Goal: Task Accomplishment & Management: Use online tool/utility

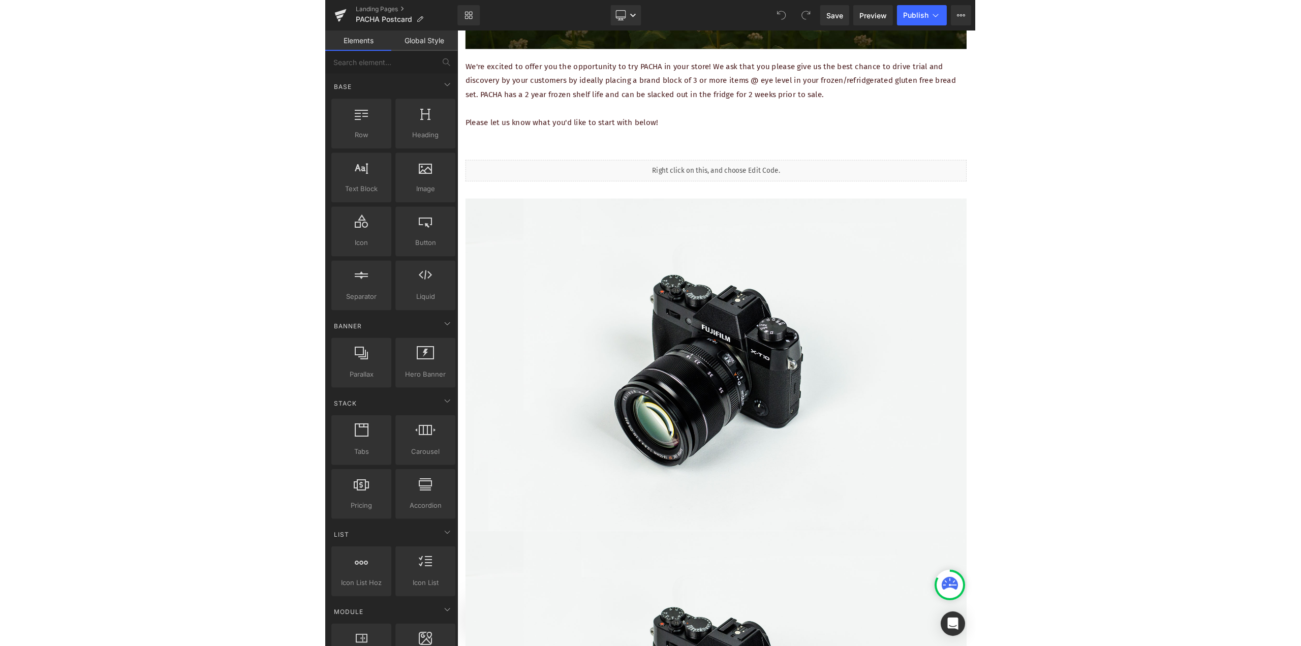
scroll to position [508, 0]
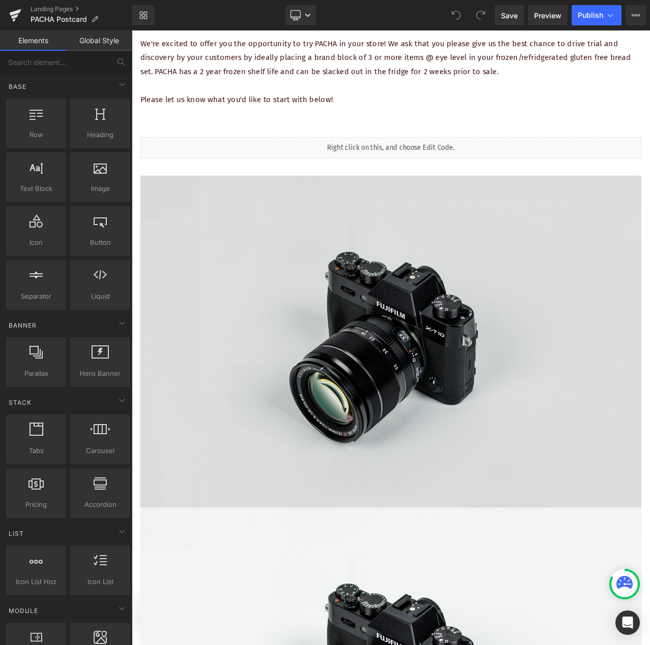
click at [311, 325] on img at bounding box center [439, 400] width 595 height 394
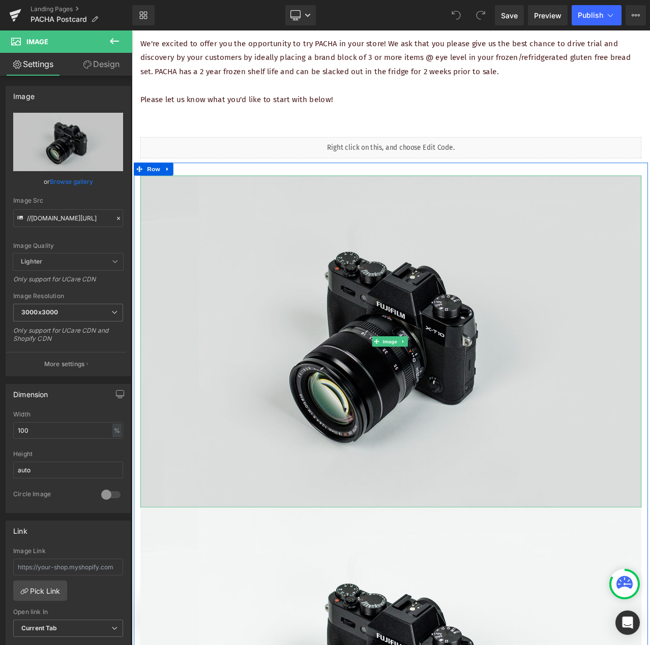
click at [361, 259] on img at bounding box center [439, 400] width 595 height 394
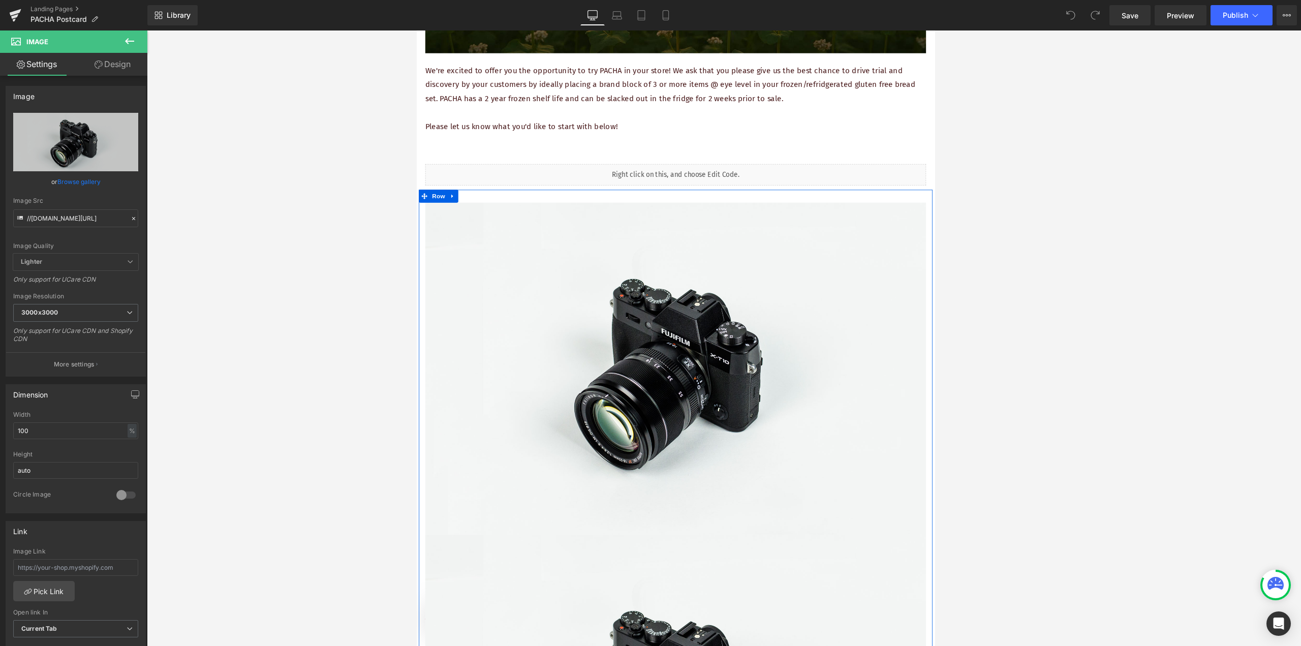
scroll to position [356, 0]
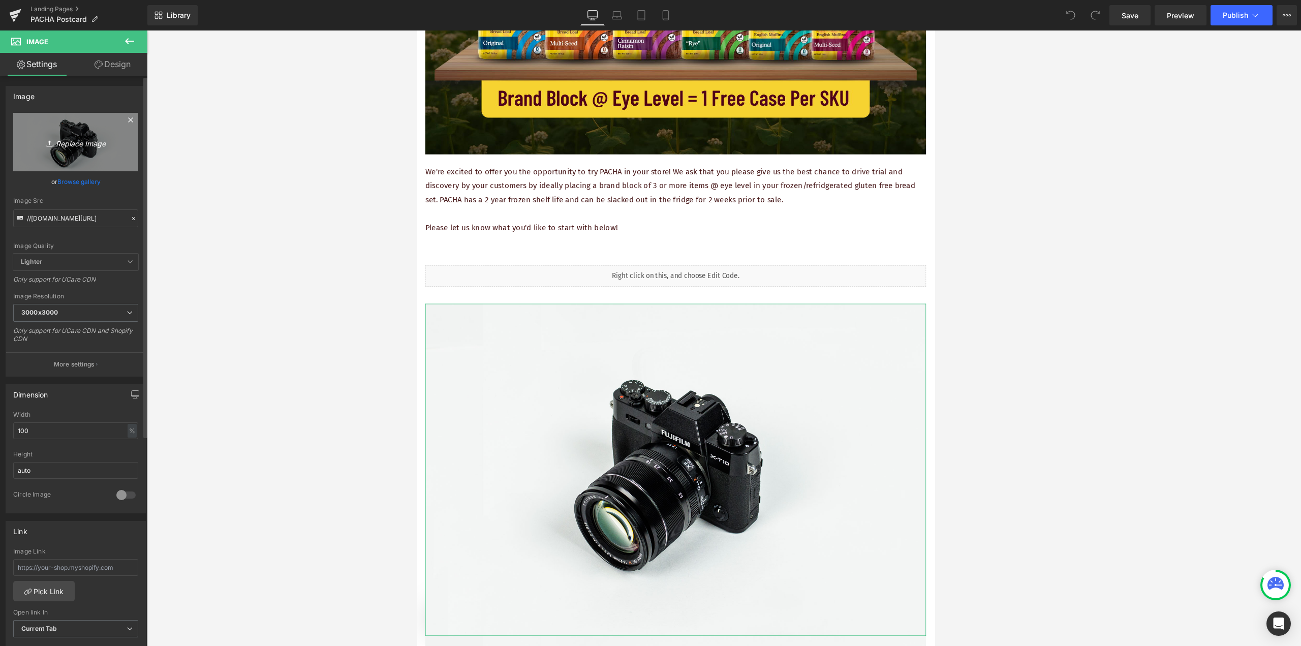
click at [85, 151] on link "Replace Image" at bounding box center [75, 142] width 125 height 58
click at [99, 151] on link "Replace Image" at bounding box center [75, 142] width 125 height 58
type input "C:\fakepath\1.png"
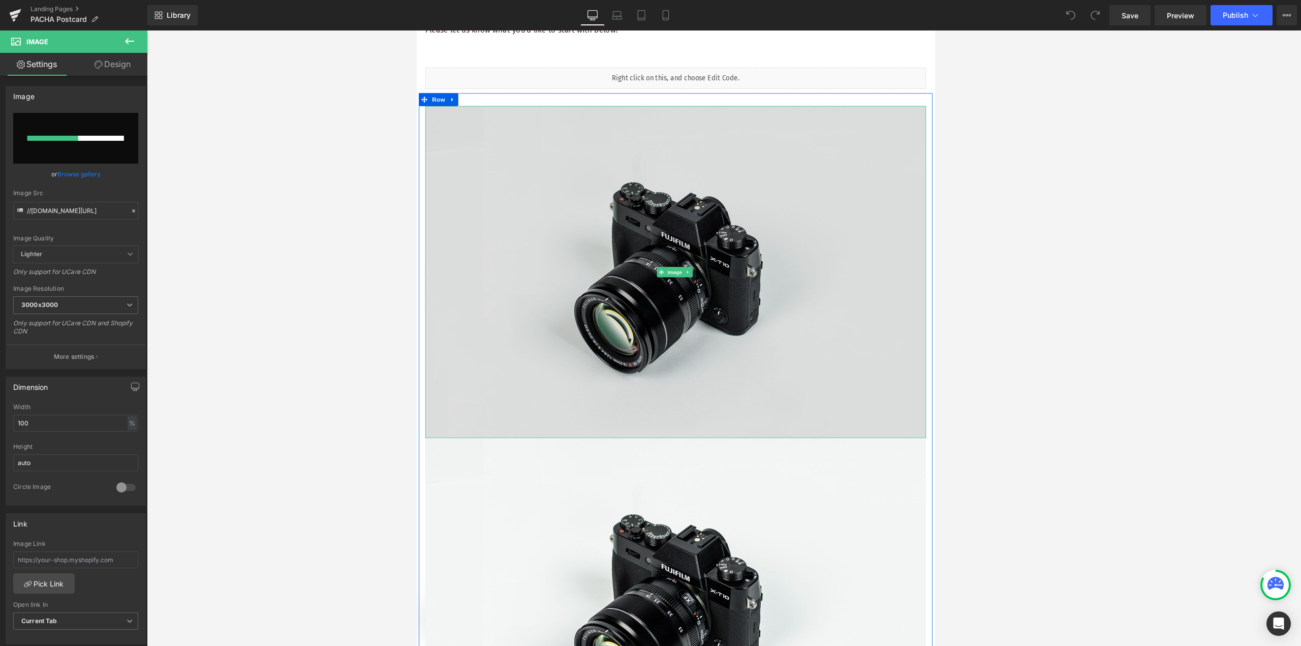
scroll to position [610, 0]
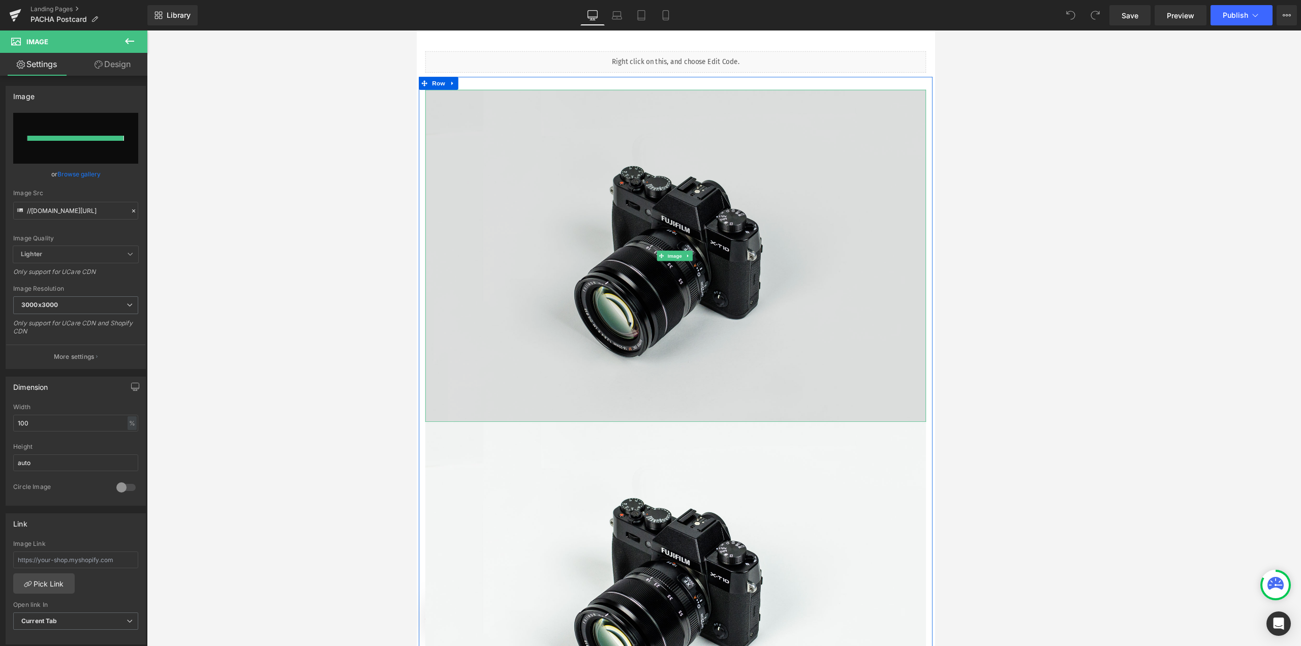
type input "https://ucarecdn.com/af7c1b29-b5c7-414d-a05a-d274b5765338/-/format/auto/-/previ…"
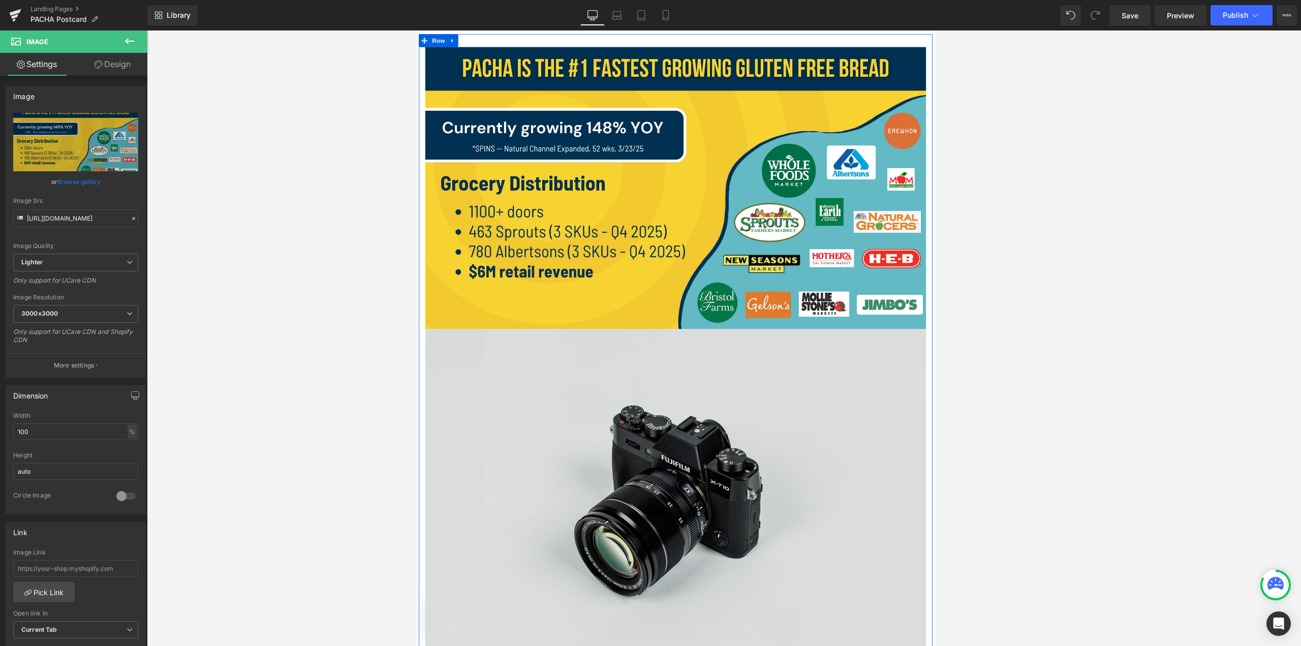
click at [649, 453] on img at bounding box center [723, 582] width 595 height 394
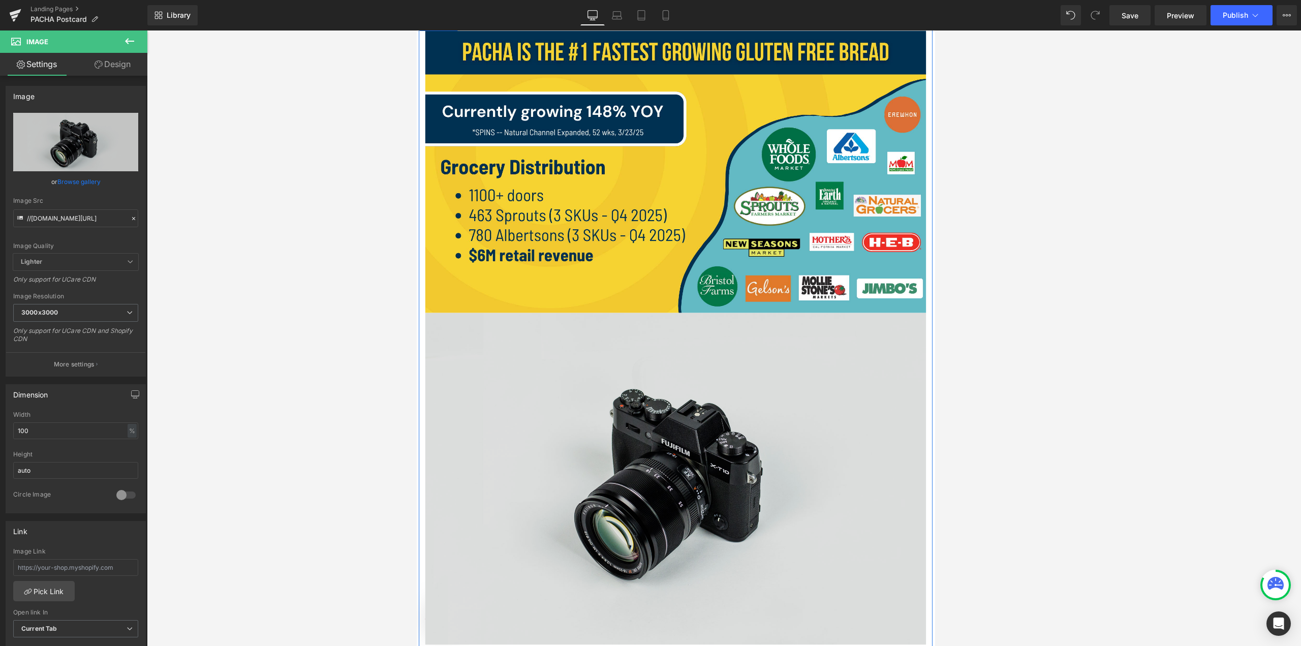
scroll to position [712, 0]
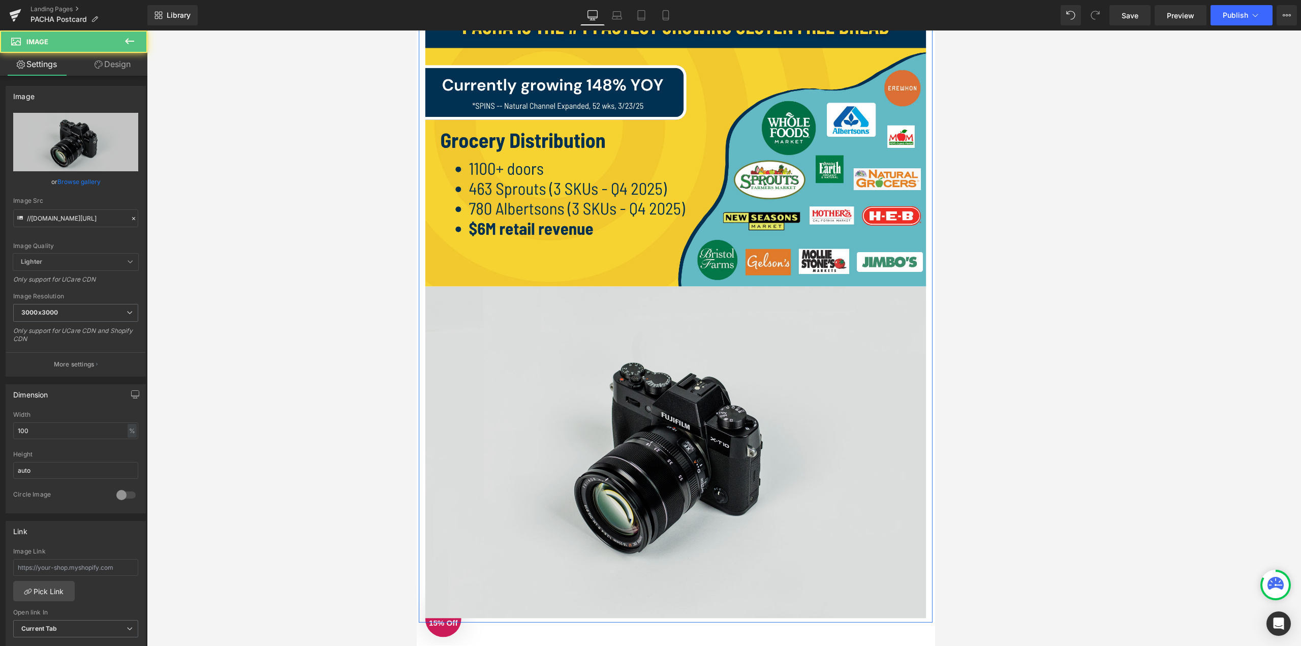
click at [649, 493] on img at bounding box center [723, 531] width 595 height 394
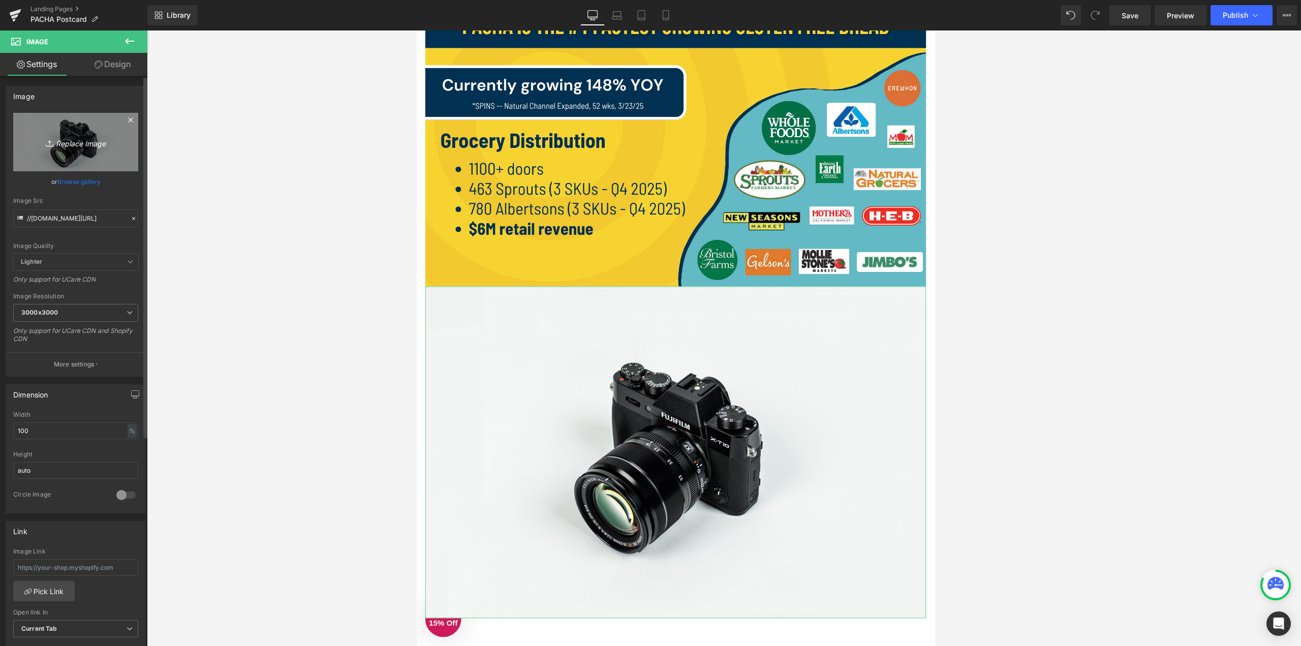
click at [83, 158] on link "Replace Image" at bounding box center [75, 142] width 125 height 58
type input "C:\fakepath\2.png"
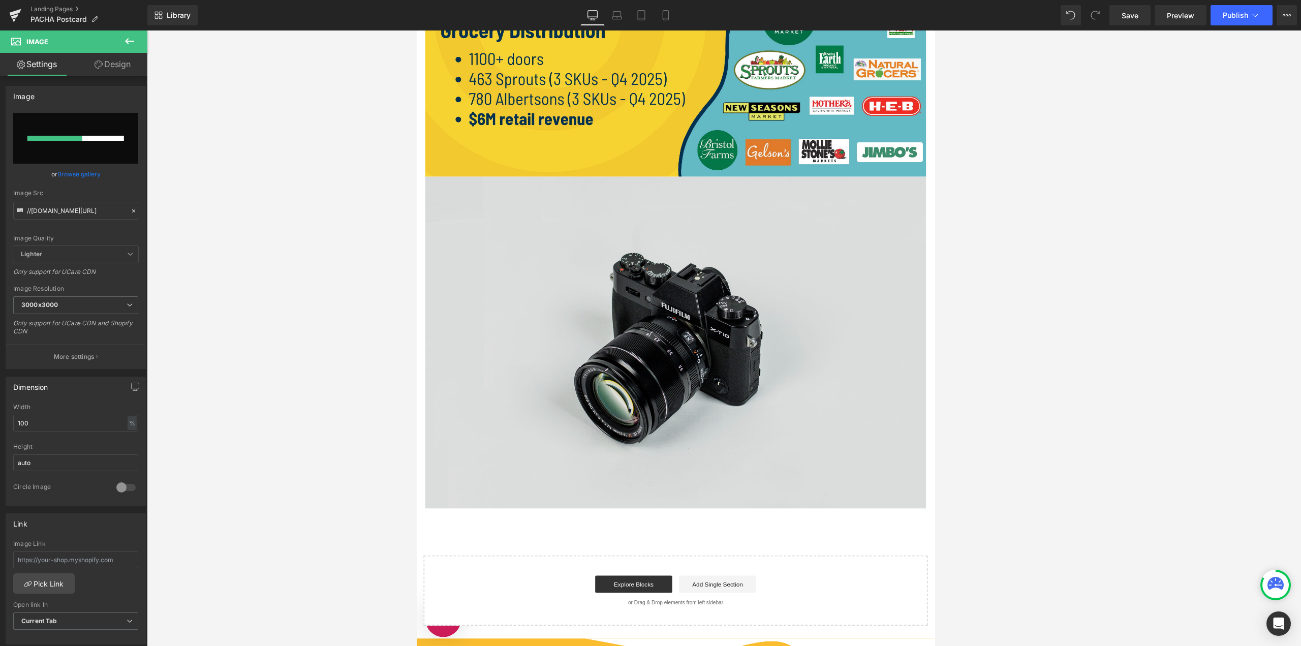
scroll to position [915, 0]
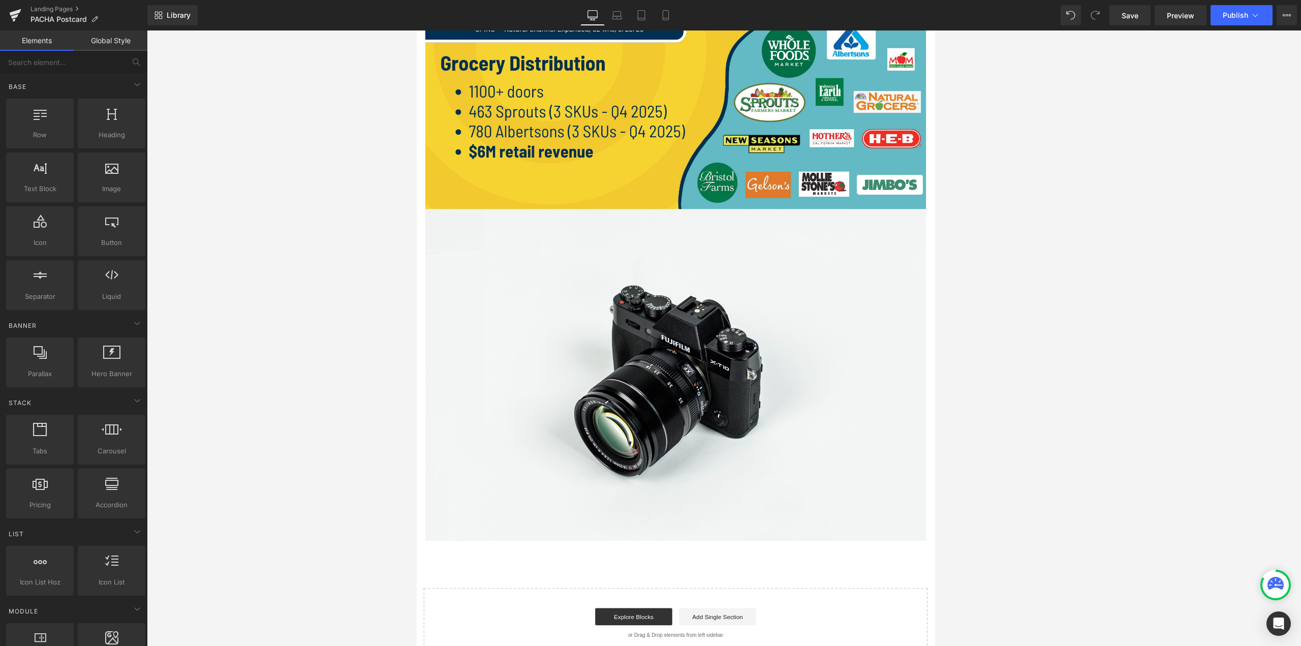
scroll to position [559, 0]
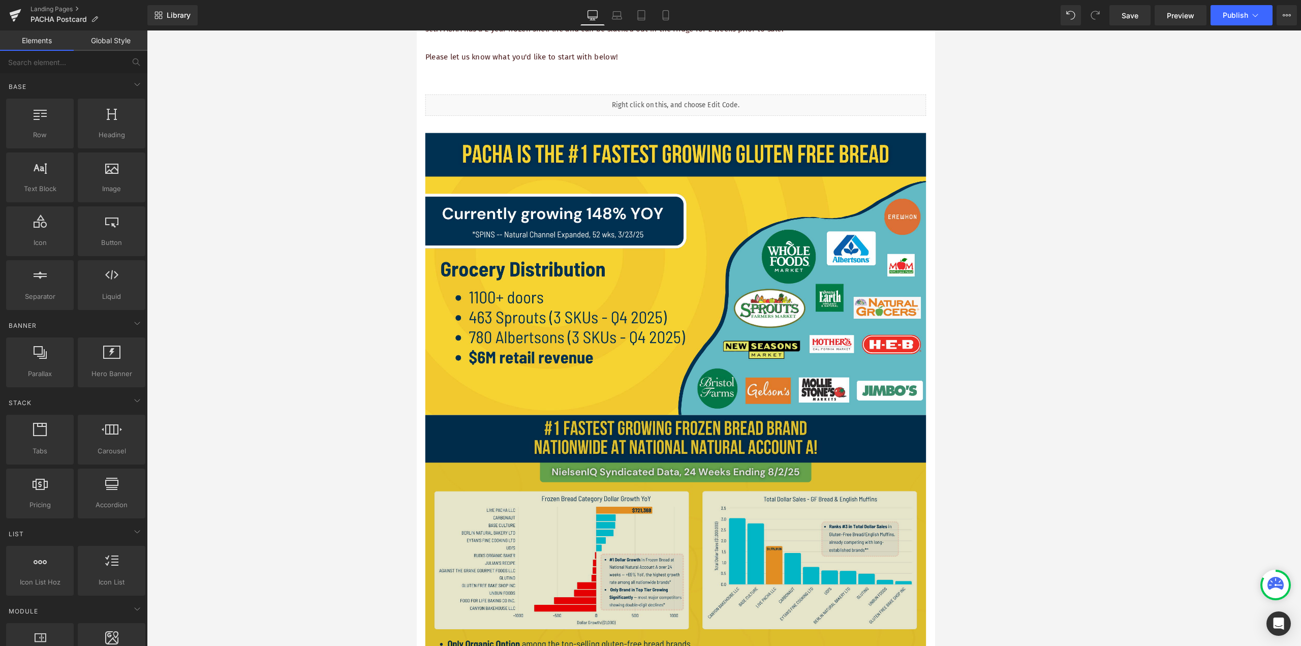
click at [649, 614] on img at bounding box center [723, 654] width 595 height 334
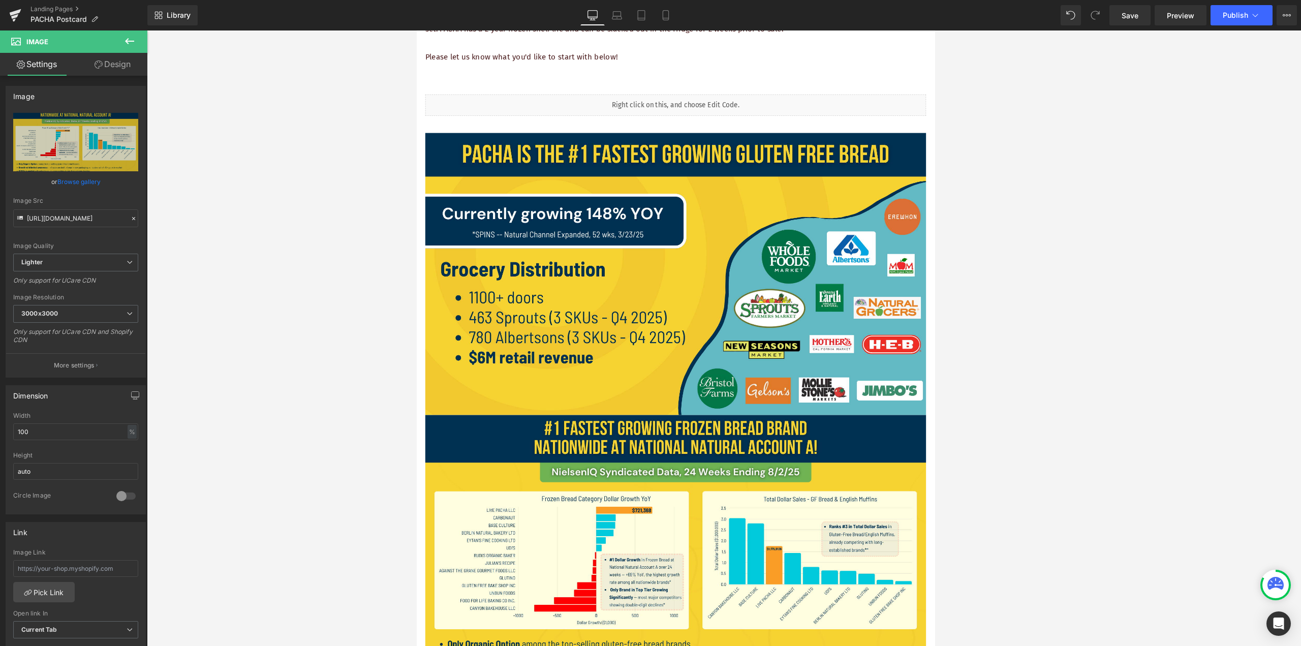
click at [649, 441] on div at bounding box center [724, 337] width 1154 height 615
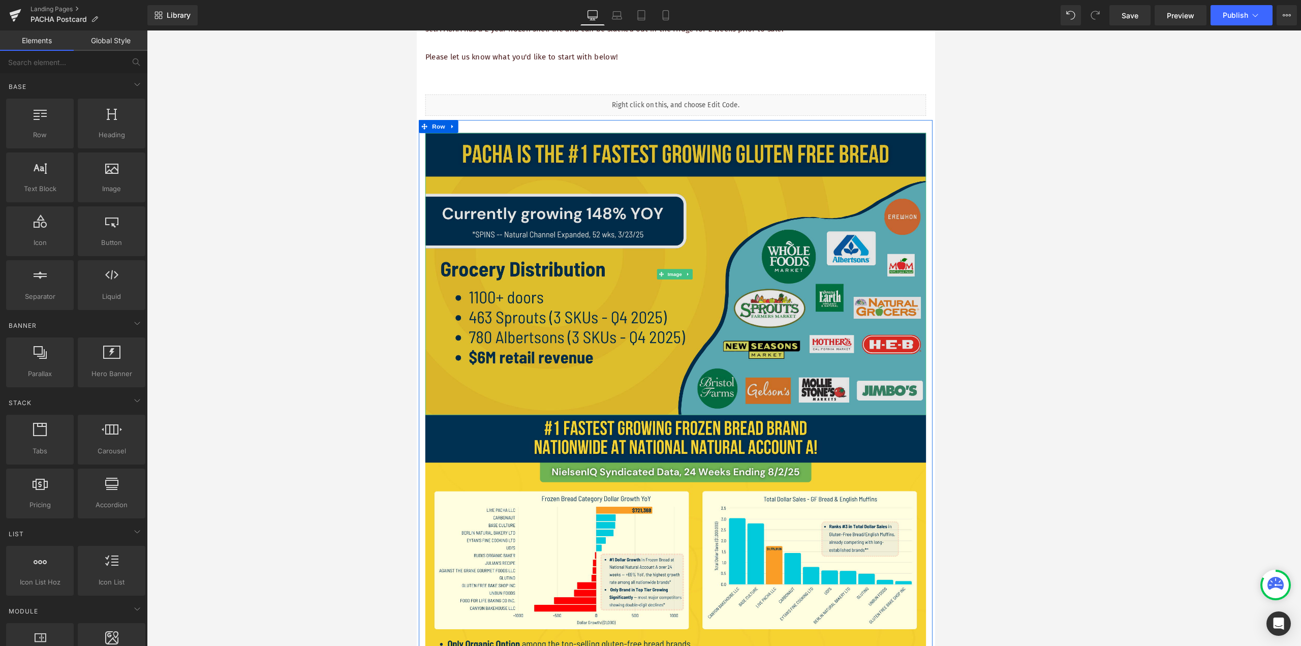
click at [486, 422] on img at bounding box center [723, 319] width 595 height 334
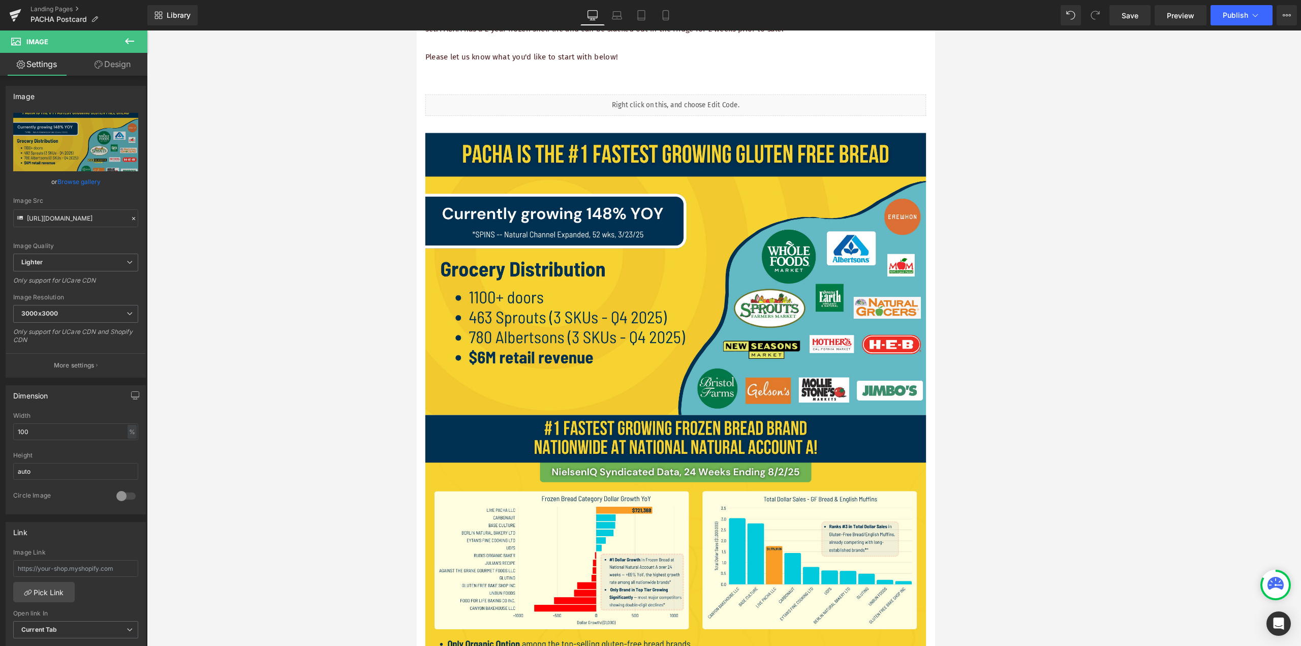
click at [134, 43] on icon at bounding box center [130, 41] width 12 height 12
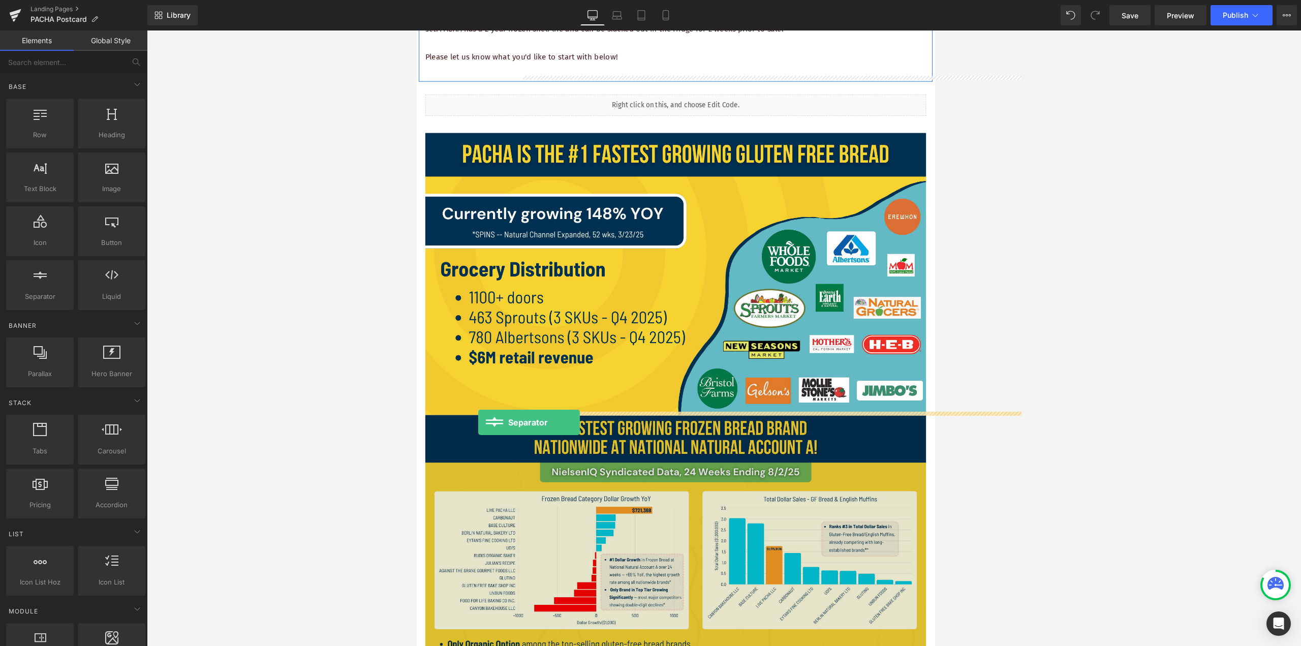
drag, startPoint x: 459, startPoint y: 319, endPoint x: 489, endPoint y: 496, distance: 179.4
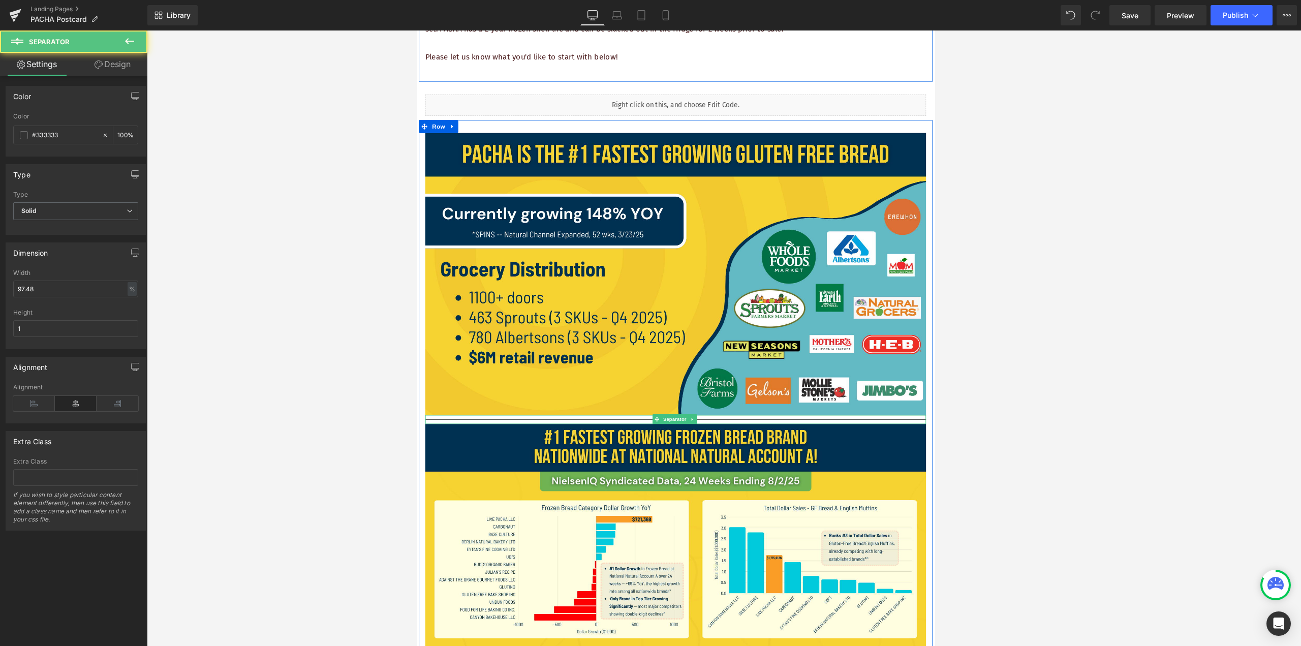
click at [649, 402] on div at bounding box center [724, 337] width 1154 height 615
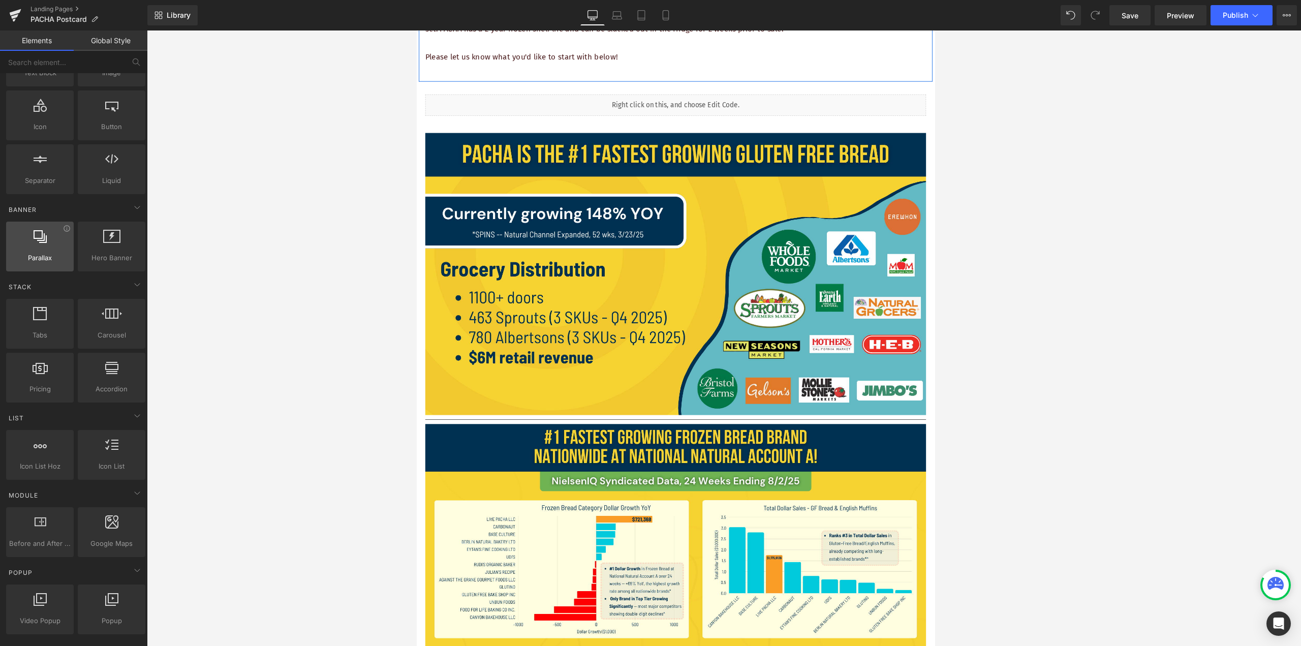
scroll to position [152, 0]
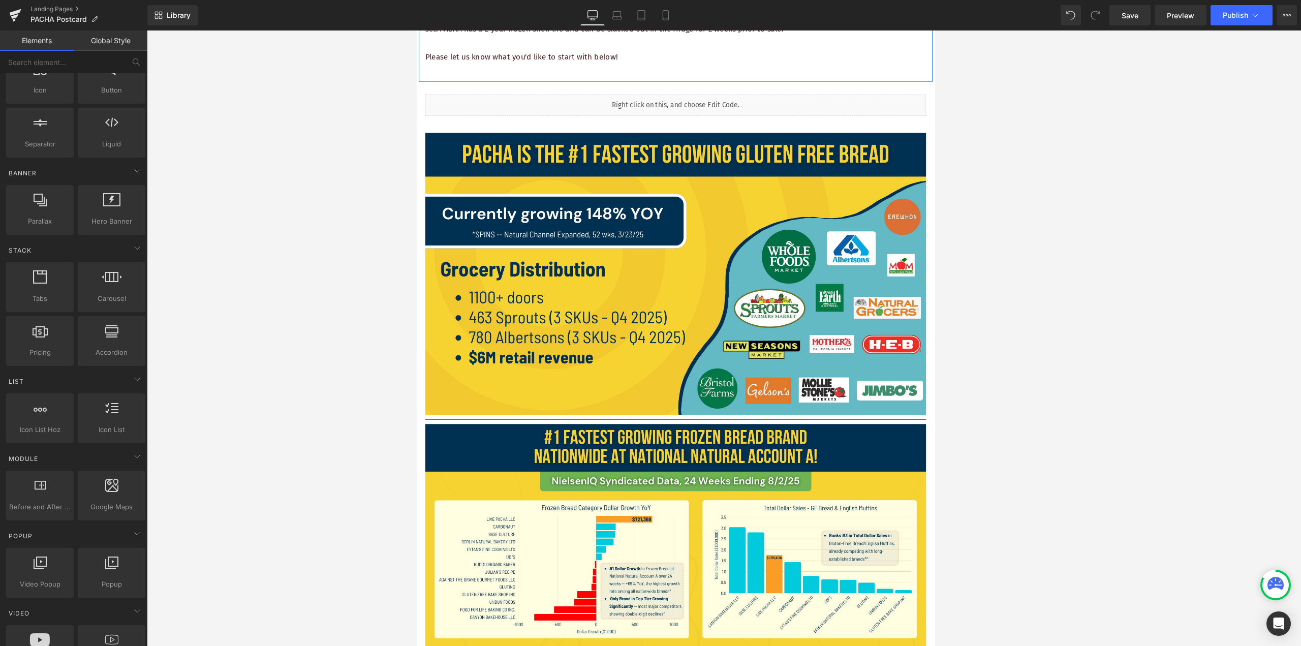
click at [338, 364] on div at bounding box center [724, 337] width 1154 height 615
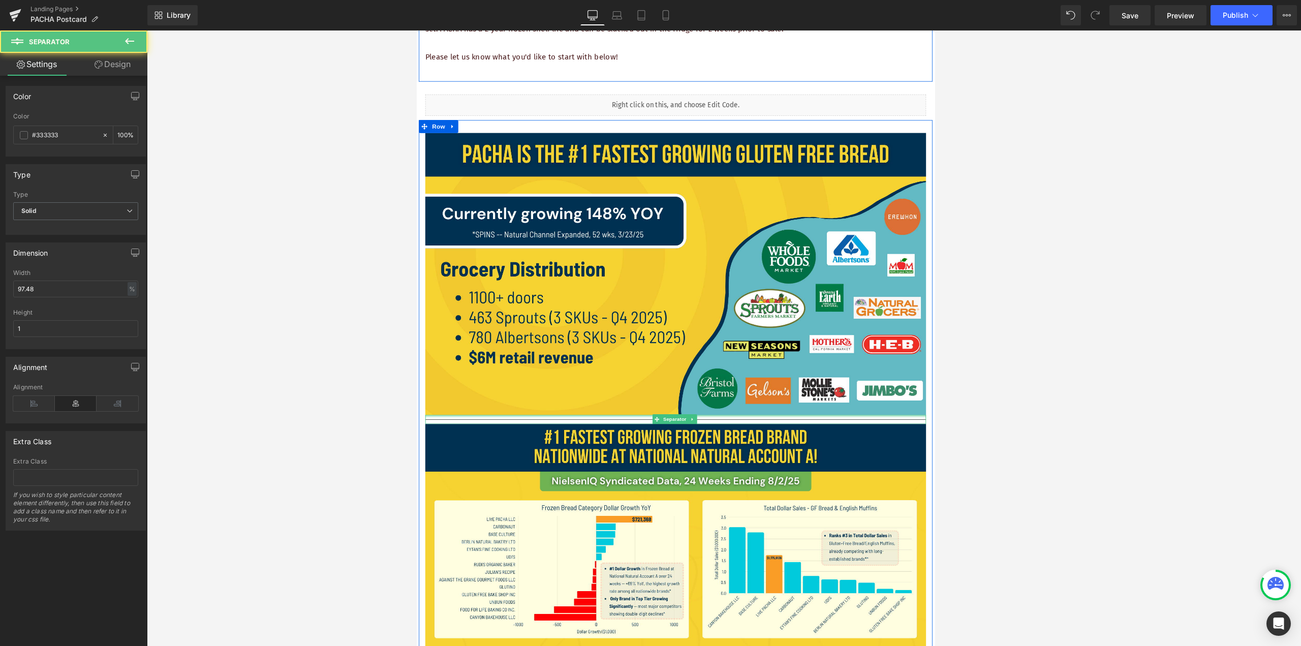
click at [487, 487] on div at bounding box center [723, 488] width 595 height 3
click at [649, 489] on icon at bounding box center [744, 492] width 6 height 6
click at [649, 490] on icon at bounding box center [749, 492] width 6 height 6
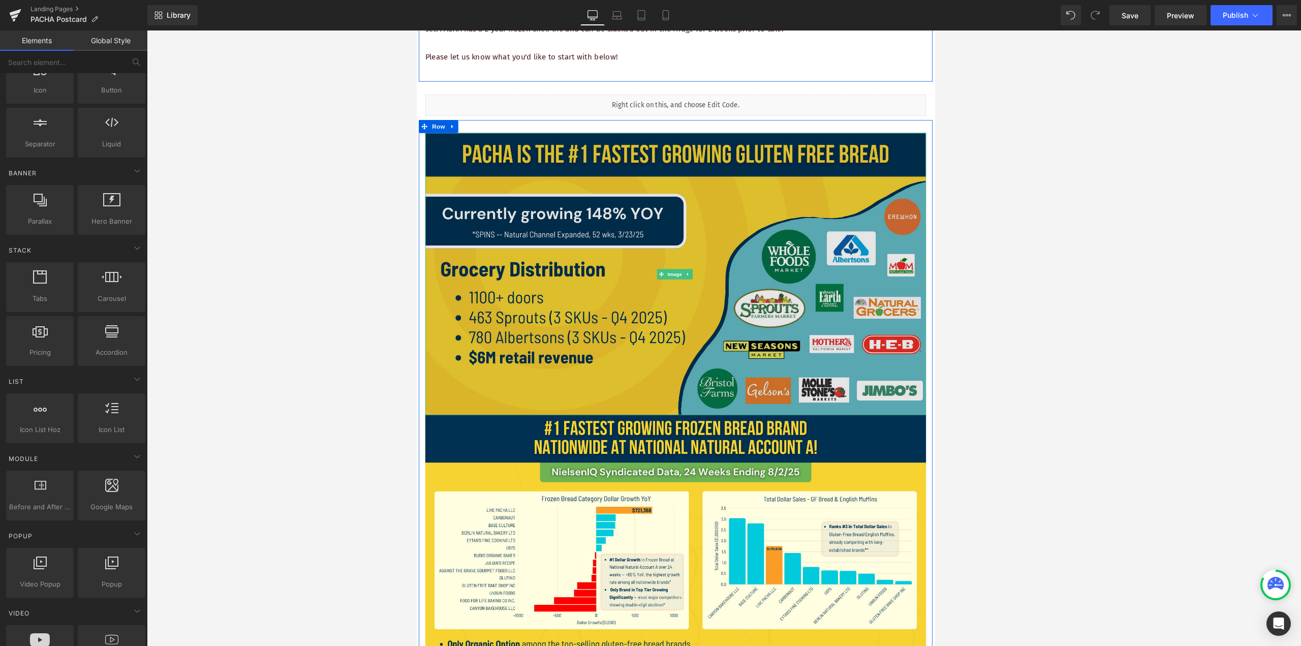
click at [649, 464] on img at bounding box center [723, 319] width 595 height 334
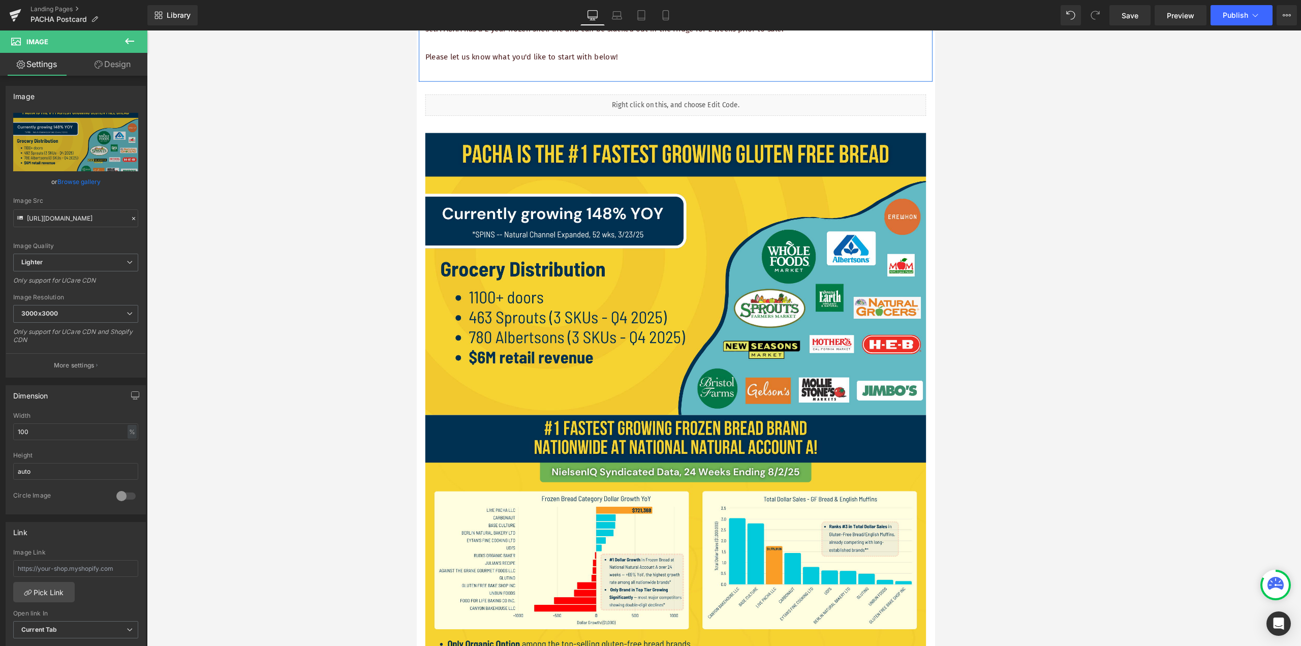
click at [133, 41] on icon at bounding box center [129, 41] width 9 height 6
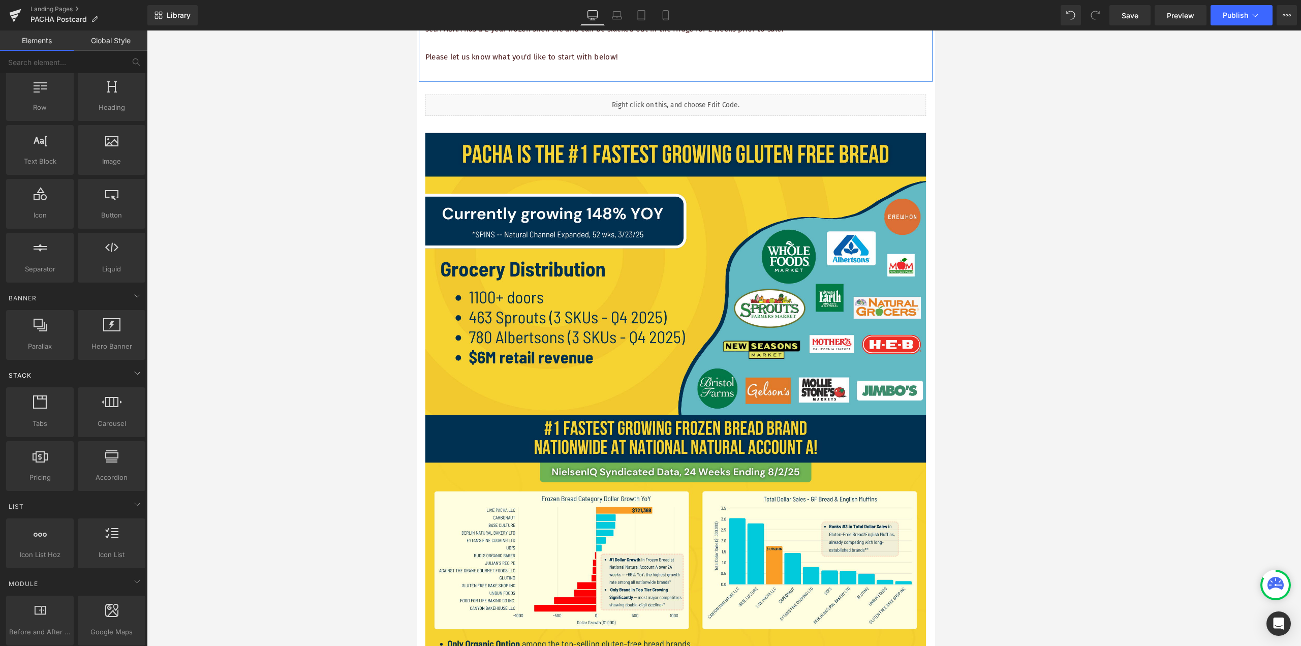
scroll to position [0, 0]
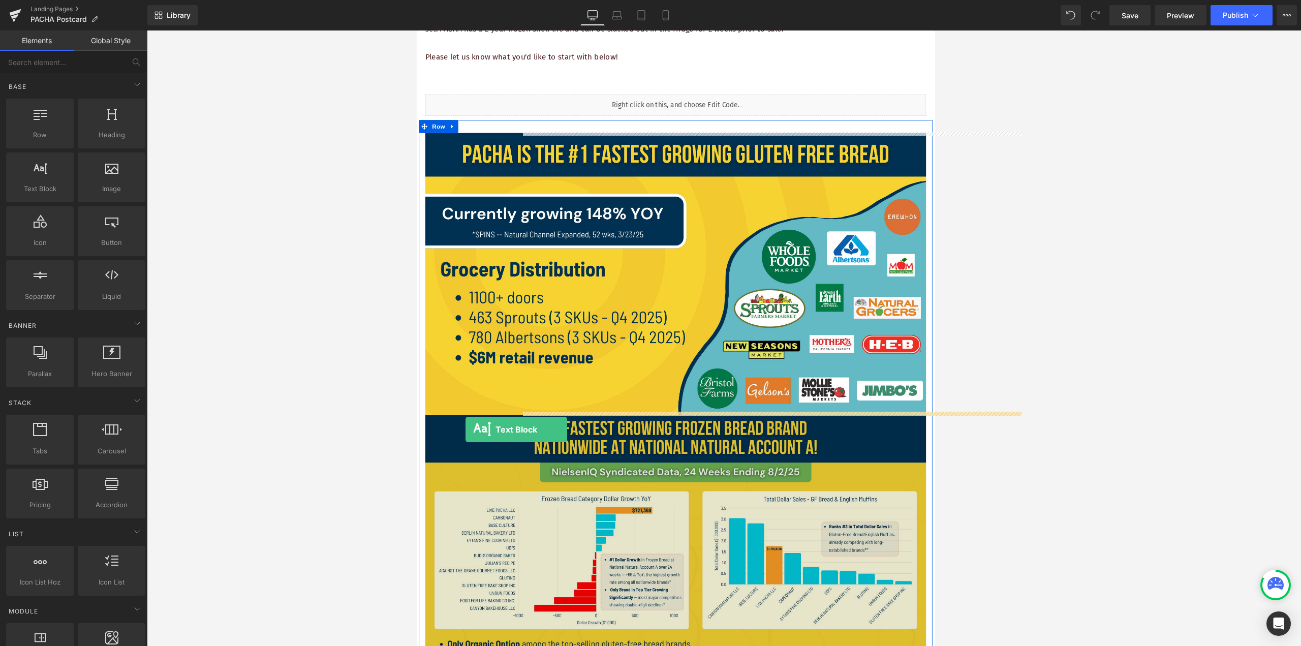
drag, startPoint x: 462, startPoint y: 211, endPoint x: 475, endPoint y: 504, distance: 293.0
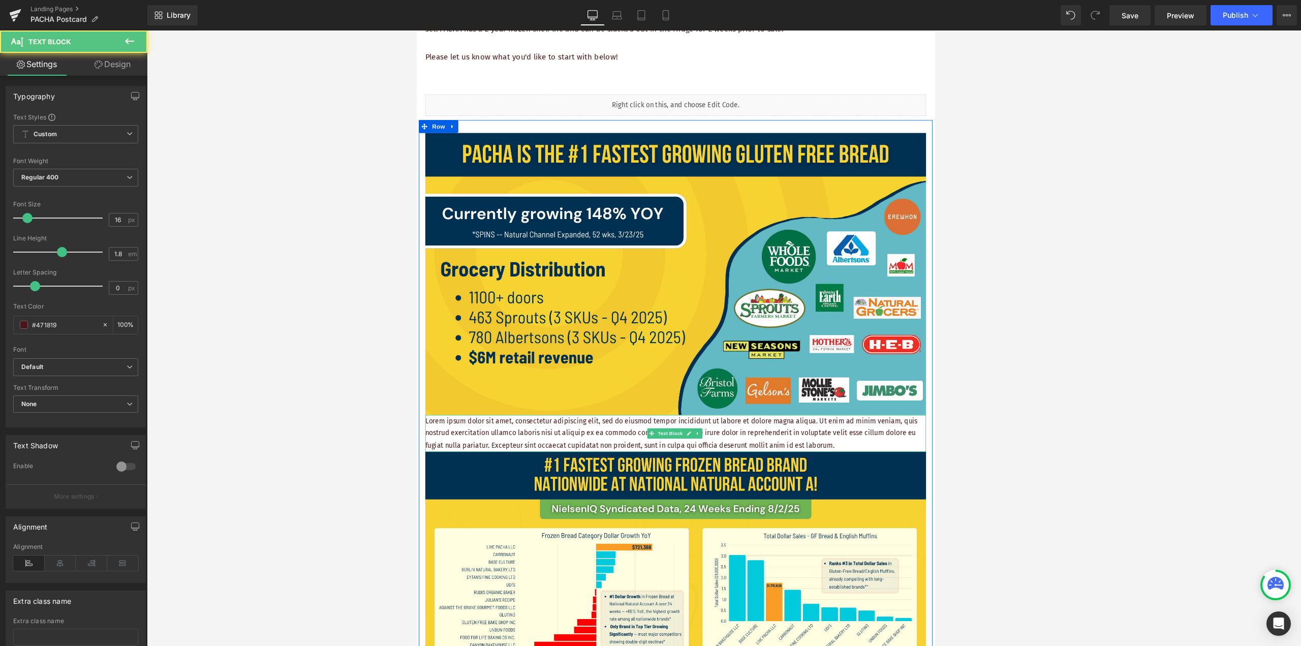
click at [649, 506] on p "Lorem ipsum dolor sit amet, consectetur adipiscing elit, sed do eiusmod tempor …" at bounding box center [723, 509] width 595 height 44
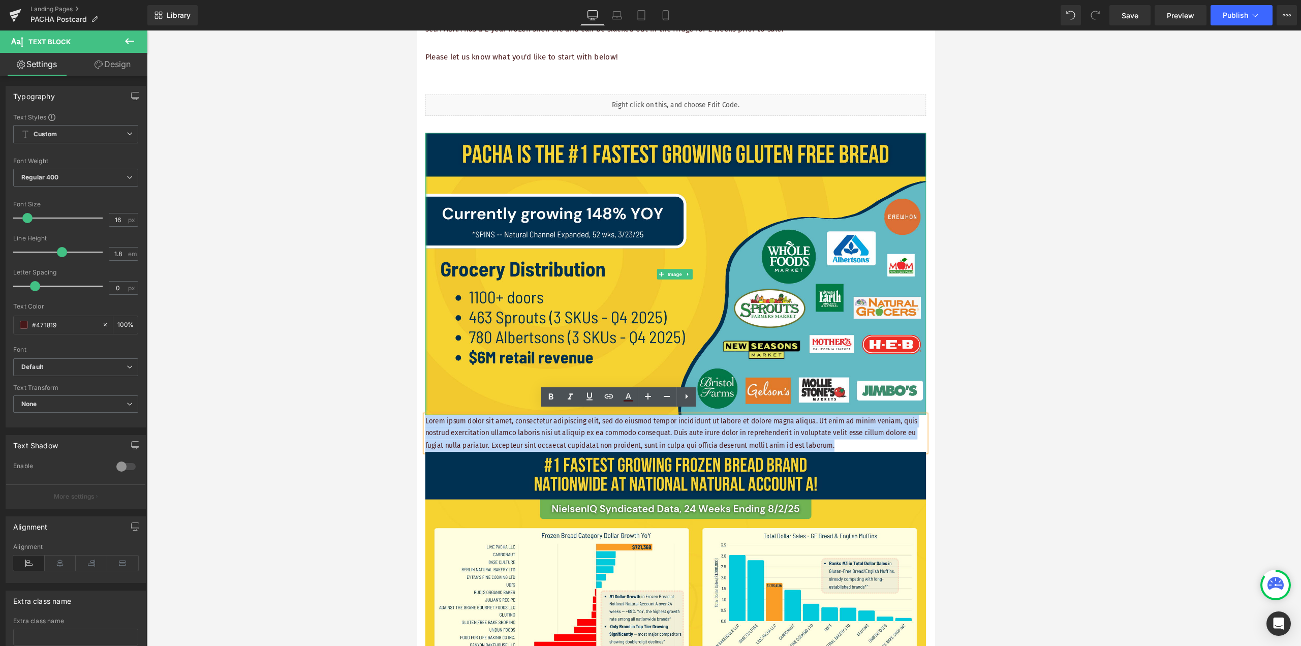
drag, startPoint x: 916, startPoint y: 518, endPoint x: 424, endPoint y: 479, distance: 493.0
click at [424, 479] on div "Image Lorem ipsum dolor sit amet, consectetur adipiscing elit, sed do eiusmod t…" at bounding box center [724, 508] width 610 height 713
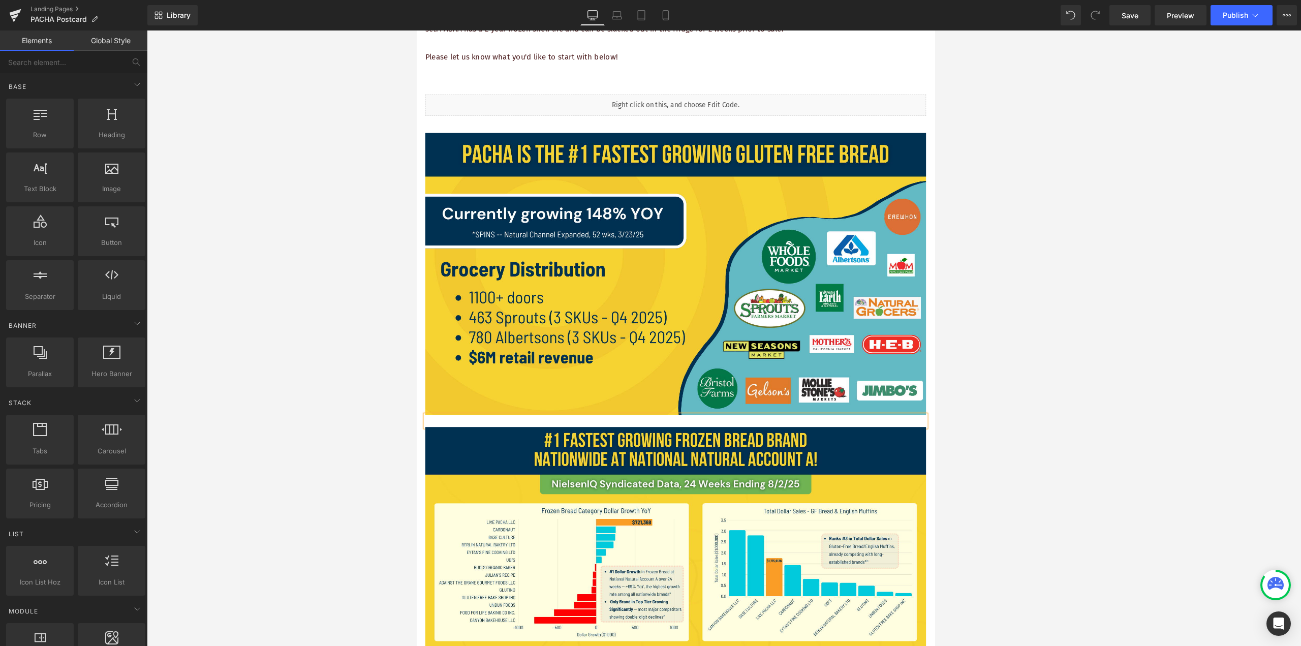
click at [375, 414] on div at bounding box center [724, 337] width 1154 height 615
click at [475, 490] on p at bounding box center [723, 494] width 595 height 15
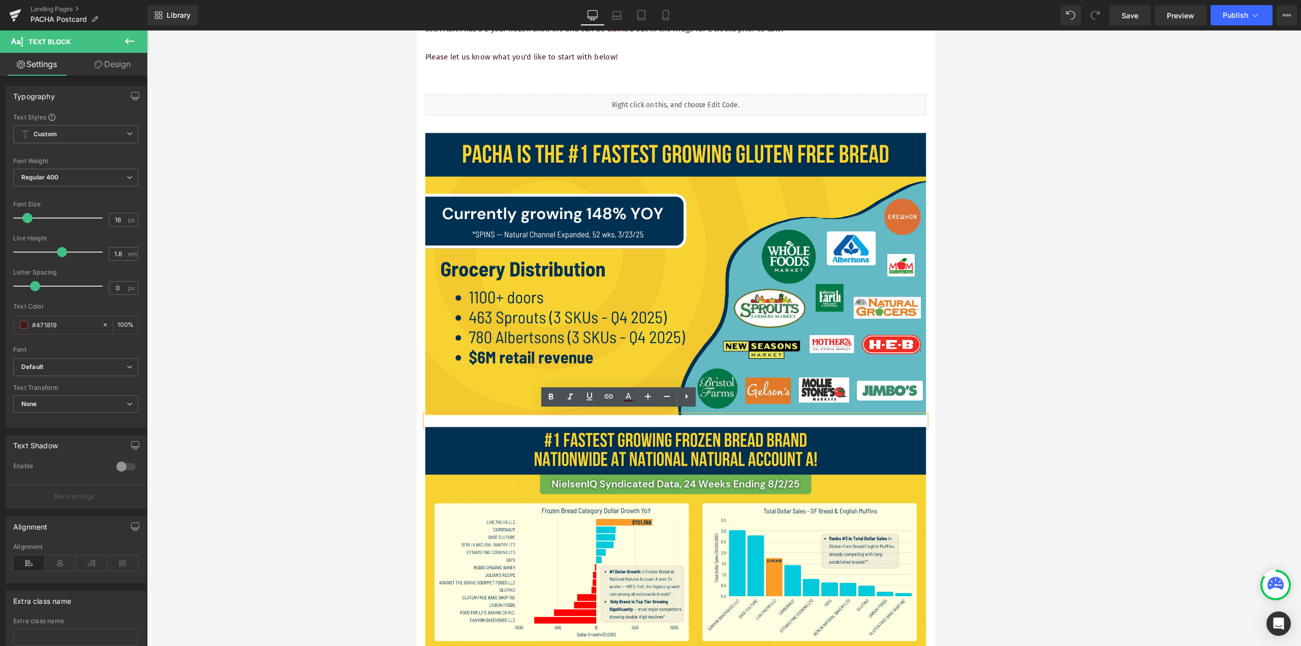
click at [374, 415] on div at bounding box center [724, 337] width 1154 height 615
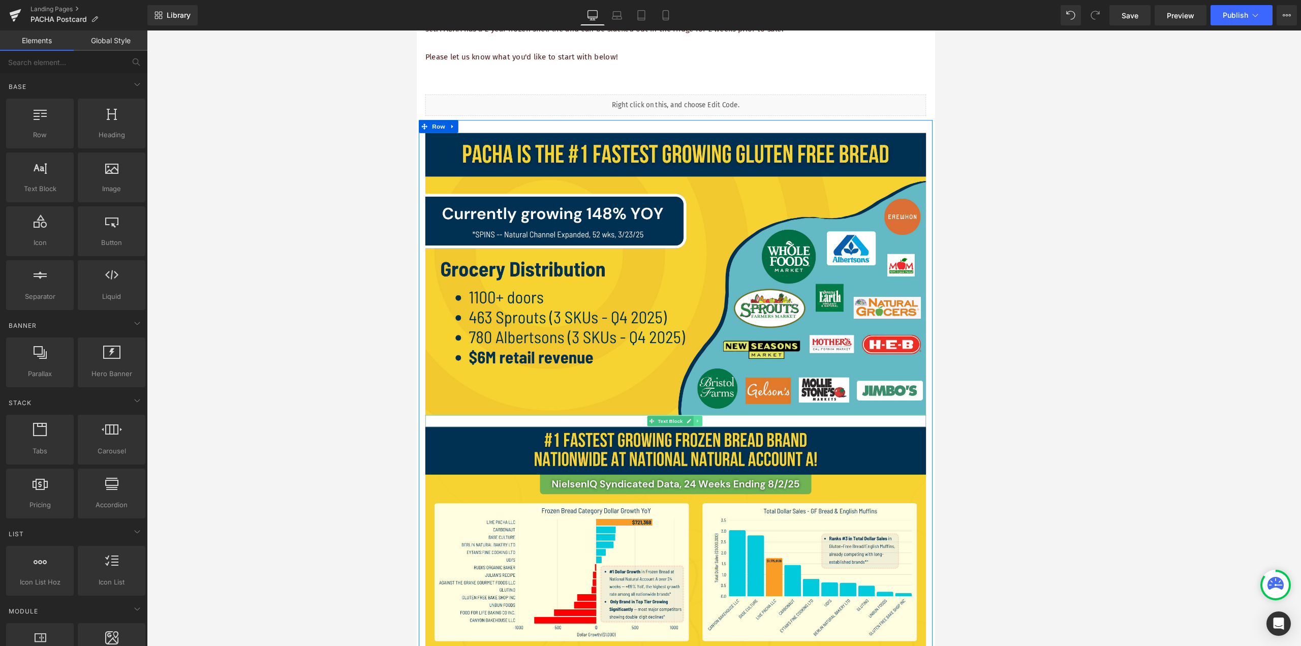
click at [649, 494] on icon at bounding box center [750, 494] width 6 height 6
click at [649, 493] on icon at bounding box center [745, 494] width 6 height 6
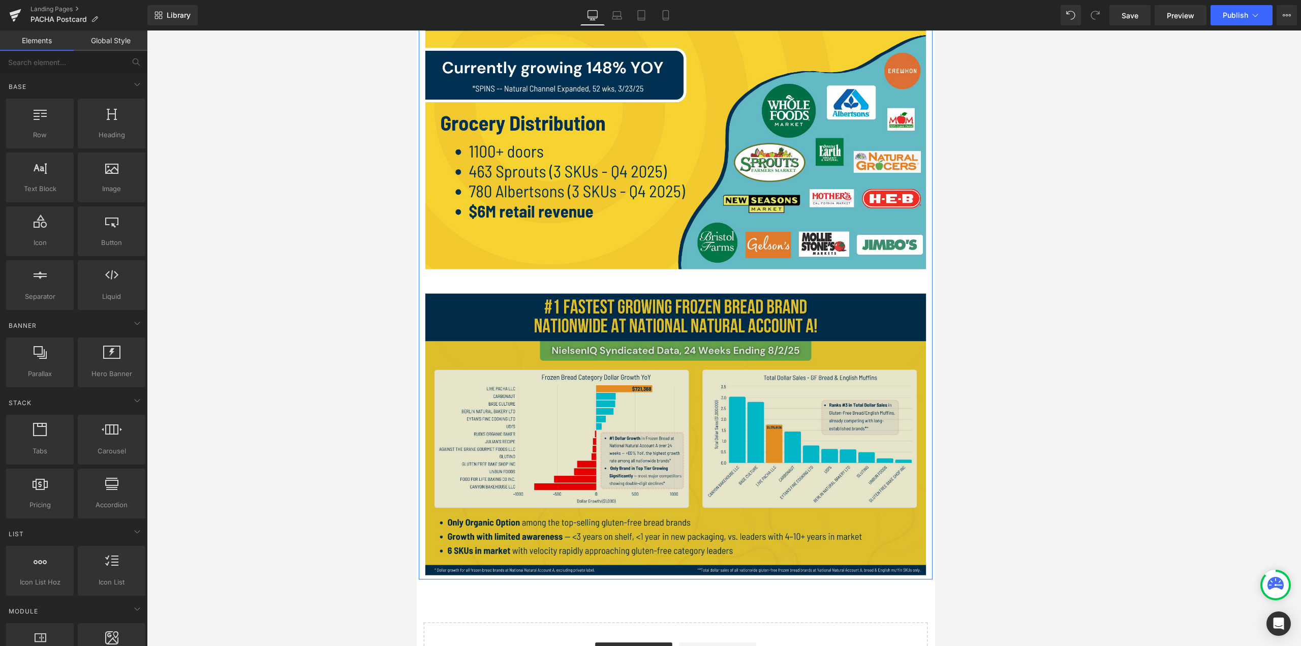
scroll to position [762, 0]
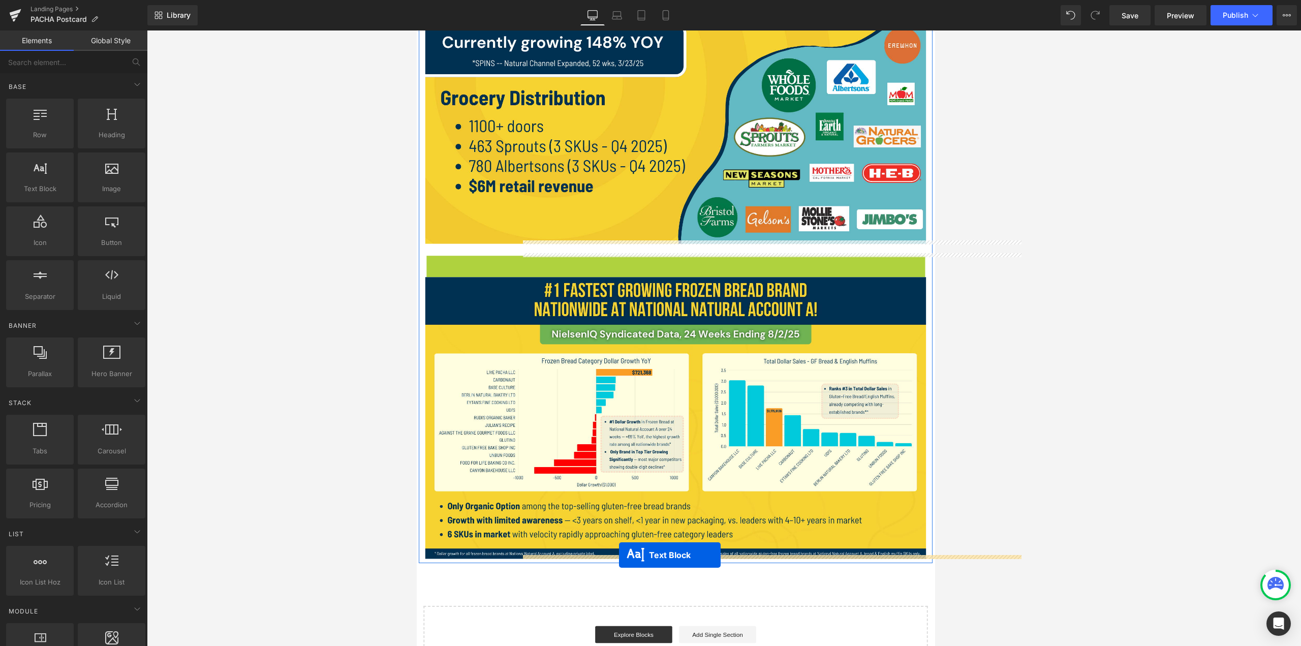
drag, startPoint x: 692, startPoint y: 302, endPoint x: 657, endPoint y: 654, distance: 353.5
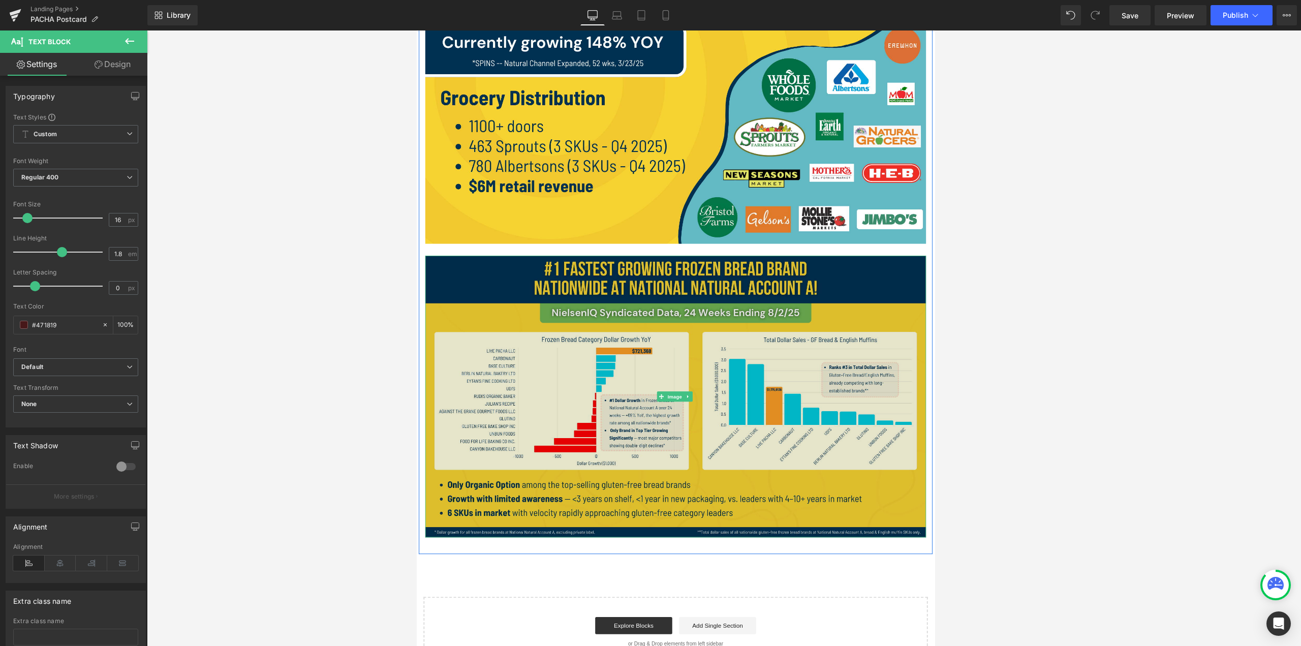
click at [543, 390] on img at bounding box center [723, 465] width 595 height 334
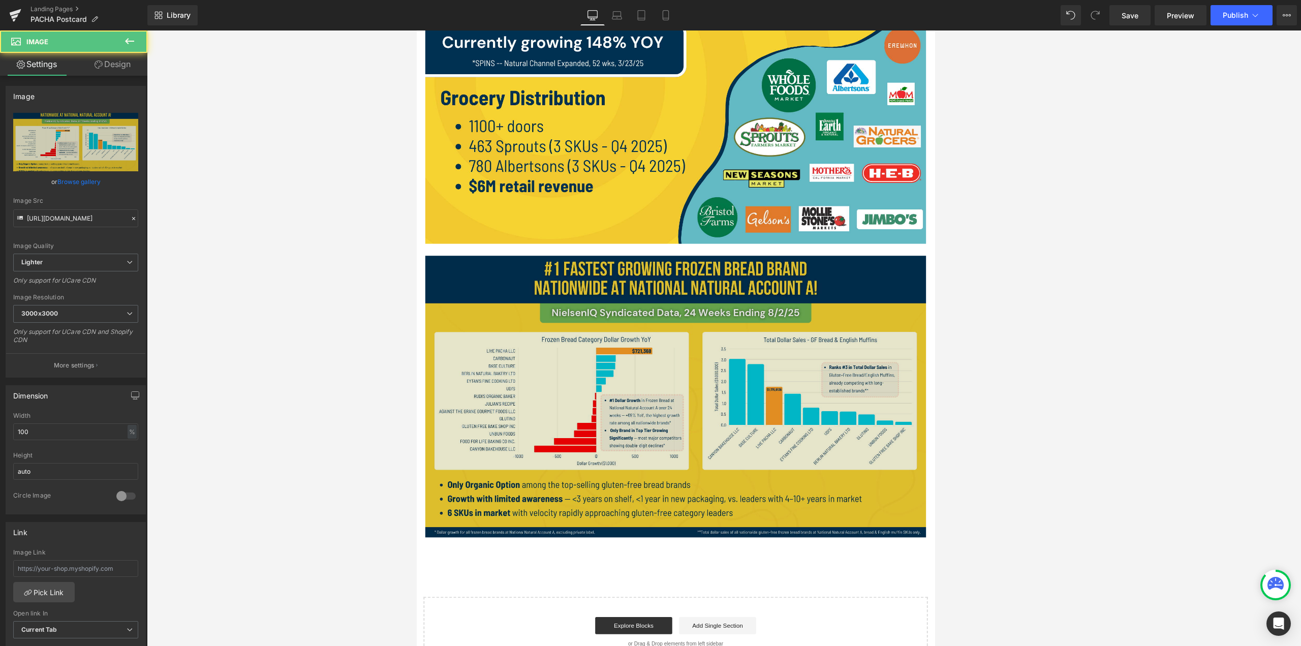
click at [490, 324] on img at bounding box center [723, 465] width 595 height 334
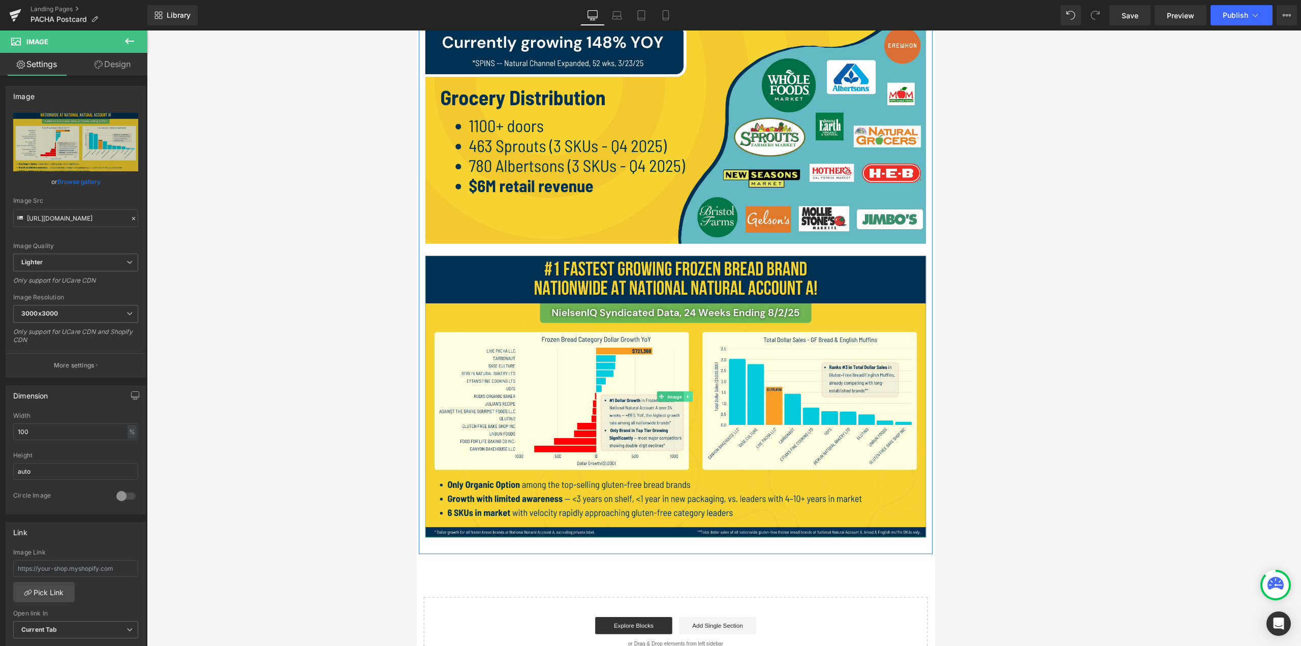
click at [649, 462] on icon at bounding box center [738, 465] width 6 height 6
click at [649, 463] on icon at bounding box center [733, 466] width 6 height 6
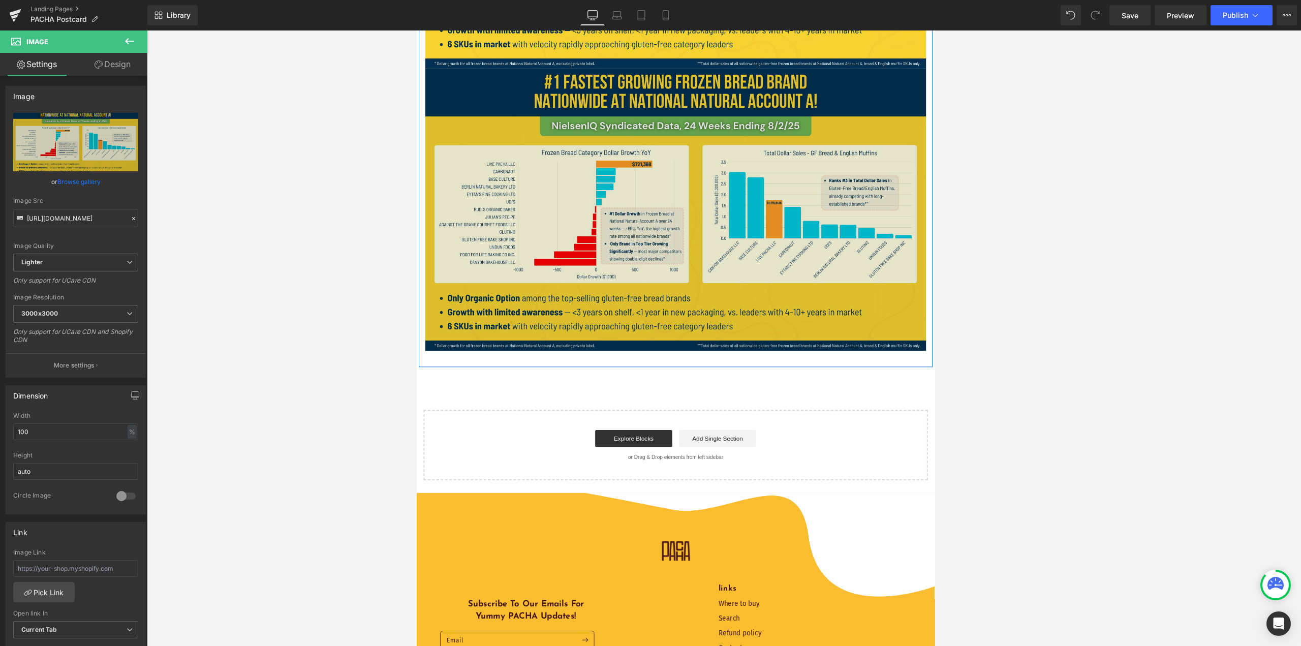
scroll to position [1319, 0]
click at [649, 145] on img at bounding box center [723, 242] width 595 height 334
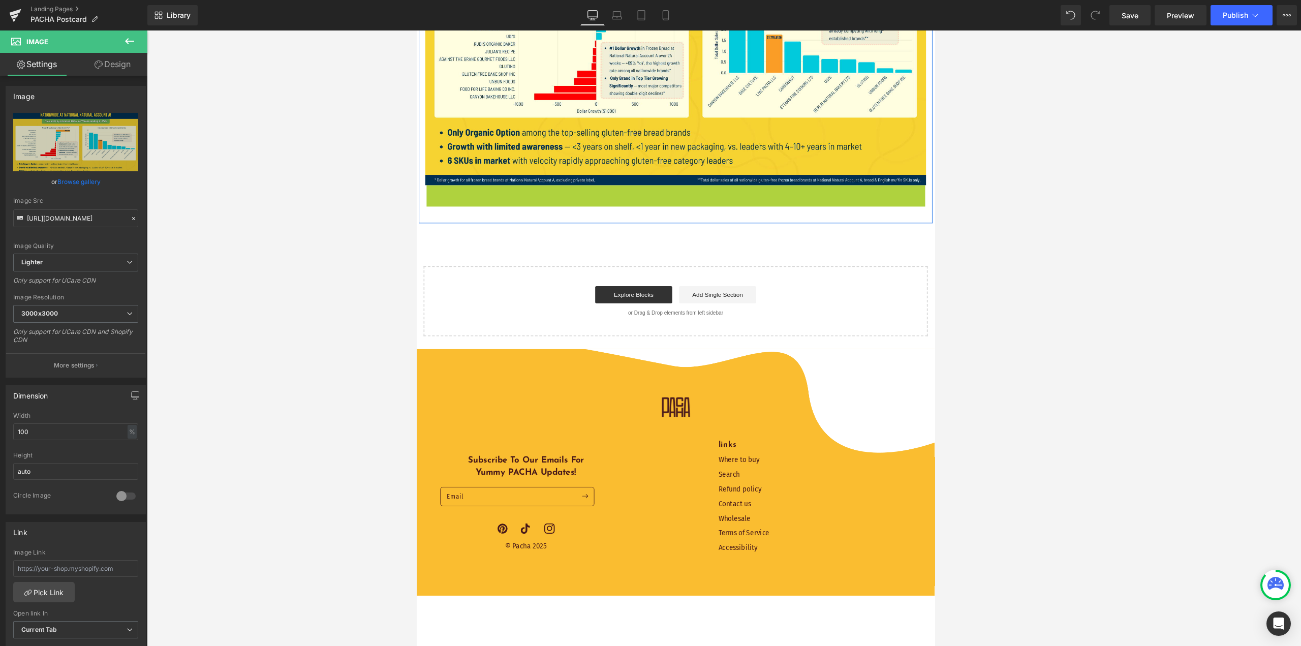
scroll to position [1176, 0]
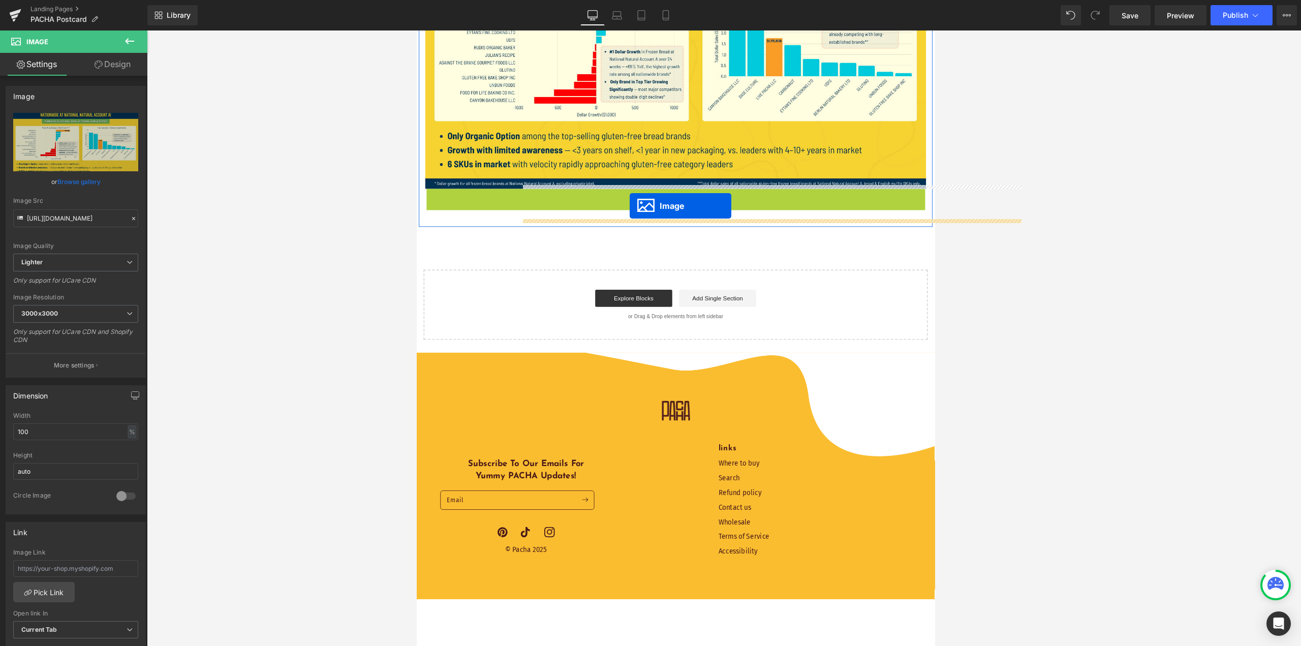
drag, startPoint x: 703, startPoint y: 235, endPoint x: 669, endPoint y: 239, distance: 33.7
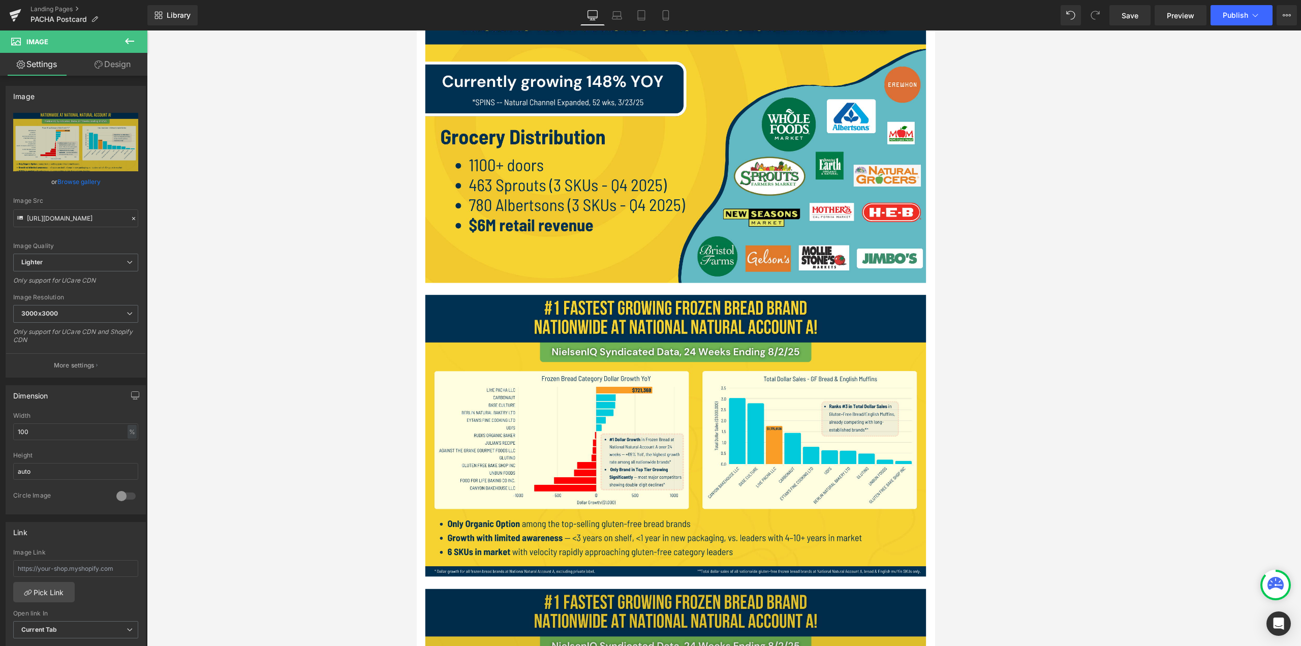
scroll to position [1014, 0]
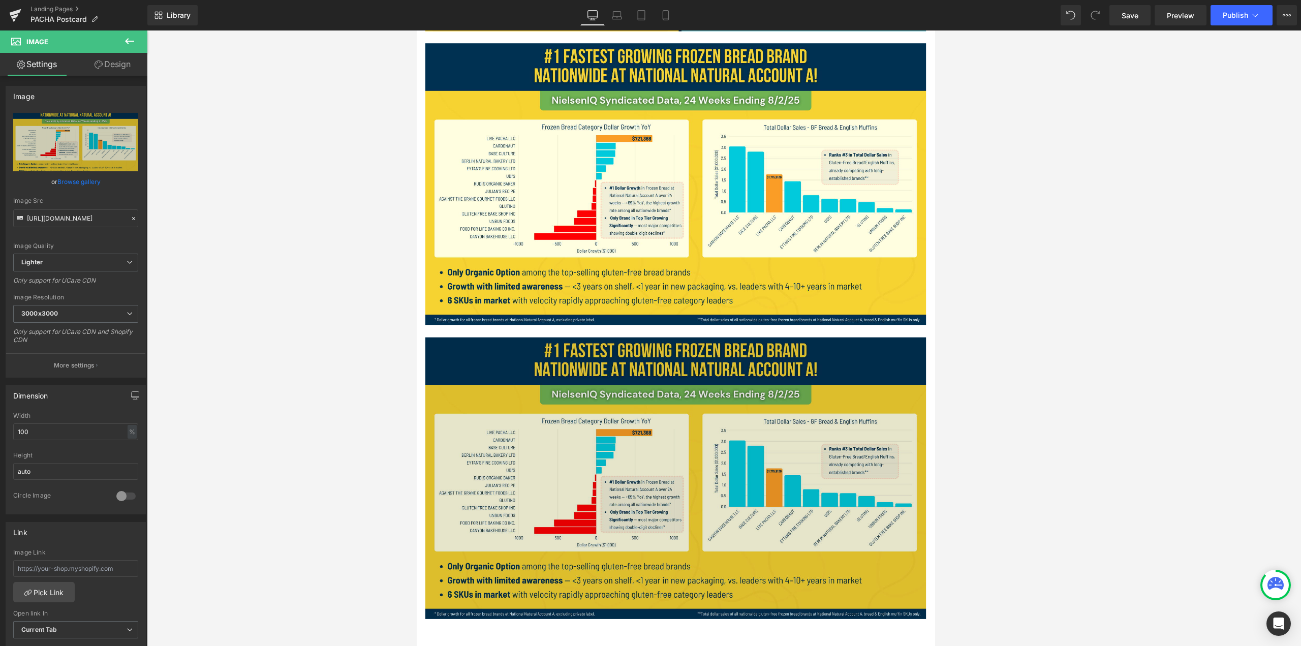
click at [649, 496] on img at bounding box center [723, 562] width 595 height 334
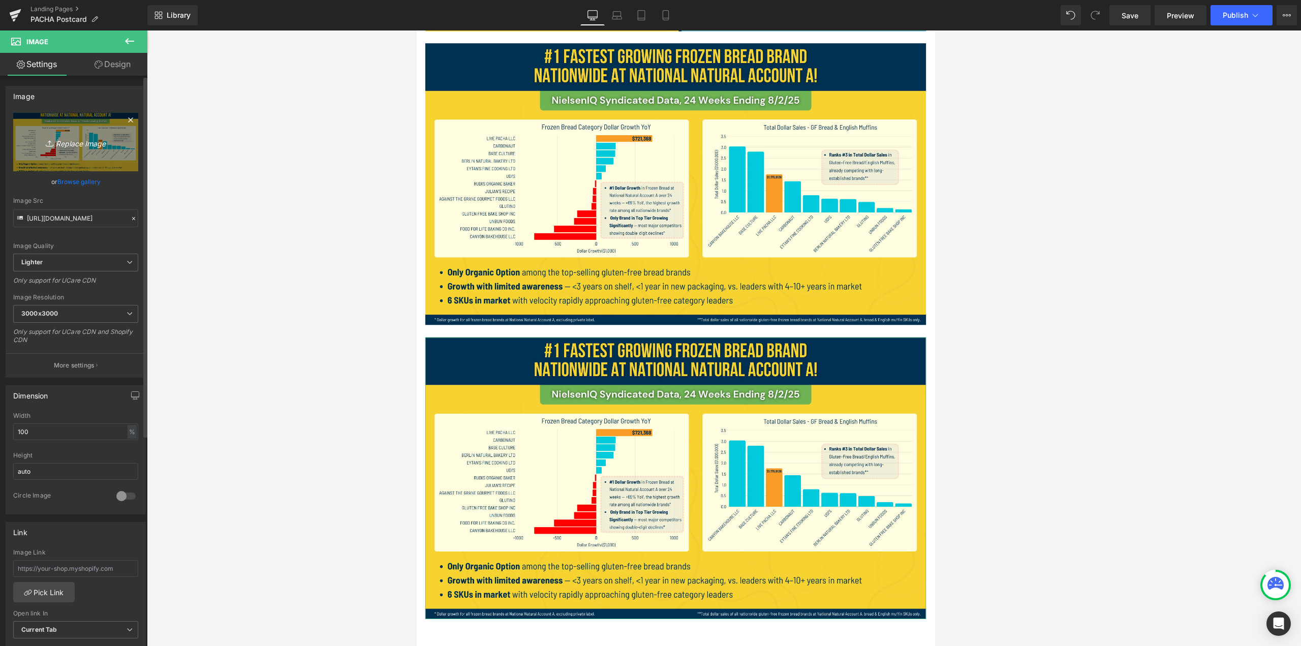
click at [82, 137] on icon "Replace Image" at bounding box center [75, 142] width 81 height 13
type input "C:\fakepath\3.png"
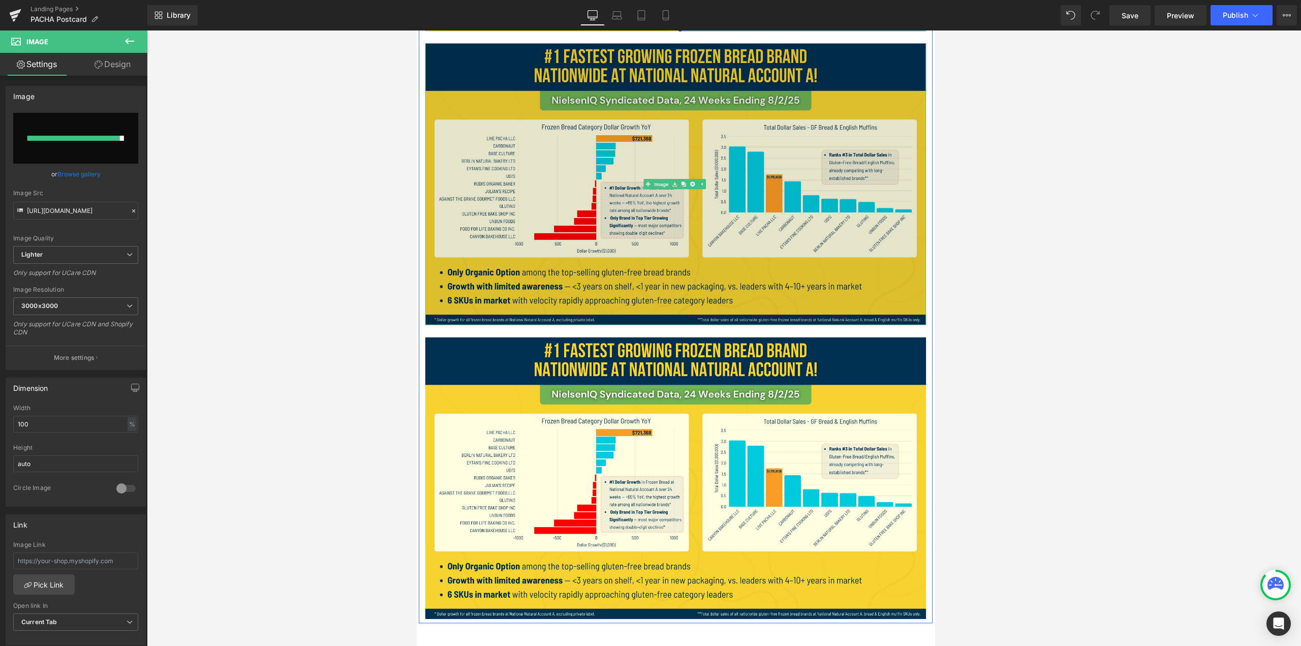
type input "https://ucarecdn.com/29ea257a-5dca-4013-ae6a-0f7efad128cd/-/format/auto/-/previ…"
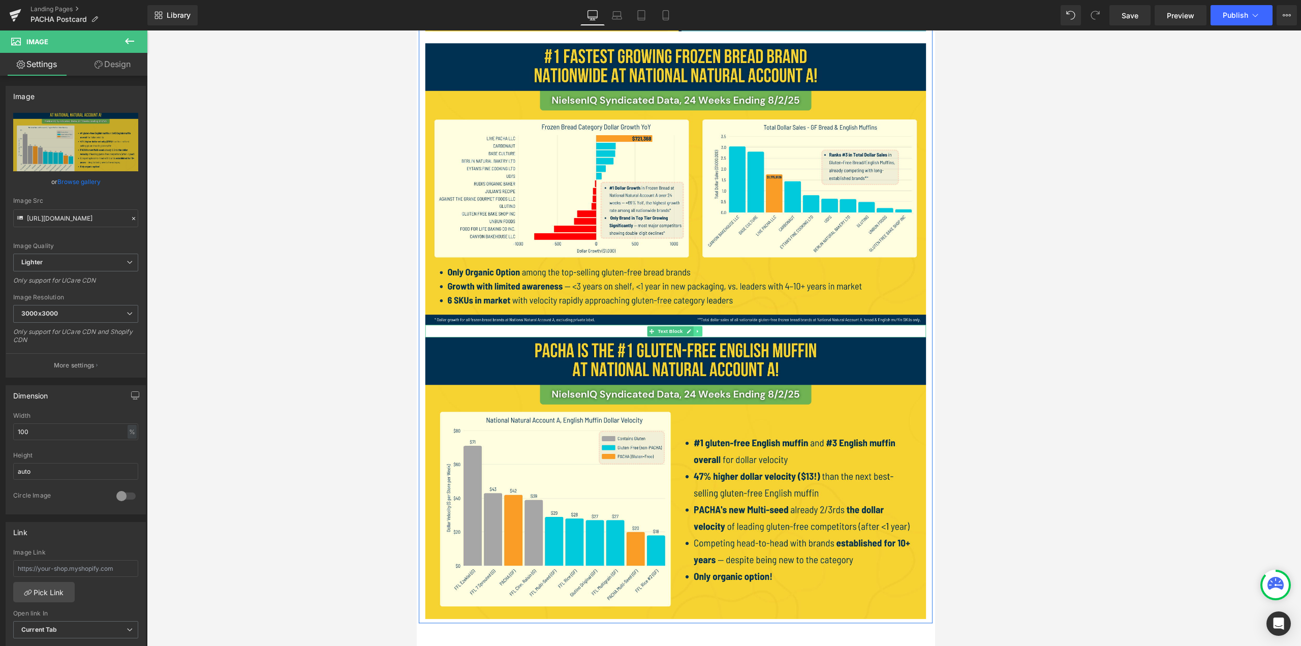
click at [649, 385] on icon at bounding box center [750, 388] width 6 height 6
click at [649, 385] on icon at bounding box center [745, 388] width 6 height 6
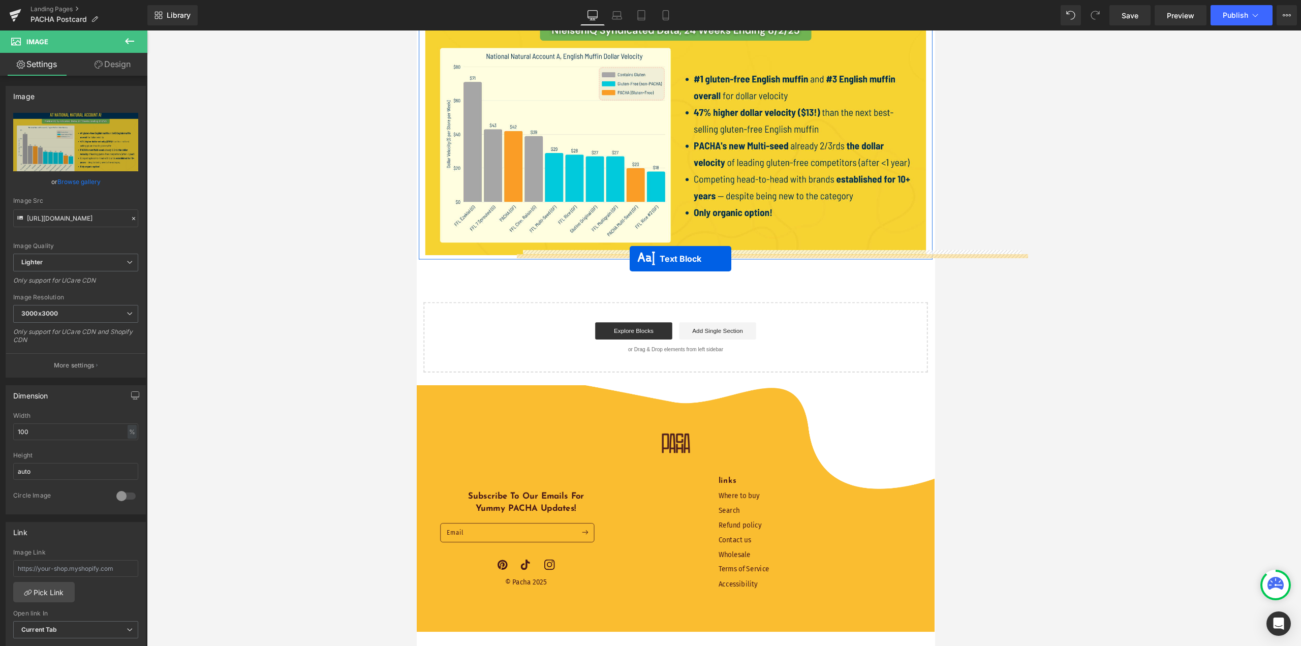
drag, startPoint x: 690, startPoint y: 397, endPoint x: 669, endPoint y: 301, distance: 97.8
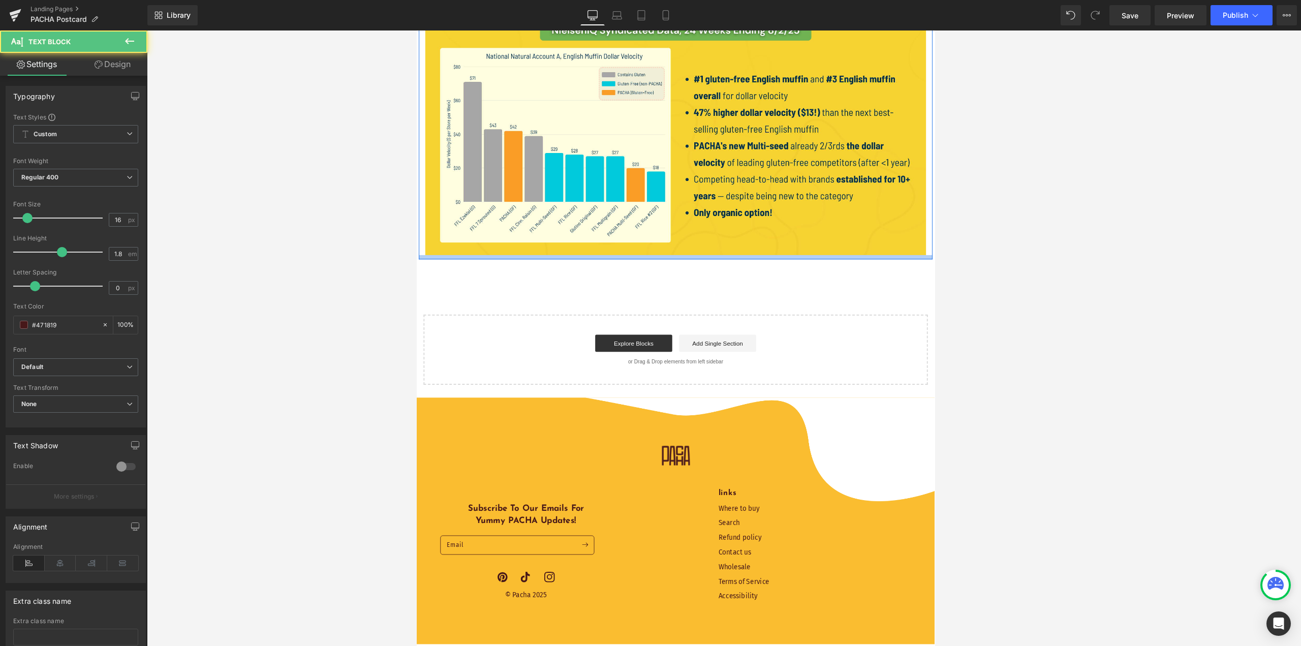
scroll to position [1142, 0]
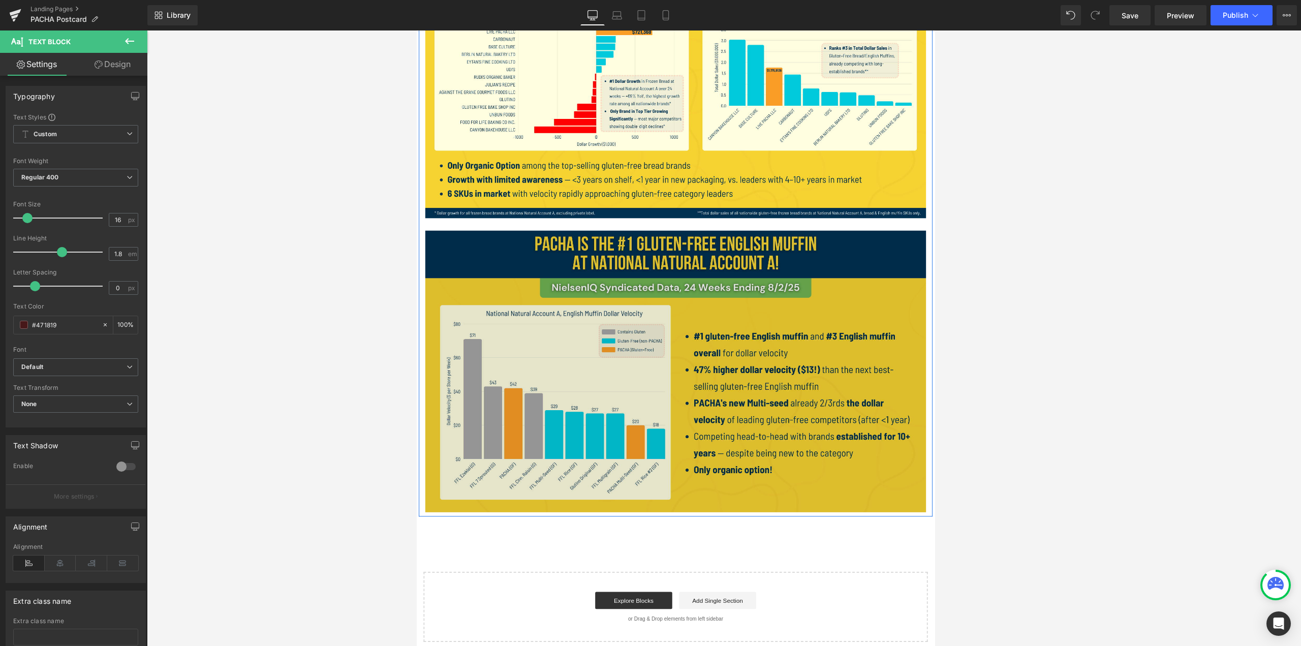
click at [649, 298] on img at bounding box center [723, 435] width 595 height 334
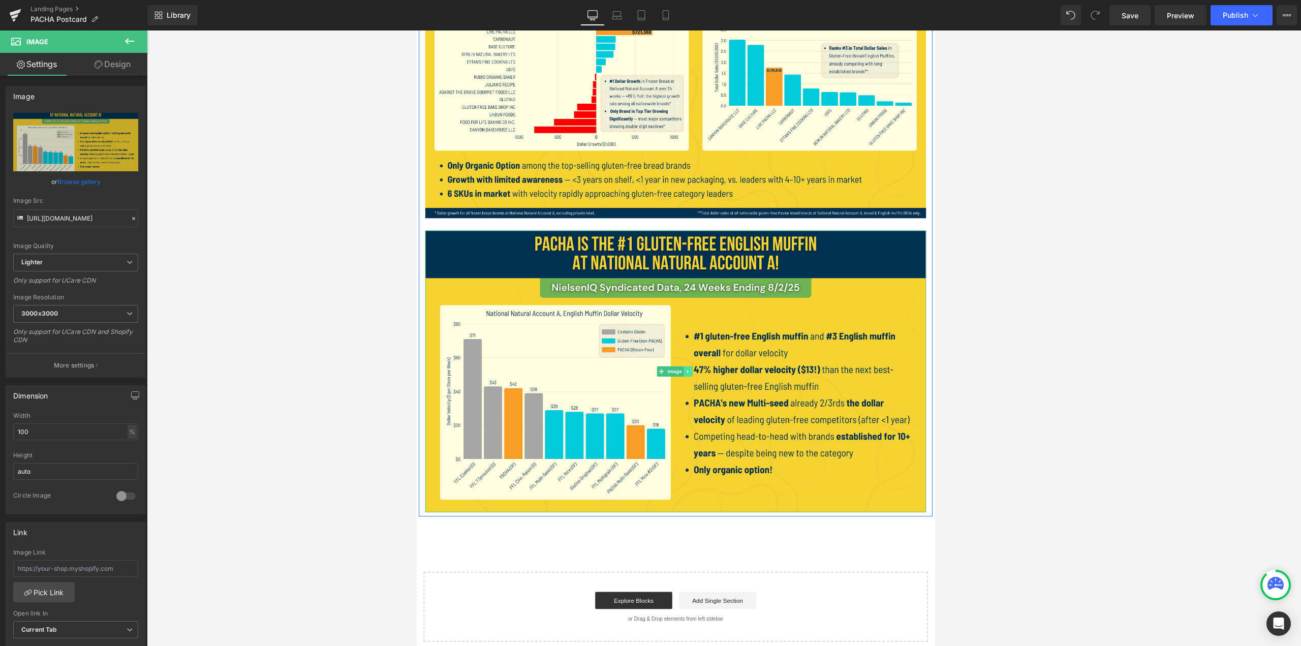
click at [649, 432] on icon at bounding box center [738, 435] width 6 height 6
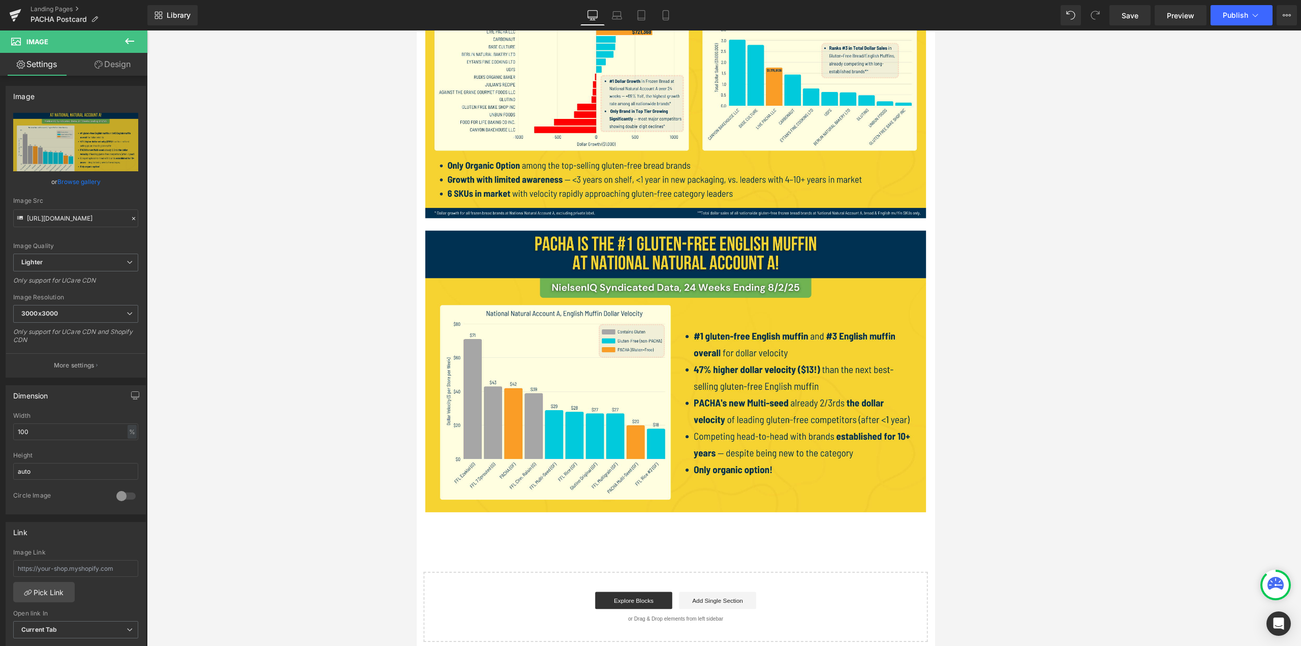
click at [132, 43] on icon at bounding box center [130, 41] width 12 height 12
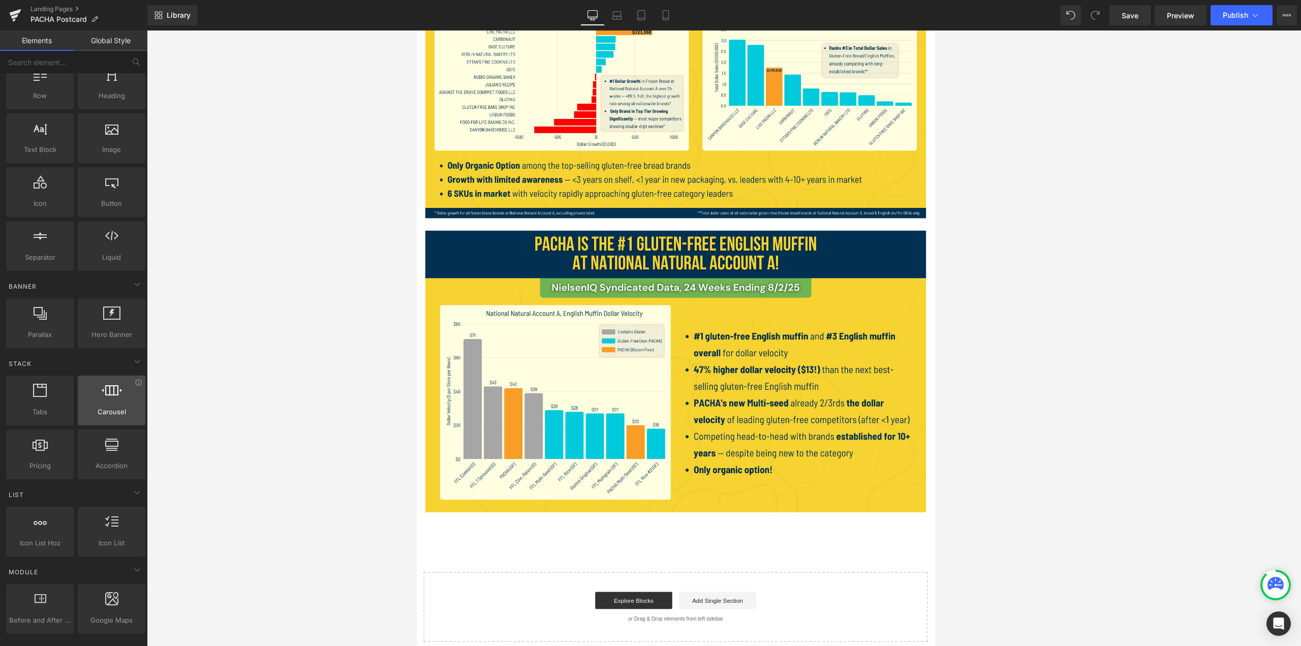
scroll to position [203, 0]
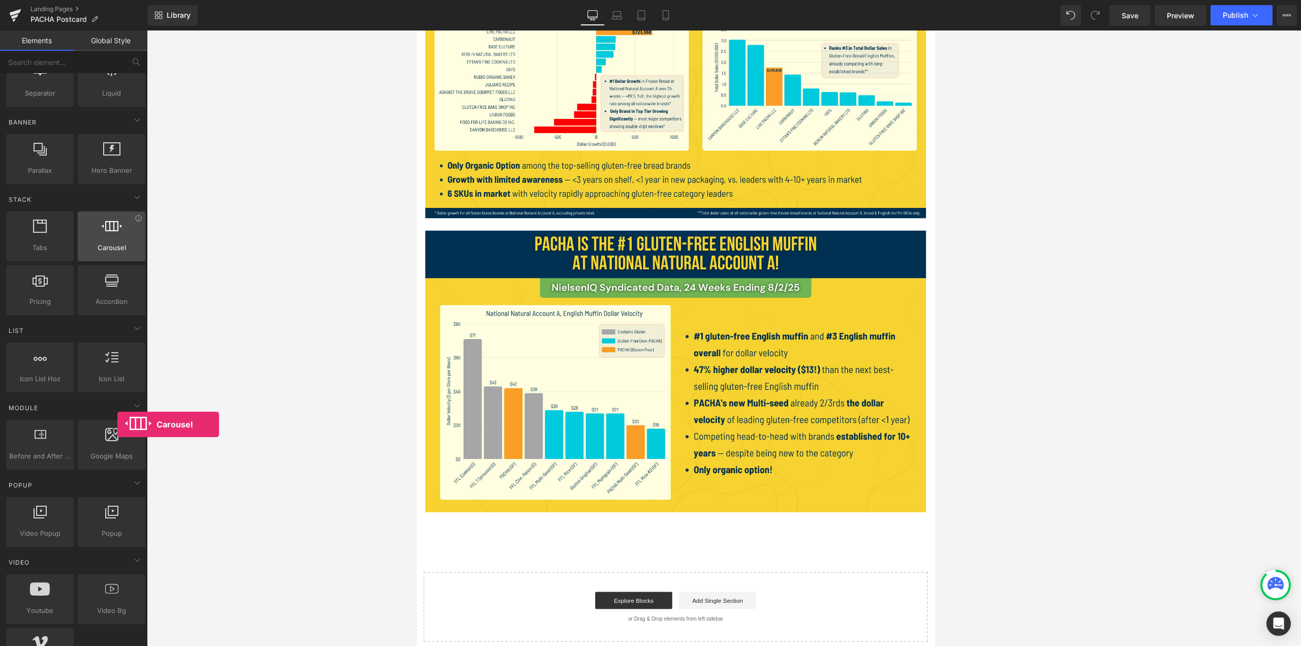
click at [115, 244] on div "Carousel carousels, slideshows, sliders, slides" at bounding box center [112, 236] width 68 height 50
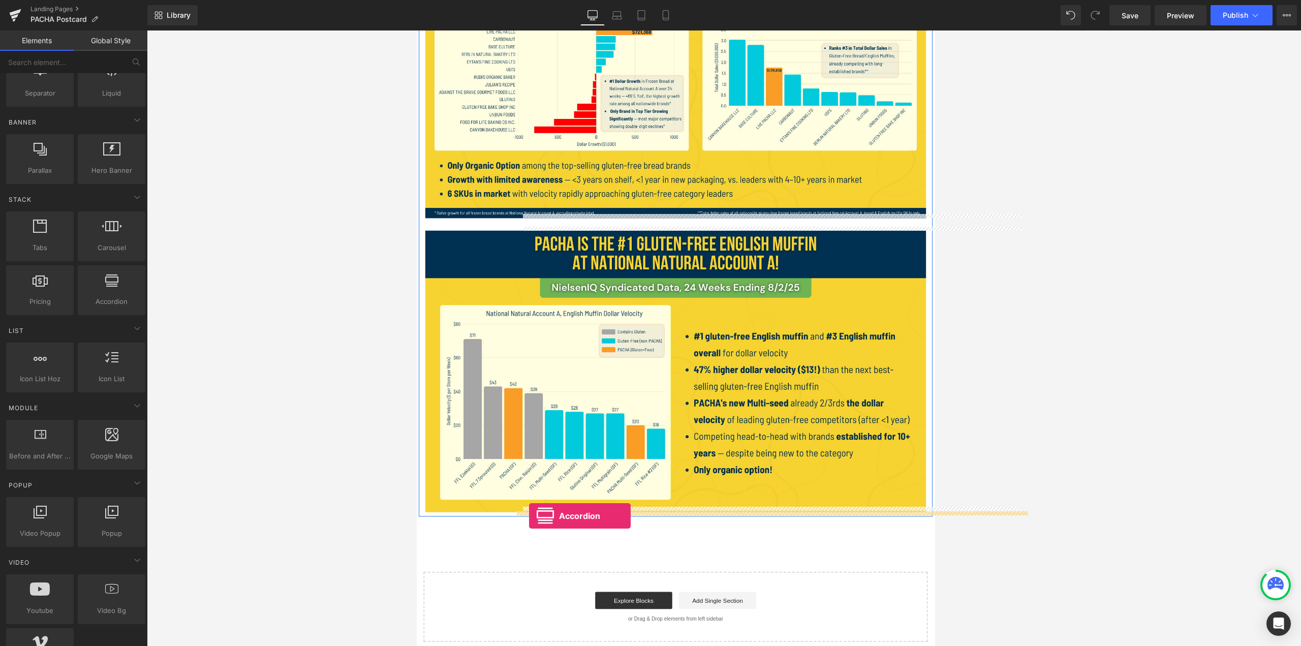
drag, startPoint x: 527, startPoint y: 318, endPoint x: 550, endPoint y: 607, distance: 289.6
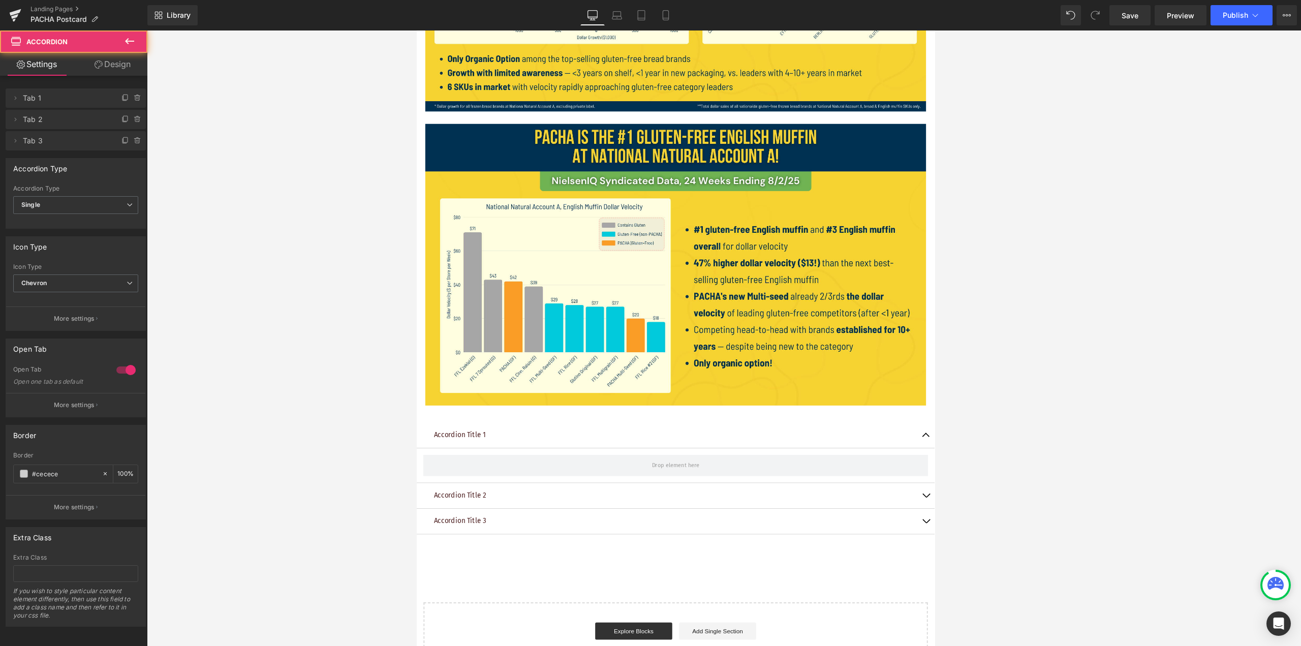
scroll to position [1294, 0]
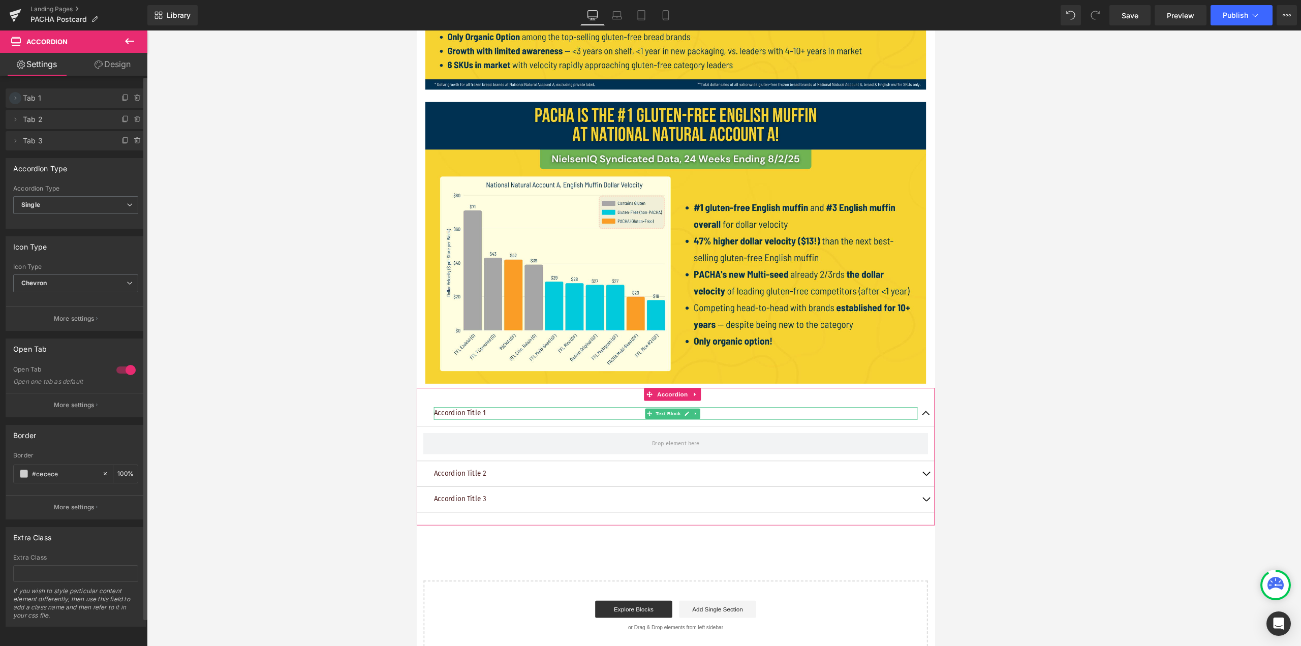
click at [19, 99] on icon at bounding box center [15, 98] width 8 height 8
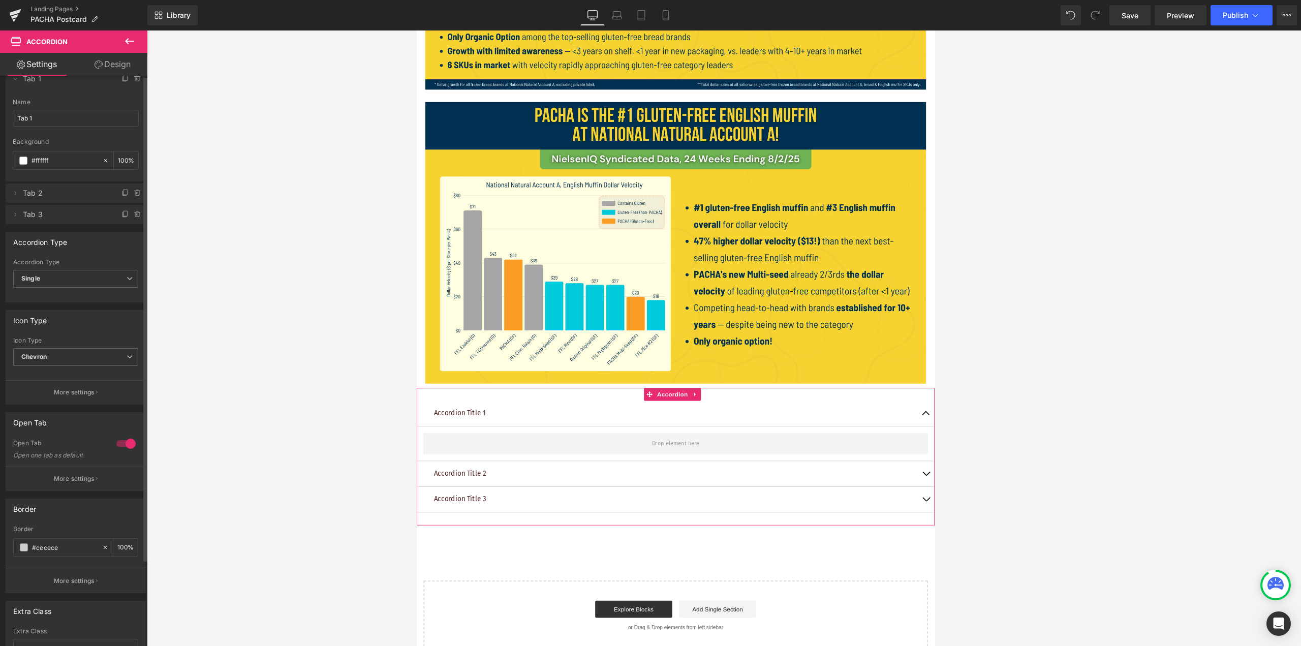
scroll to position [102, 0]
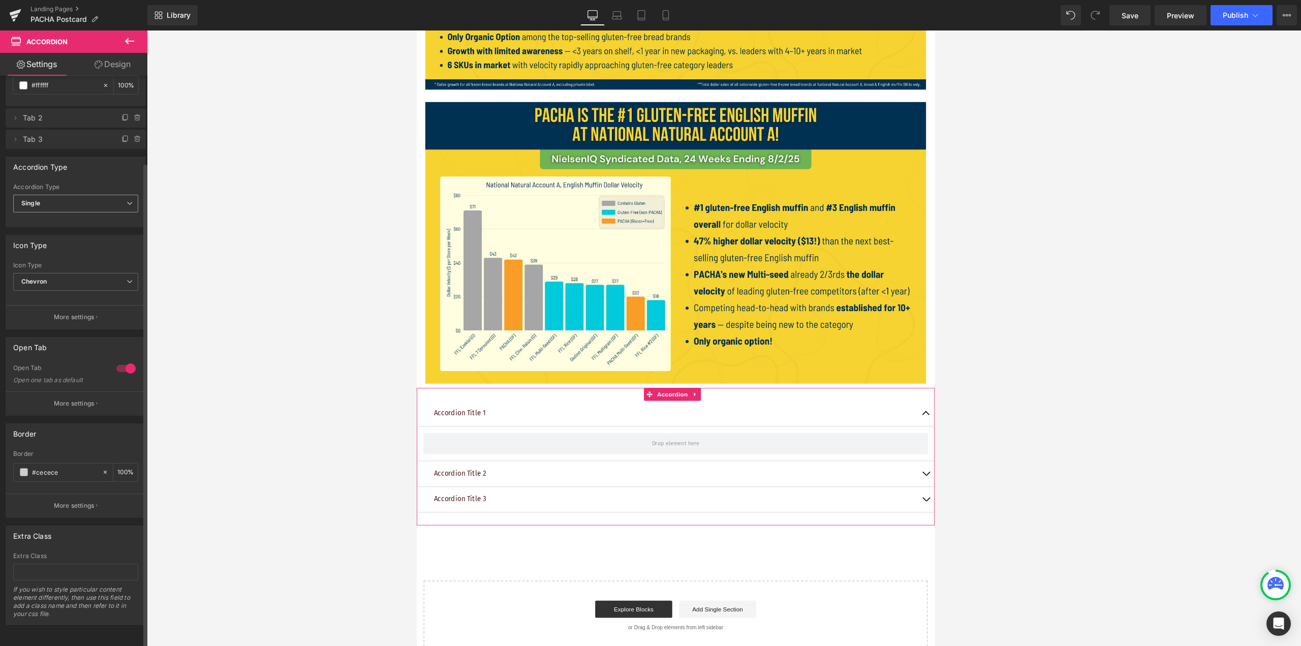
click at [100, 195] on span "Single" at bounding box center [75, 204] width 125 height 18
click at [100, 195] on span "Single" at bounding box center [73, 204] width 121 height 18
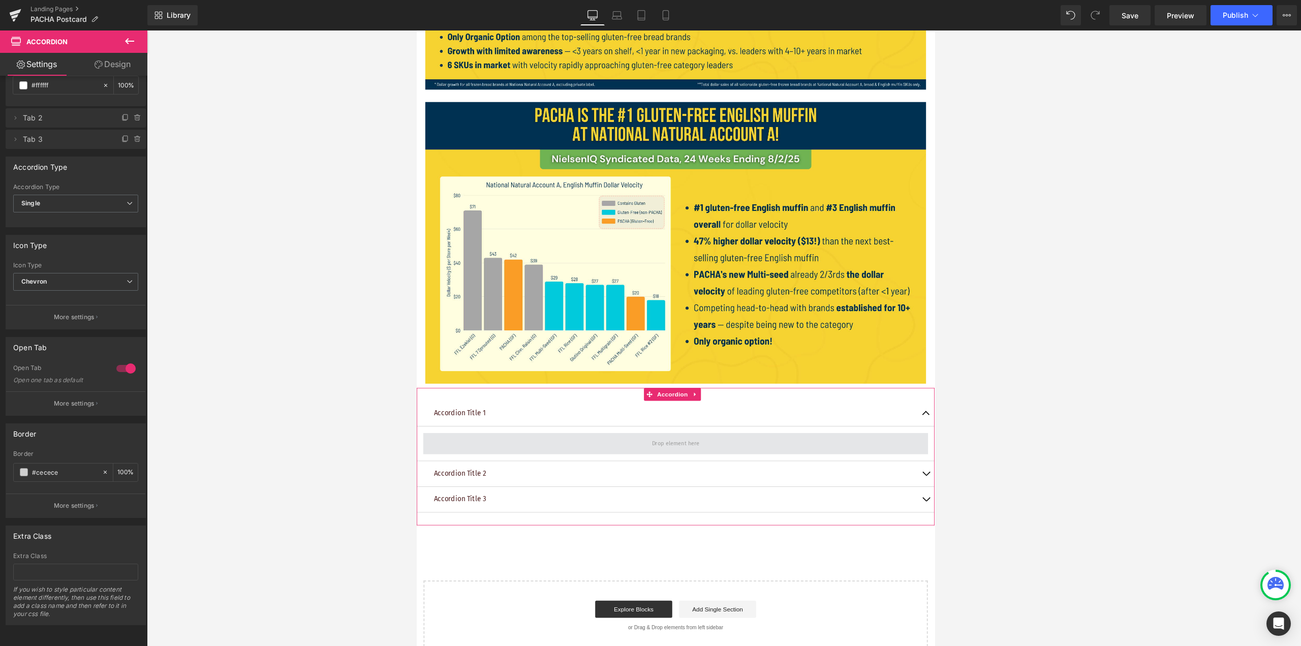
click at [649, 515] on span at bounding box center [724, 520] width 600 height 25
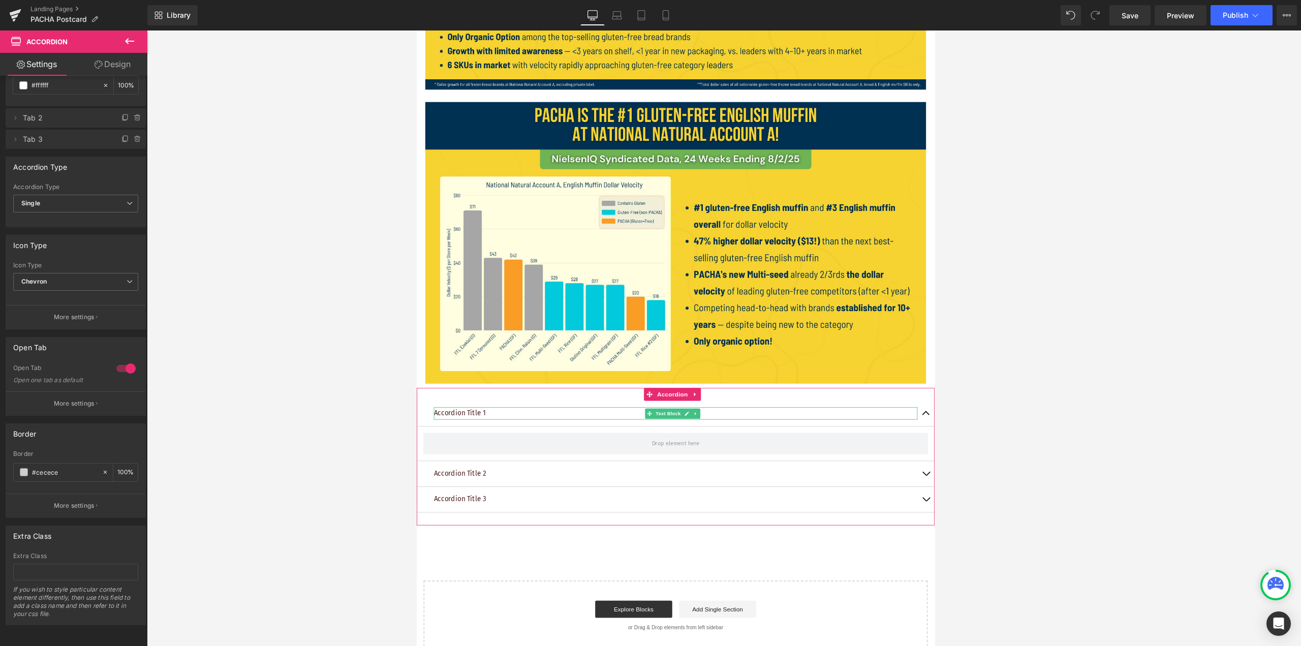
click at [499, 479] on p "Accordion Title 1" at bounding box center [724, 485] width 574 height 15
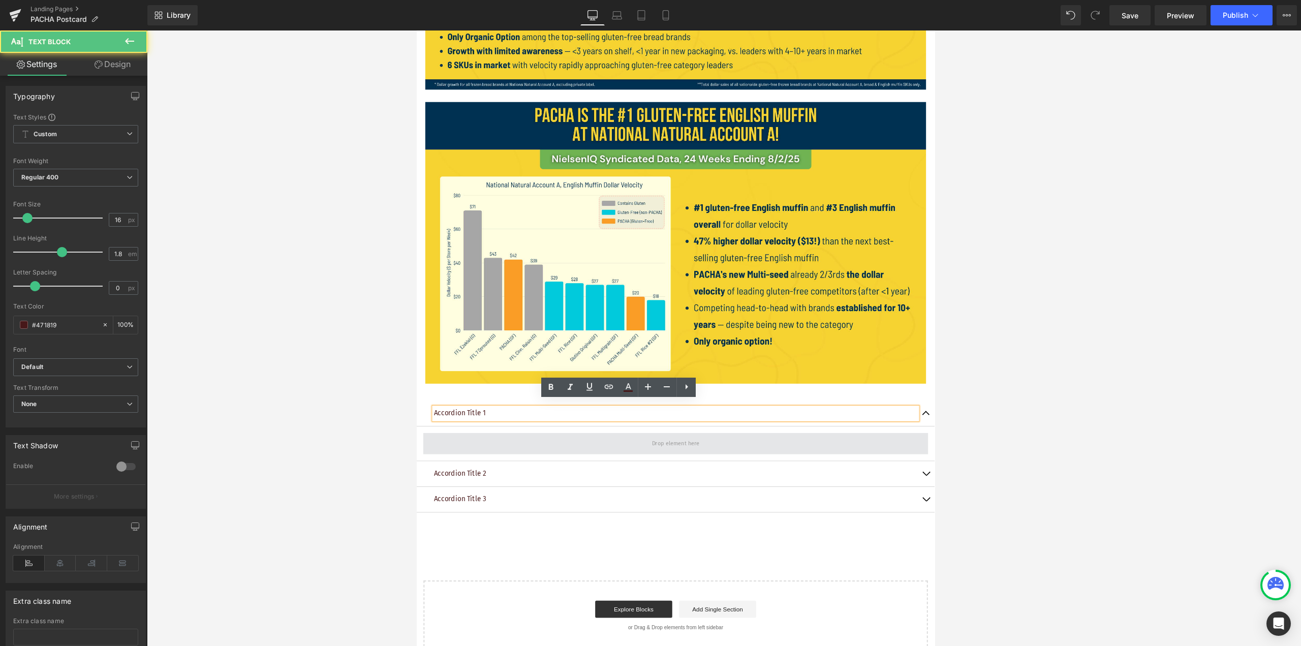
click at [597, 508] on span at bounding box center [724, 520] width 600 height 25
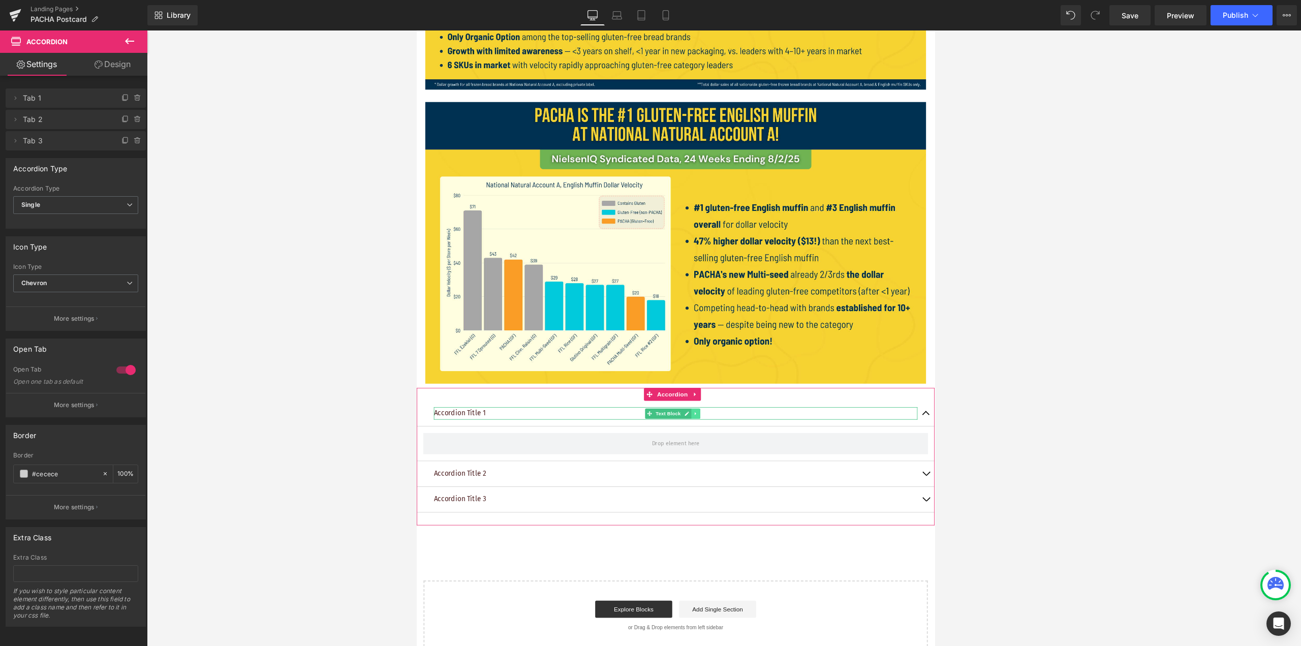
click at [649, 482] on icon at bounding box center [748, 485] width 6 height 6
click at [649, 482] on icon at bounding box center [753, 485] width 6 height 6
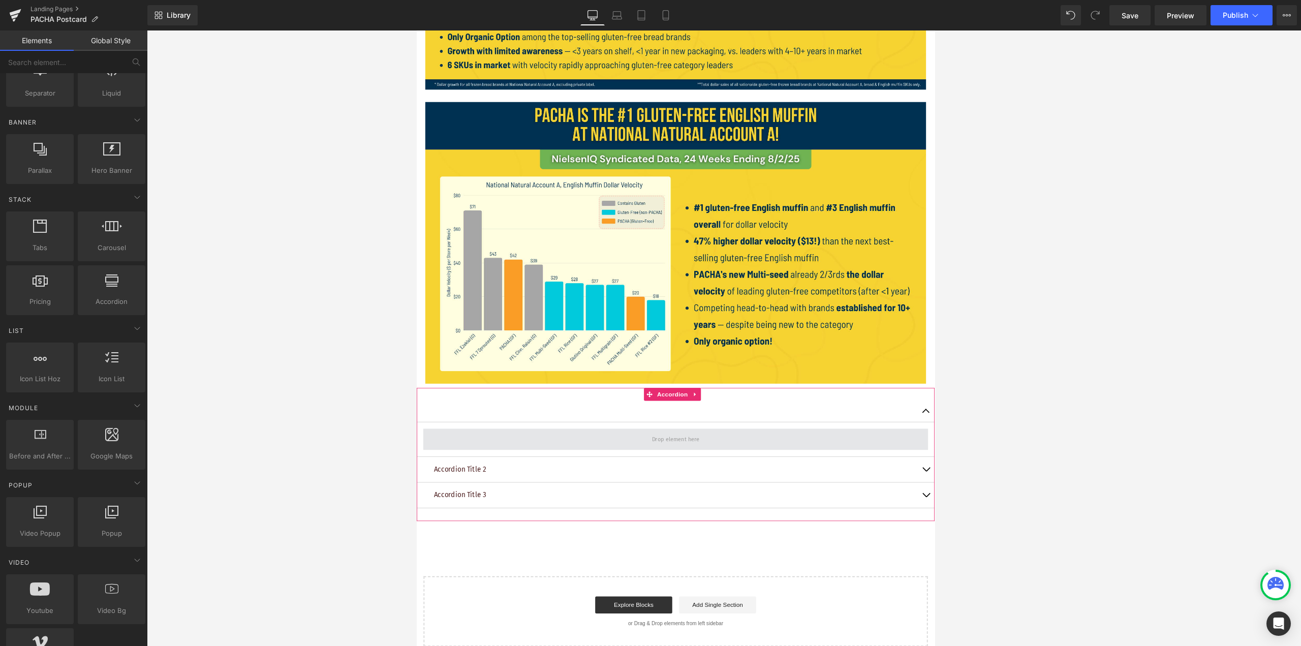
click at [648, 503] on span at bounding box center [724, 515] width 600 height 25
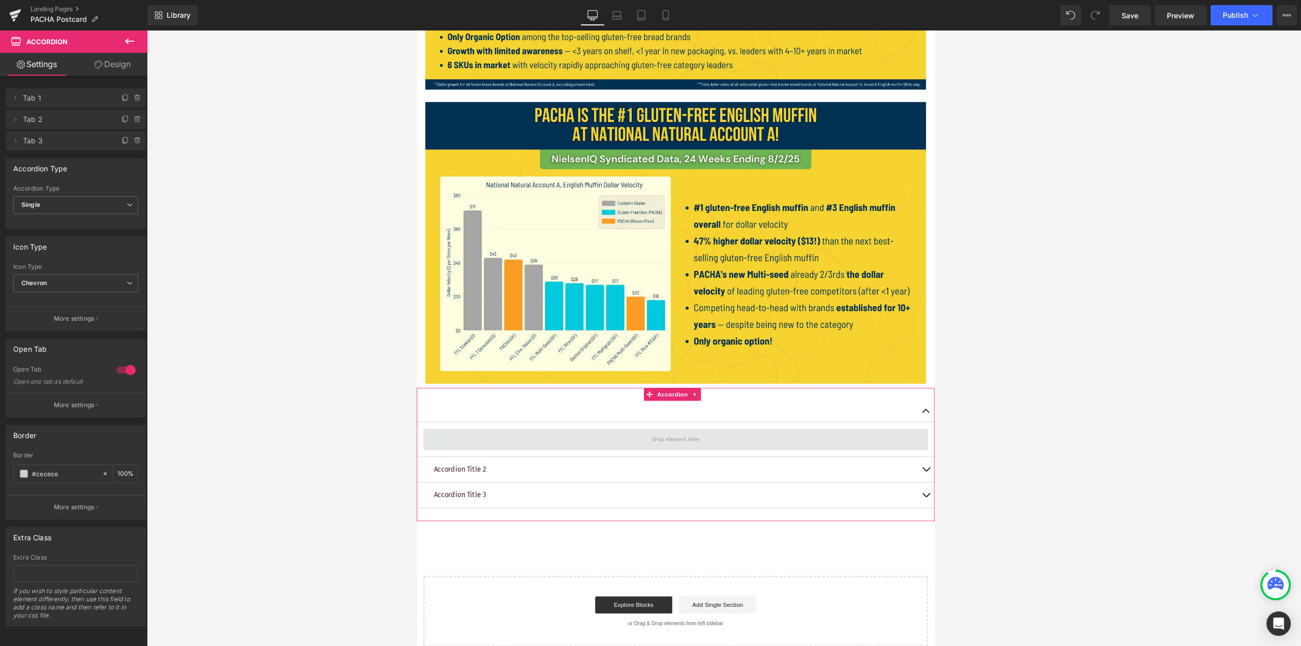
click at [497, 515] on span at bounding box center [724, 515] width 600 height 25
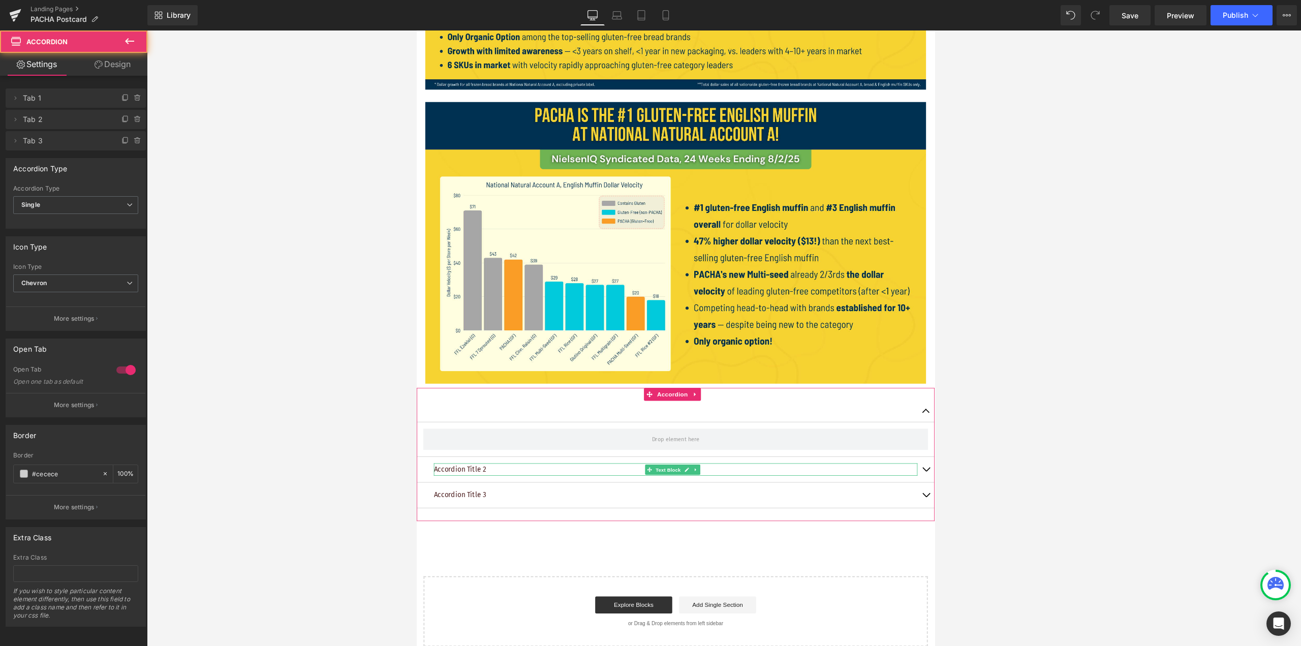
click at [477, 544] on p "Accordion Title 2" at bounding box center [724, 551] width 574 height 15
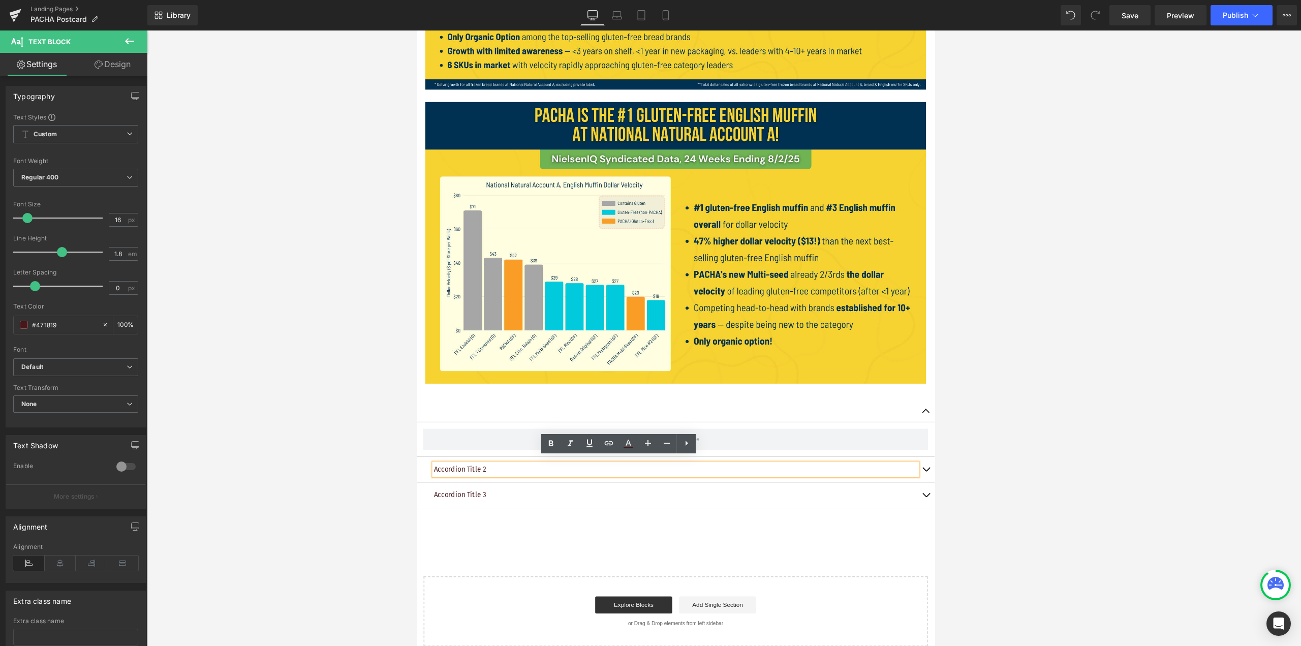
click at [526, 569] on div "Accordion Title 3 Text Block" at bounding box center [723, 582] width 615 height 30
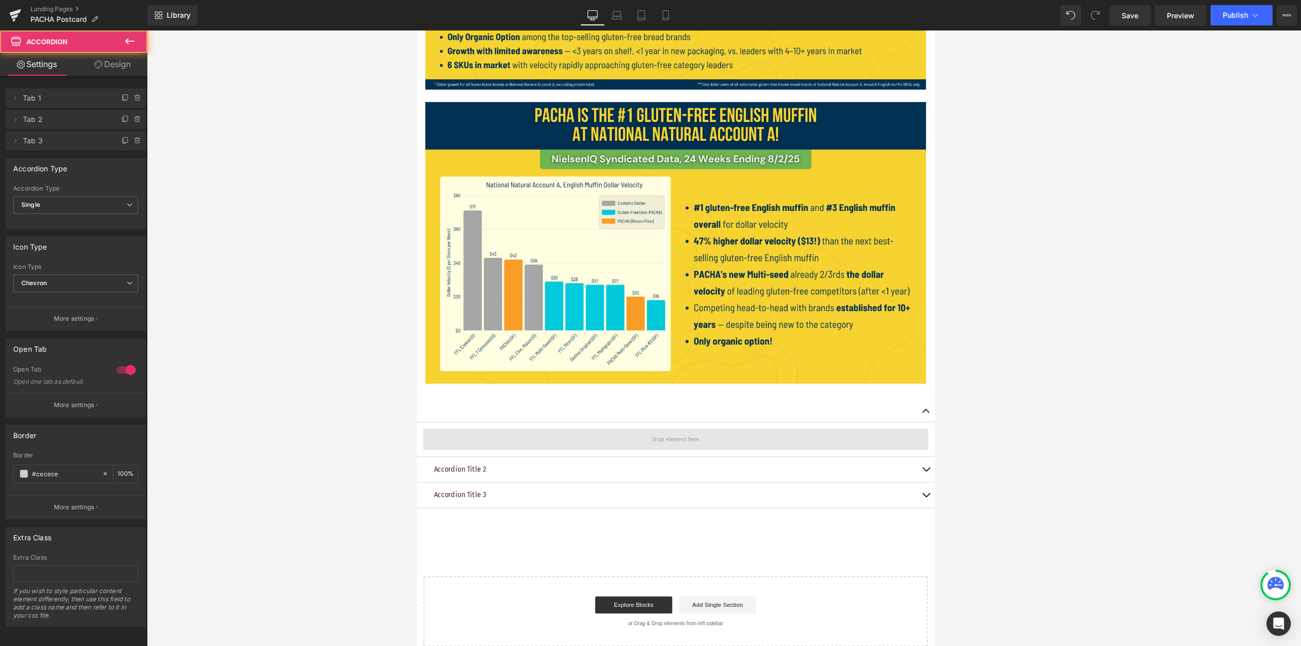
click at [503, 515] on span at bounding box center [724, 515] width 600 height 25
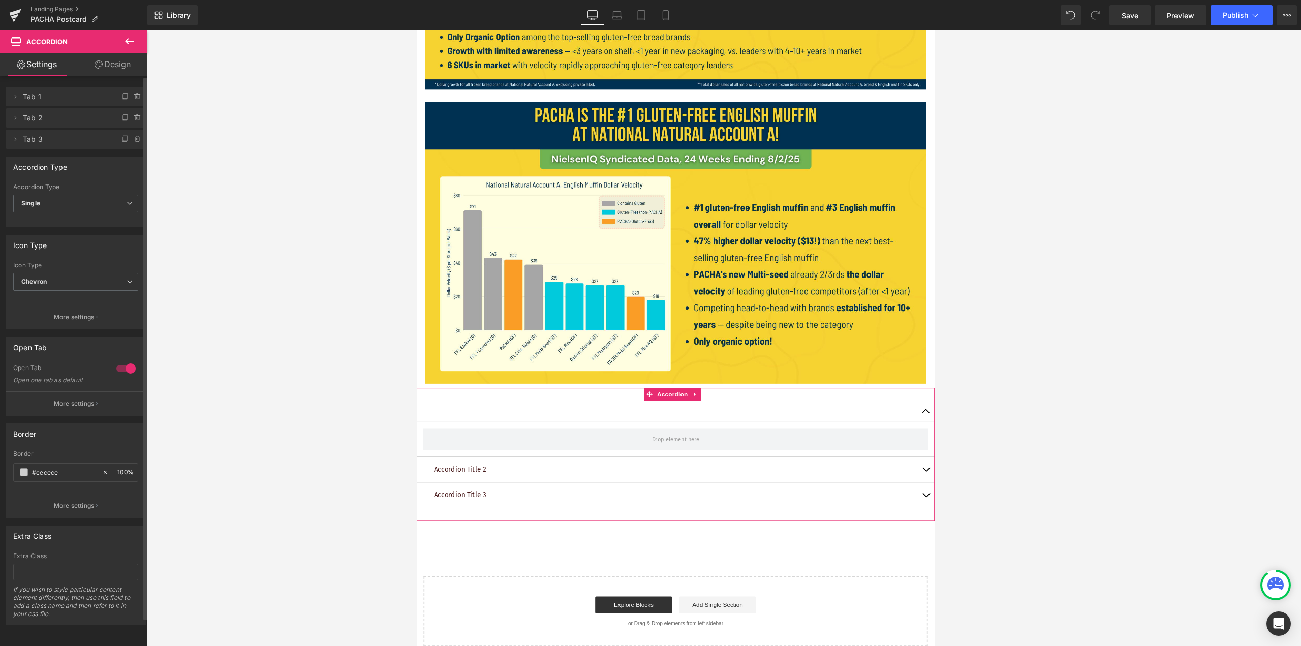
scroll to position [9, 0]
click at [649, 459] on icon at bounding box center [747, 463] width 7 height 8
click at [649, 459] on icon at bounding box center [753, 462] width 7 height 7
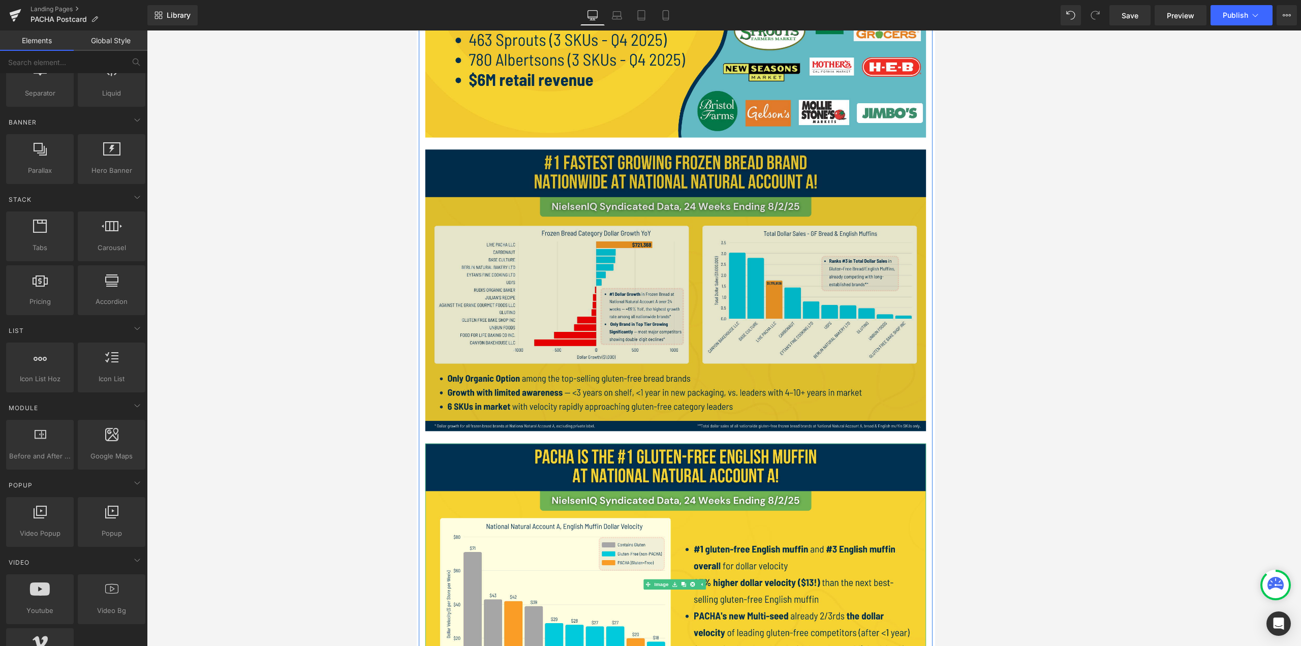
scroll to position [887, 0]
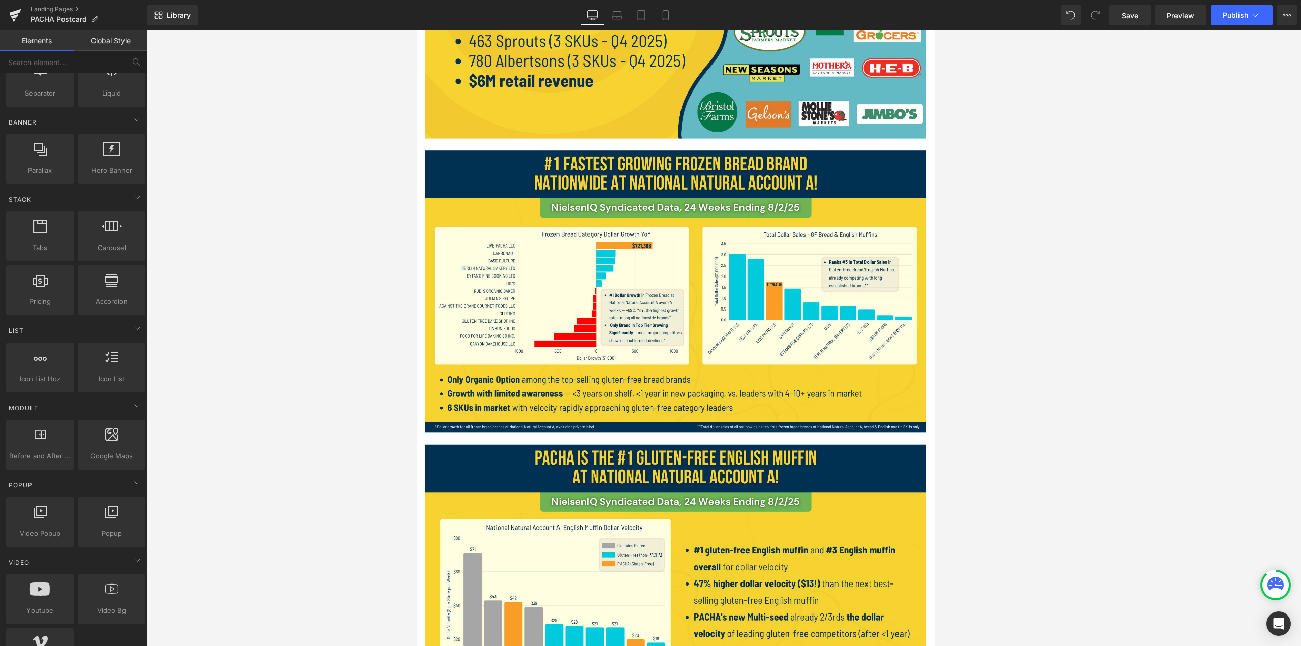
click at [649, 271] on div at bounding box center [724, 337] width 1154 height 615
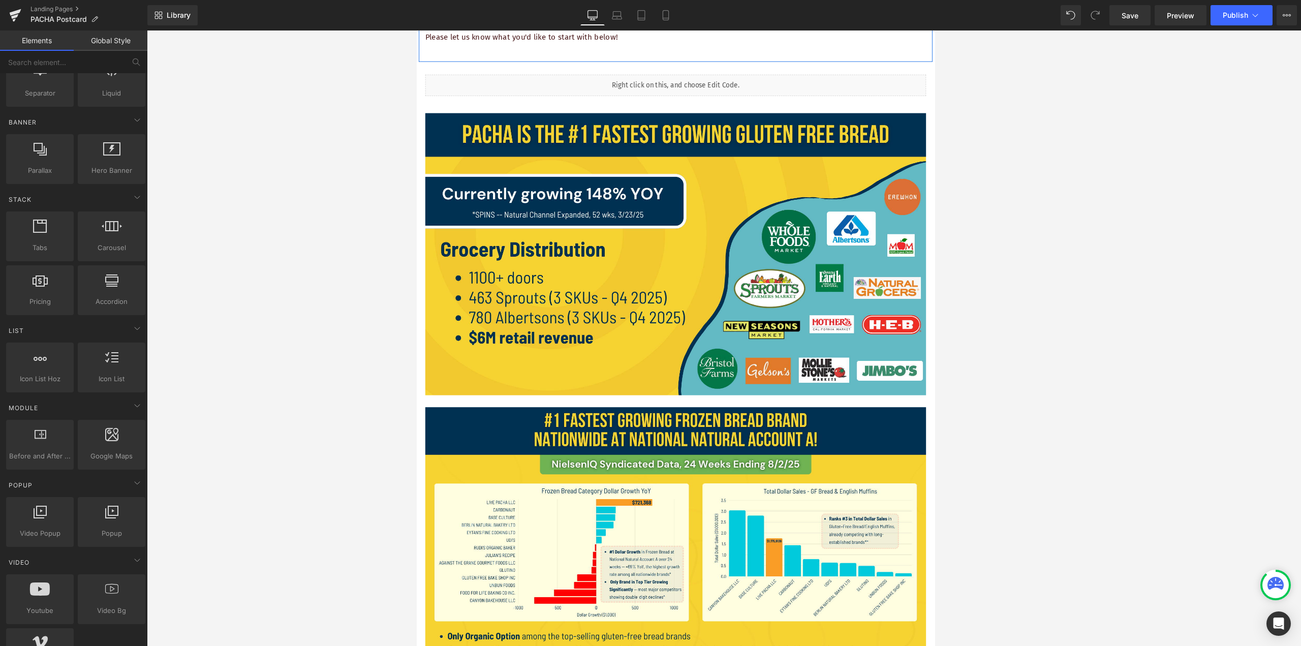
scroll to position [610, 0]
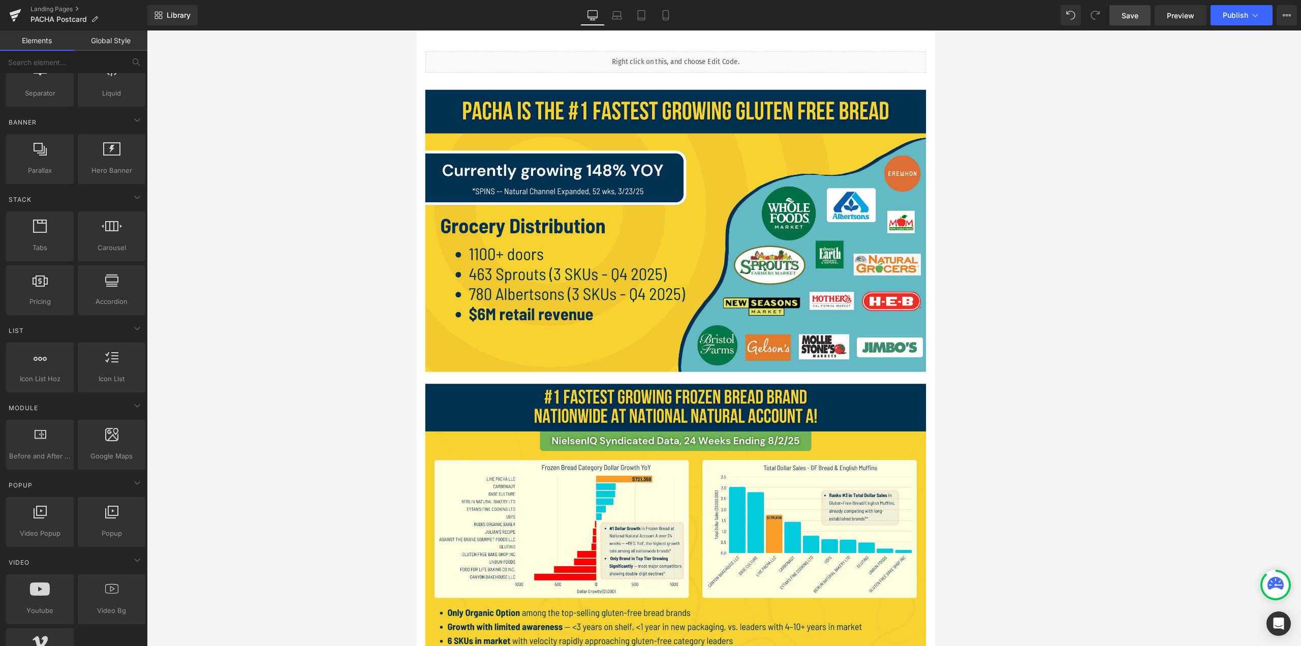
click at [649, 15] on span "Save" at bounding box center [1130, 15] width 17 height 11
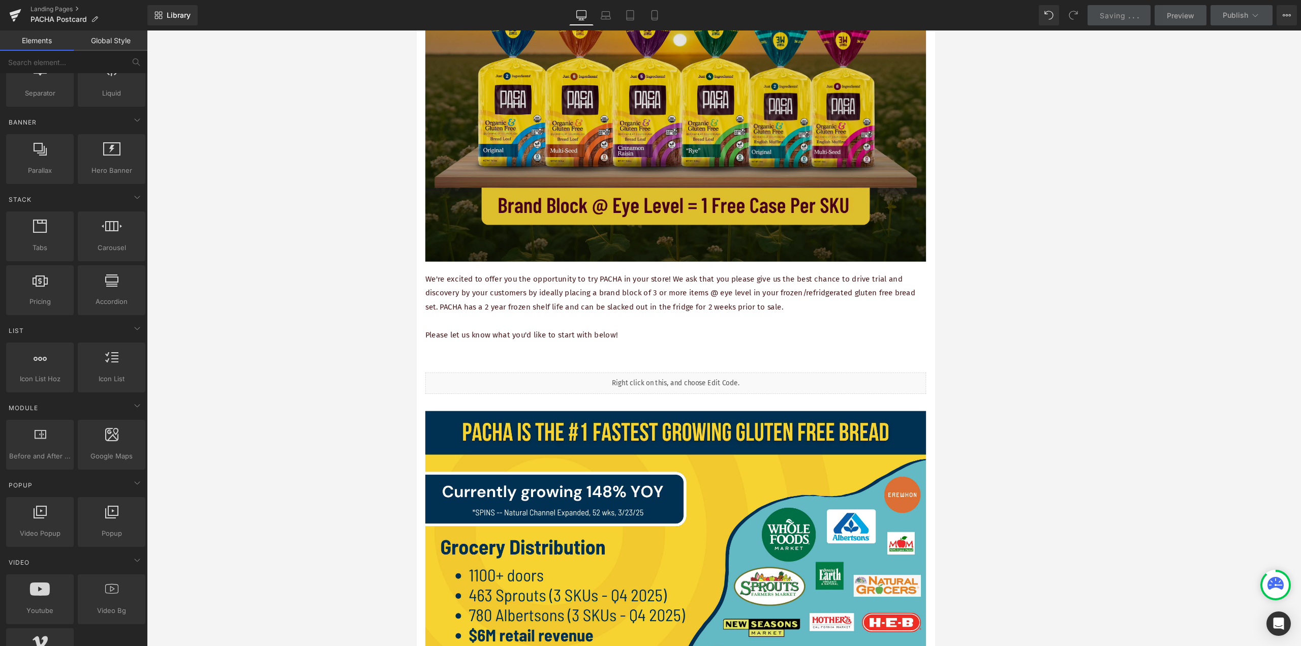
scroll to position [152, 0]
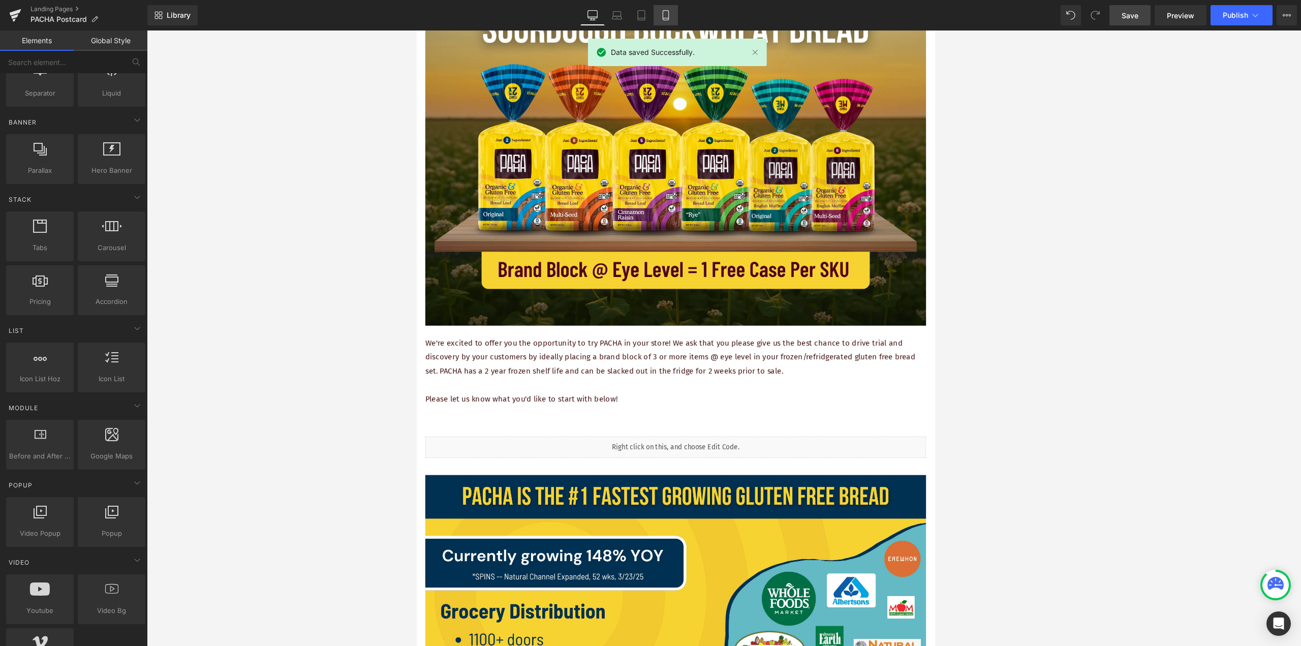
click at [649, 15] on icon at bounding box center [666, 15] width 10 height 10
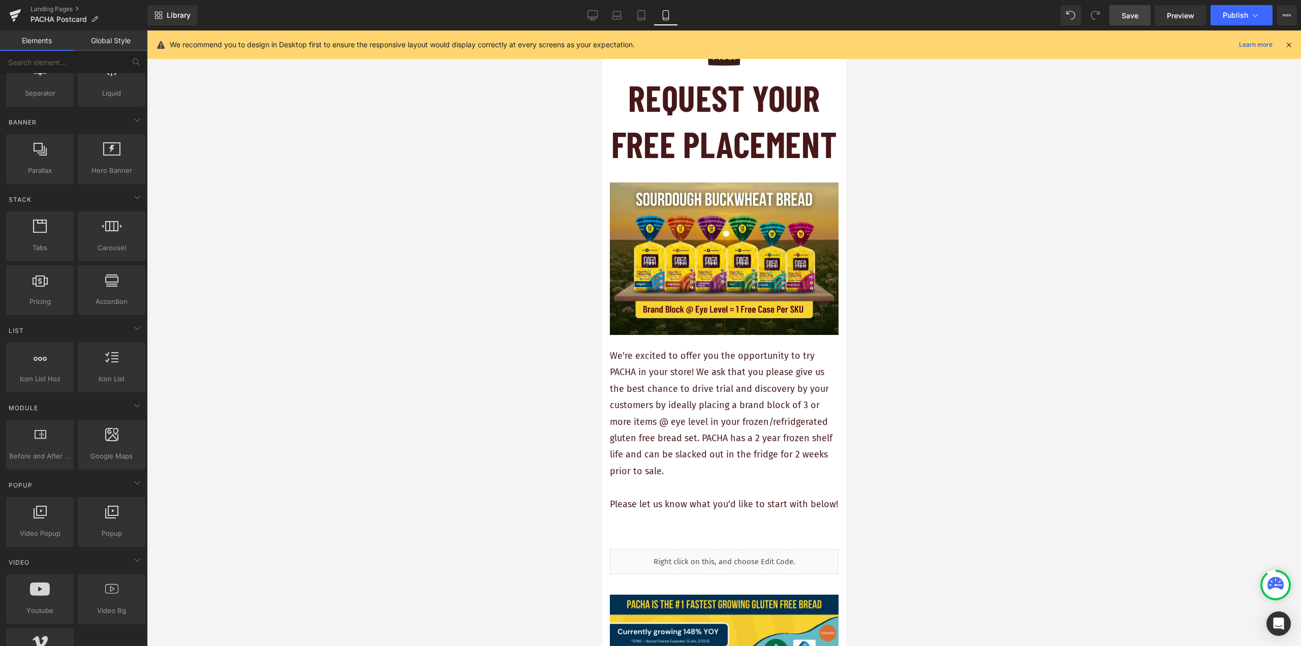
scroll to position [0, 0]
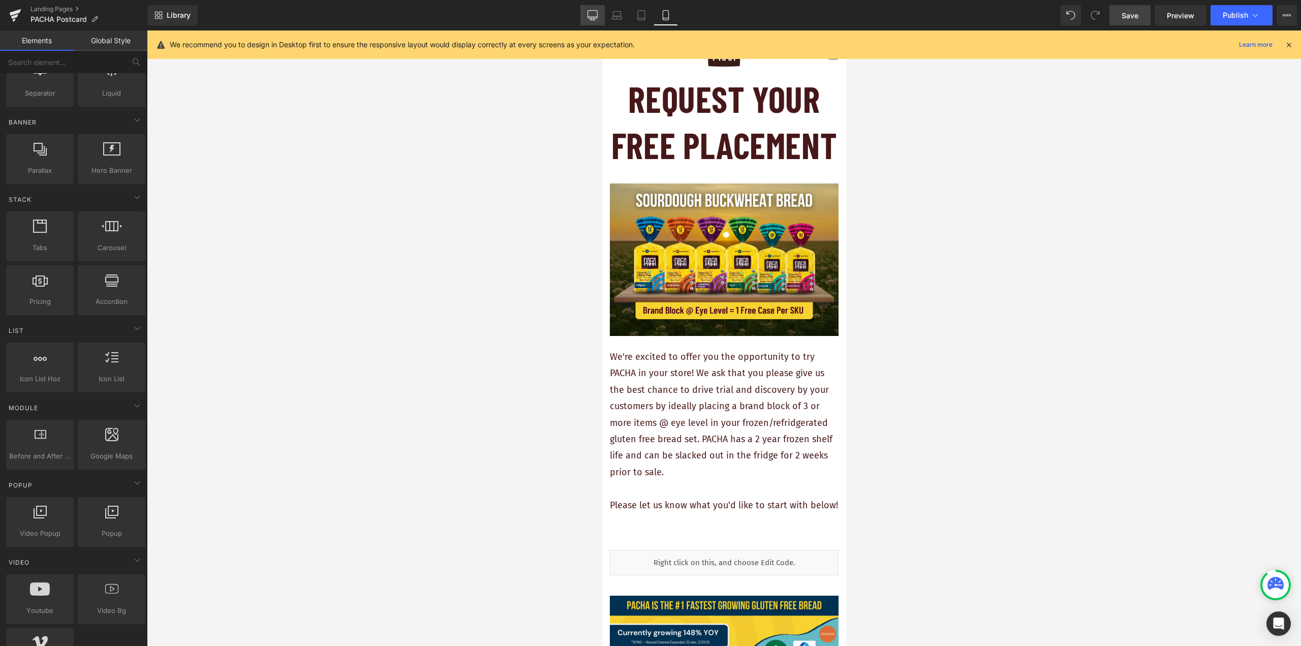
click at [597, 19] on icon at bounding box center [593, 15] width 10 height 10
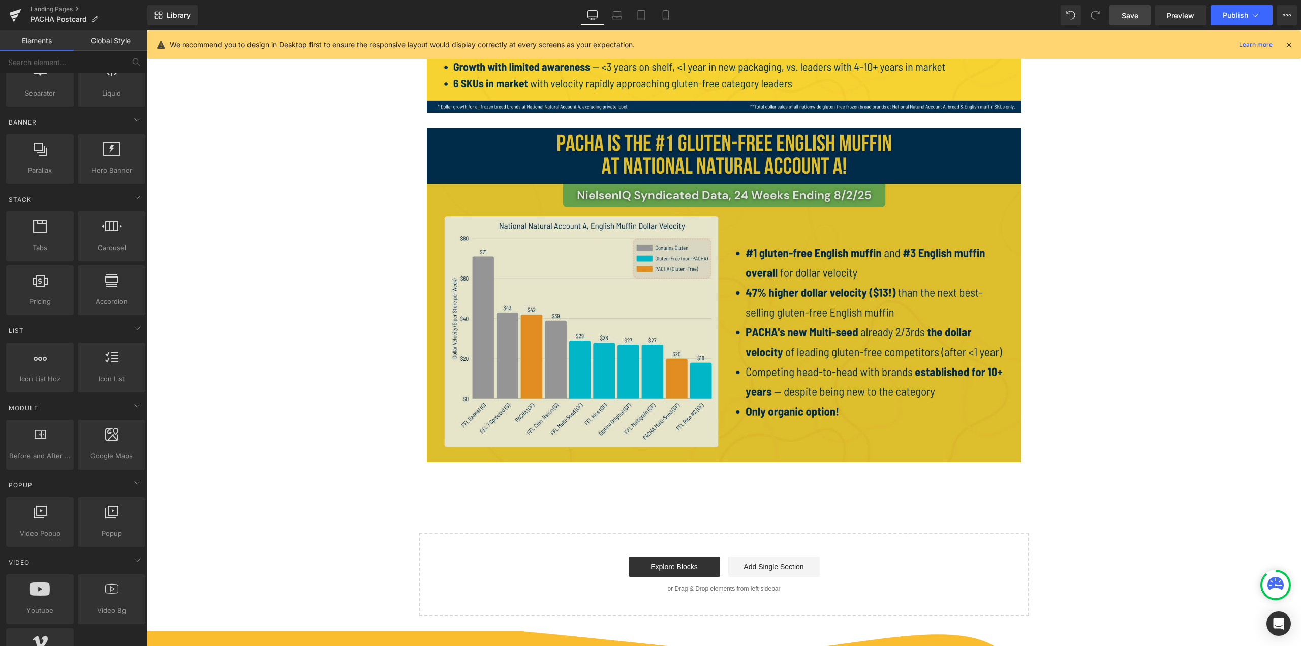
scroll to position [1265, 0]
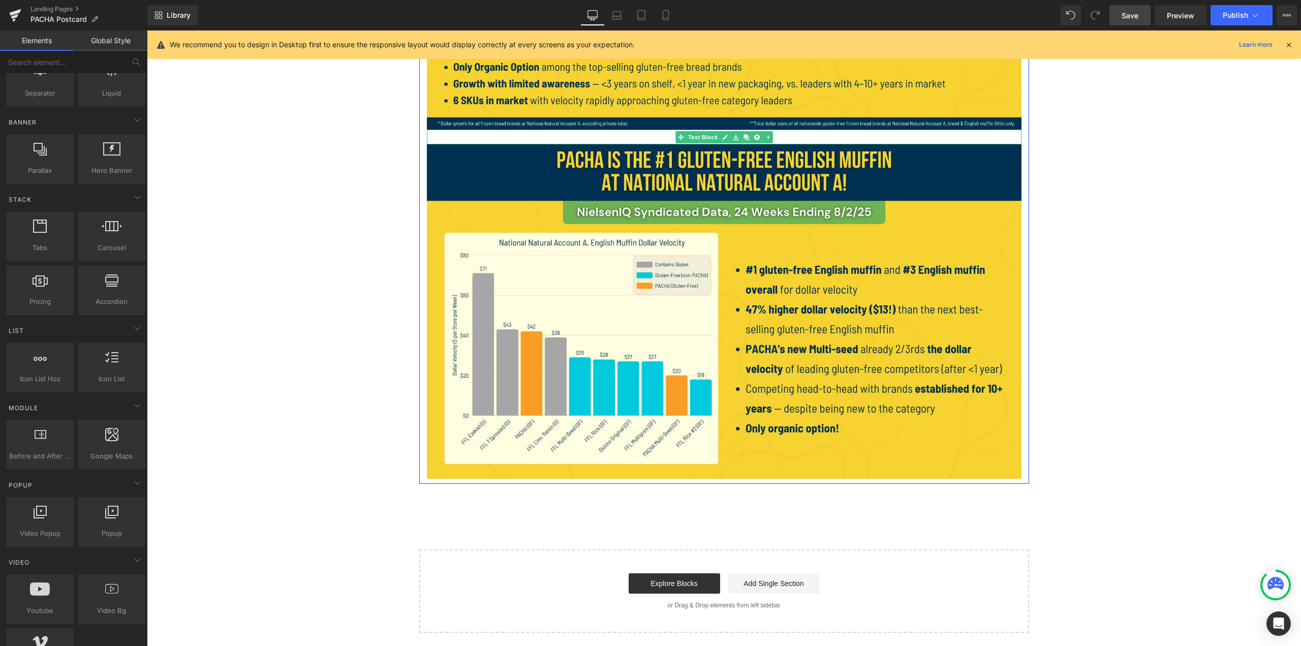
click at [649, 136] on icon at bounding box center [746, 137] width 6 height 6
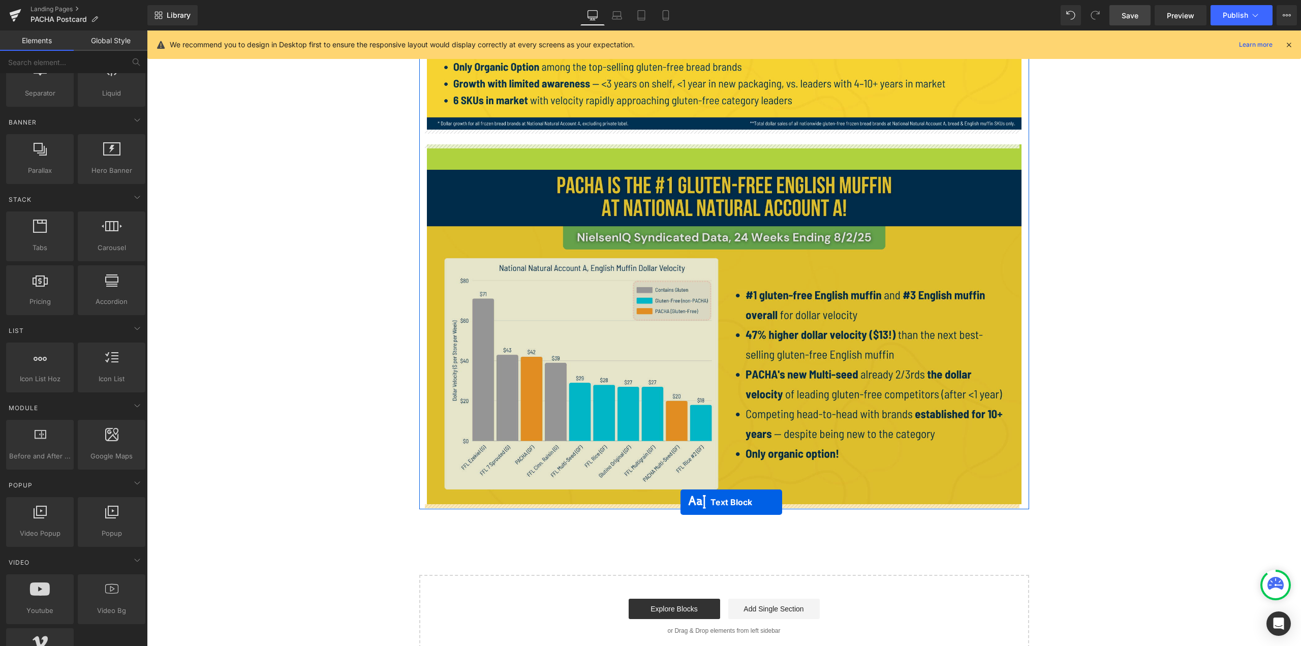
drag, startPoint x: 688, startPoint y: 151, endPoint x: 681, endPoint y: 502, distance: 351.3
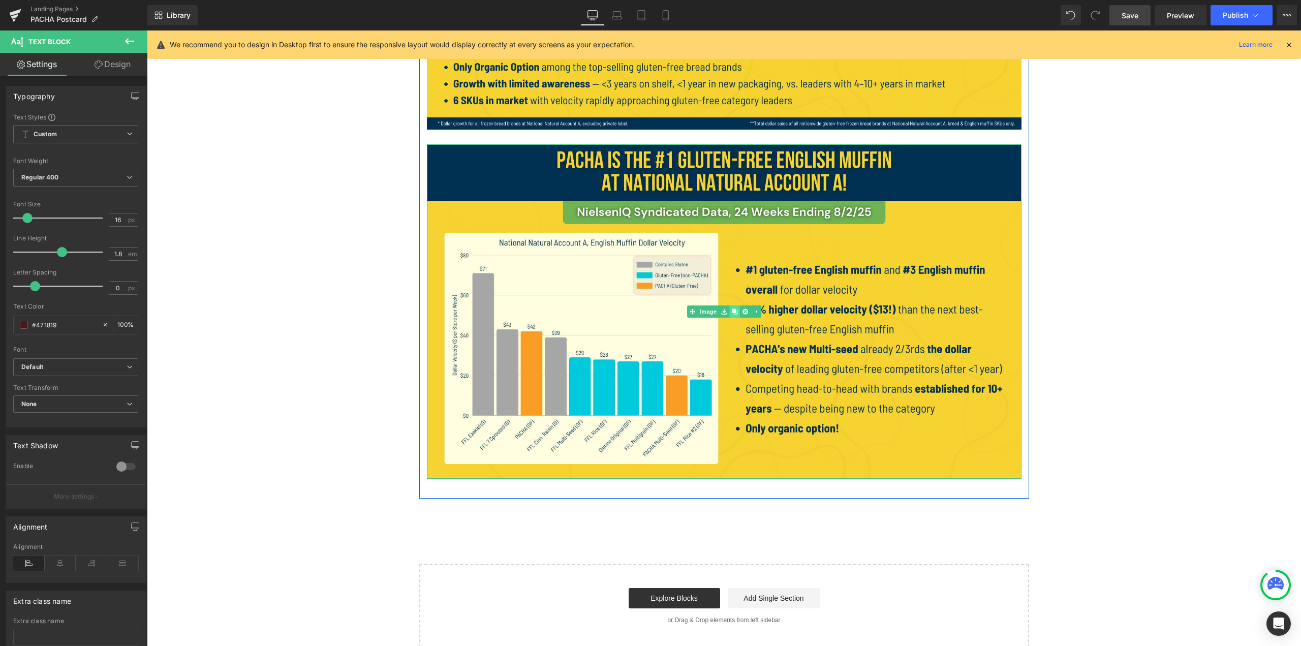
click at [649, 310] on link at bounding box center [734, 311] width 11 height 12
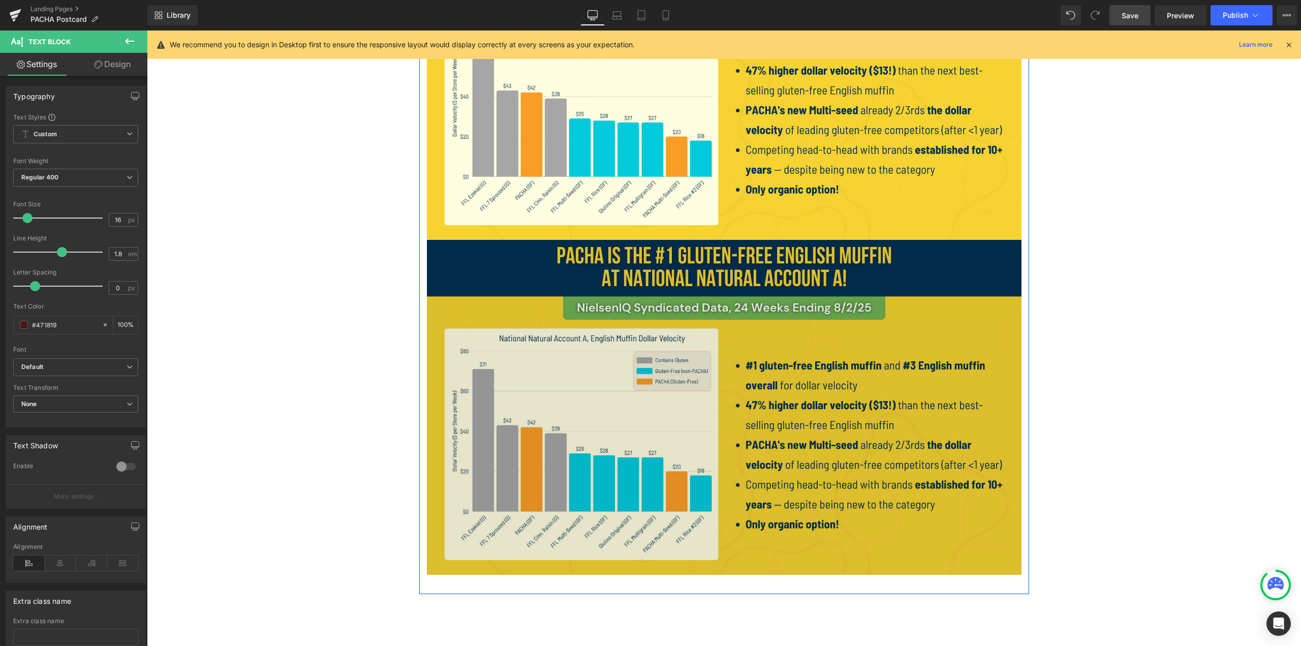
scroll to position [1519, 0]
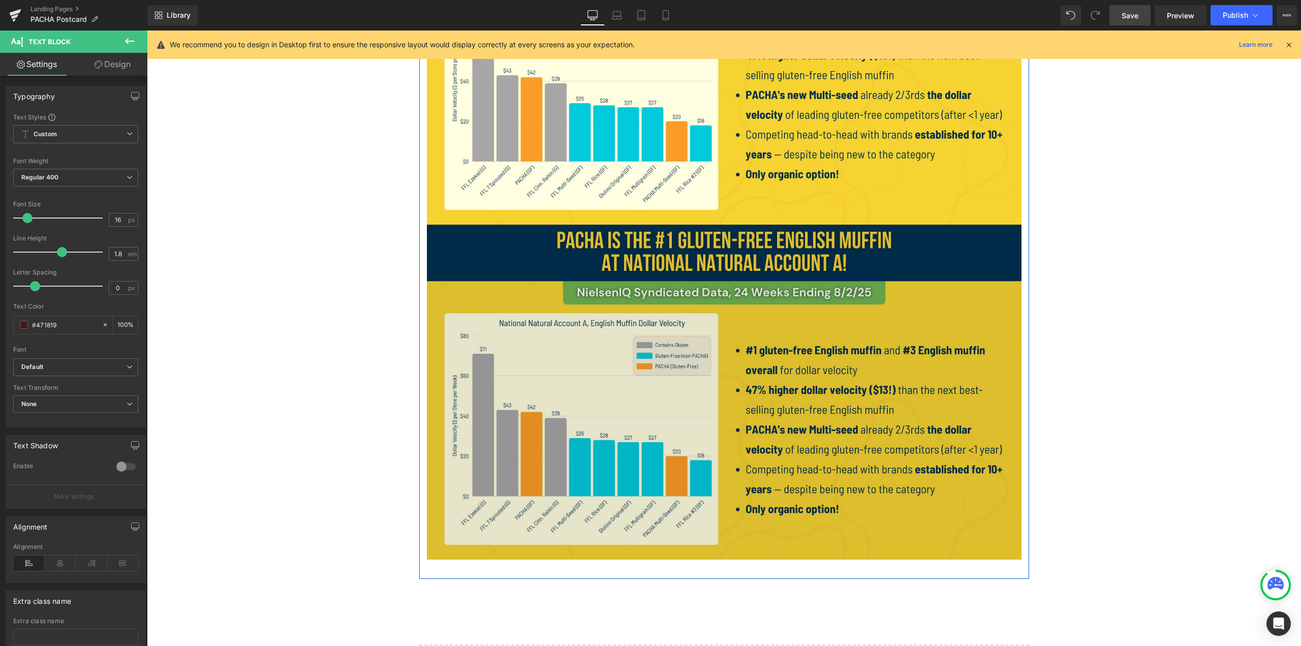
click at [649, 345] on img at bounding box center [724, 392] width 595 height 334
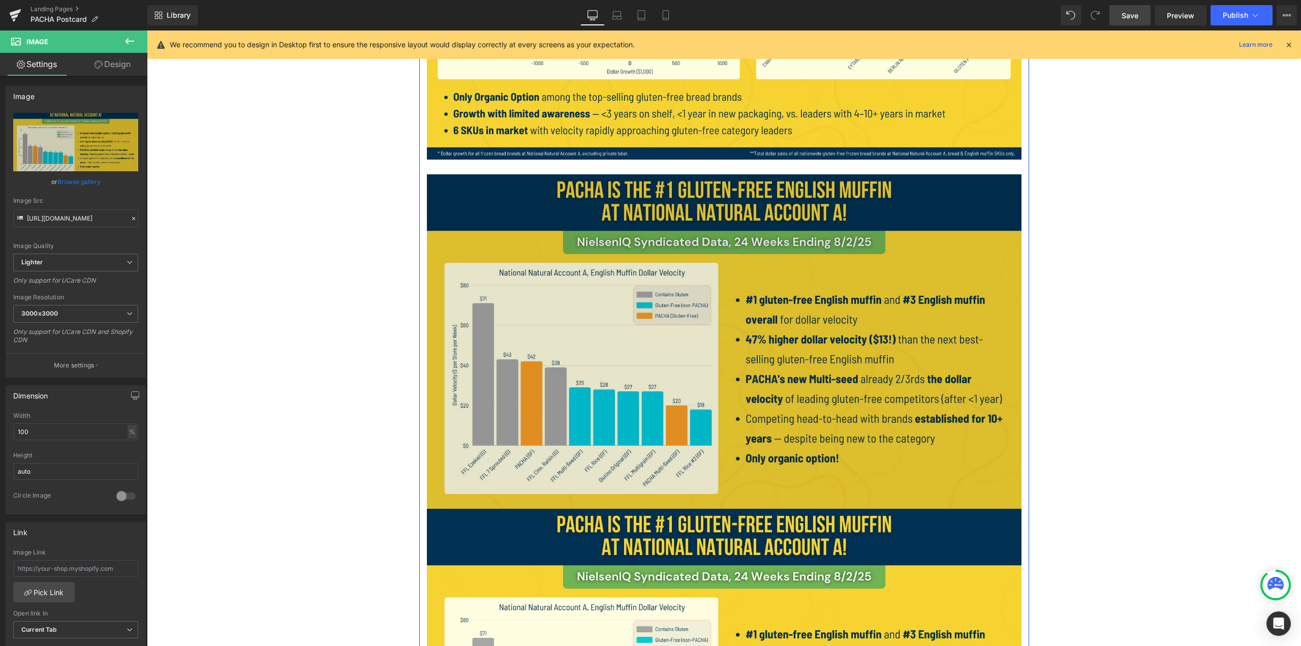
scroll to position [1214, 0]
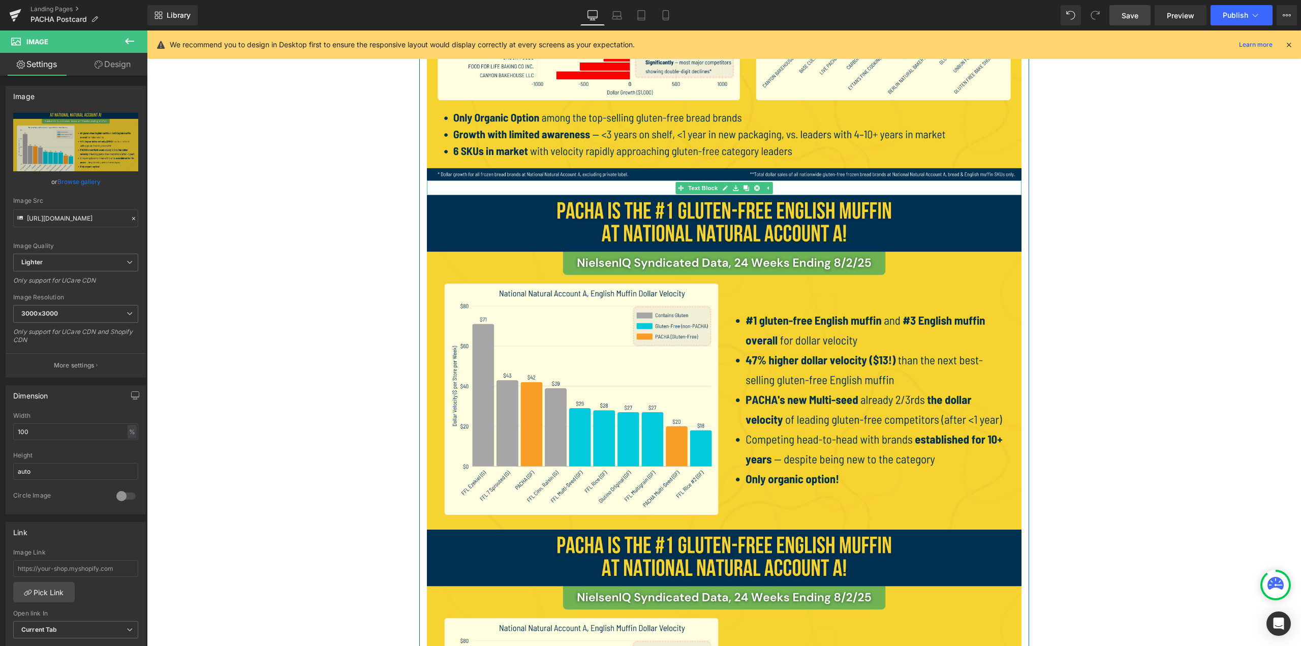
click at [592, 192] on p at bounding box center [724, 187] width 595 height 15
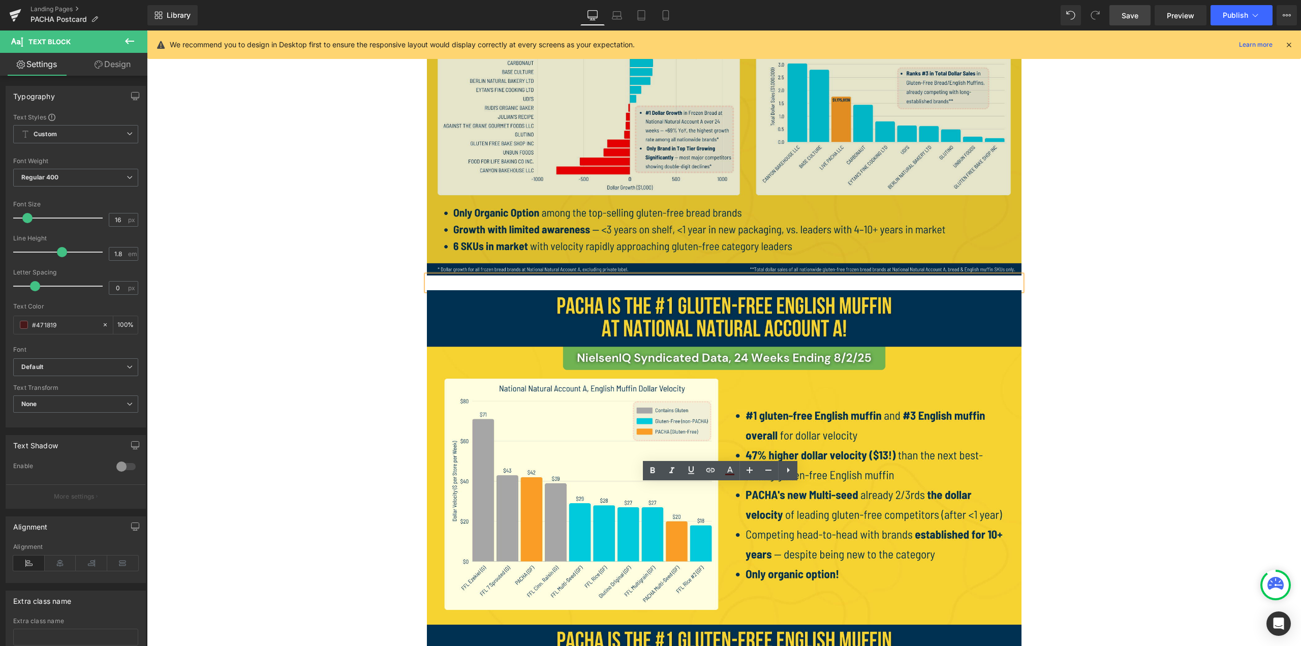
scroll to position [1163, 0]
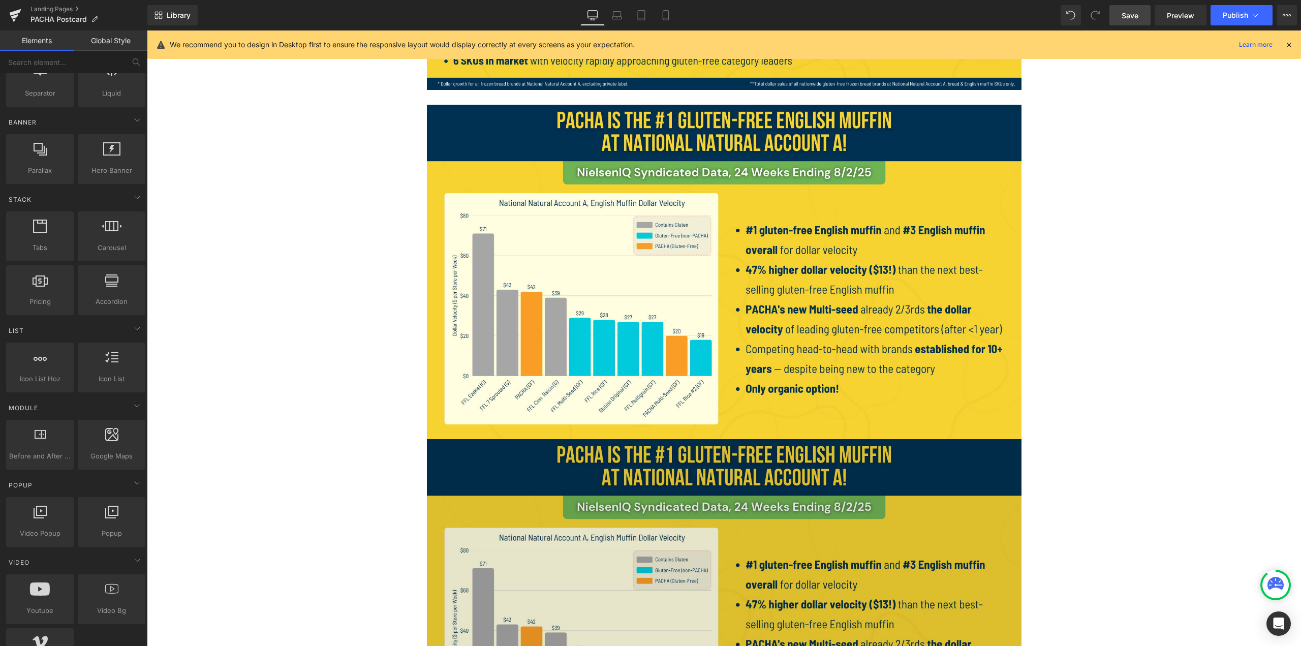
scroll to position [1367, 0]
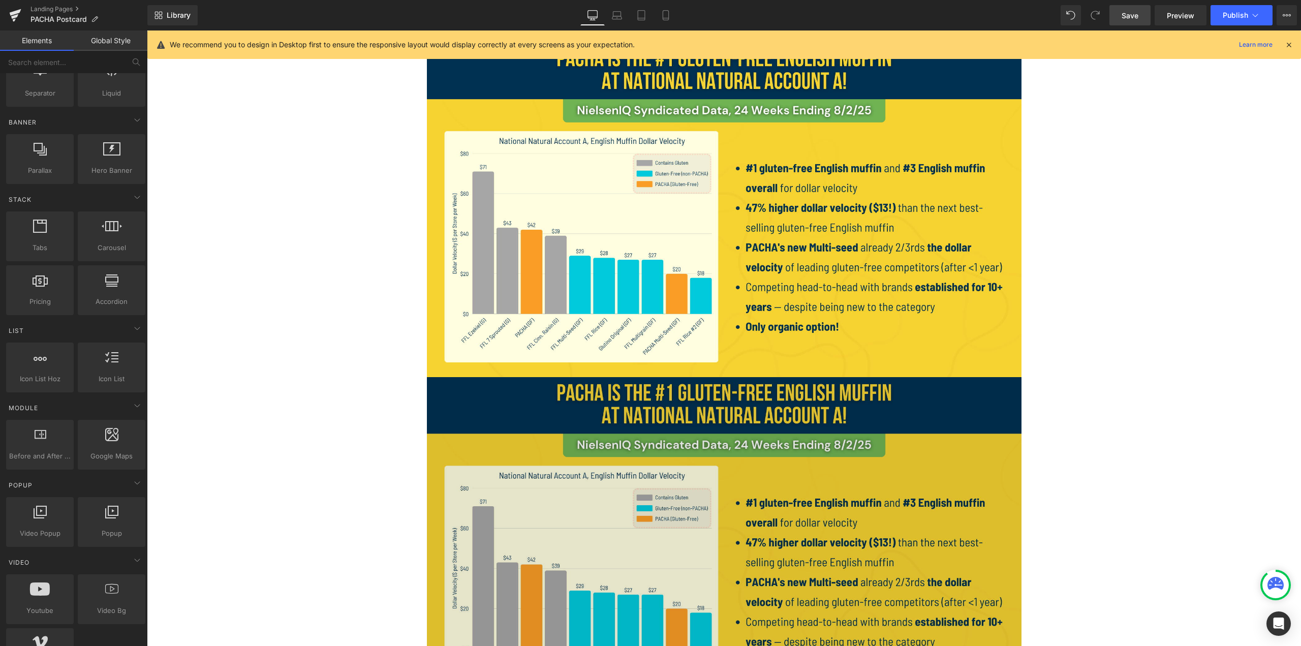
click at [649, 440] on img at bounding box center [724, 544] width 595 height 334
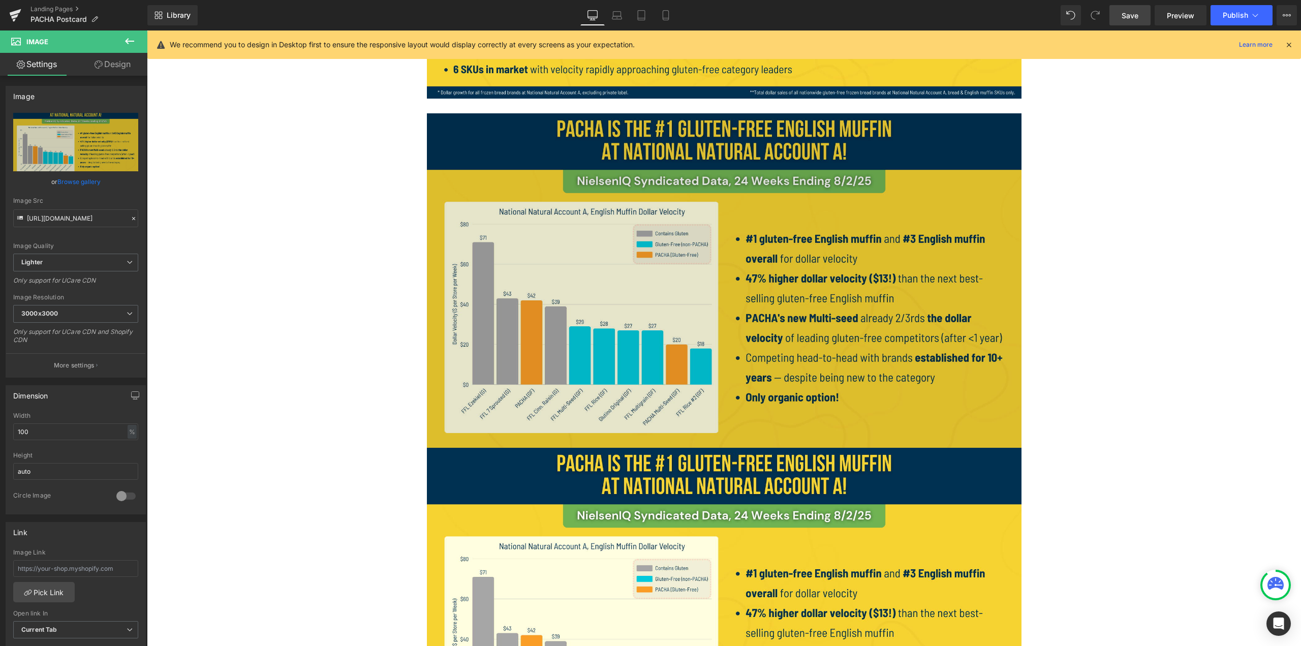
scroll to position [1062, 0]
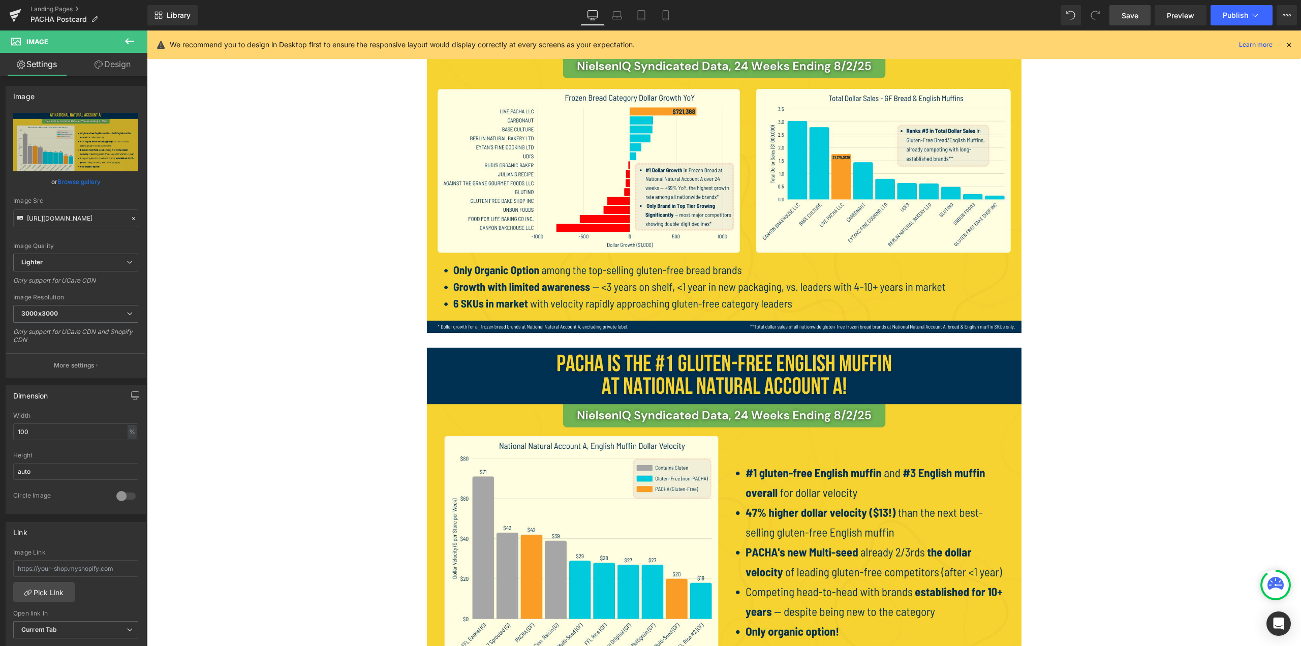
click at [147, 30] on div at bounding box center [147, 30] width 0 height 0
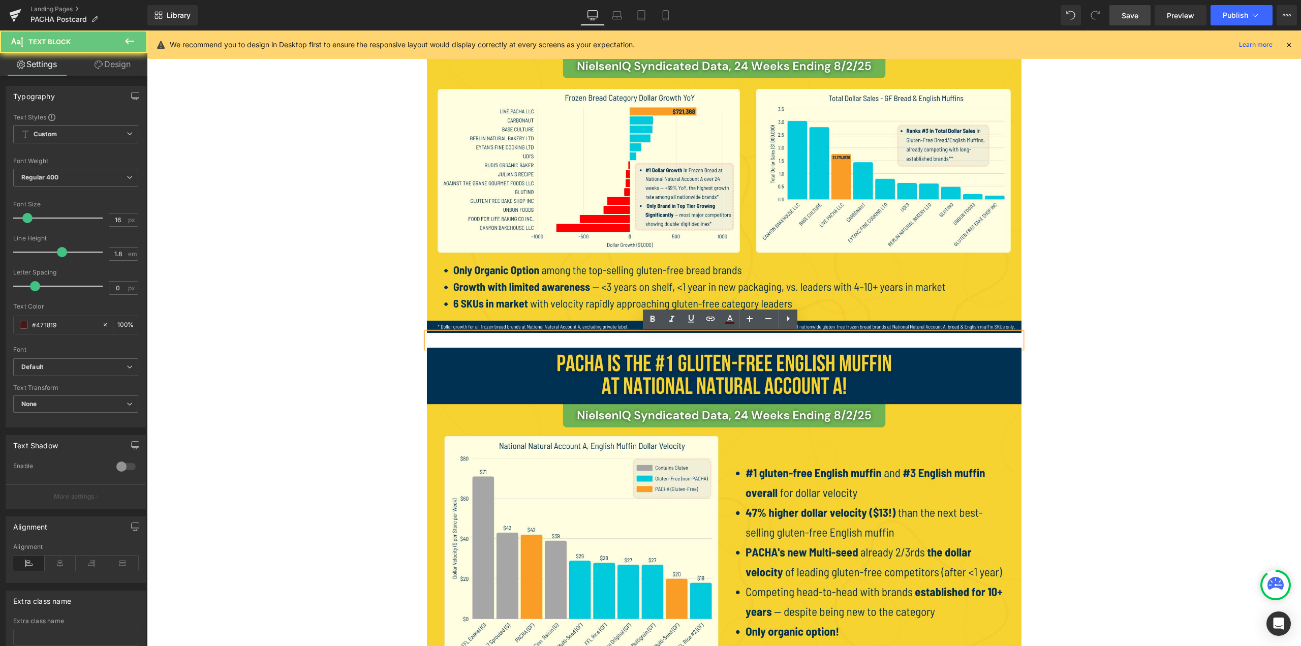
click at [649, 340] on p at bounding box center [724, 340] width 595 height 15
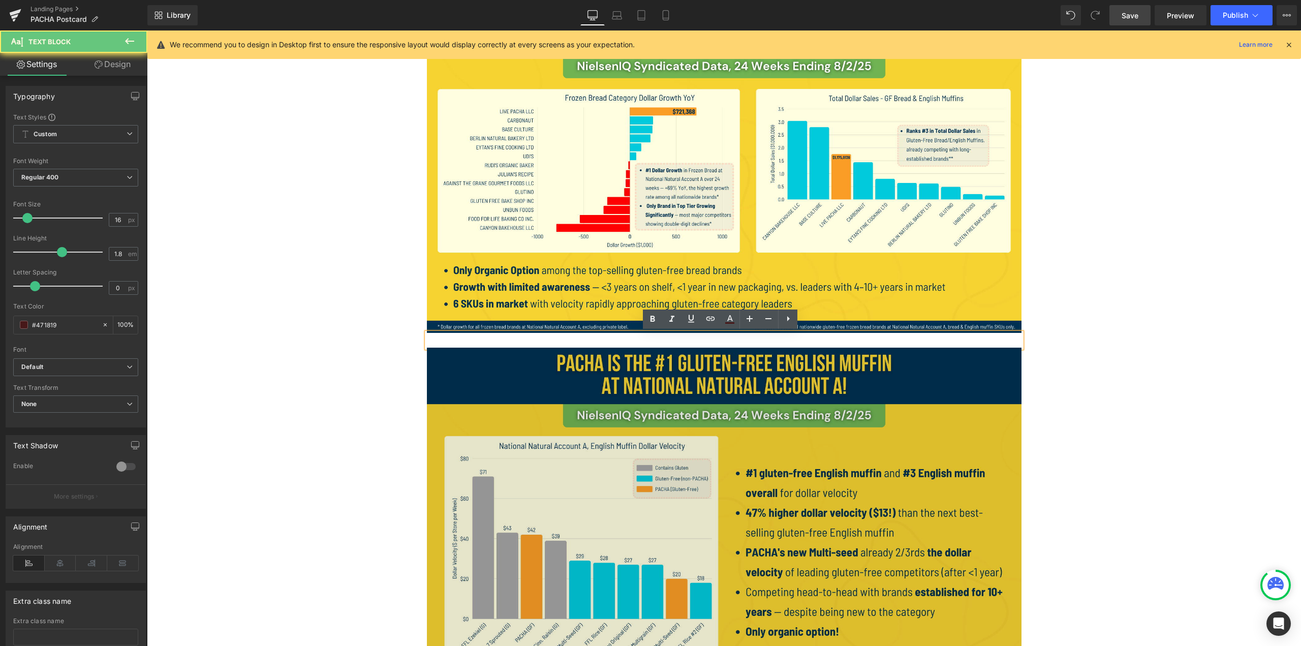
click at [649, 386] on img at bounding box center [724, 515] width 595 height 334
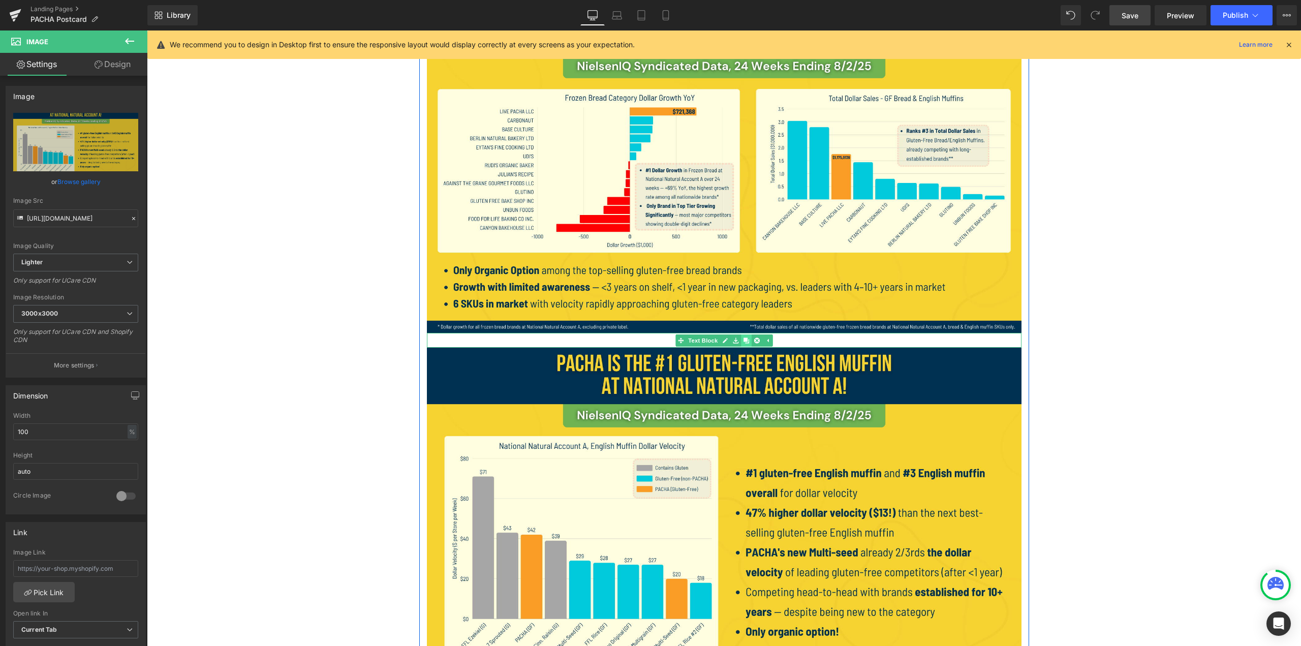
click at [649, 340] on icon at bounding box center [746, 340] width 6 height 6
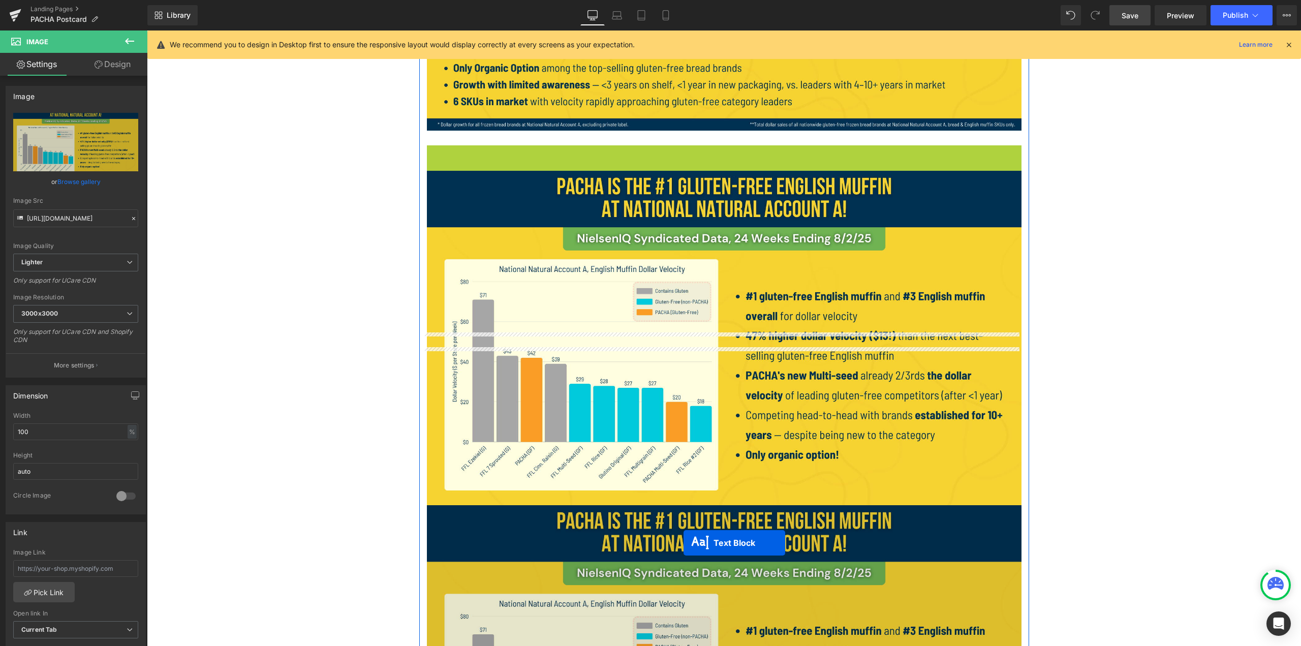
scroll to position [1265, 0]
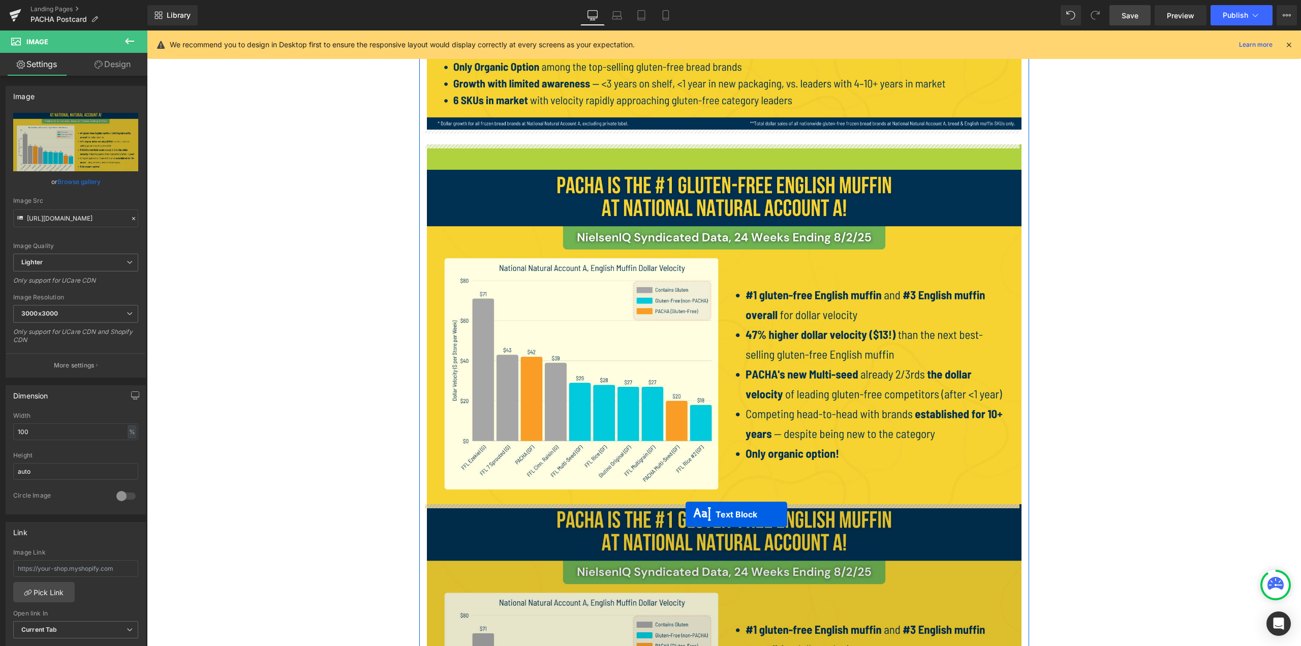
drag, startPoint x: 690, startPoint y: 352, endPoint x: 686, endPoint y: 514, distance: 162.2
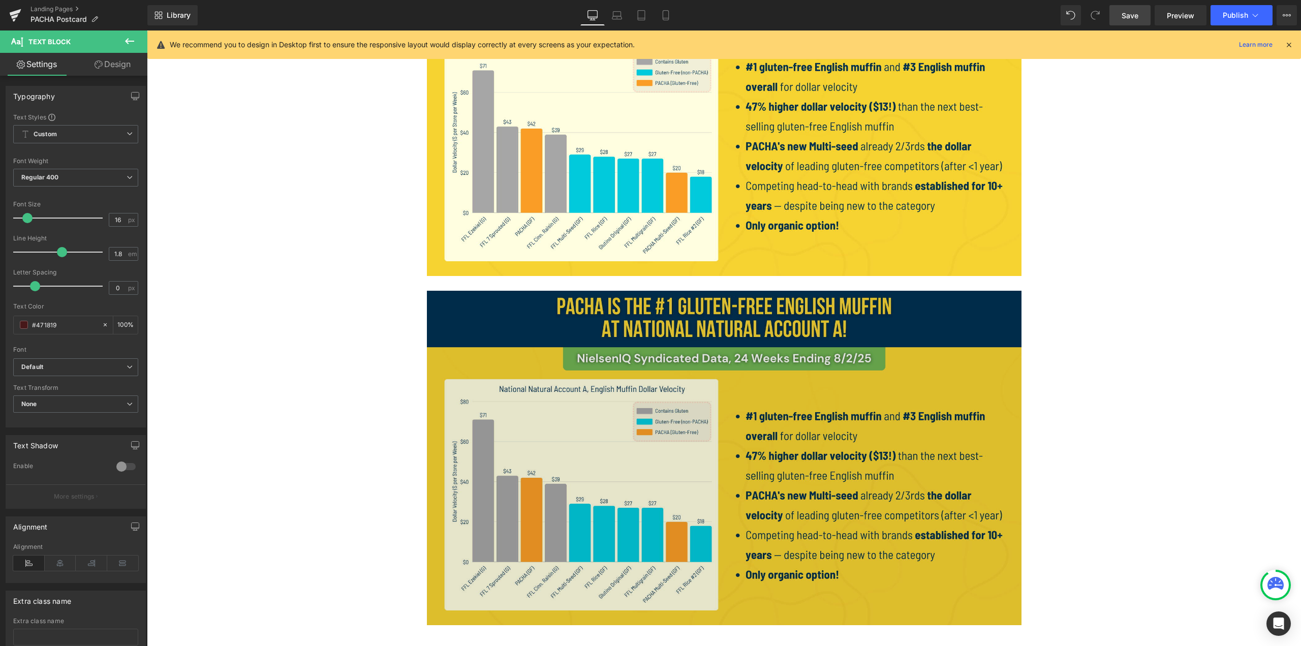
scroll to position [1468, 0]
click at [649, 424] on img at bounding box center [724, 457] width 595 height 334
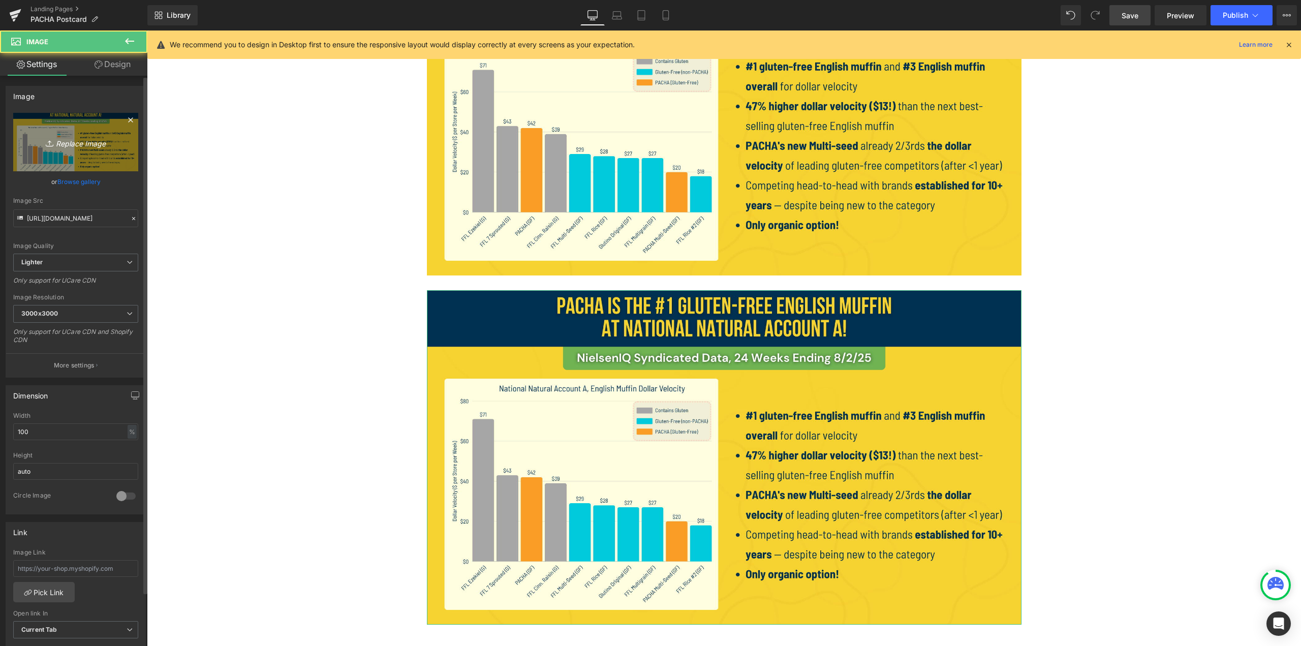
click at [77, 157] on link "Replace Image" at bounding box center [75, 142] width 125 height 58
type input "C:\fakepath\4.png"
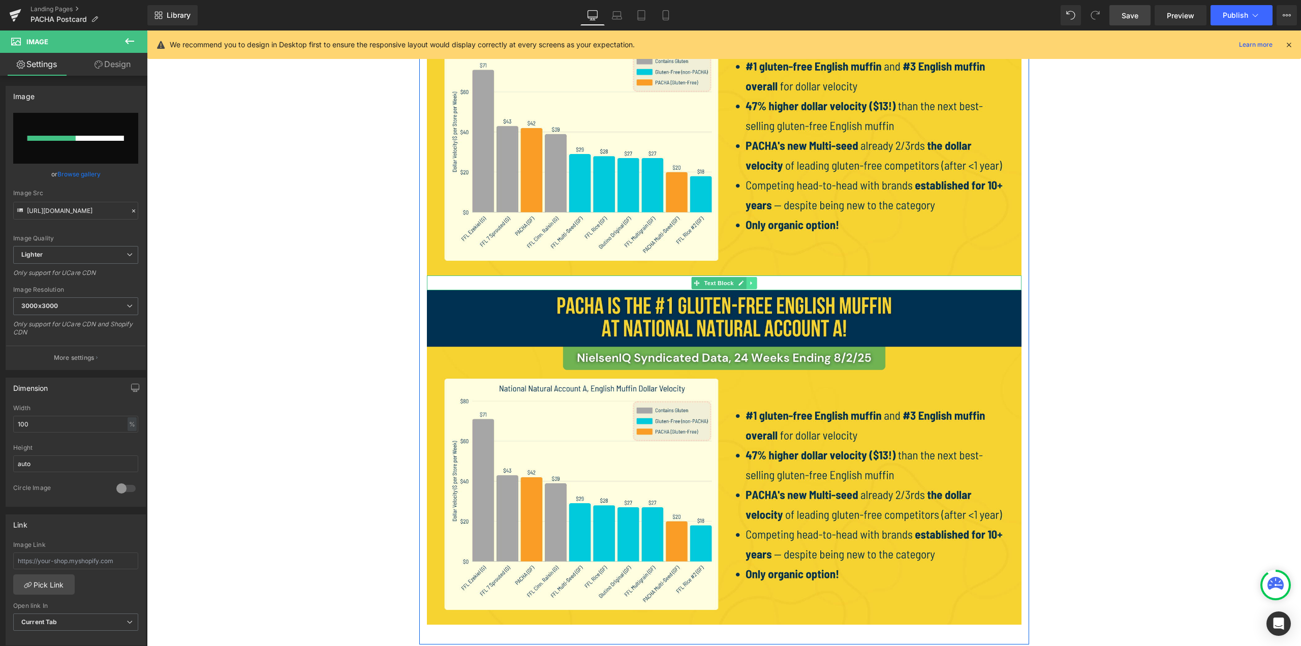
click at [649, 283] on icon at bounding box center [752, 283] width 6 height 6
click at [649, 286] on icon at bounding box center [746, 283] width 6 height 6
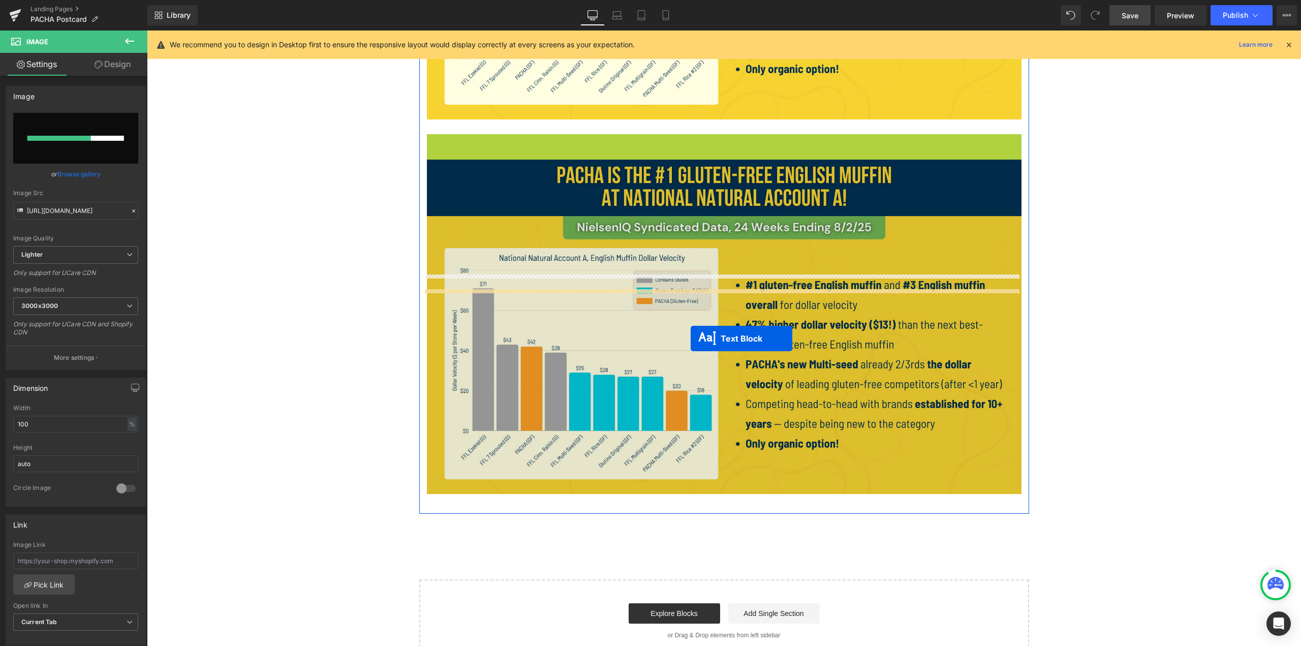
scroll to position [1672, 0]
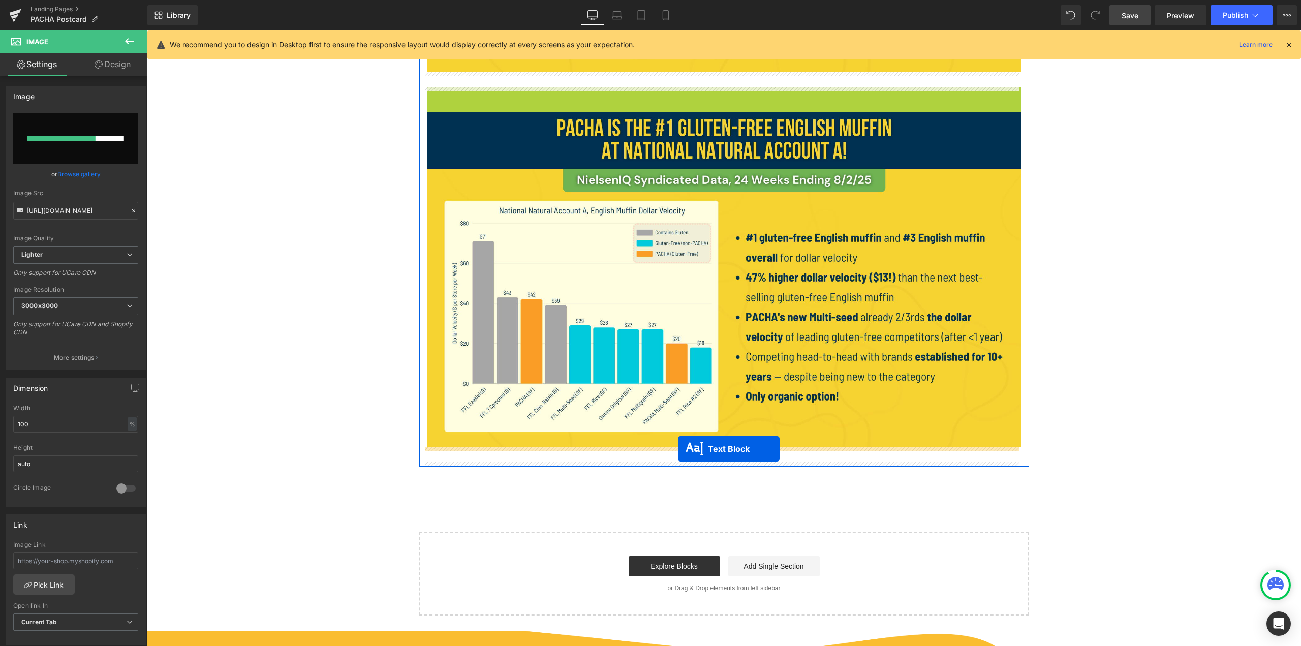
drag, startPoint x: 693, startPoint y: 298, endPoint x: 678, endPoint y: 449, distance: 151.2
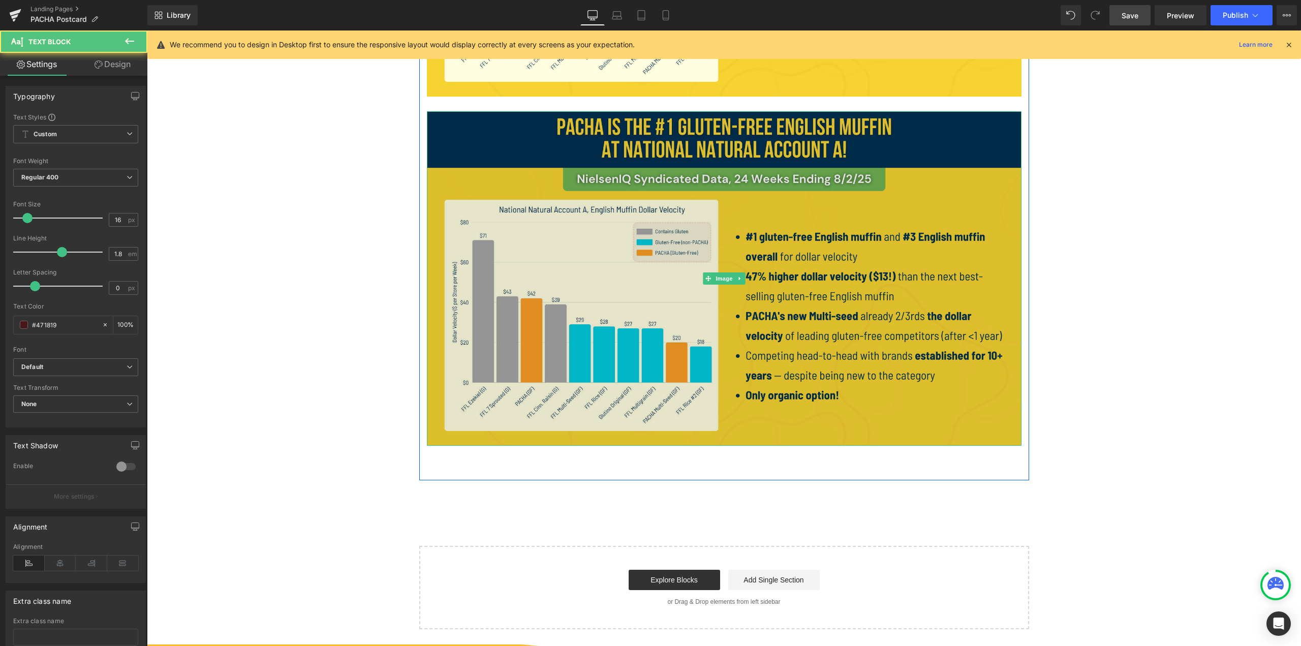
scroll to position [1570, 0]
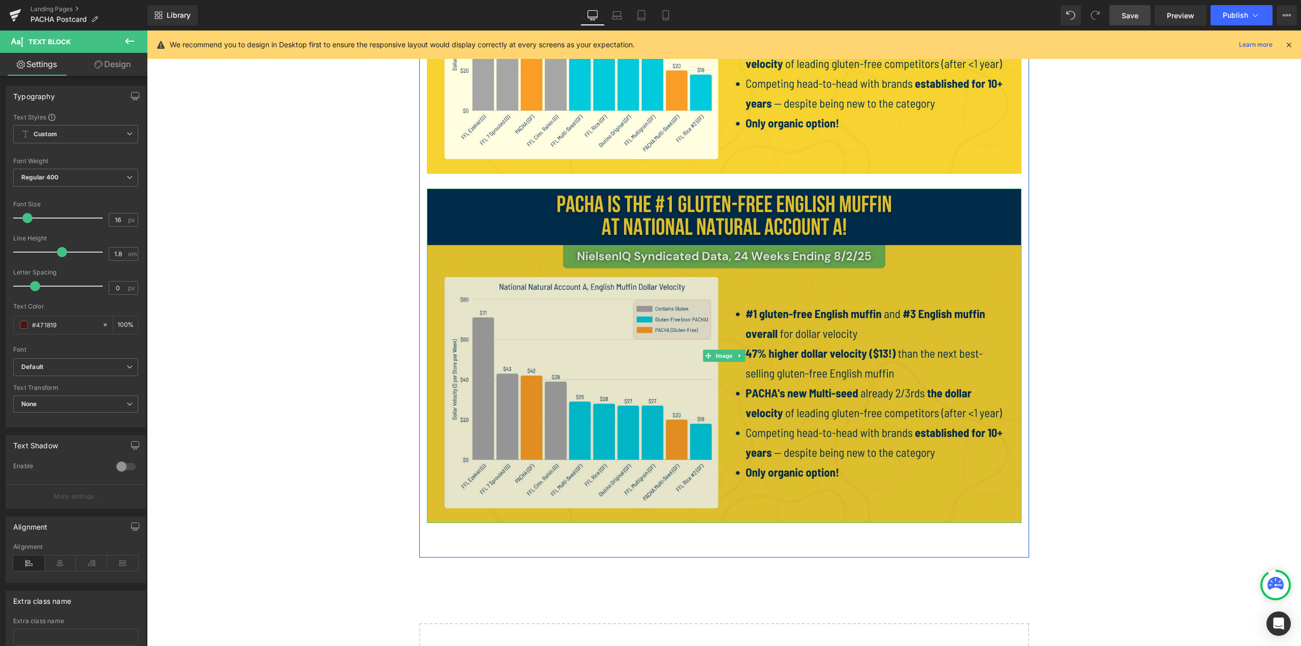
click at [649, 318] on img at bounding box center [724, 356] width 595 height 334
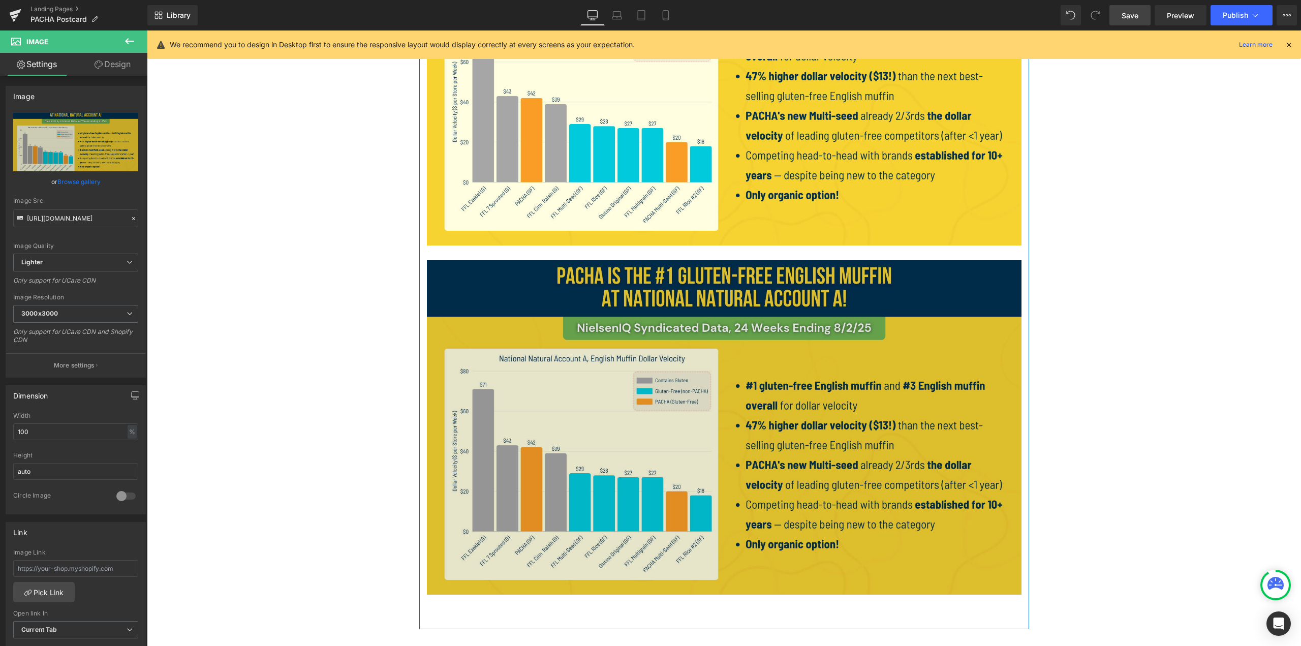
scroll to position [1519, 0]
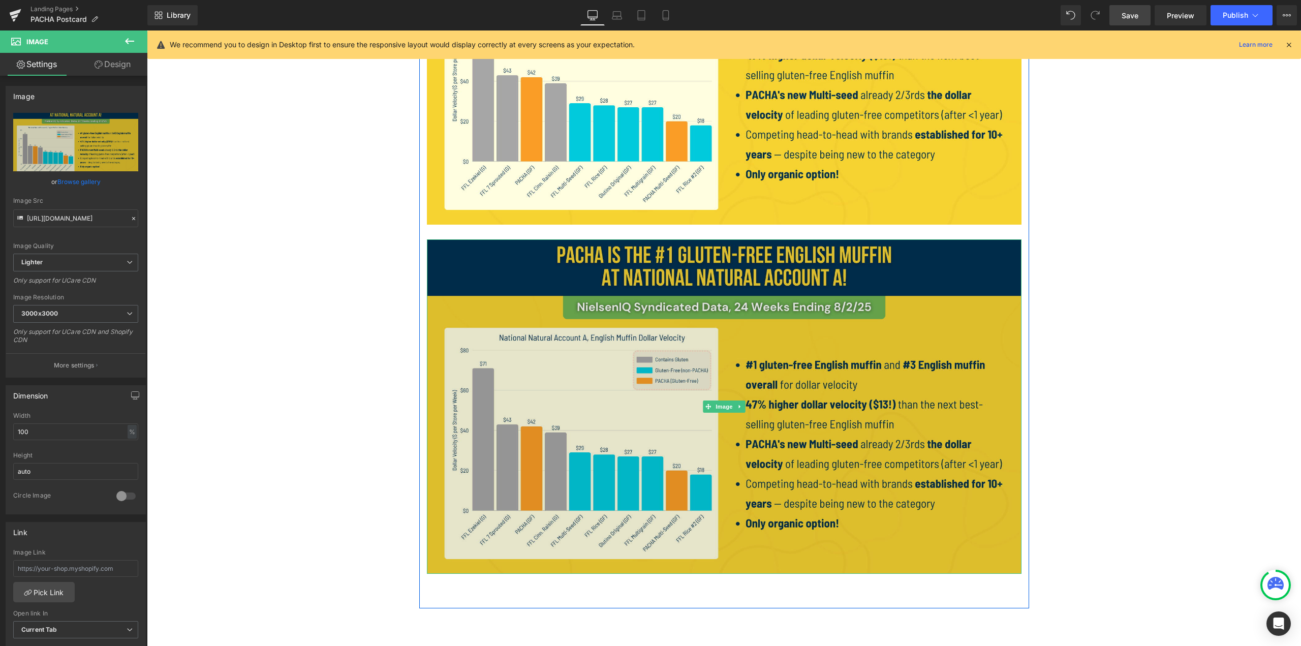
click at [532, 354] on img at bounding box center [724, 406] width 595 height 334
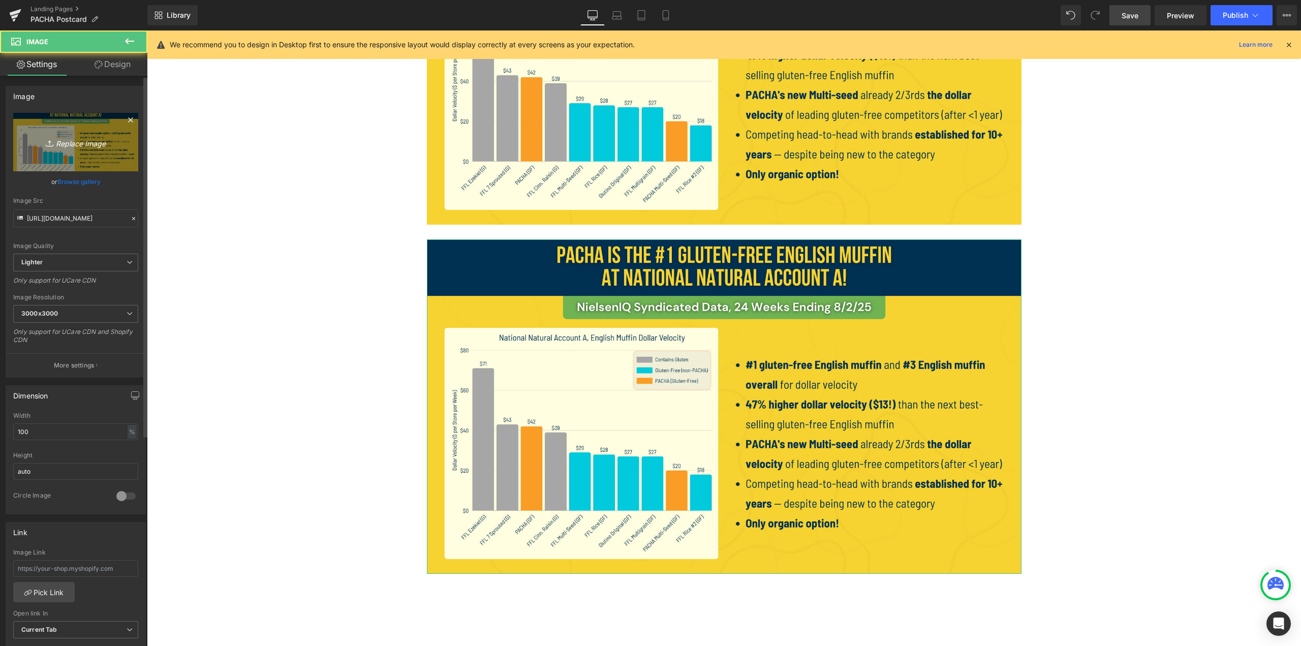
click at [90, 163] on link "Replace Image" at bounding box center [75, 142] width 125 height 58
type input "C:\fakepath\4.png"
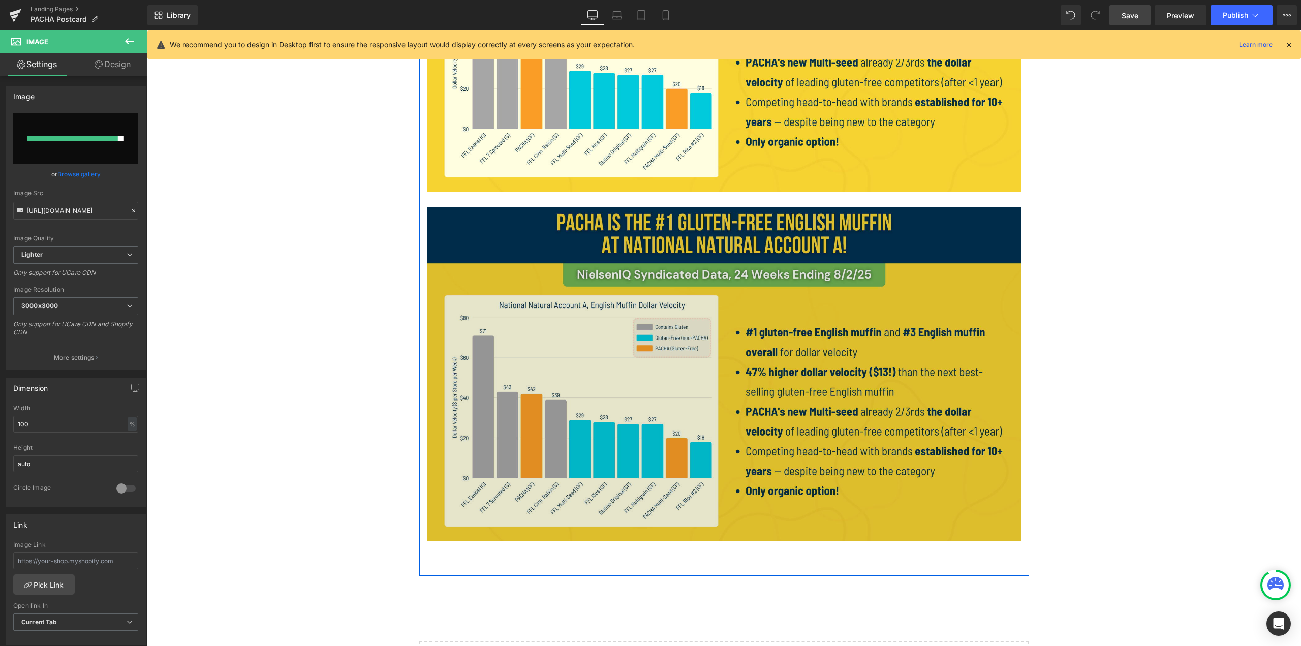
scroll to position [1570, 0]
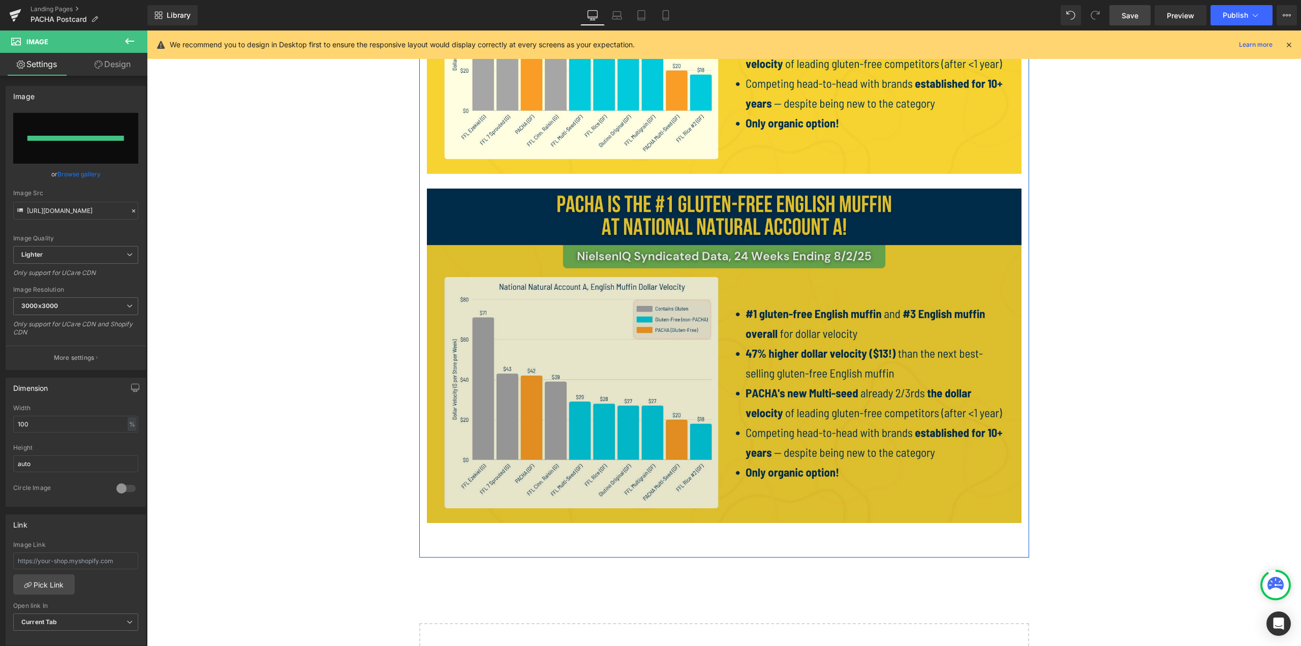
type input "https://ucarecdn.com/5b2208ee-f2f3-4639-86c1-5ae5f2baee23/-/format/auto/-/previ…"
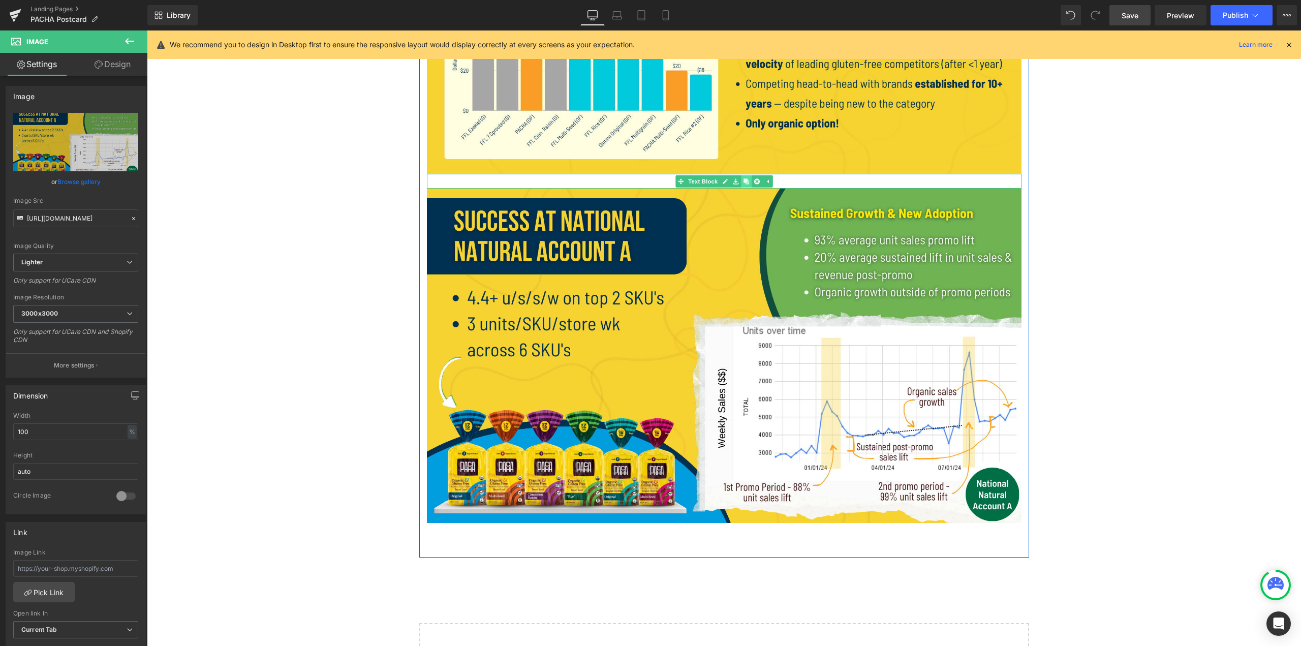
click at [649, 178] on icon at bounding box center [746, 181] width 6 height 6
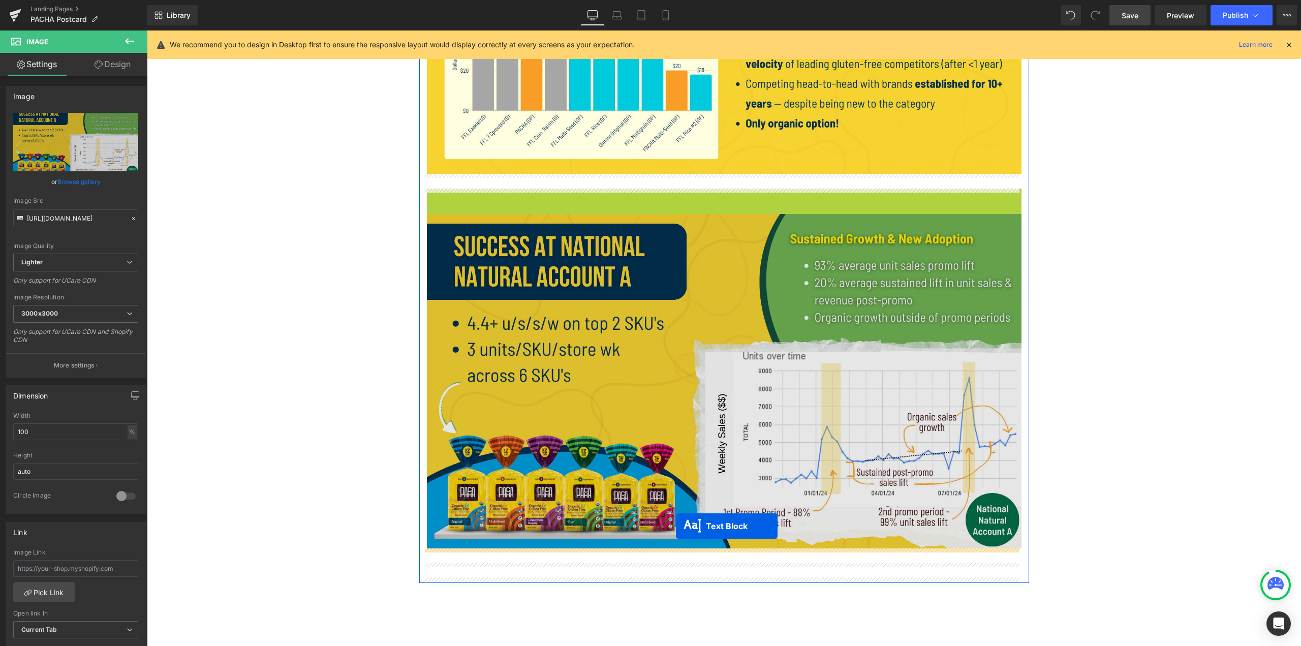
drag, startPoint x: 693, startPoint y: 197, endPoint x: 676, endPoint y: 526, distance: 329.8
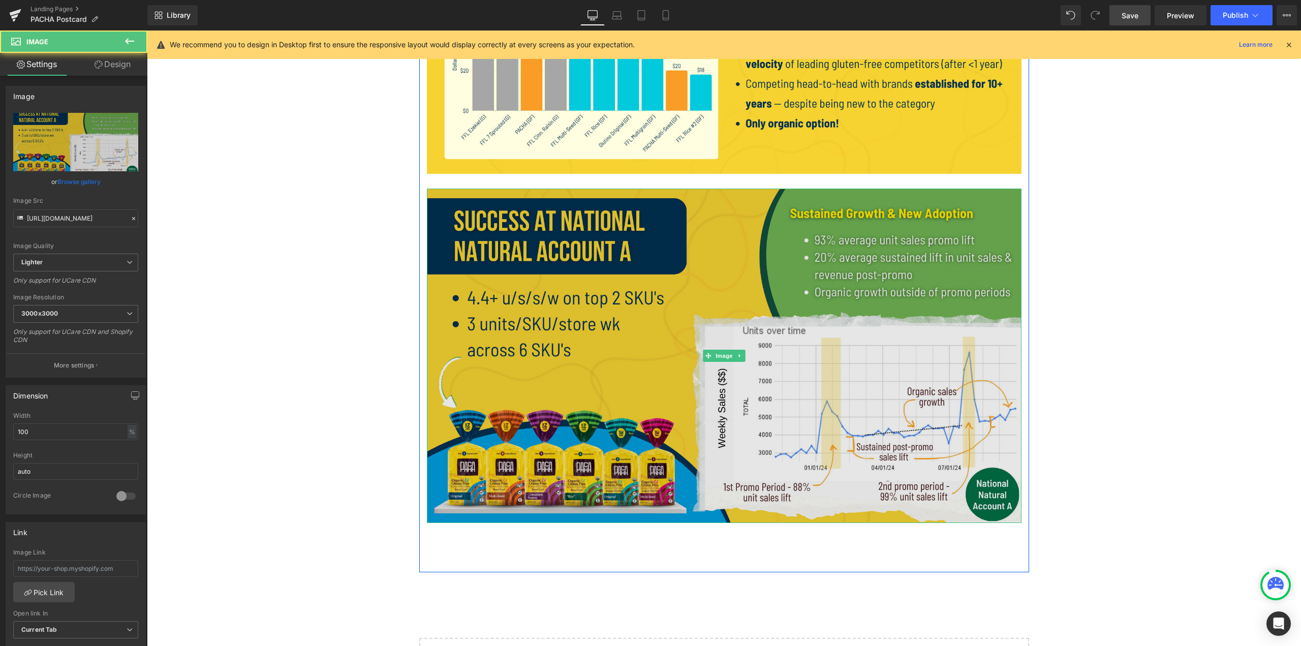
click at [613, 379] on img at bounding box center [724, 356] width 595 height 334
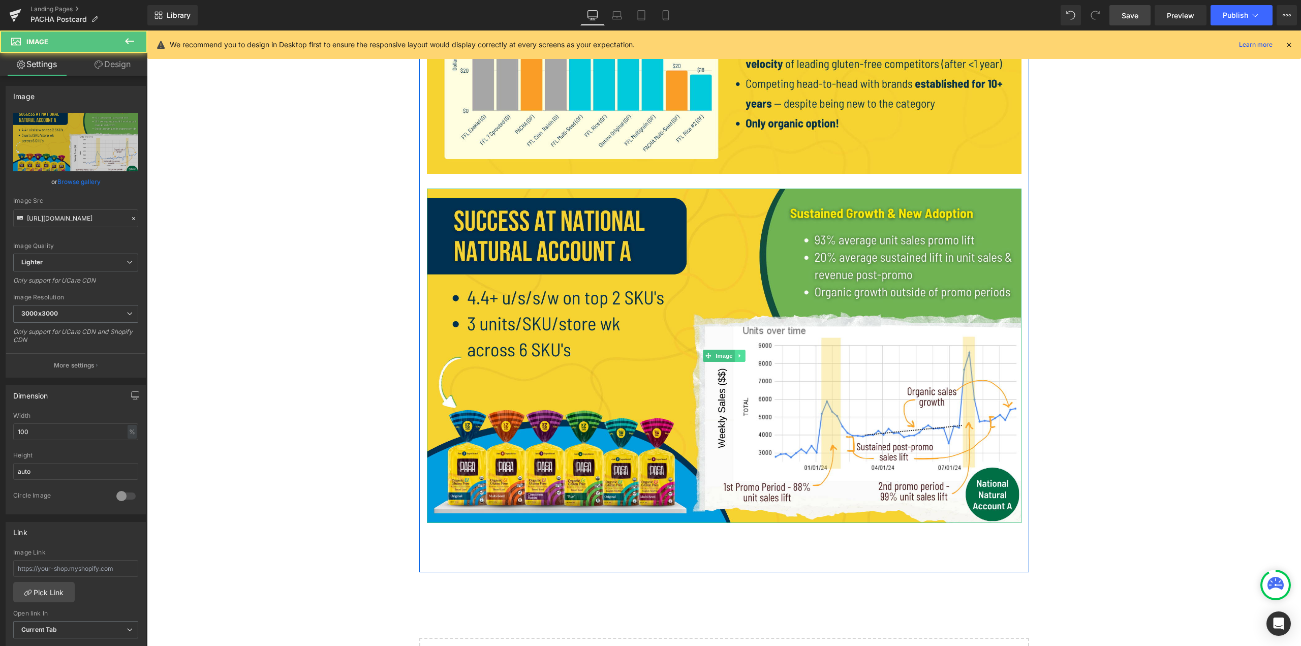
click at [649, 357] on icon at bounding box center [740, 356] width 6 height 6
click at [649, 356] on icon at bounding box center [735, 356] width 6 height 6
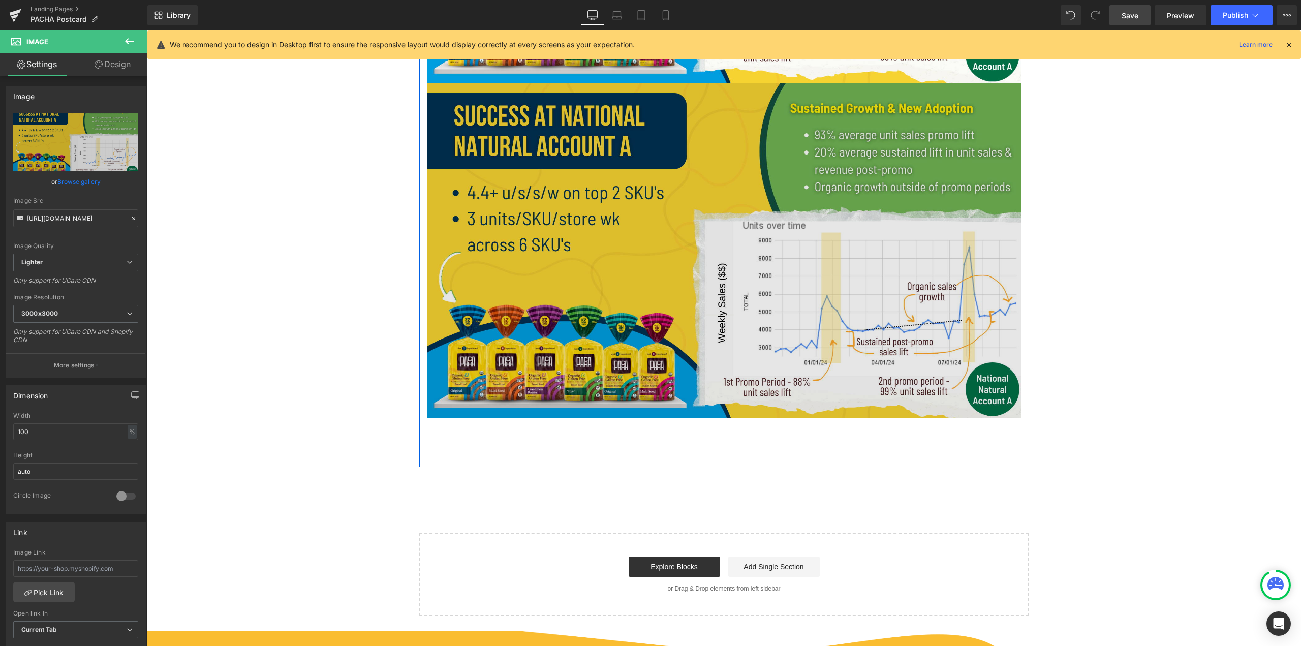
scroll to position [2022, 0]
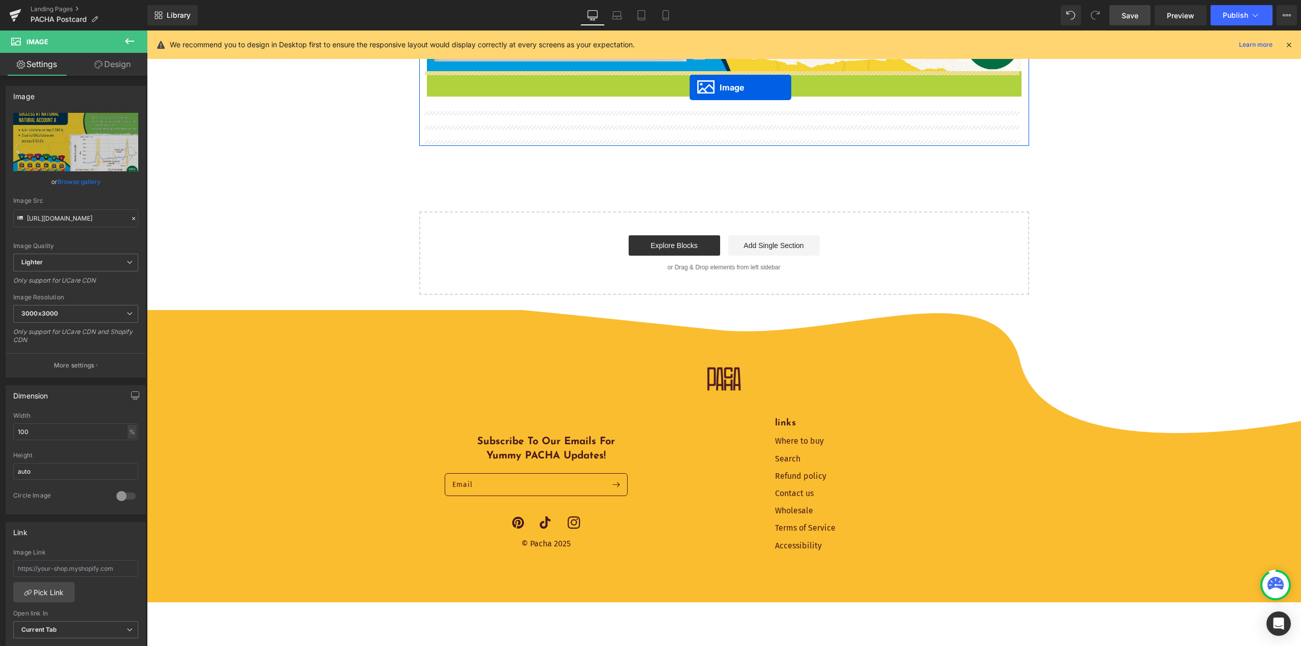
drag, startPoint x: 704, startPoint y: 233, endPoint x: 690, endPoint y: 87, distance: 146.6
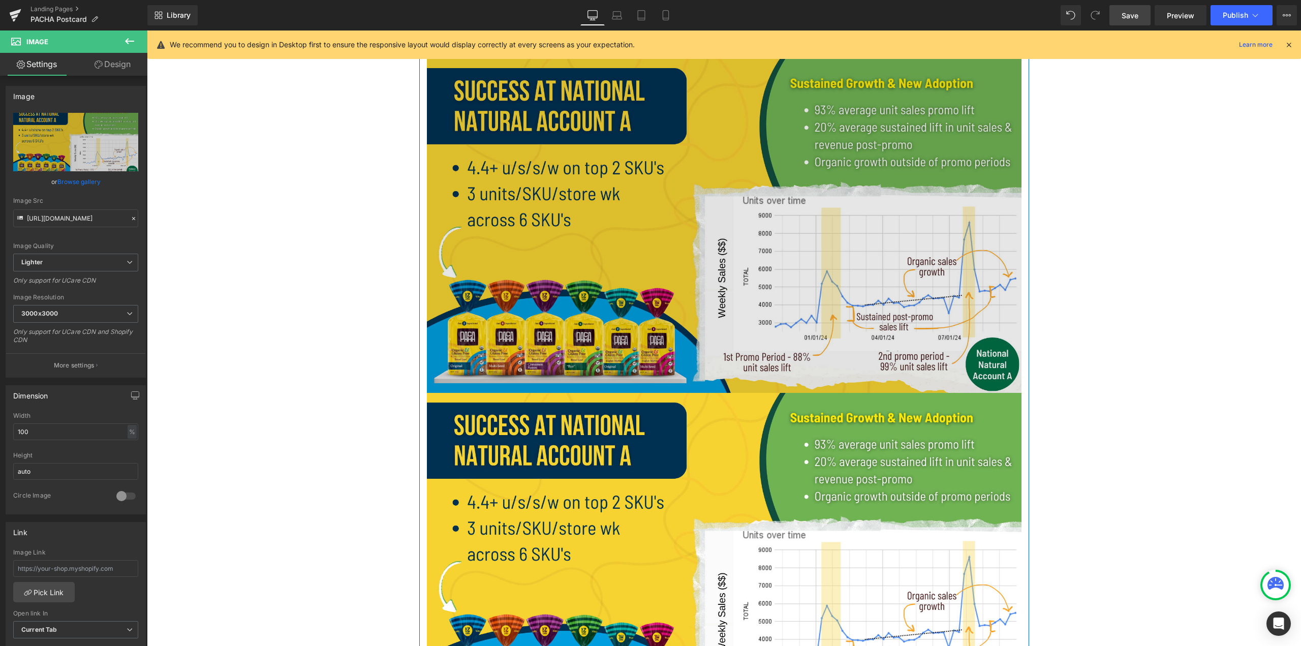
scroll to position [1463, 0]
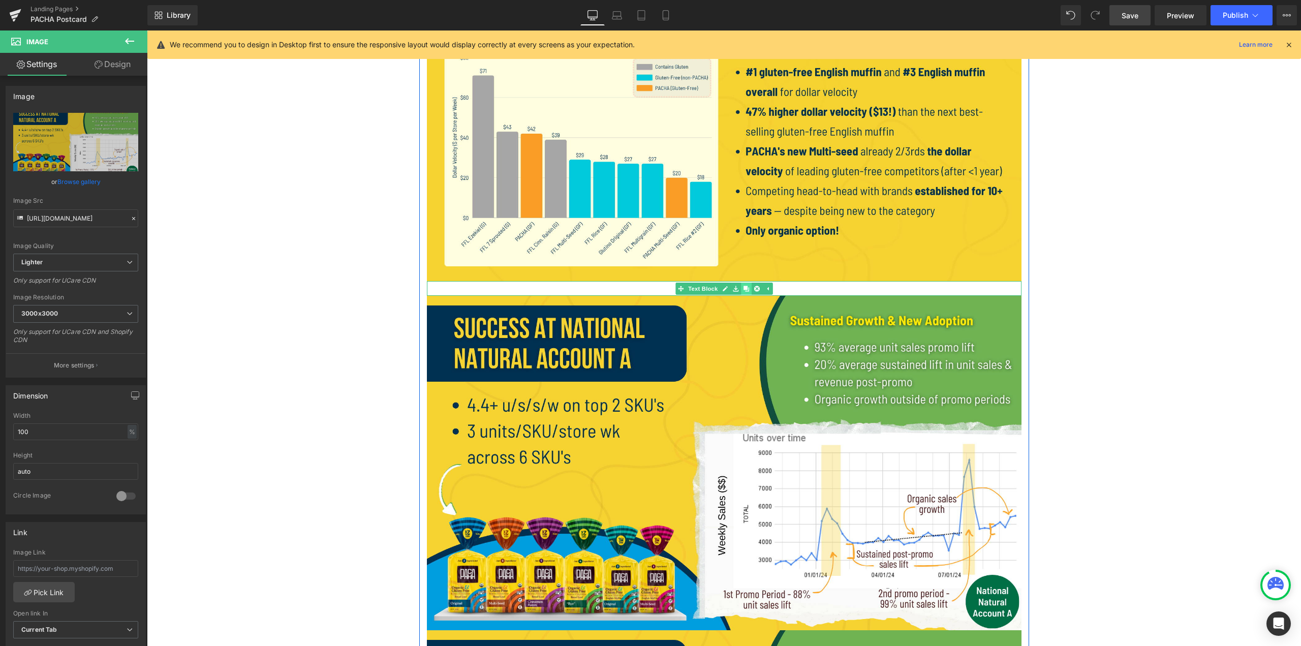
click at [649, 287] on icon at bounding box center [746, 289] width 6 height 6
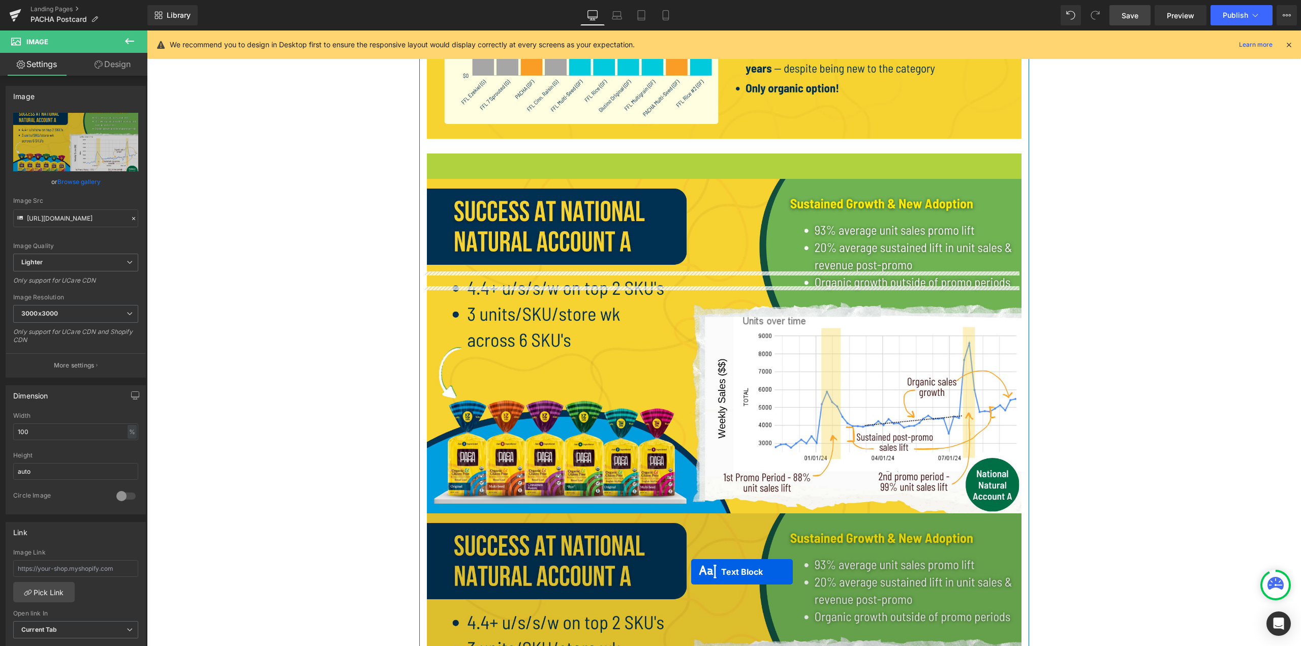
scroll to position [1615, 0]
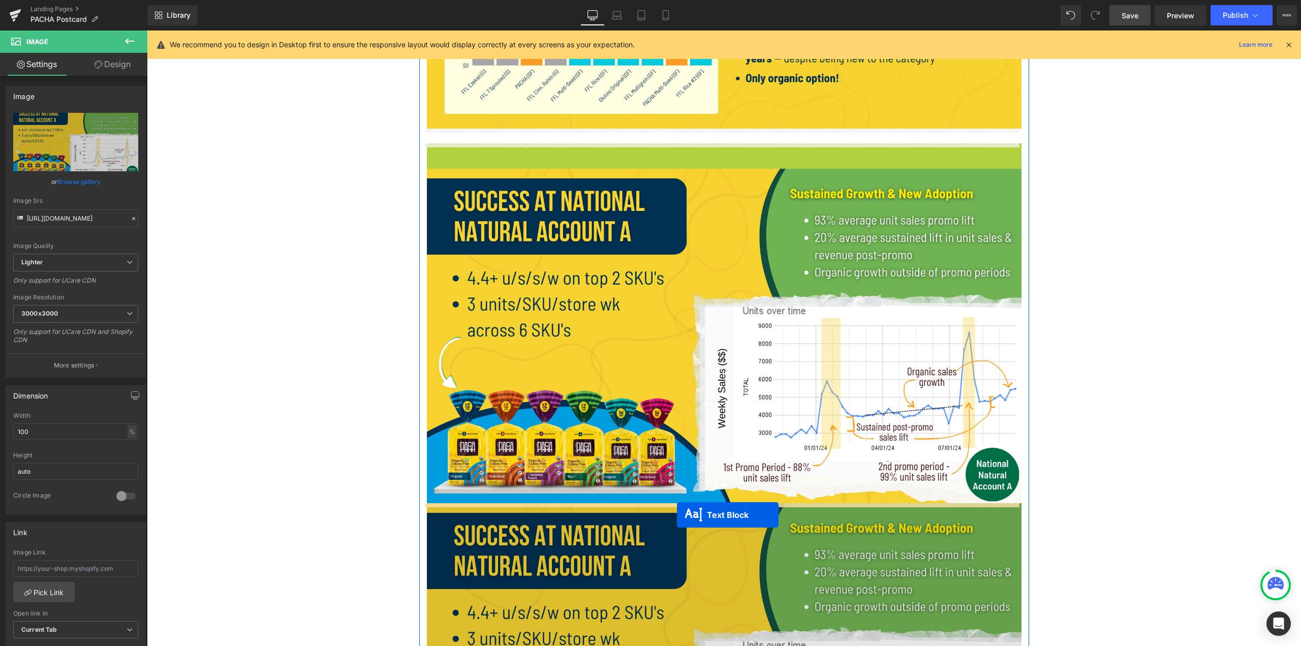
drag, startPoint x: 690, startPoint y: 302, endPoint x: 677, endPoint y: 515, distance: 212.9
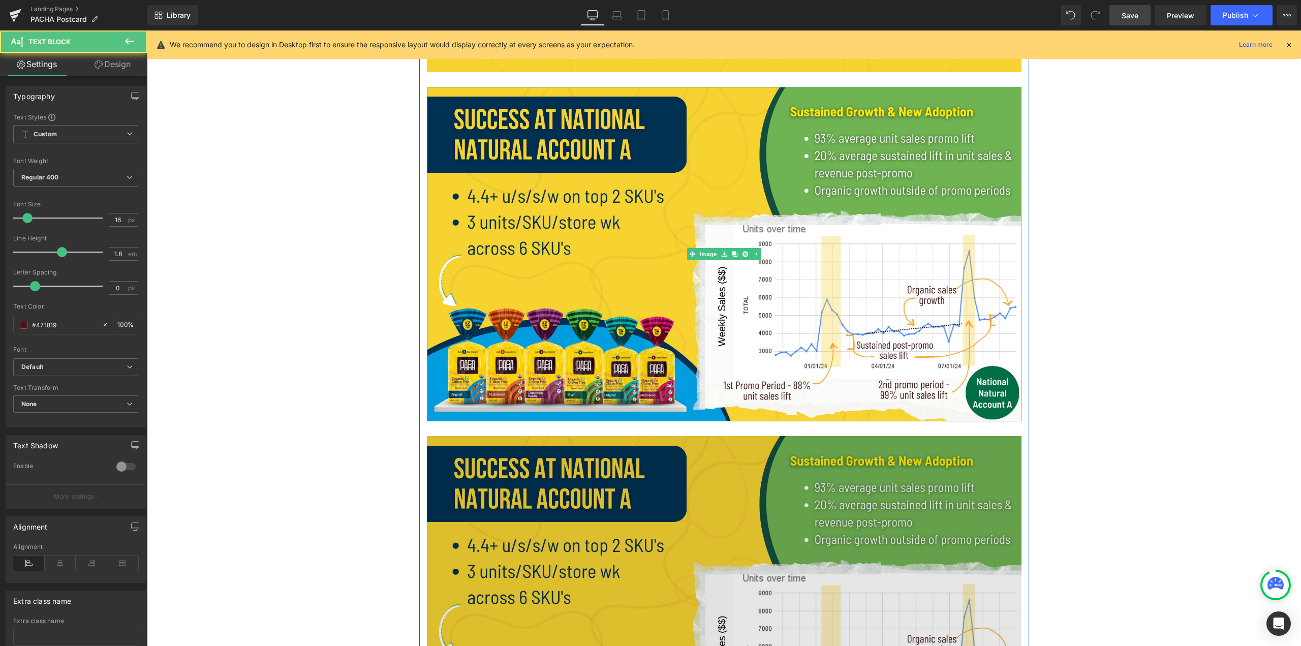
scroll to position [1869, 0]
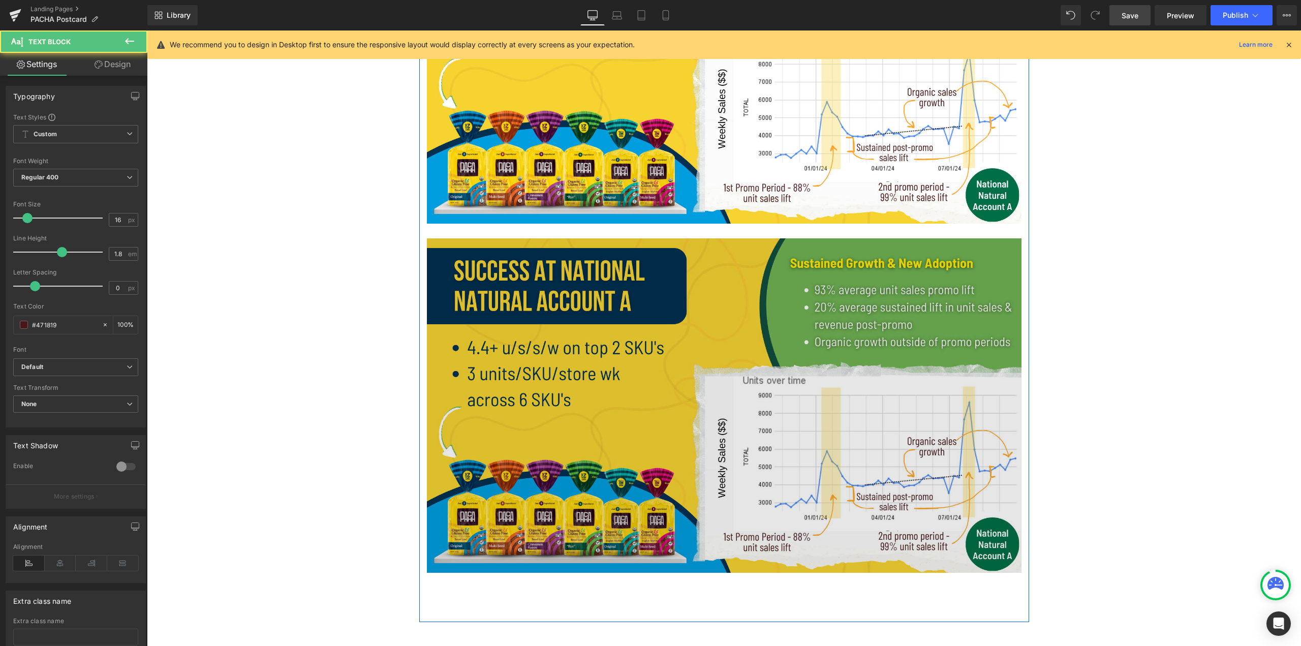
click at [649, 423] on img at bounding box center [724, 405] width 595 height 334
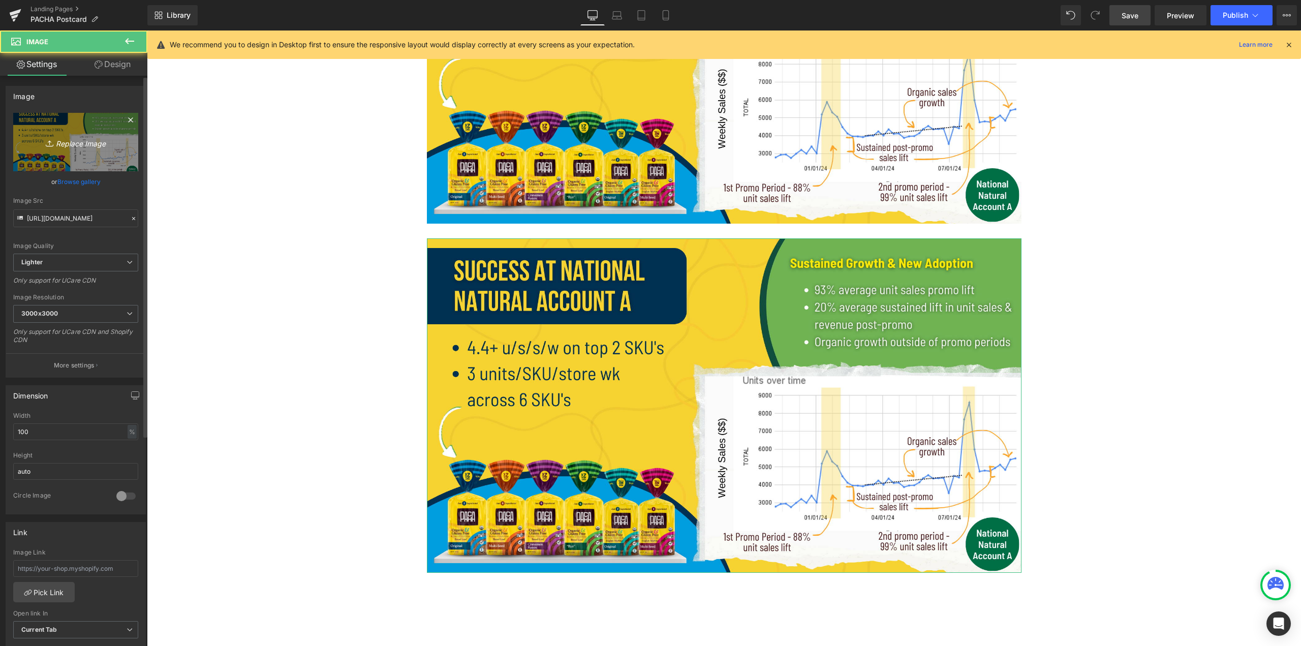
click at [40, 135] on link "Replace Image" at bounding box center [75, 142] width 125 height 58
type input "C:\fakepath\5.png"
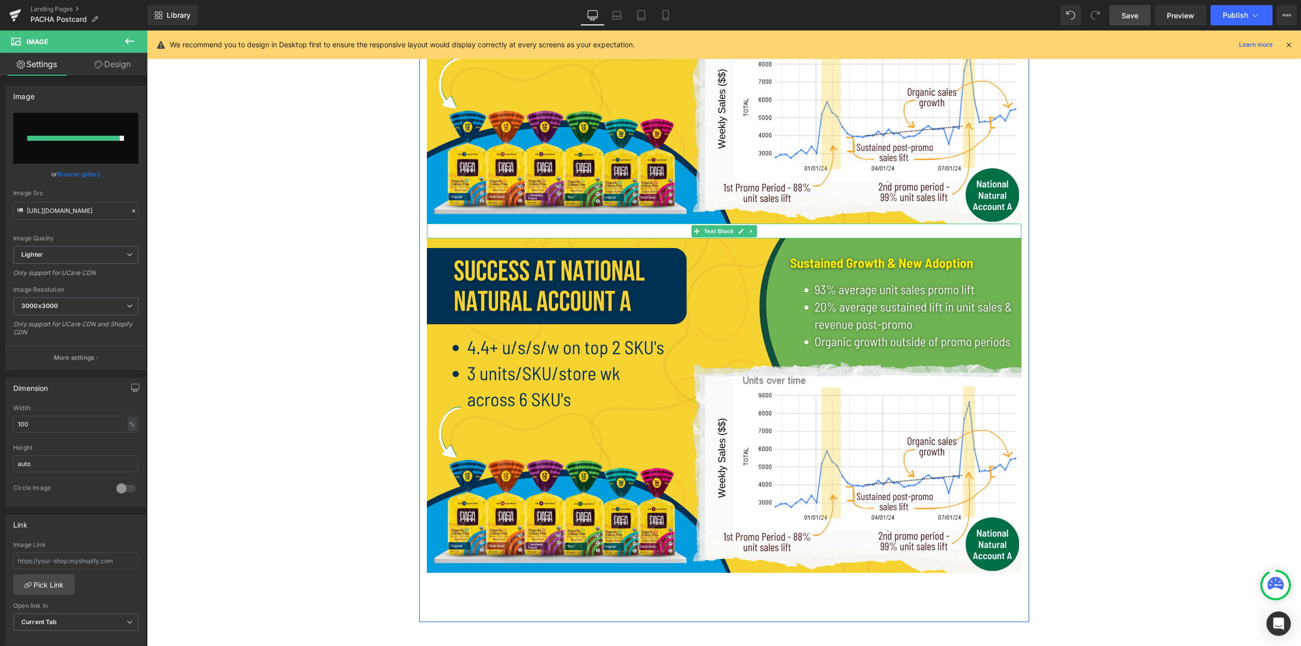
click at [649, 227] on link at bounding box center [751, 231] width 11 height 12
type input "https://ucarecdn.com/d37864cd-5e00-4fd3-bd5c-bc0c32eeb670/-/format/auto/-/previ…"
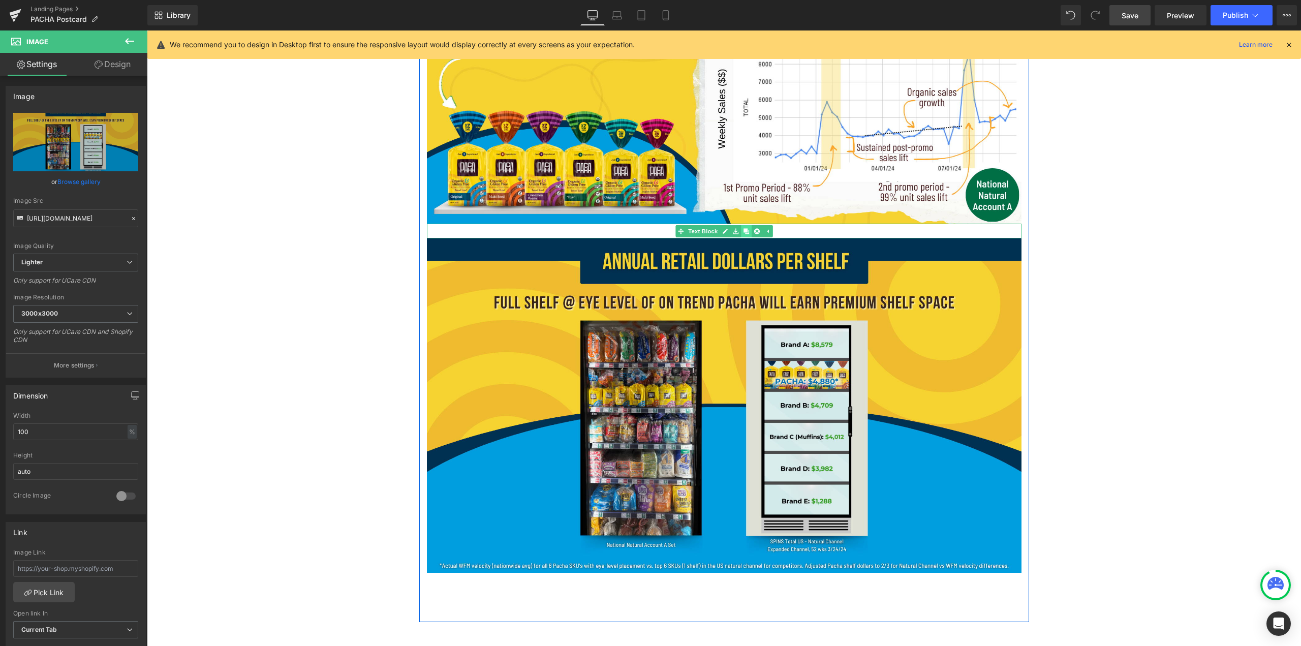
click at [649, 230] on icon at bounding box center [746, 231] width 6 height 6
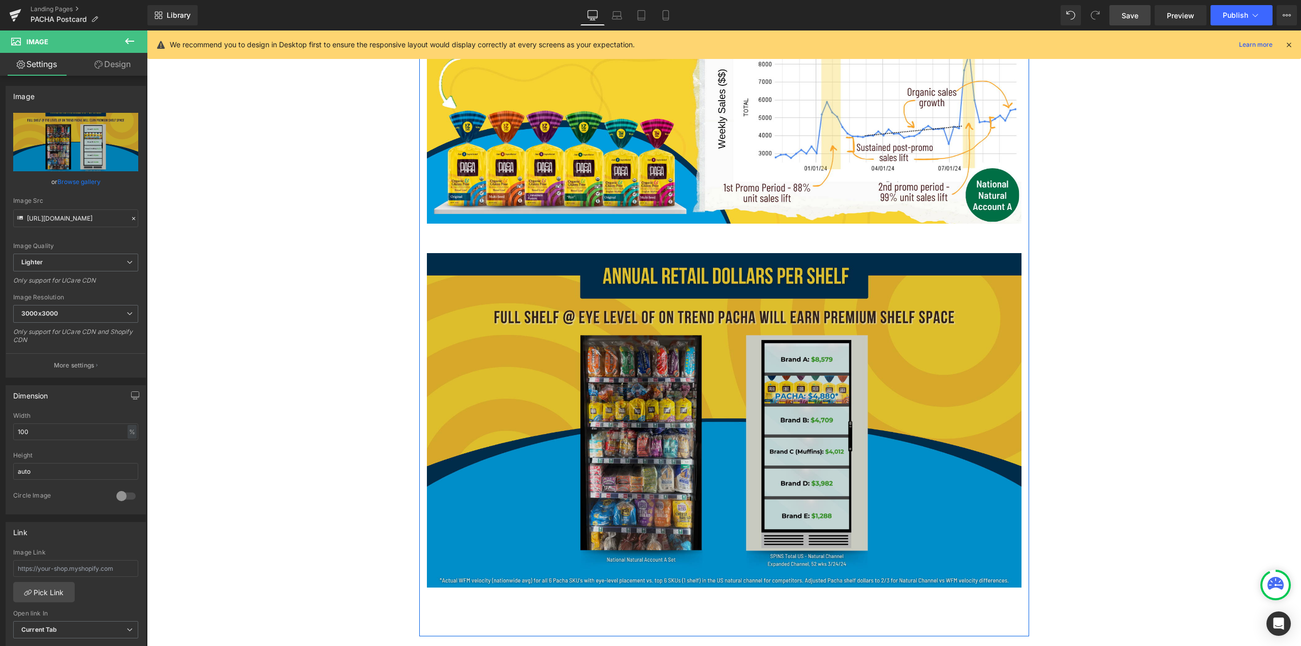
click at [649, 291] on img at bounding box center [724, 420] width 595 height 334
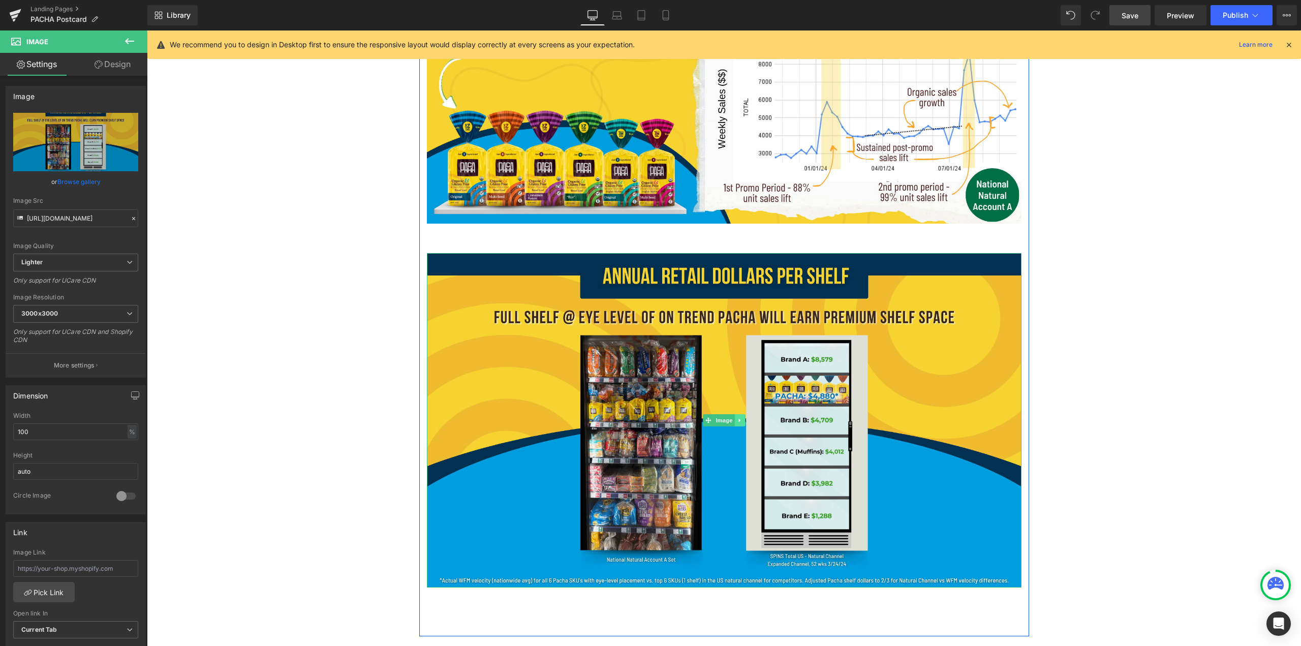
click at [649, 420] on icon at bounding box center [739, 421] width 2 height 4
click at [649, 420] on icon at bounding box center [735, 420] width 6 height 6
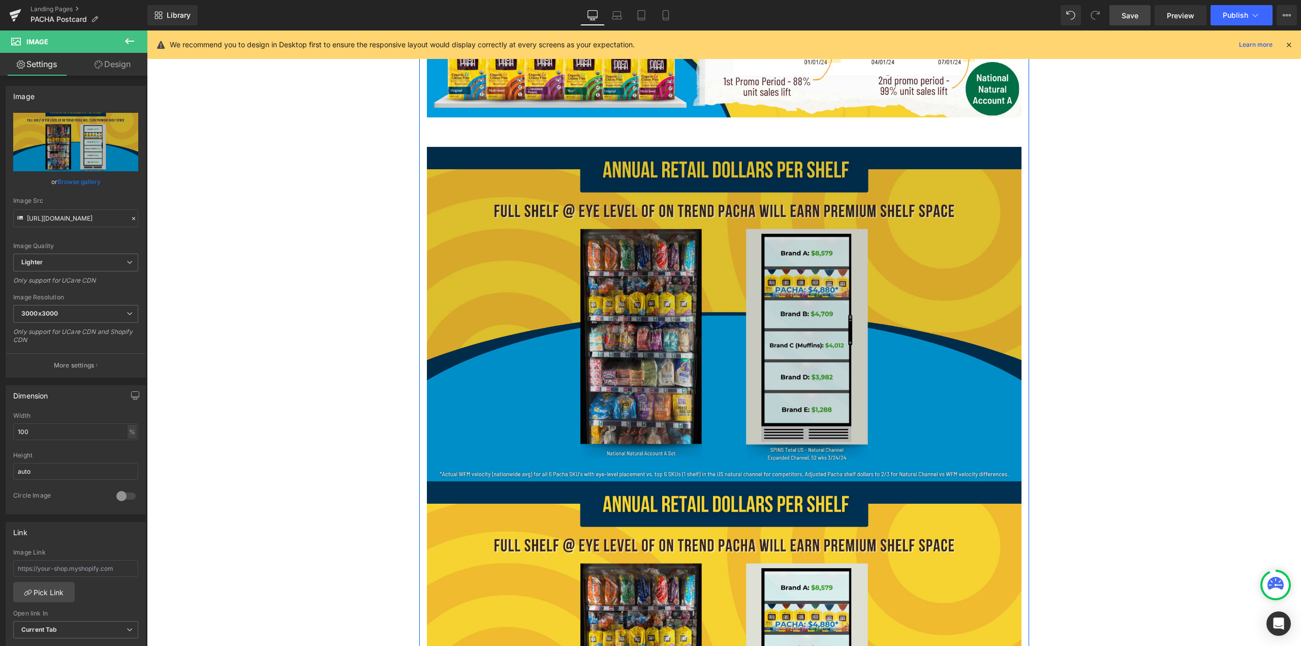
scroll to position [1973, 0]
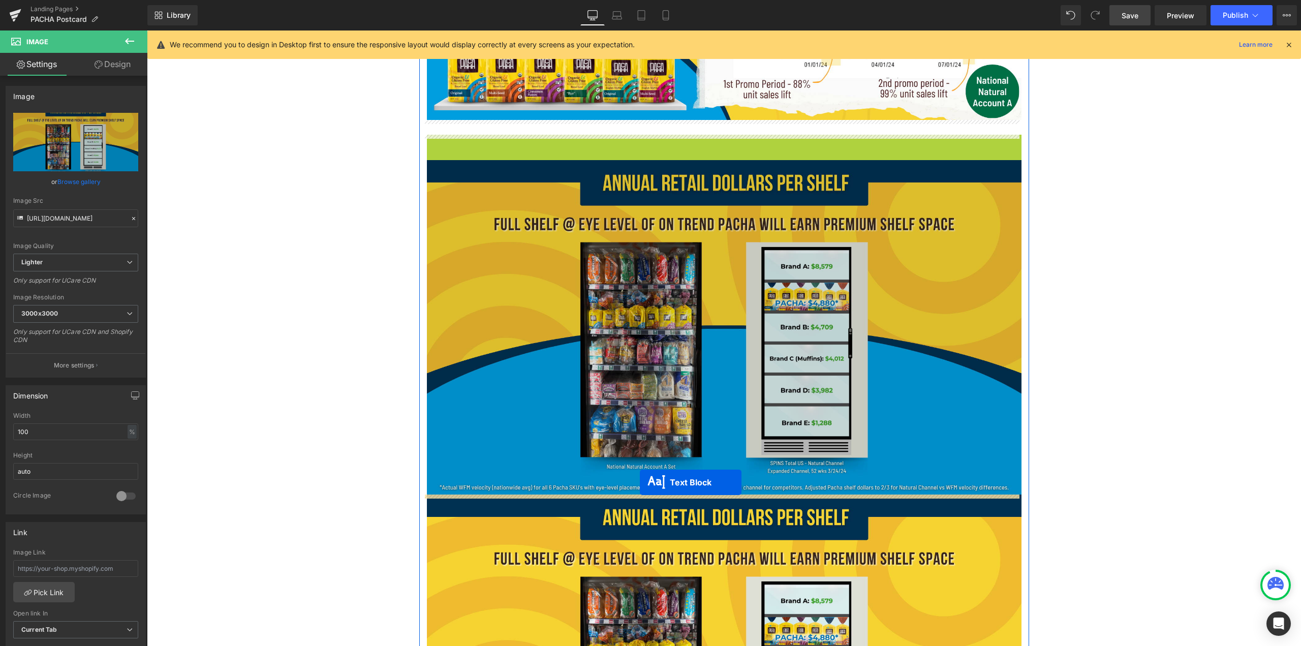
drag, startPoint x: 692, startPoint y: 138, endPoint x: 640, endPoint y: 482, distance: 348.0
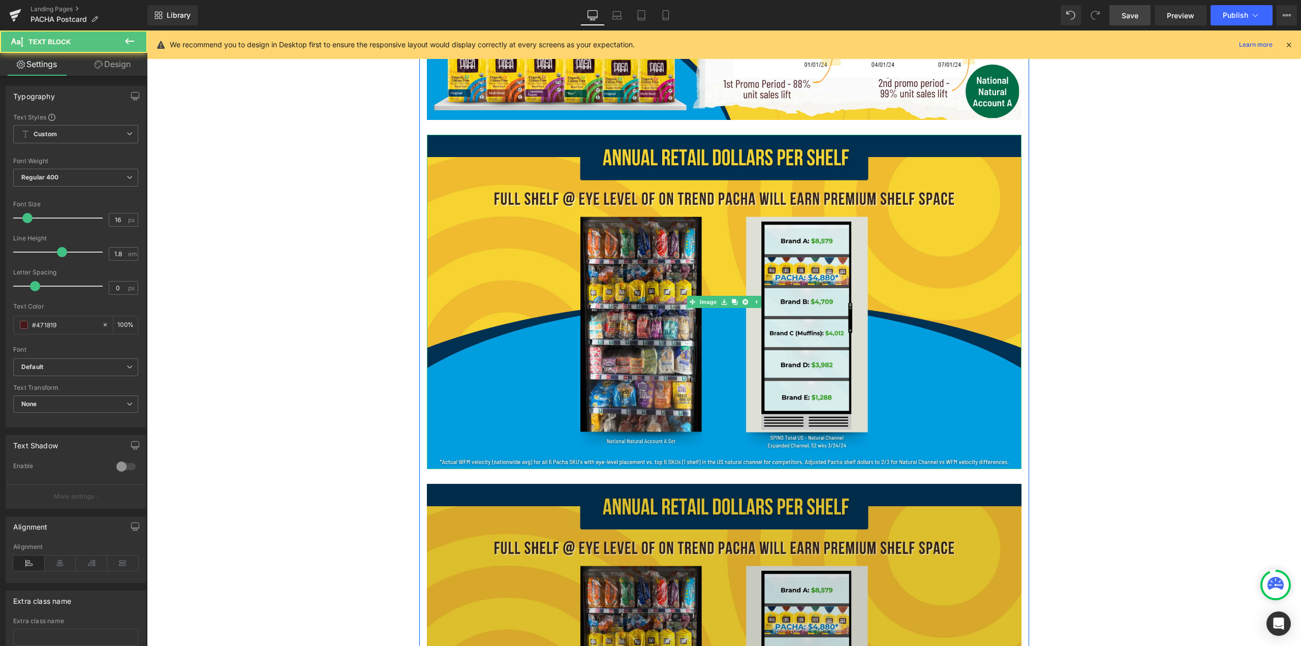
click at [649, 498] on img at bounding box center [724, 651] width 595 height 334
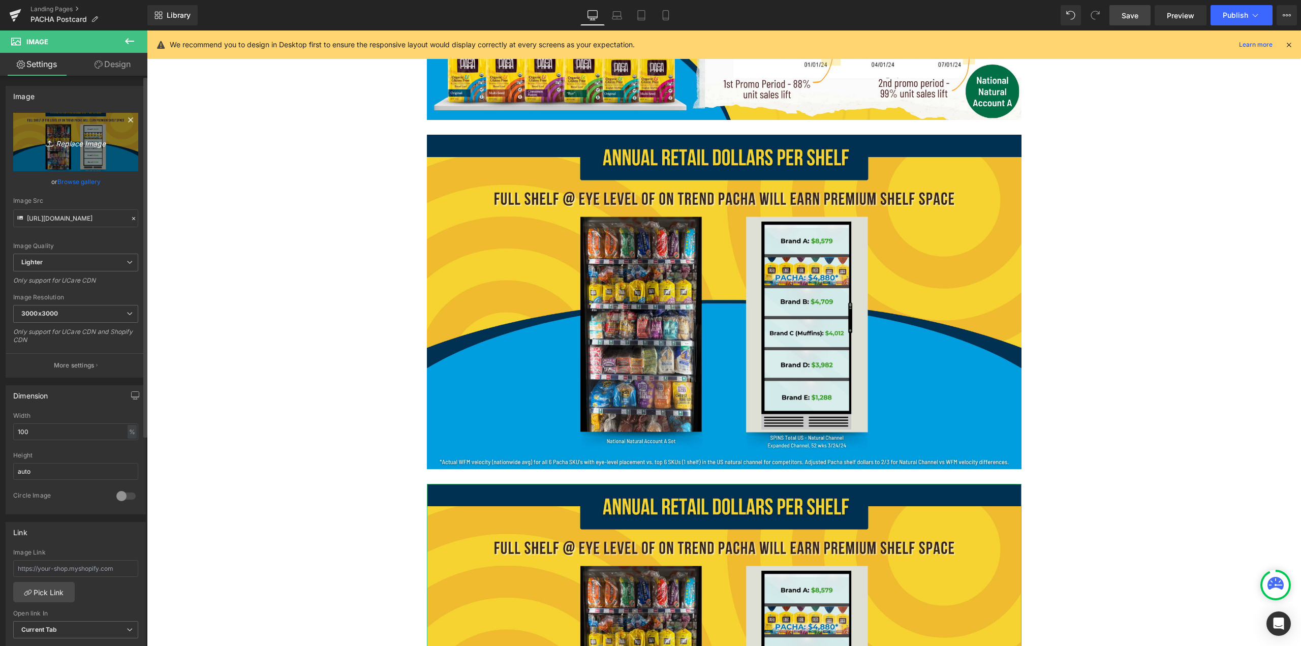
click at [88, 135] on link "Replace Image" at bounding box center [75, 142] width 125 height 58
type input "C:\fakepath\6.png"
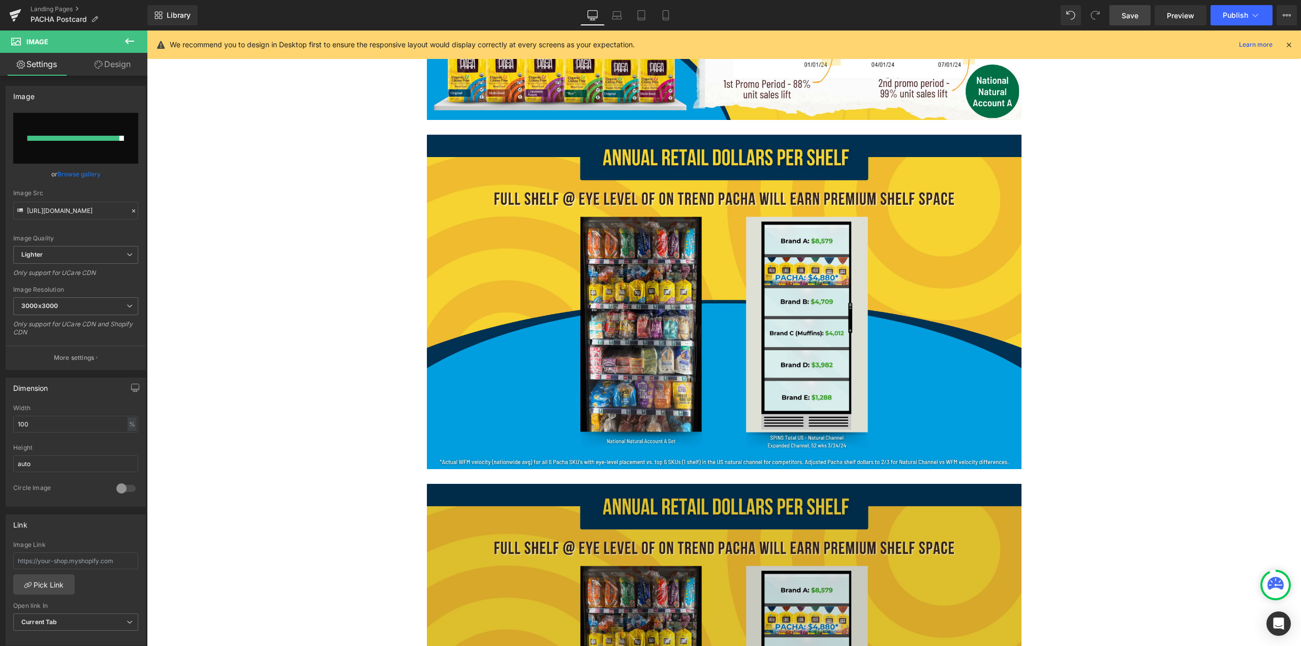
type input "https://ucarecdn.com/3fa0561e-2006-466e-9002-093420f56294/-/format/auto/-/previ…"
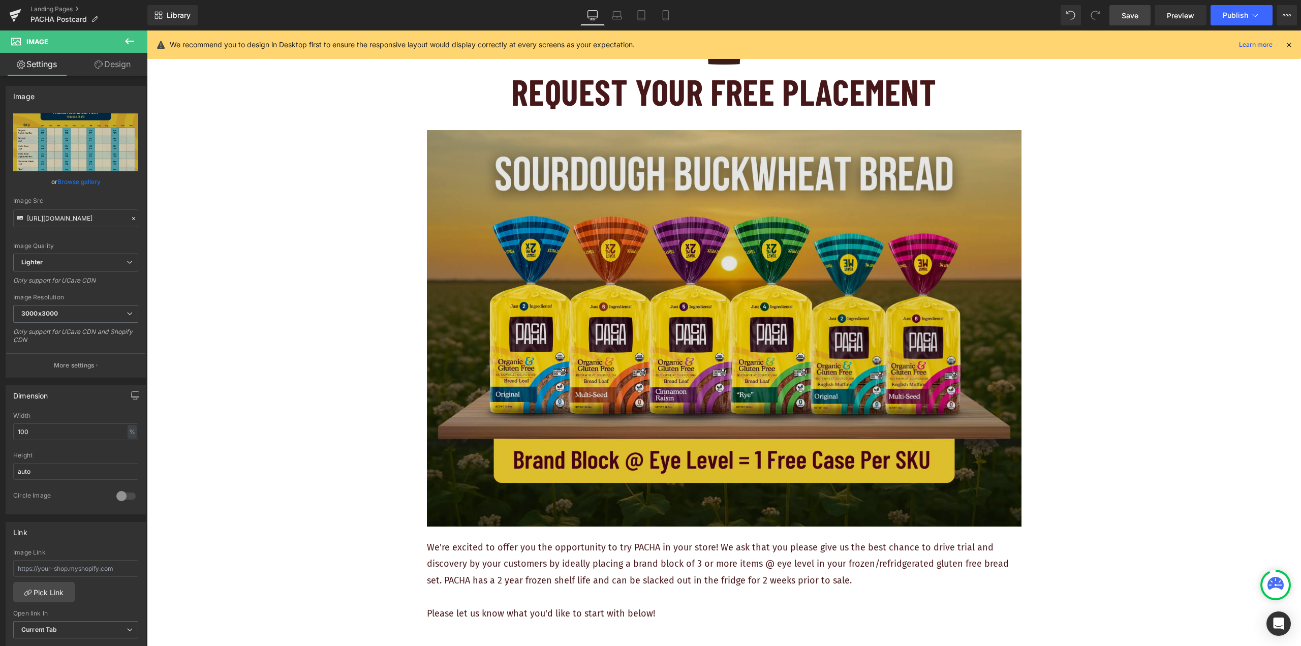
scroll to position [0, 0]
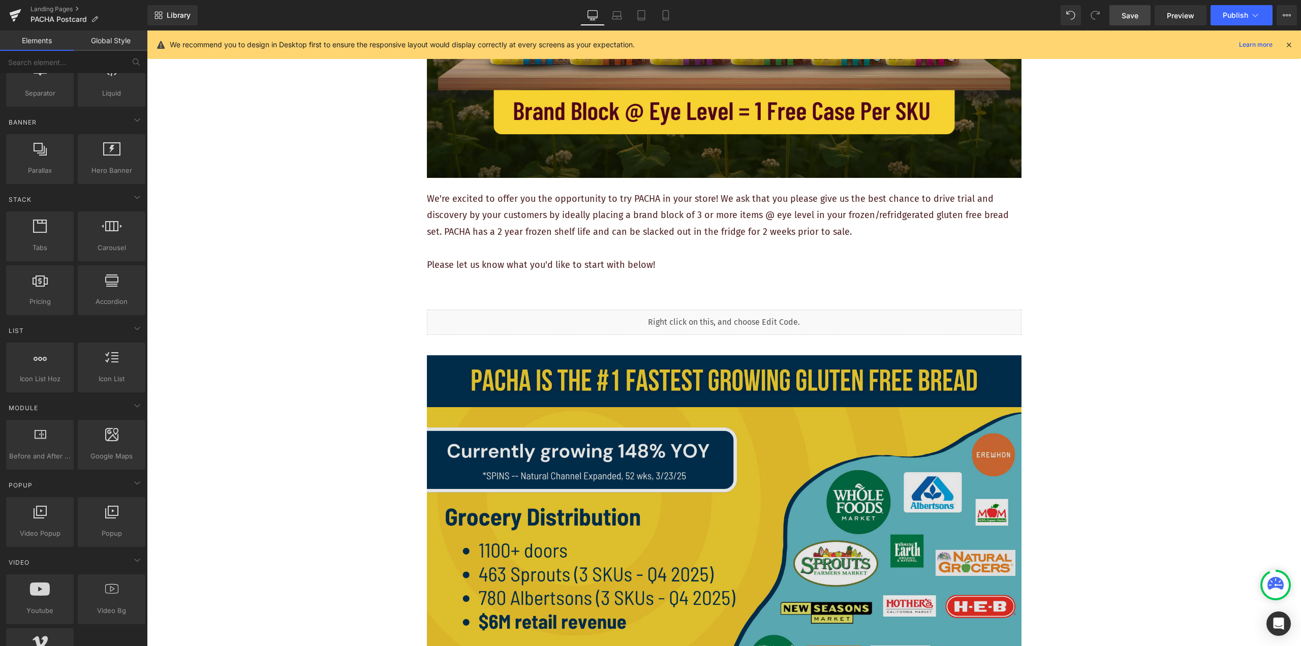
scroll to position [508, 0]
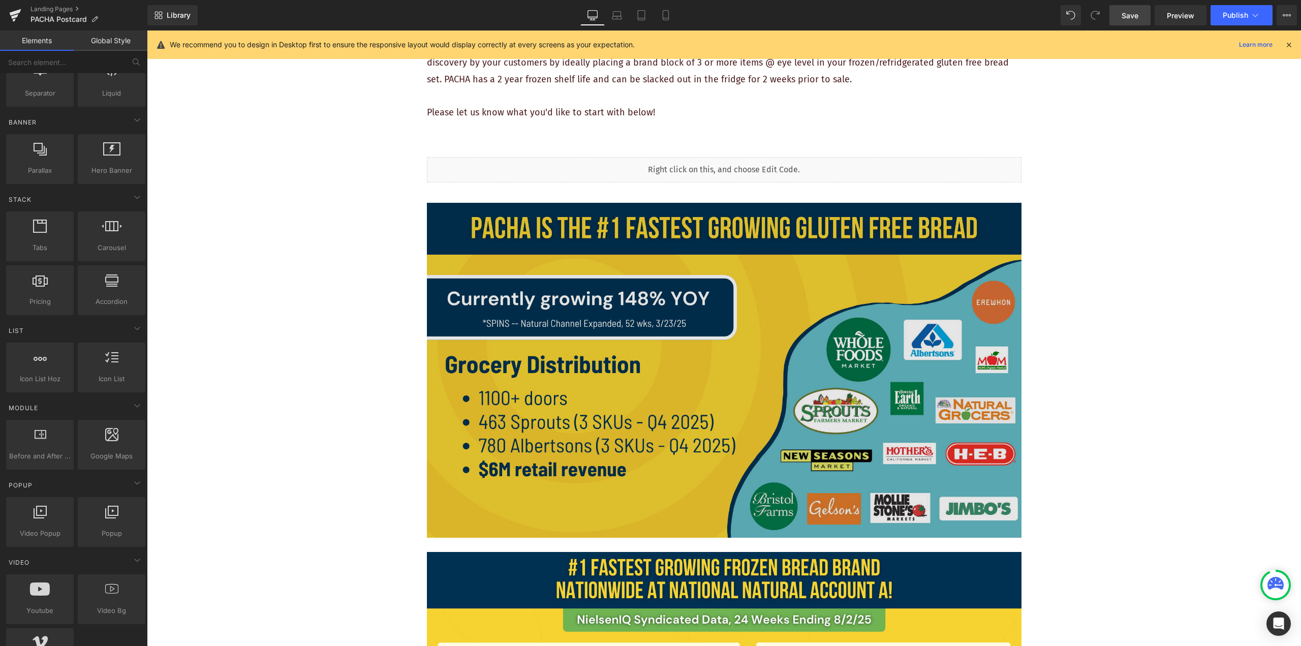
click at [649, 374] on div "Image" at bounding box center [724, 370] width 595 height 334
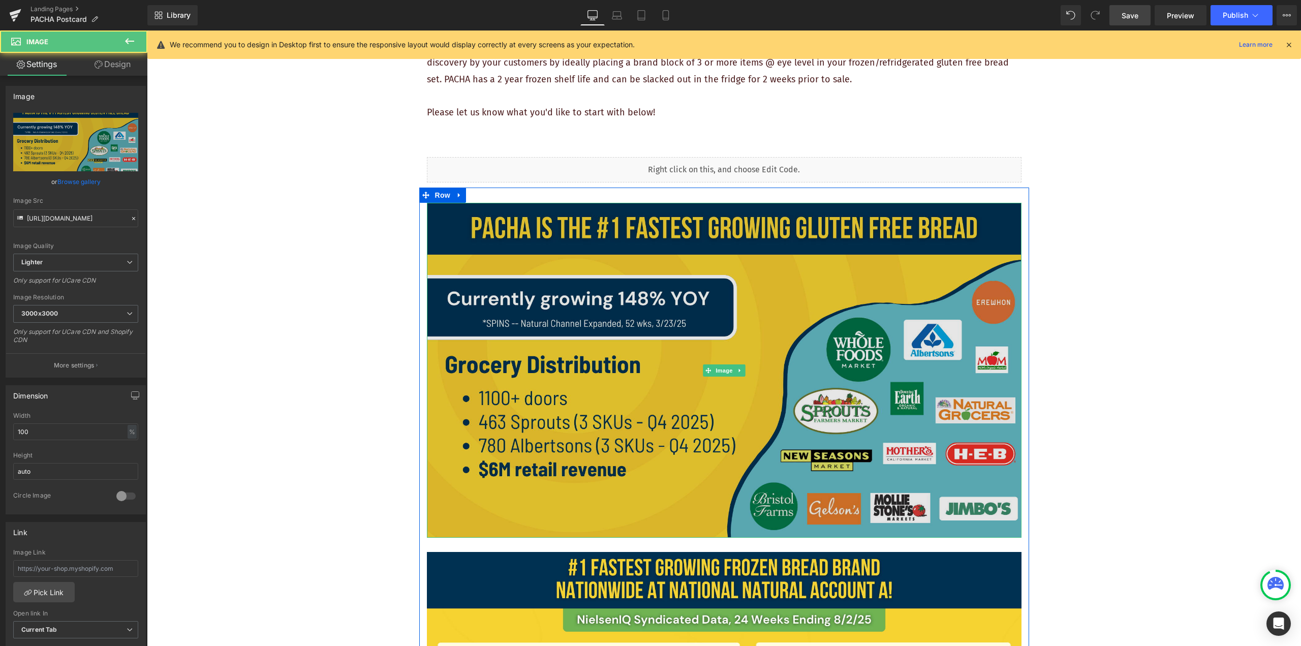
click at [561, 348] on img at bounding box center [724, 370] width 595 height 334
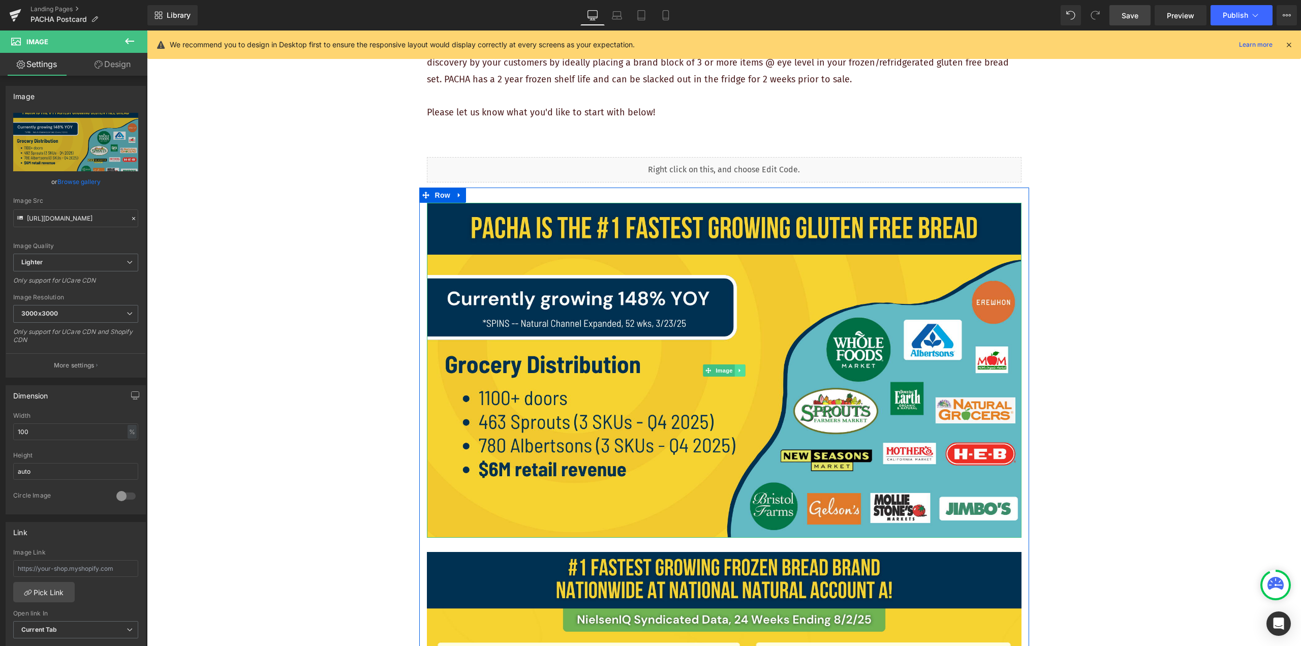
click at [649, 372] on icon at bounding box center [740, 370] width 6 height 6
click at [649, 370] on icon at bounding box center [735, 370] width 6 height 6
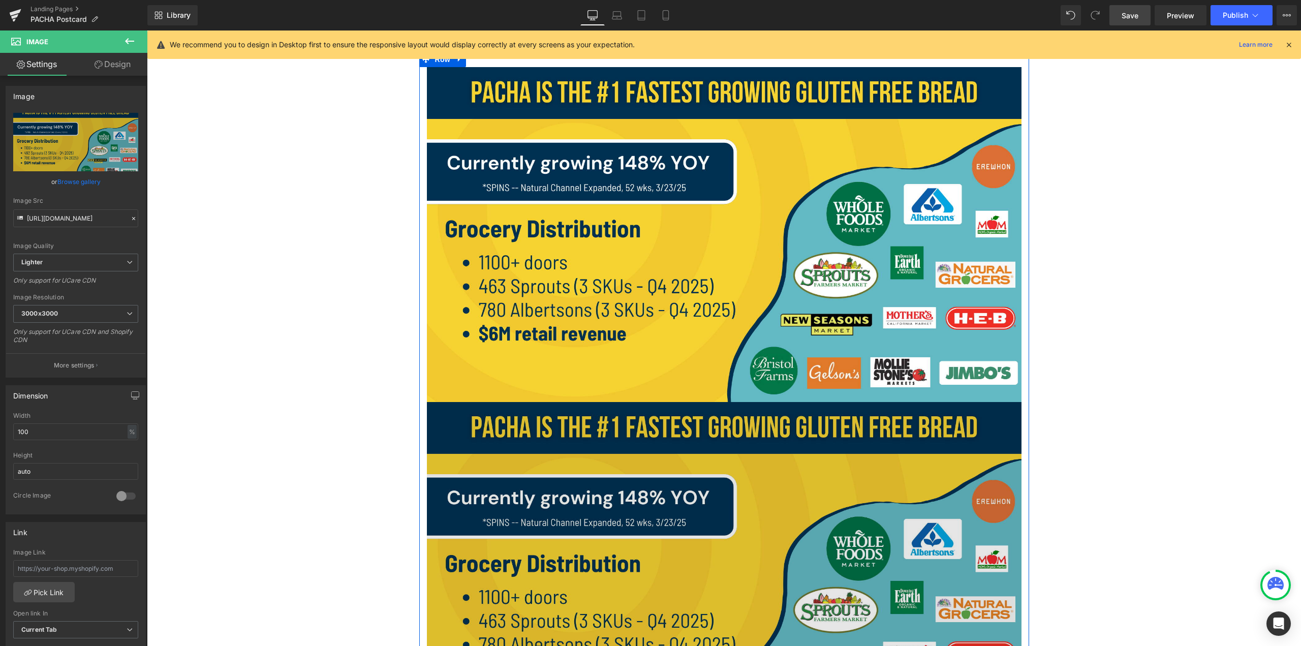
scroll to position [619, 0]
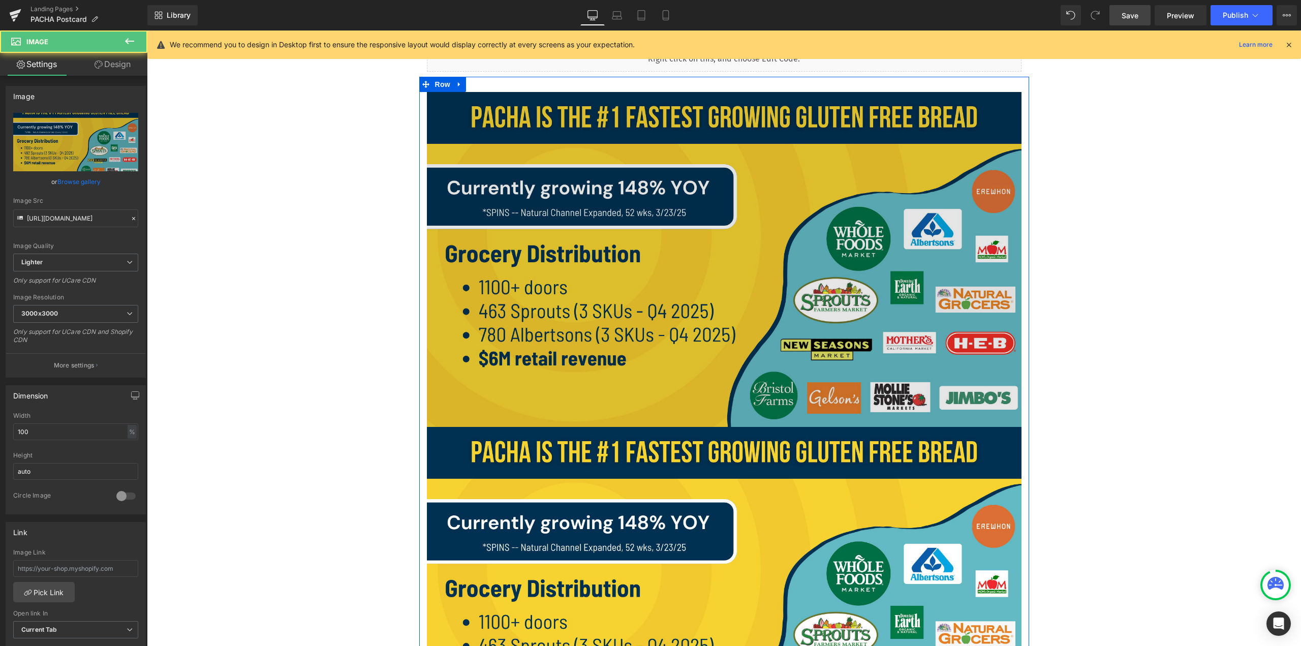
click at [649, 288] on img at bounding box center [724, 259] width 595 height 334
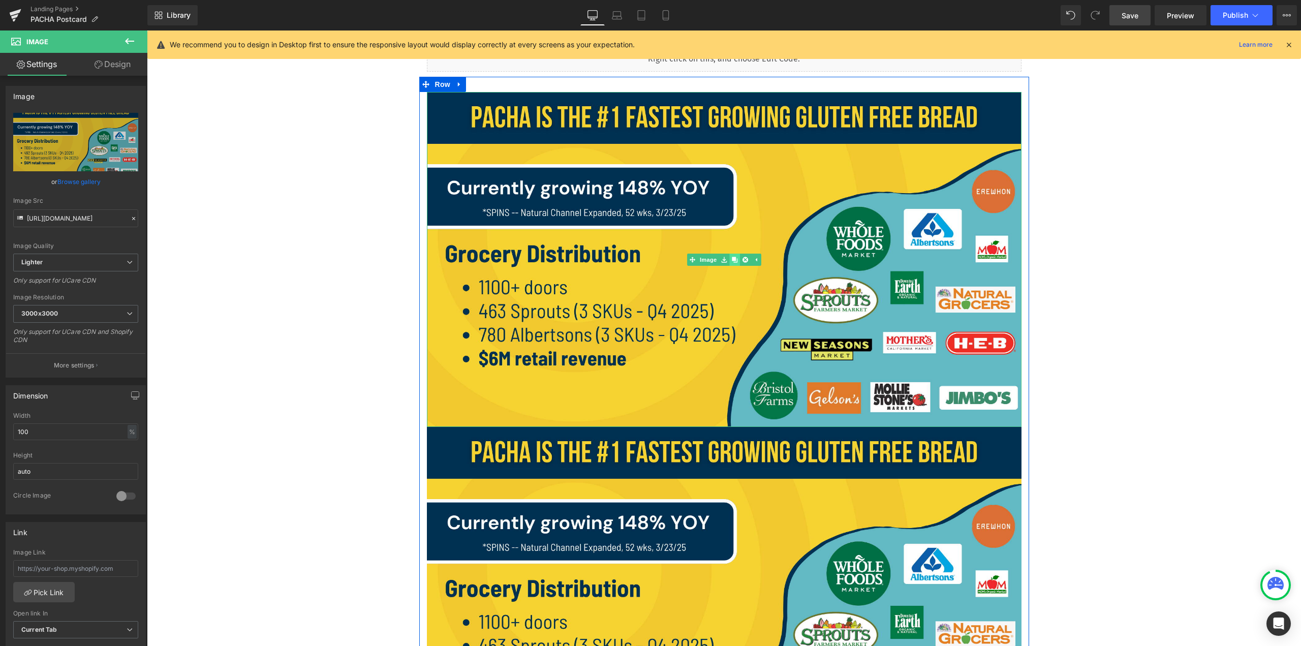
click at [649, 261] on link at bounding box center [734, 260] width 11 height 12
click at [649, 258] on icon at bounding box center [735, 260] width 6 height 6
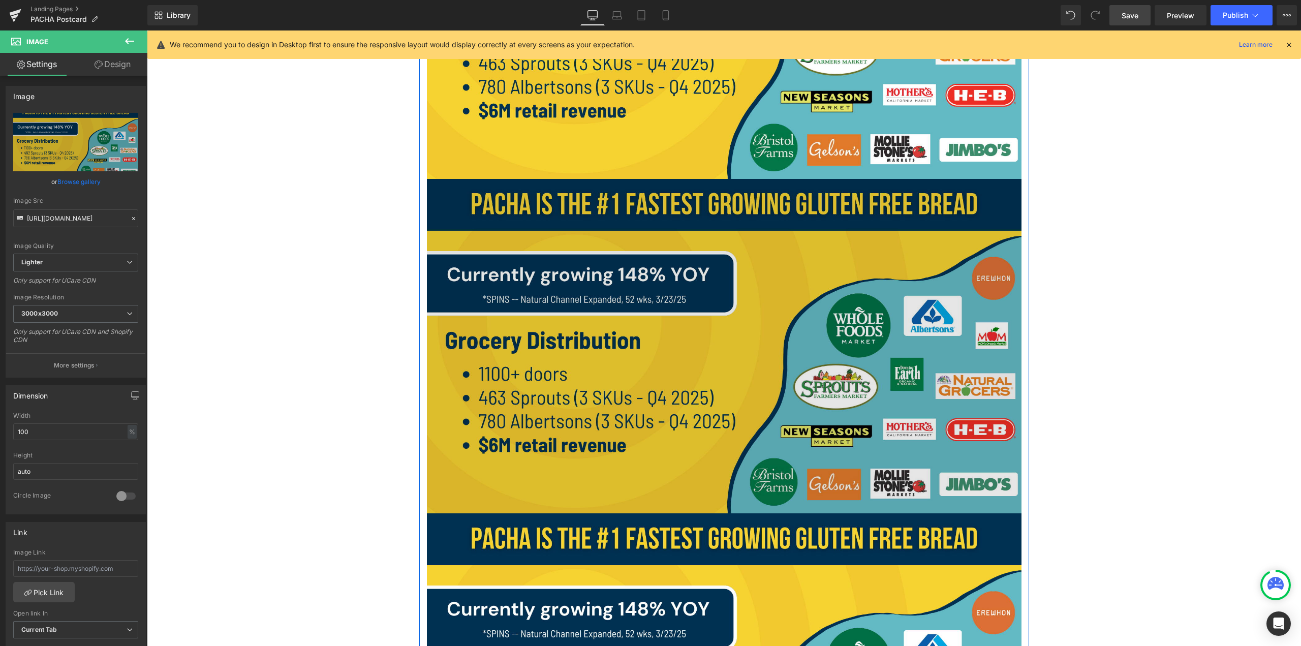
scroll to position [1178, 0]
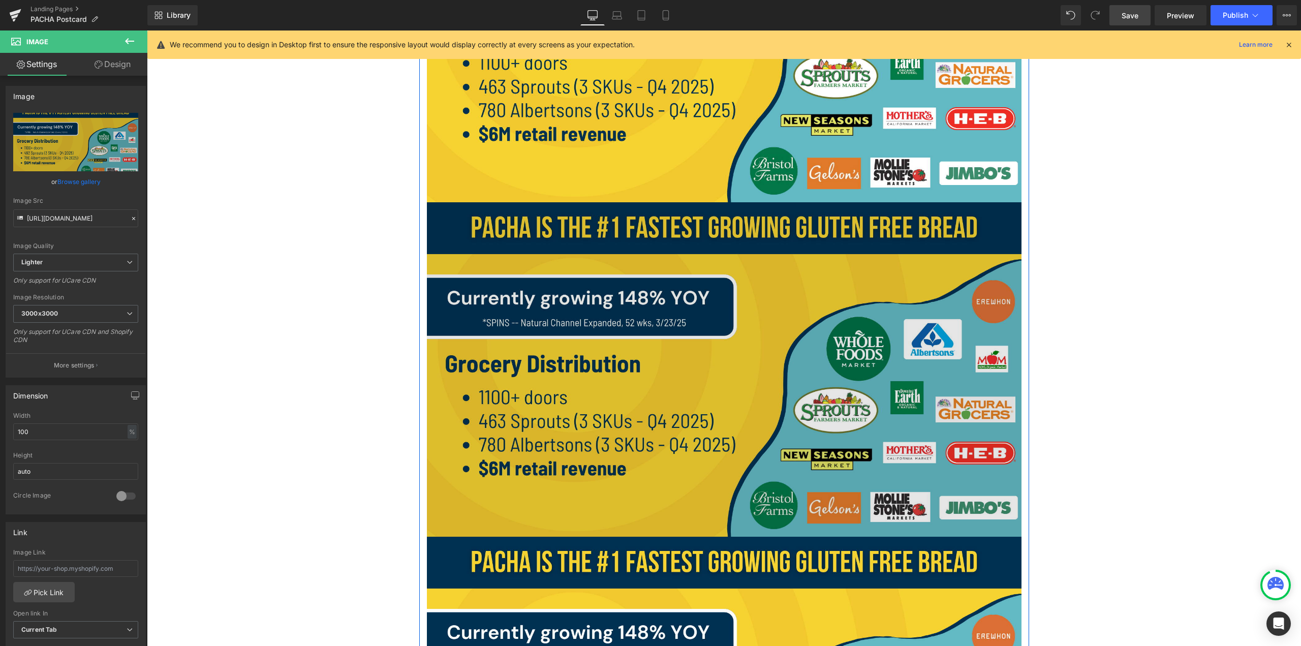
click at [649, 299] on img at bounding box center [724, 369] width 595 height 334
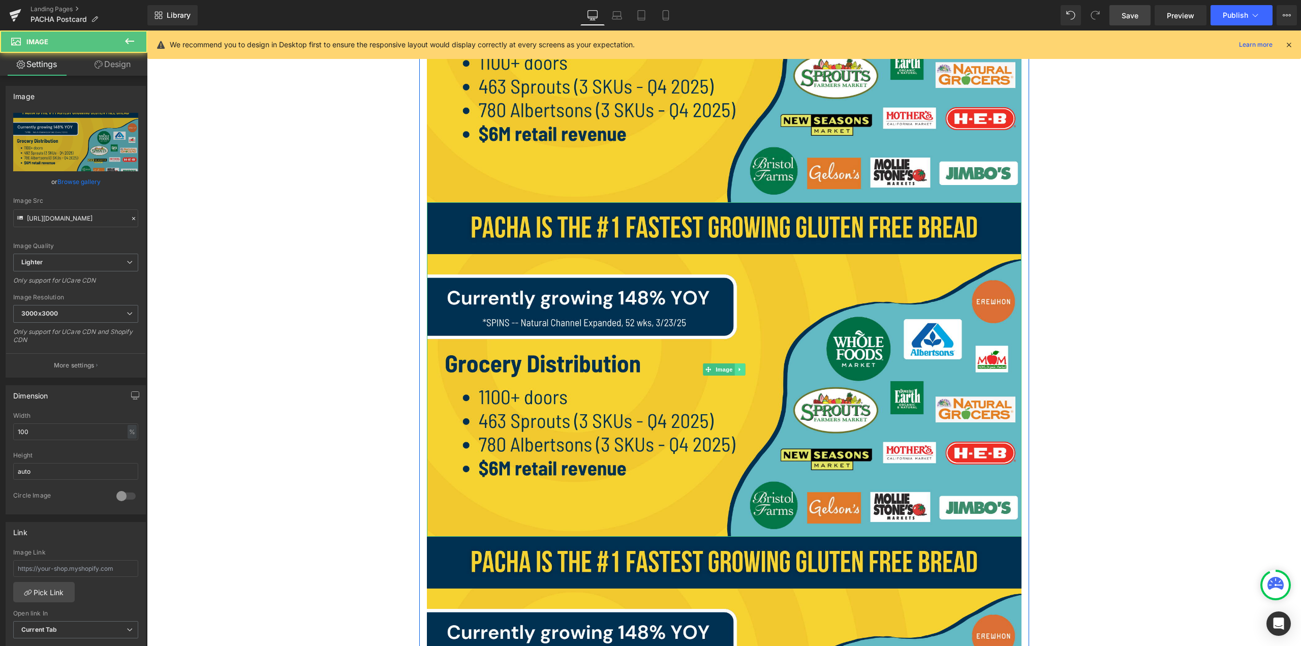
click at [649, 370] on icon at bounding box center [740, 369] width 6 height 6
click at [649, 371] on icon at bounding box center [745, 369] width 6 height 6
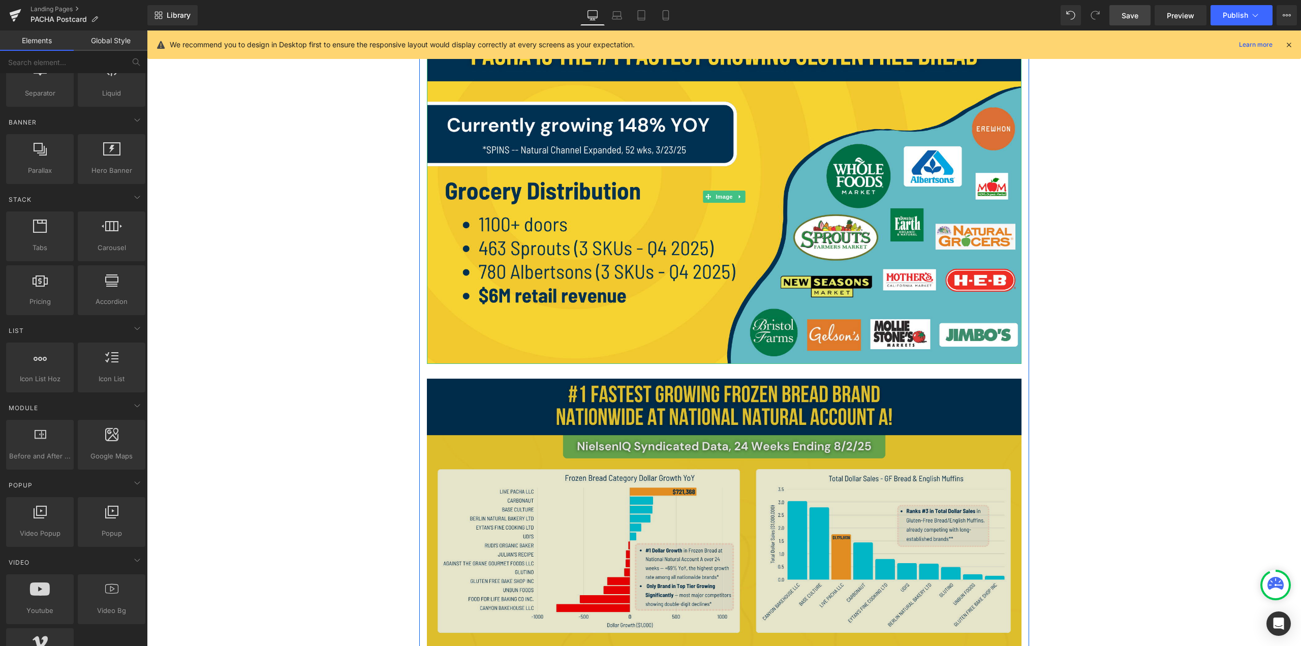
scroll to position [1381, 0]
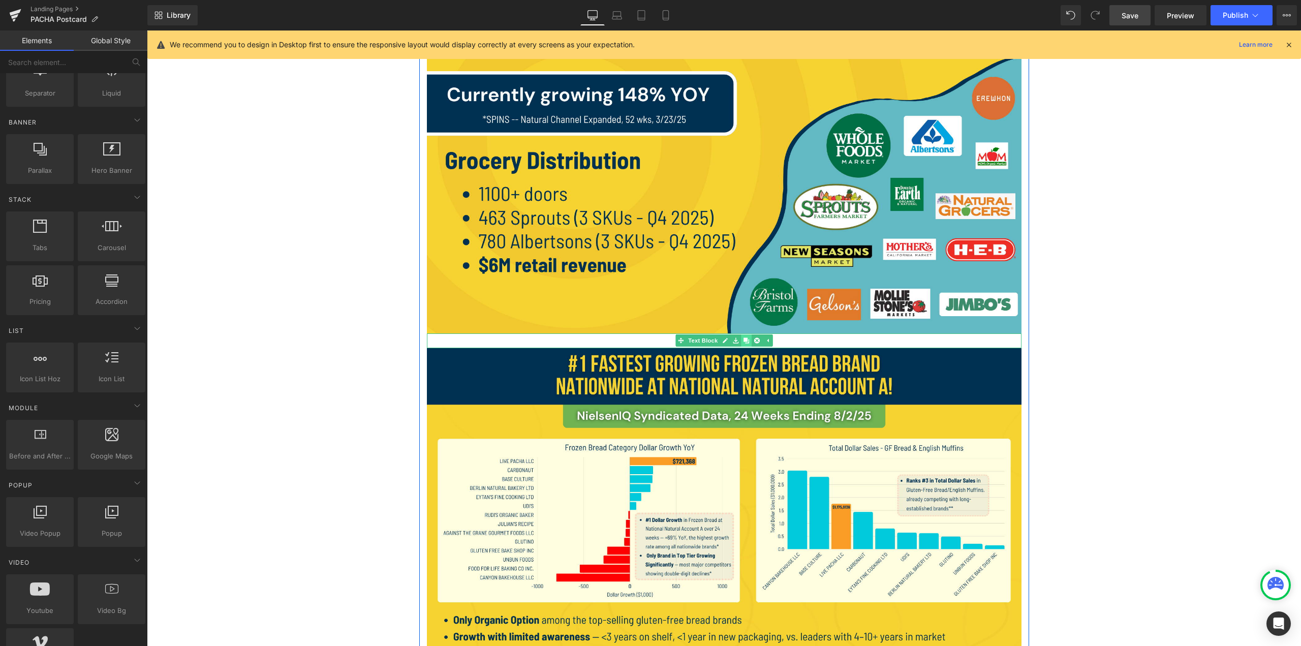
click at [649, 340] on link at bounding box center [746, 340] width 11 height 12
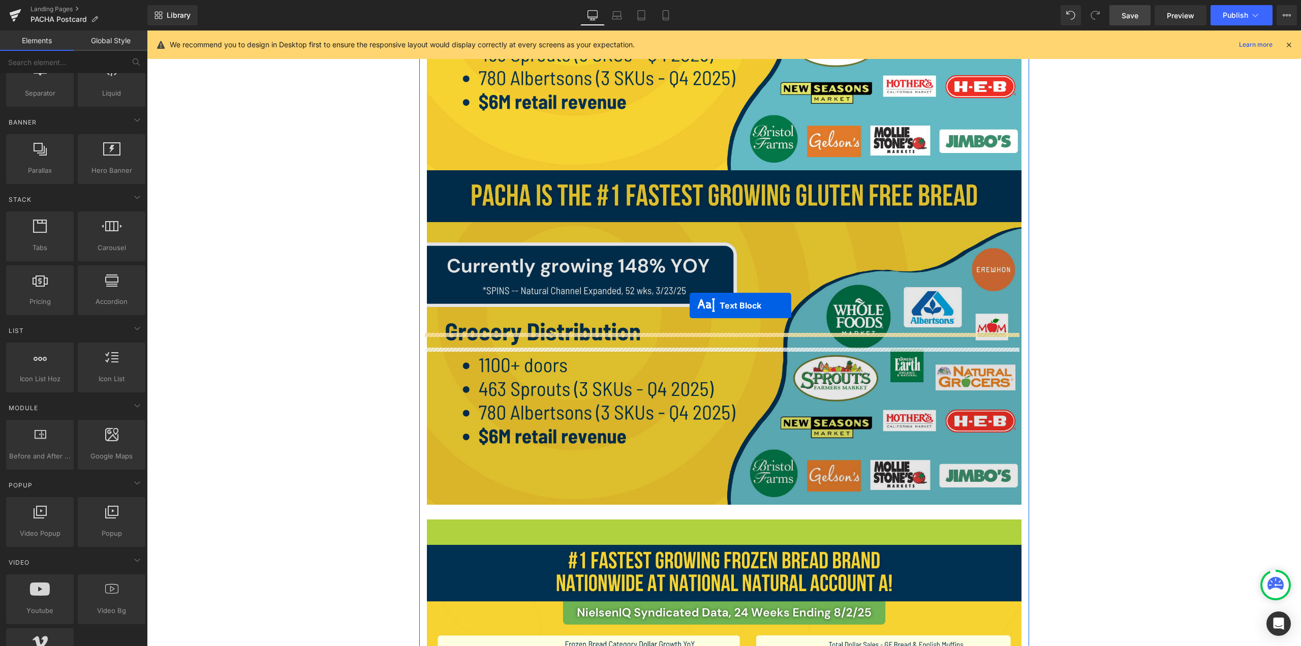
scroll to position [1178, 0]
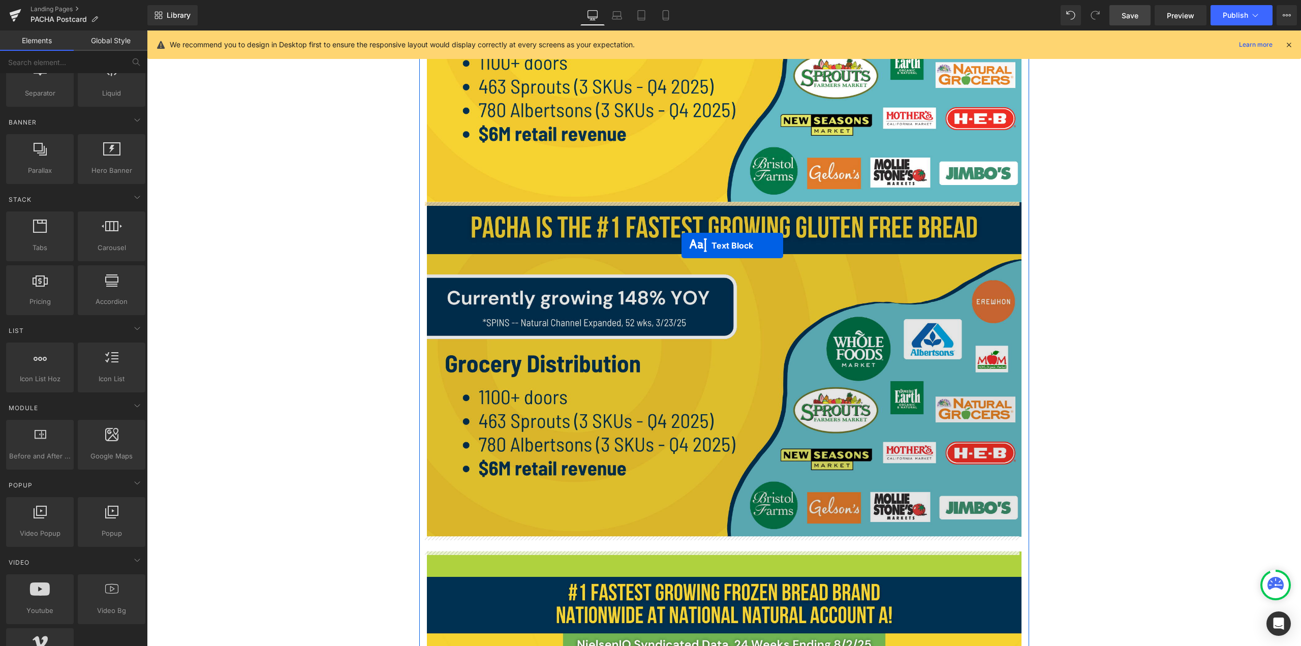
drag, startPoint x: 692, startPoint y: 356, endPoint x: 682, endPoint y: 245, distance: 110.8
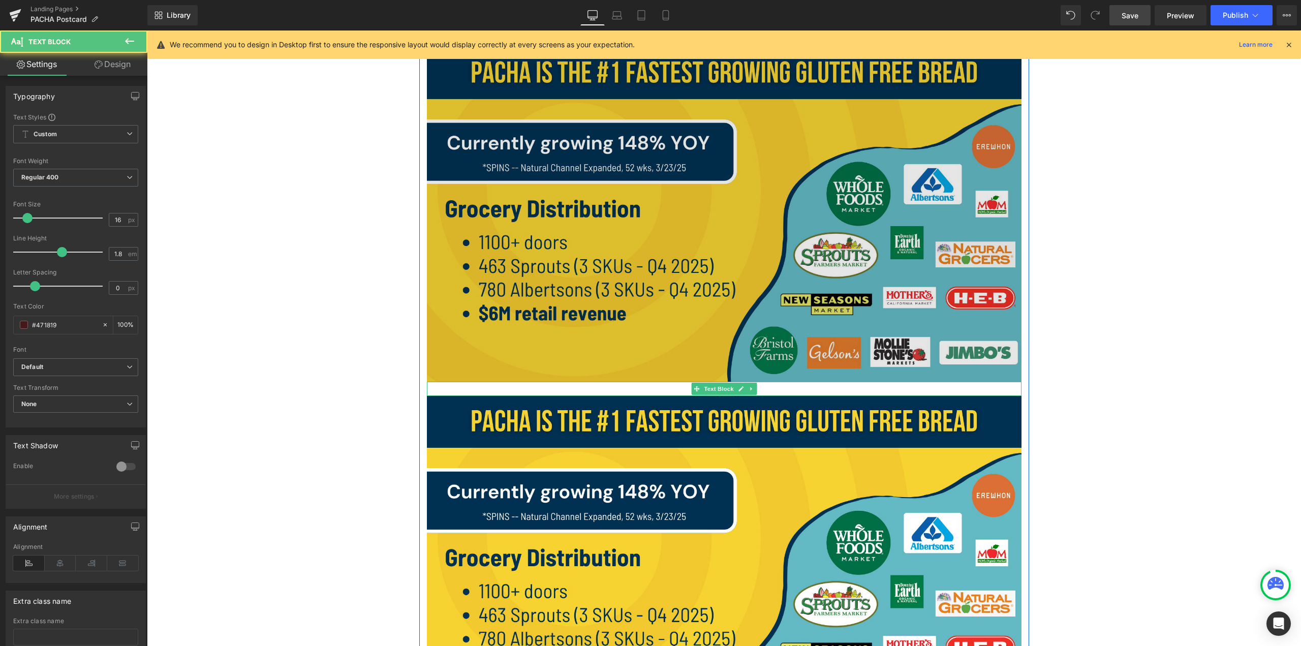
scroll to position [975, 0]
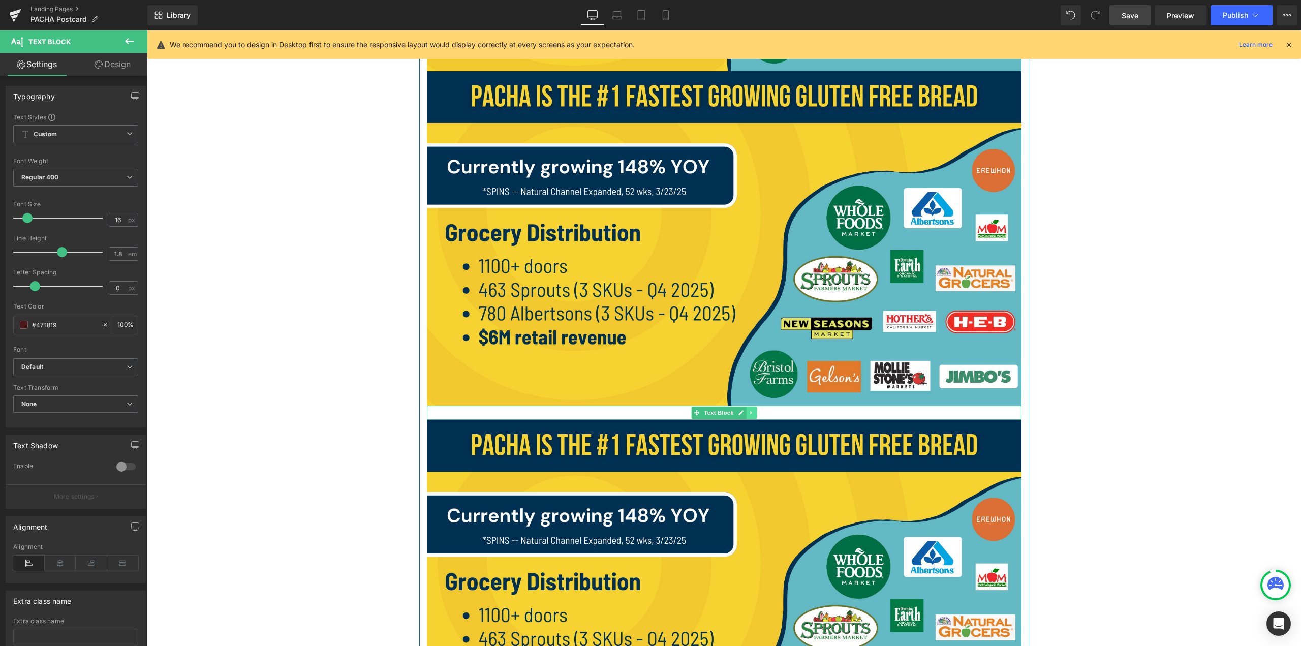
click at [649, 411] on icon at bounding box center [752, 413] width 6 height 6
click at [649, 415] on icon at bounding box center [746, 413] width 6 height 6
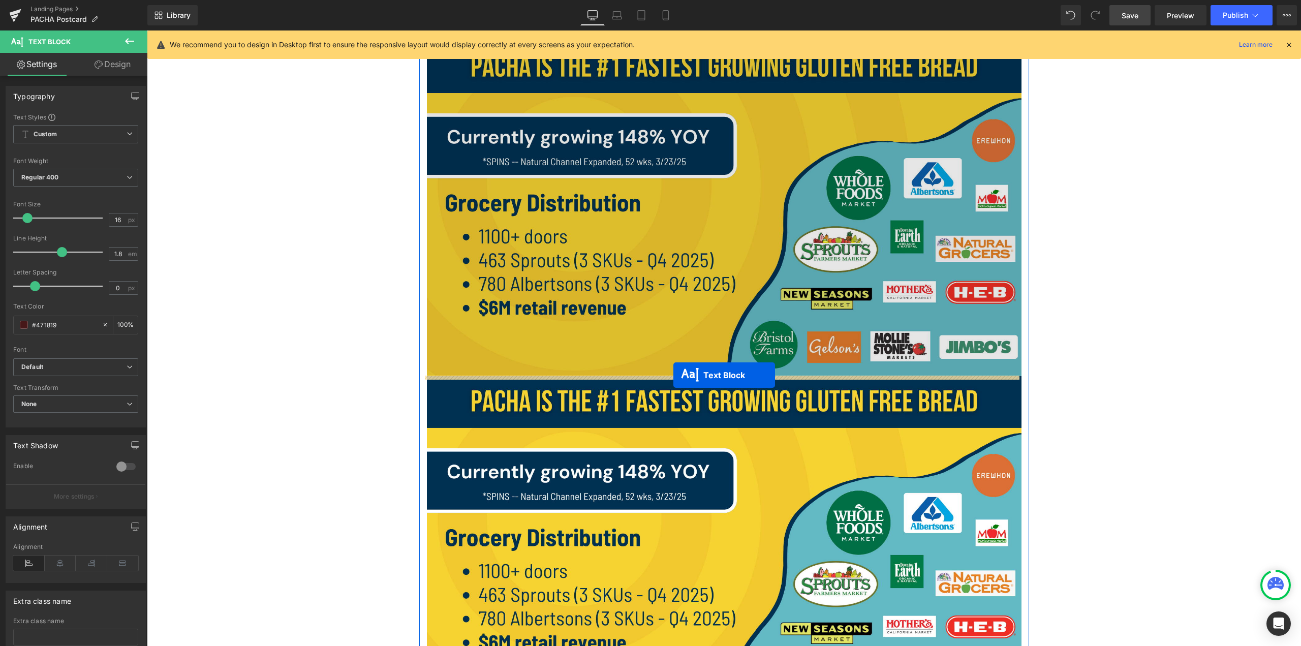
drag, startPoint x: 677, startPoint y: 413, endPoint x: 673, endPoint y: 375, distance: 38.3
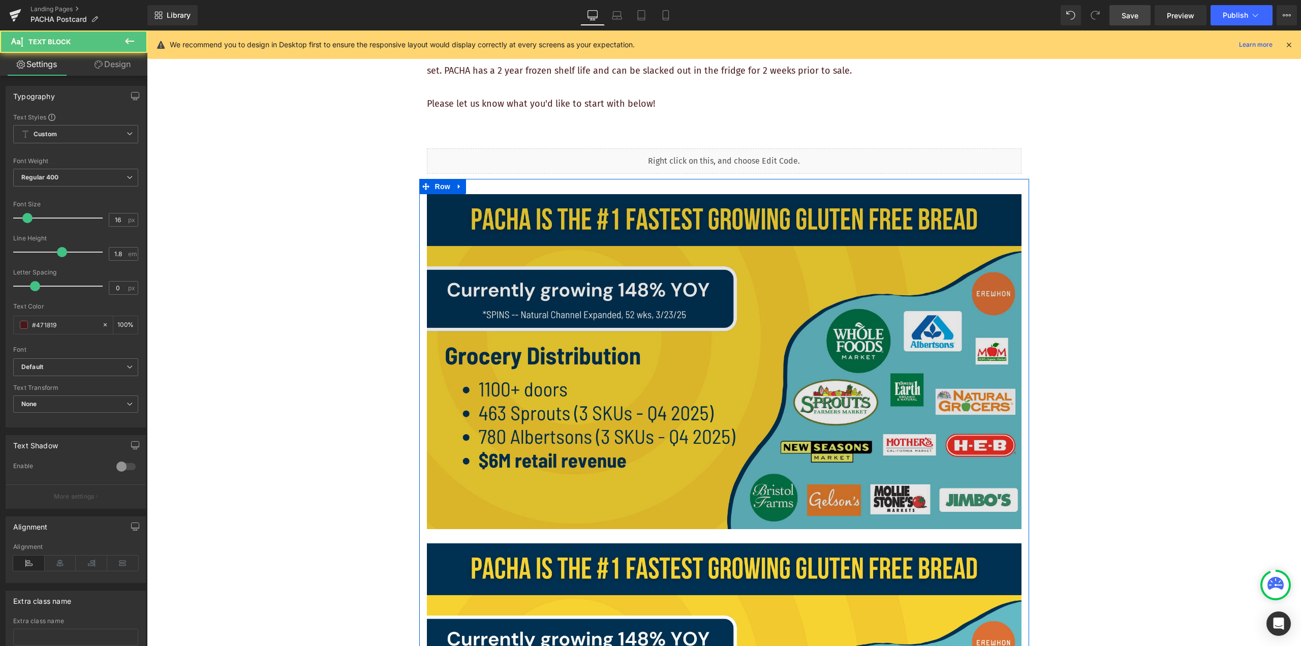
scroll to position [467, 0]
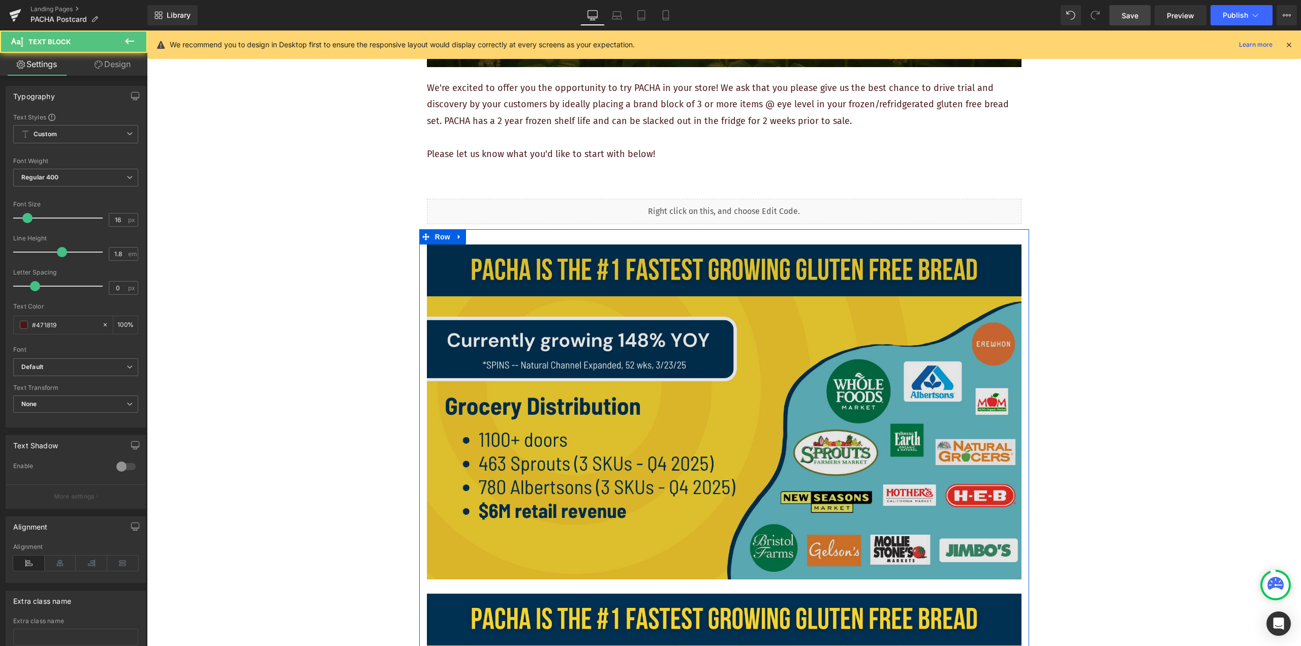
click at [649, 381] on img at bounding box center [724, 411] width 595 height 334
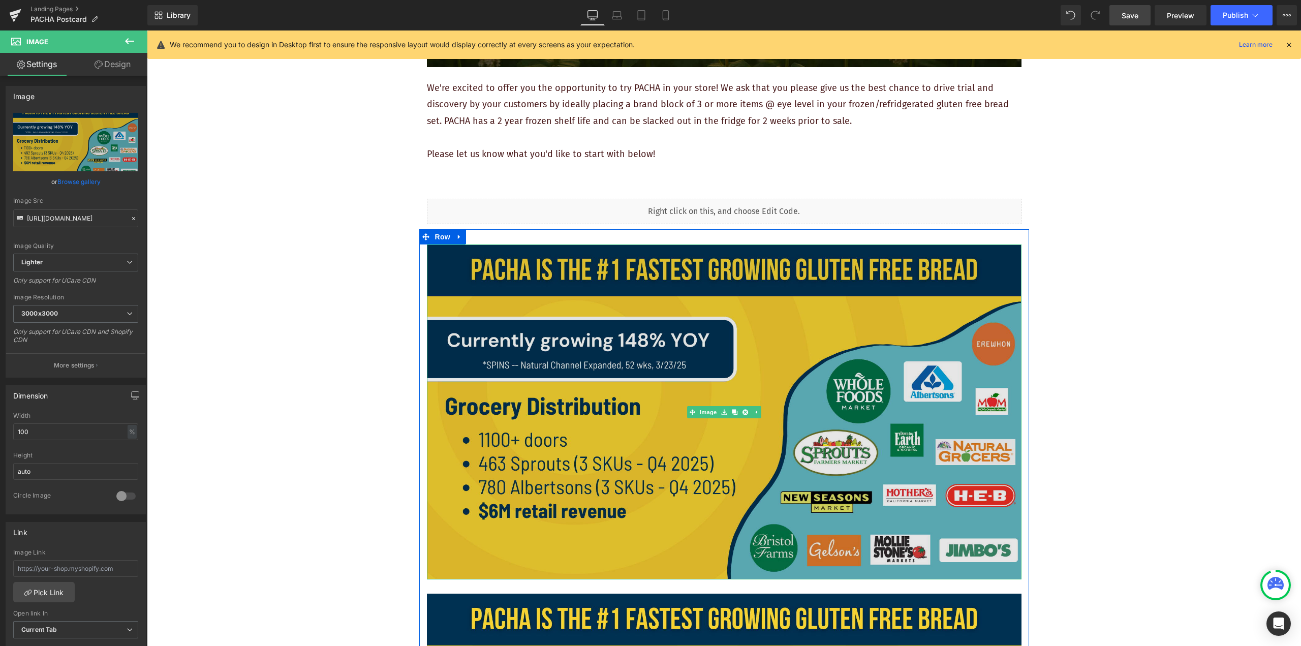
click at [540, 288] on img at bounding box center [724, 411] width 595 height 334
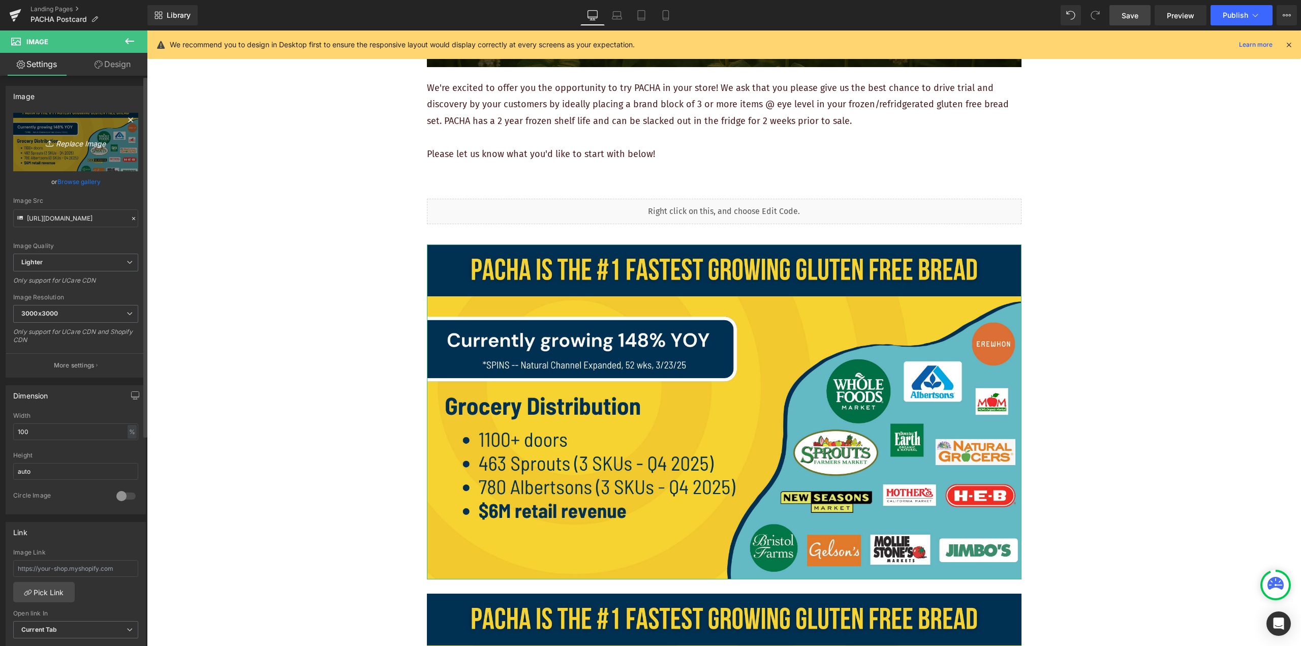
click at [90, 162] on link "Replace Image" at bounding box center [75, 142] width 125 height 58
type input "C:\fakepath\Sell Sheet No PLACEMENT.png"
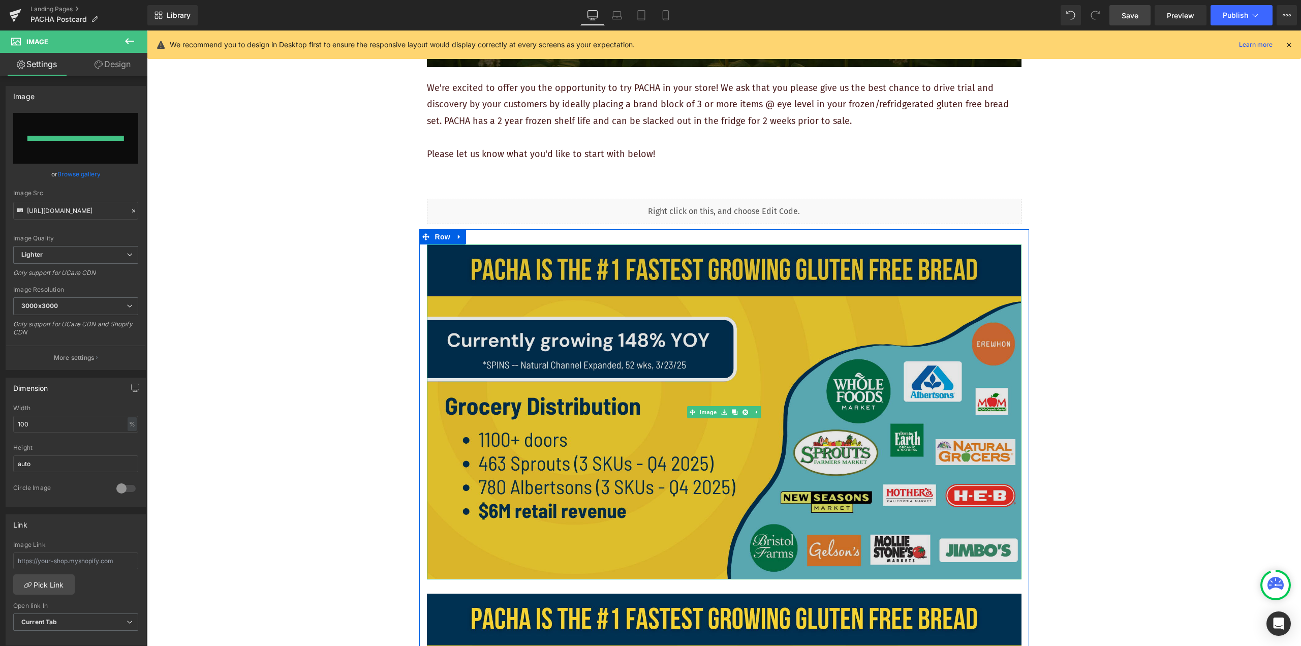
type input "https://ucarecdn.com/f2b72c71-cf98-4a69-8198-3a53fc2a9f77/-/format/auto/-/previ…"
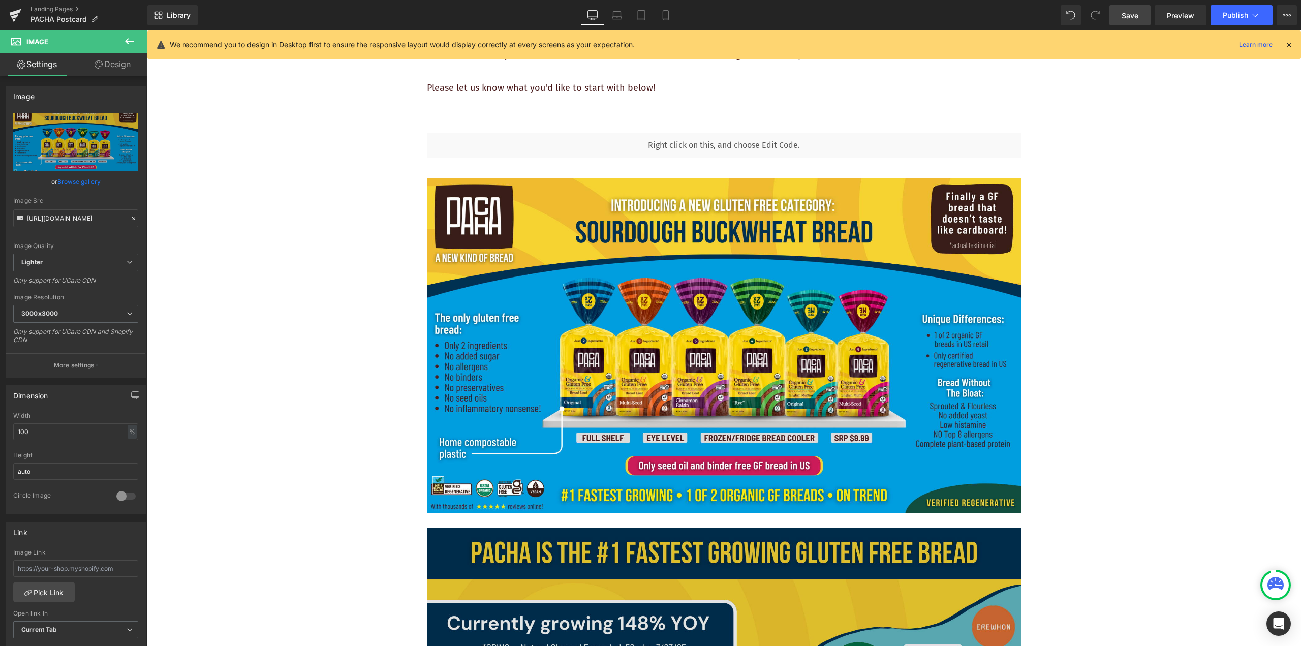
scroll to position [670, 0]
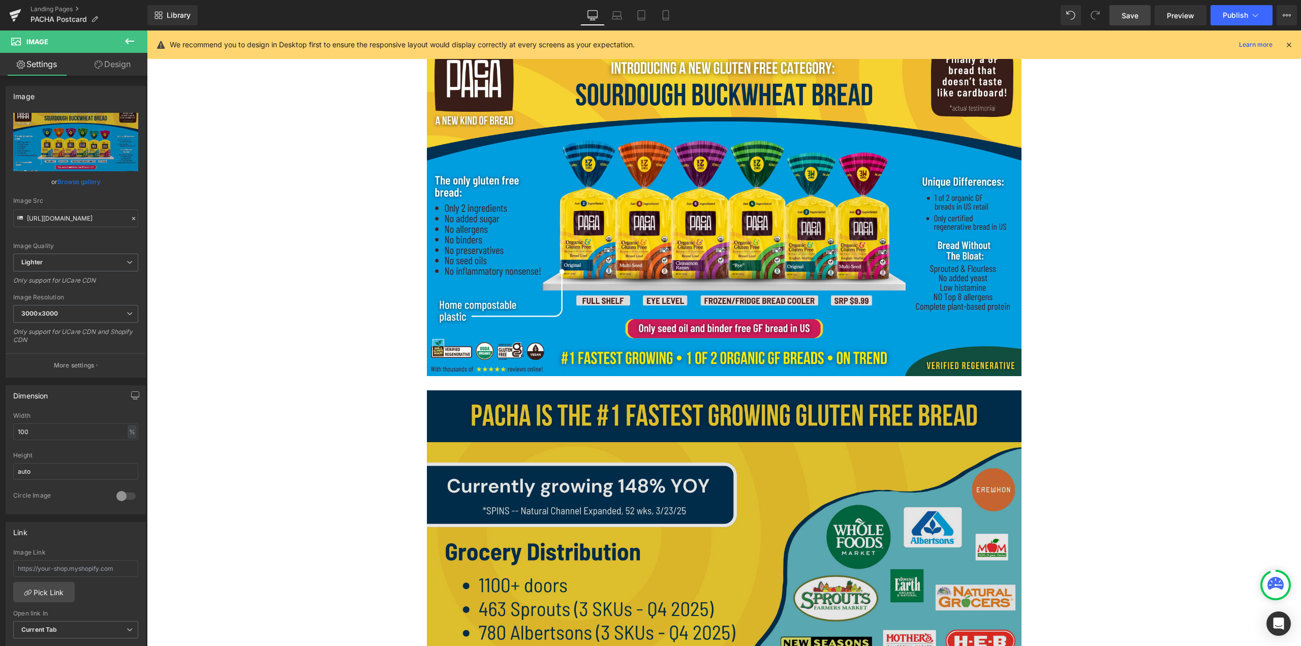
click at [649, 462] on img at bounding box center [724, 557] width 595 height 334
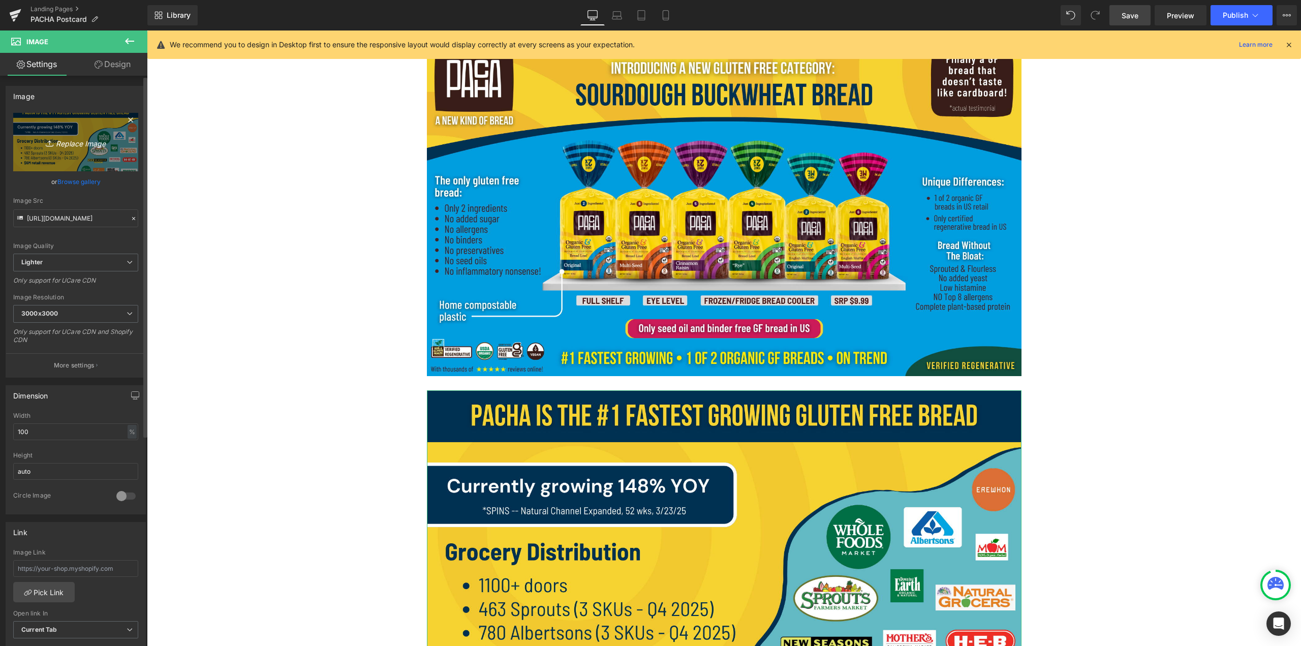
click at [105, 160] on link "Replace Image" at bounding box center [75, 142] width 125 height 58
type input "C:\fakepath\Sell Sheet Back page.png"
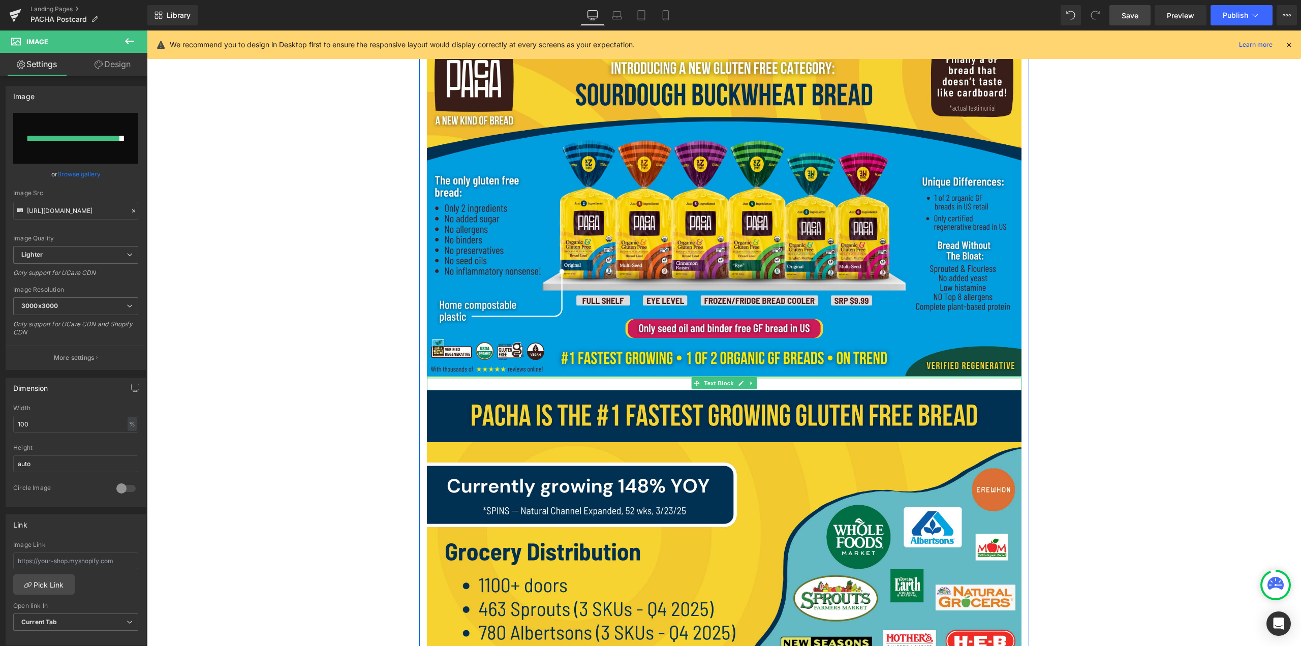
type input "https://ucarecdn.com/f4da8e88-d3a9-45c9-b9a8-2d1d54b5fe13/-/format/auto/-/previ…"
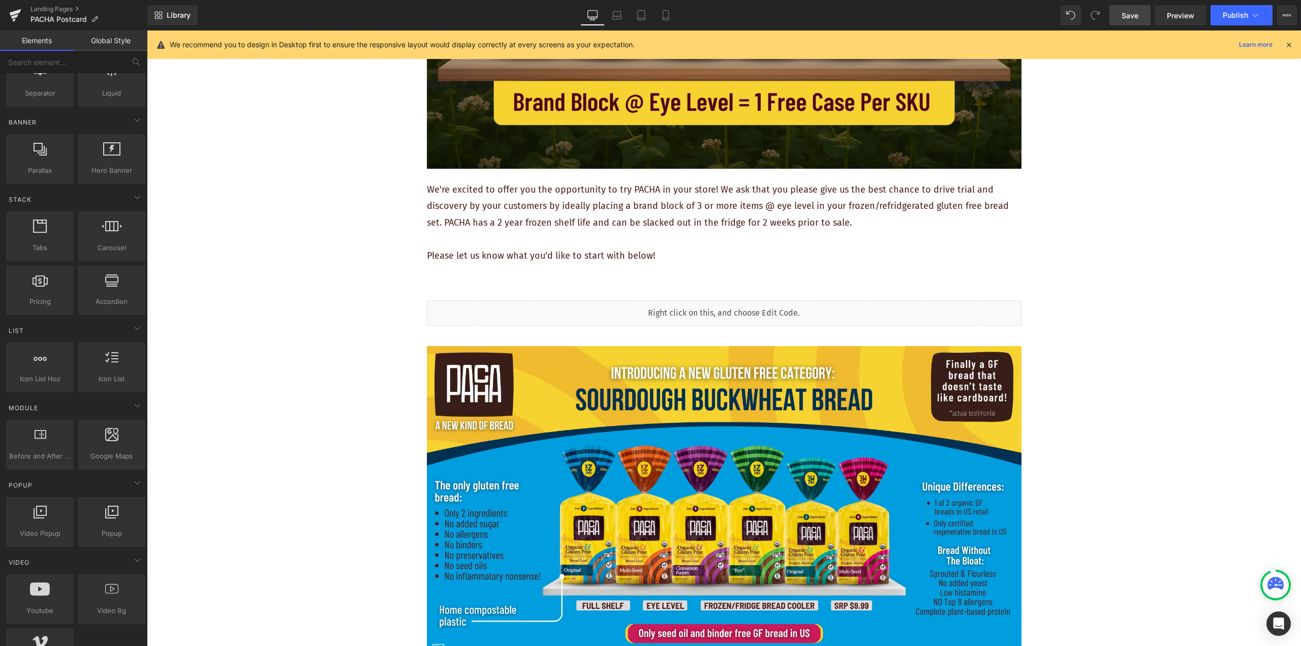
scroll to position [111, 0]
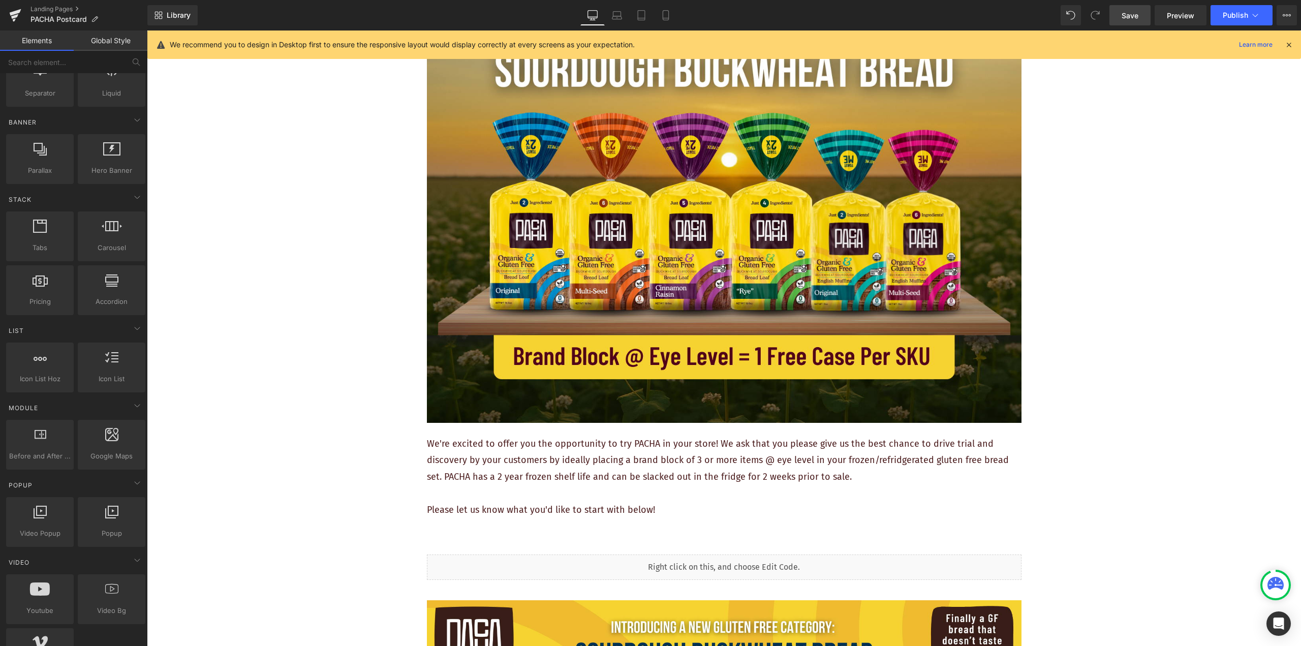
click at [649, 15] on span "Save" at bounding box center [1130, 15] width 17 height 11
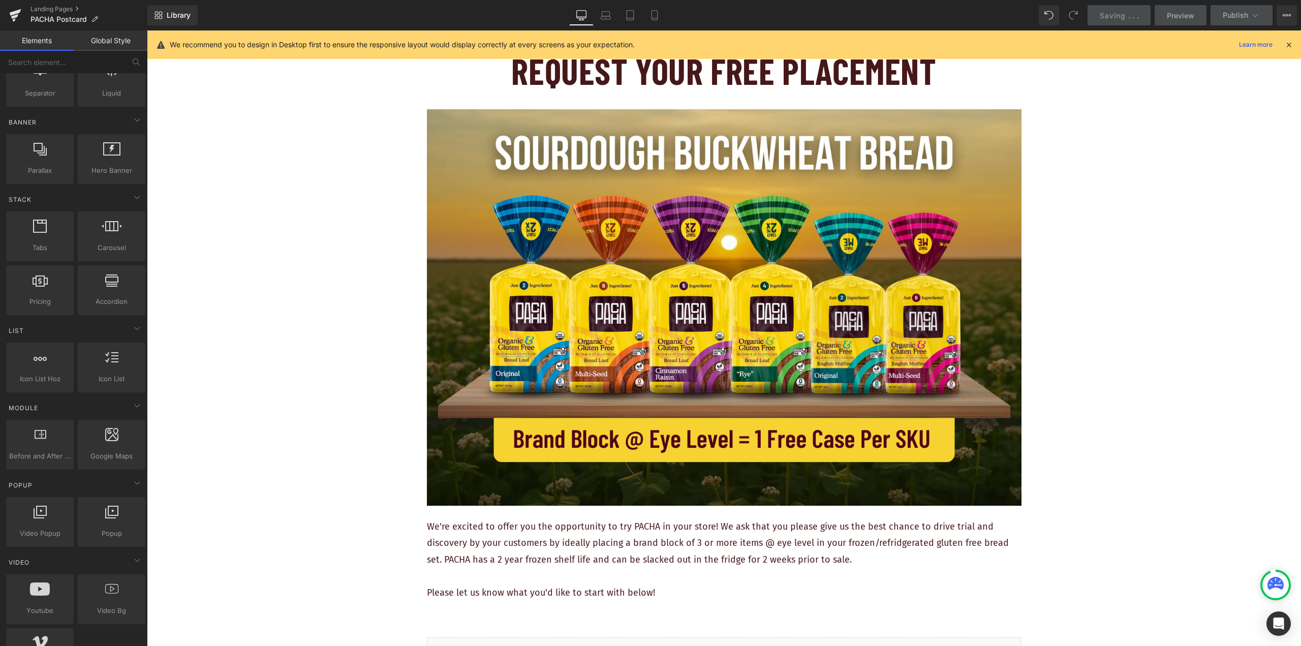
scroll to position [0, 0]
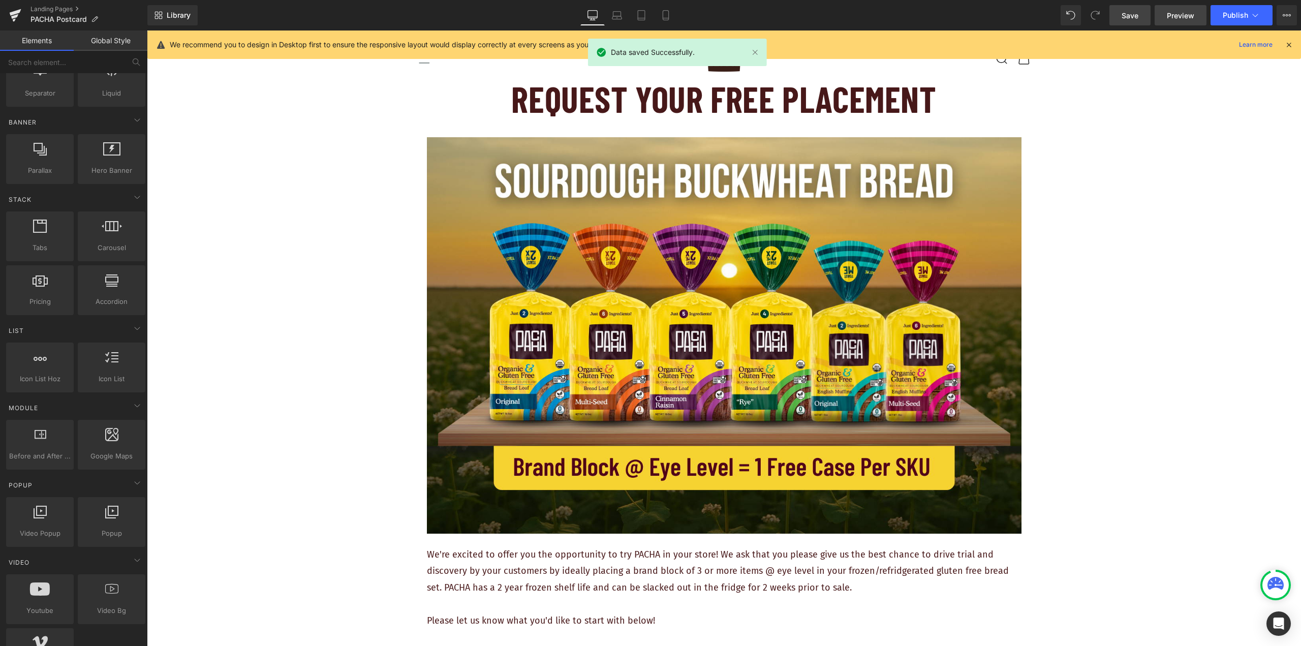
click at [649, 11] on span "Preview" at bounding box center [1180, 15] width 27 height 11
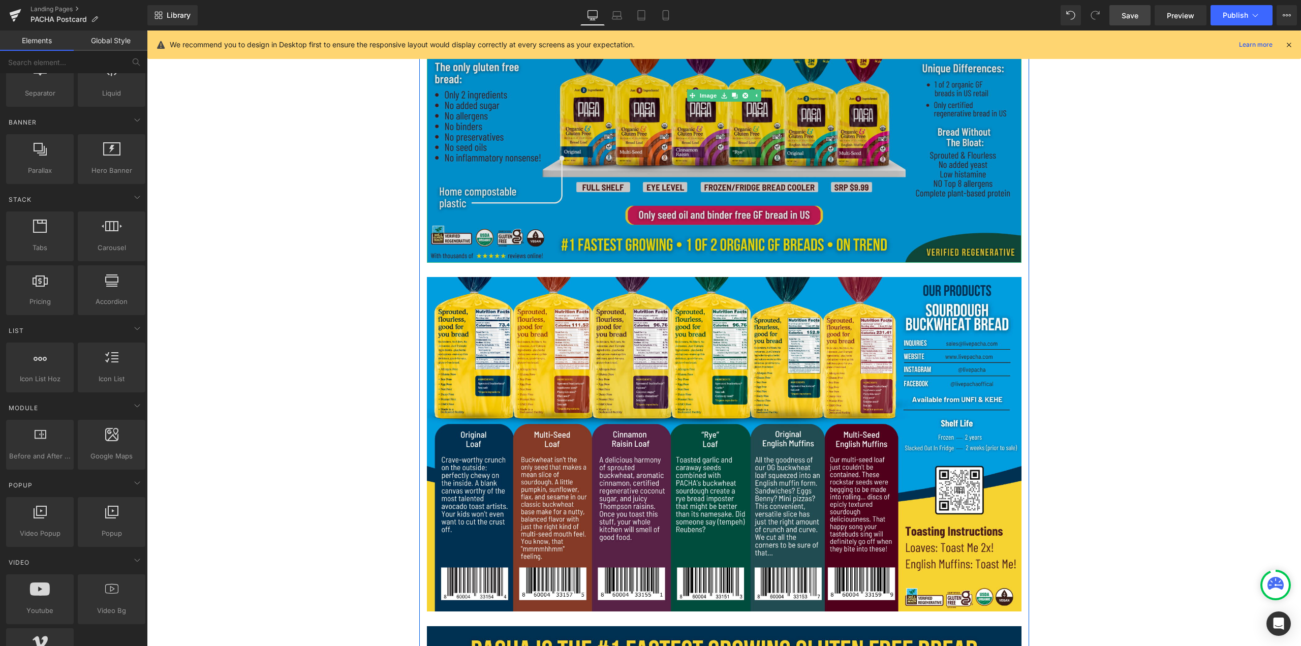
scroll to position [966, 0]
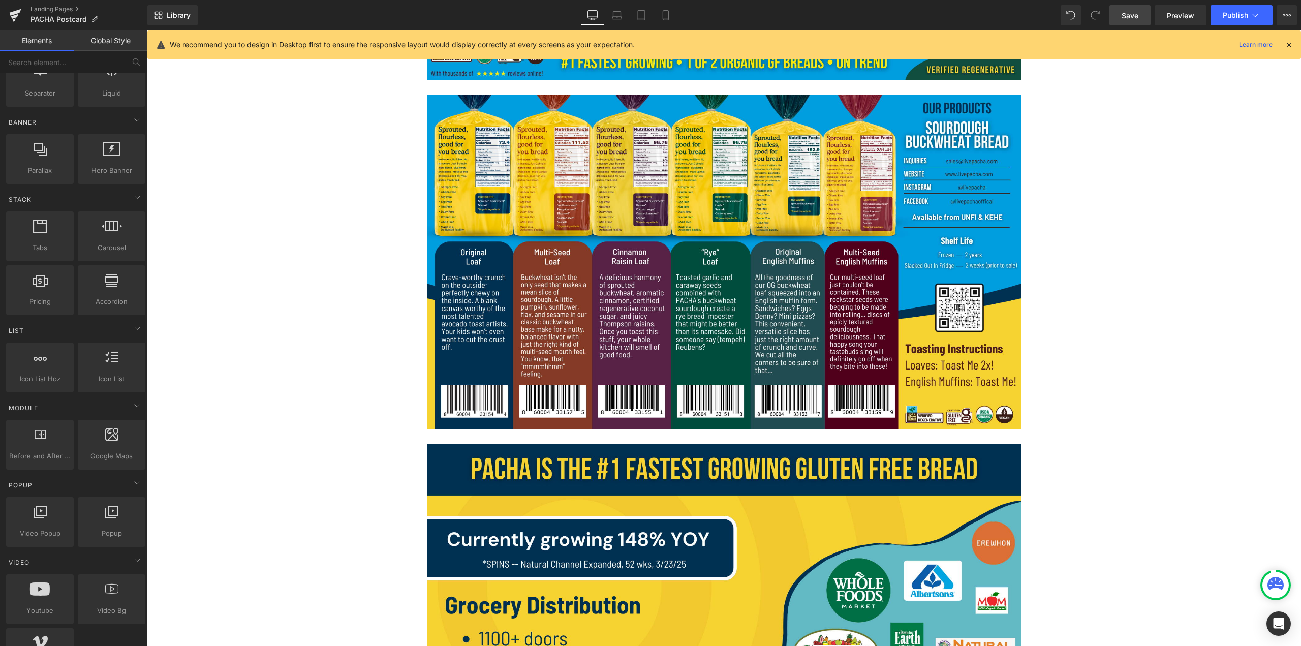
click at [649, 16] on link "Save" at bounding box center [1130, 15] width 41 height 20
click at [649, 17] on span "Preview" at bounding box center [1180, 15] width 27 height 11
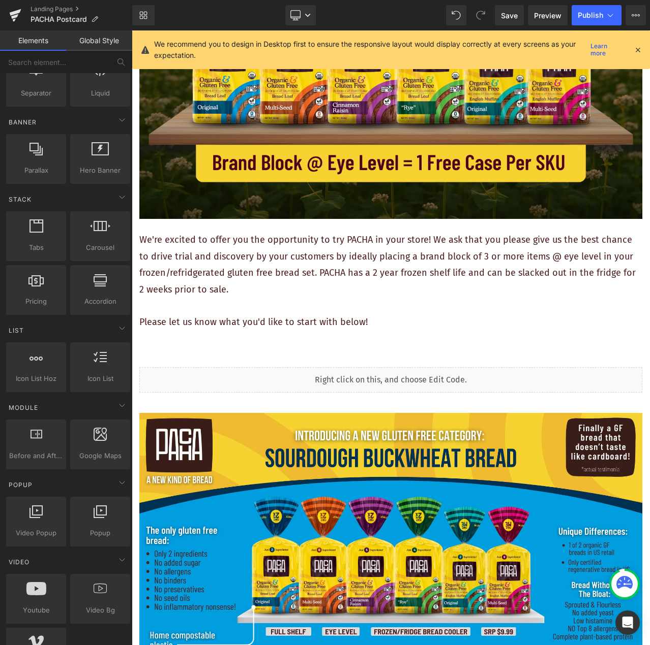
scroll to position [254, 0]
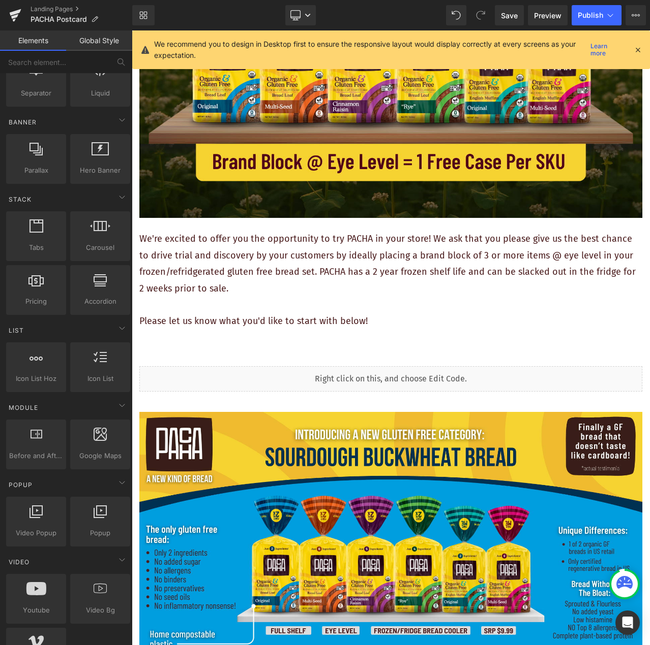
click at [420, 370] on span "Liquid" at bounding box center [431, 374] width 22 height 12
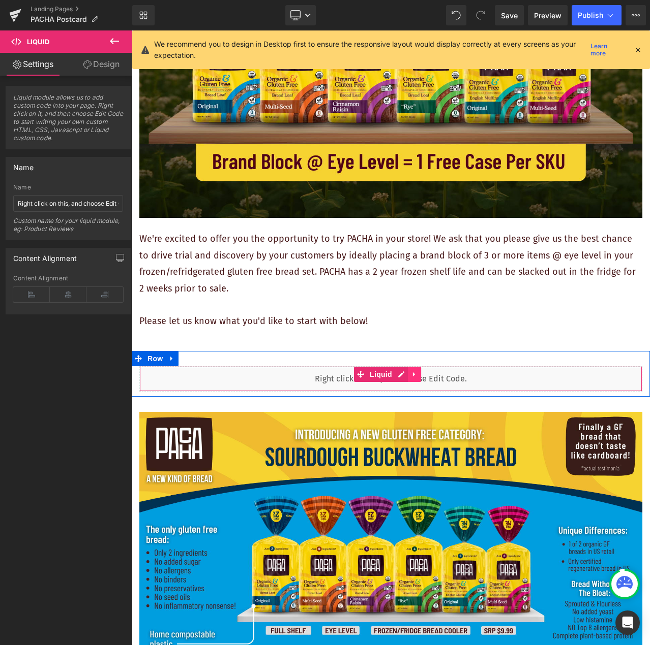
click at [416, 371] on icon at bounding box center [414, 375] width 7 height 8
click at [409, 371] on icon at bounding box center [407, 374] width 7 height 7
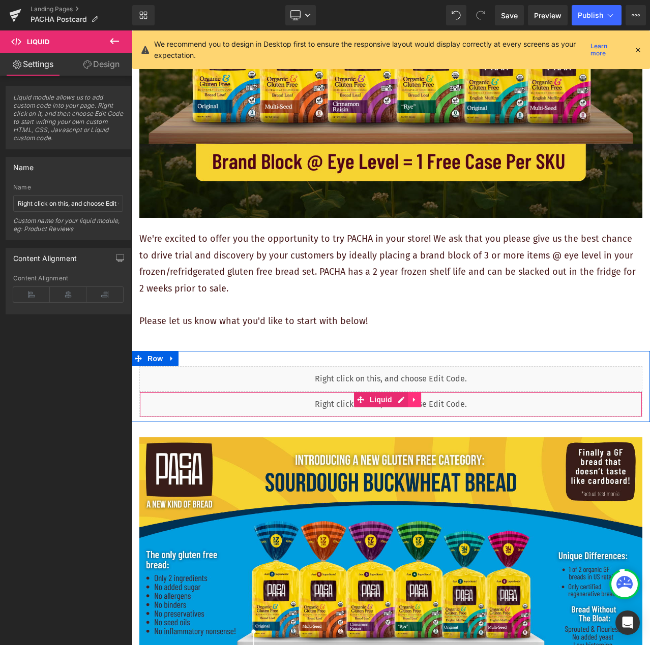
click at [420, 397] on link at bounding box center [414, 399] width 13 height 15
click at [504, 405] on div "Liquid" at bounding box center [390, 404] width 503 height 25
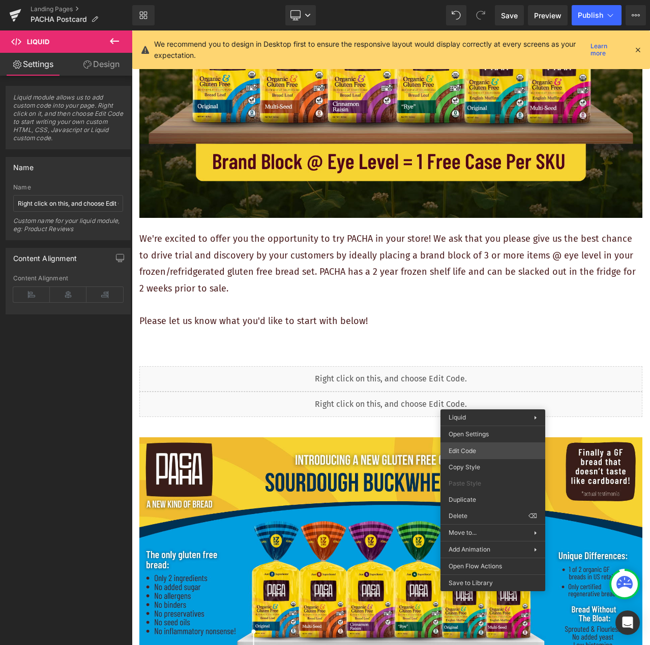
click at [497, 0] on div "Liquid You are previewing how the will restyle your page. You can not edit Elem…" at bounding box center [325, 0] width 650 height 0
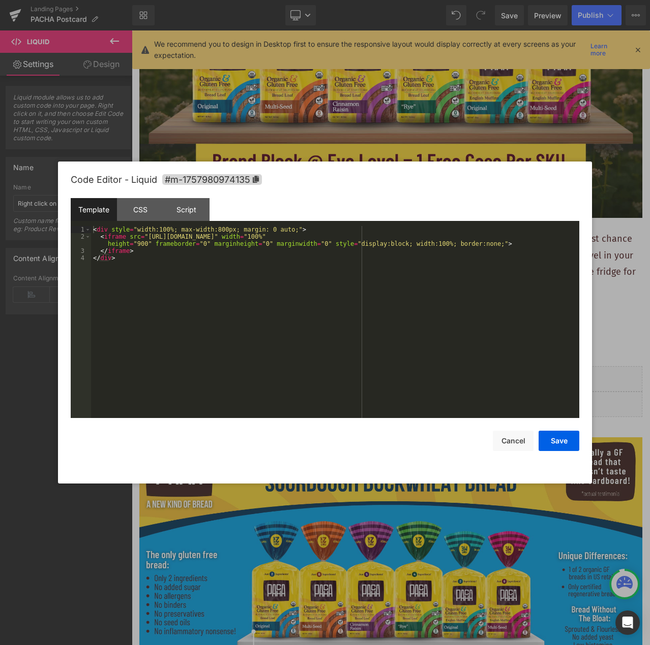
click at [440, 326] on div "< div style = "width:100%; max-width:800px; margin: 0 auto;" > < iframe src = "…" at bounding box center [335, 329] width 488 height 206
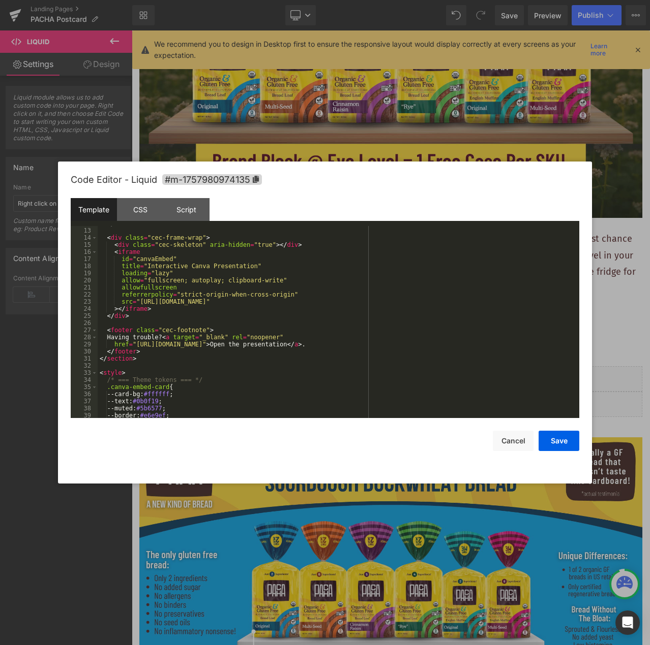
scroll to position [122, 0]
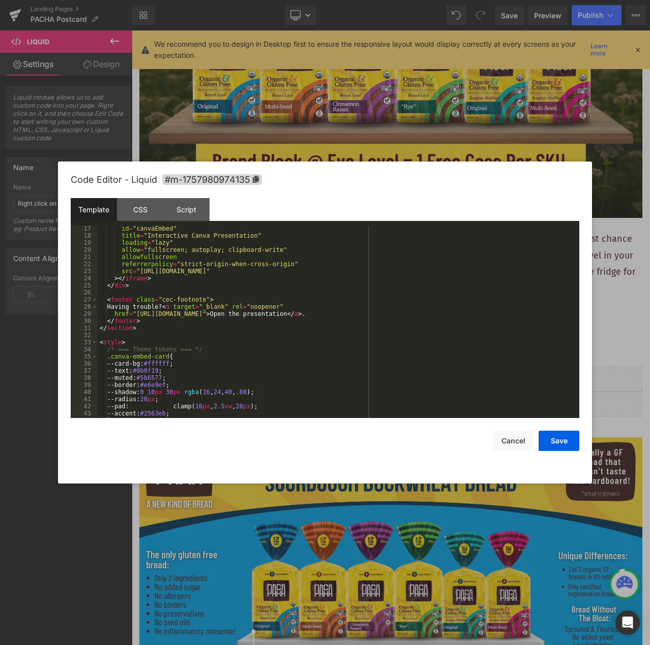
click at [240, 303] on div "id = "canvaEmbed" title = "Interactive Canva Presentation" loading = "lazy" all…" at bounding box center [336, 328] width 477 height 206
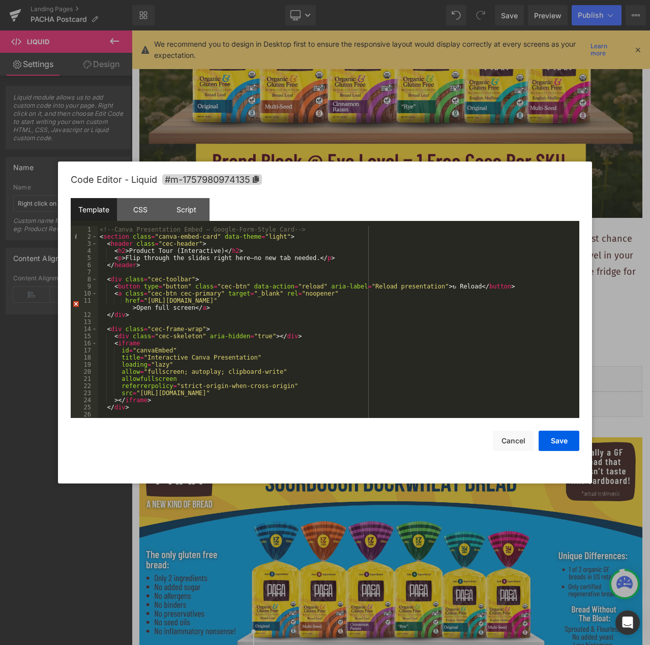
scroll to position [30, 0]
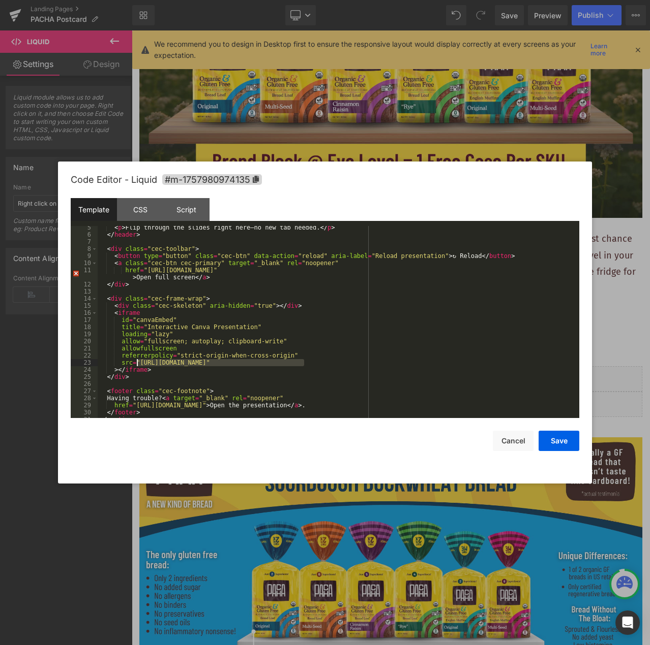
drag, startPoint x: 303, startPoint y: 366, endPoint x: 137, endPoint y: 365, distance: 166.2
click at [137, 365] on div "< p > Flip through the slides right here—no new tab needed. </ p > </ header > …" at bounding box center [336, 327] width 477 height 206
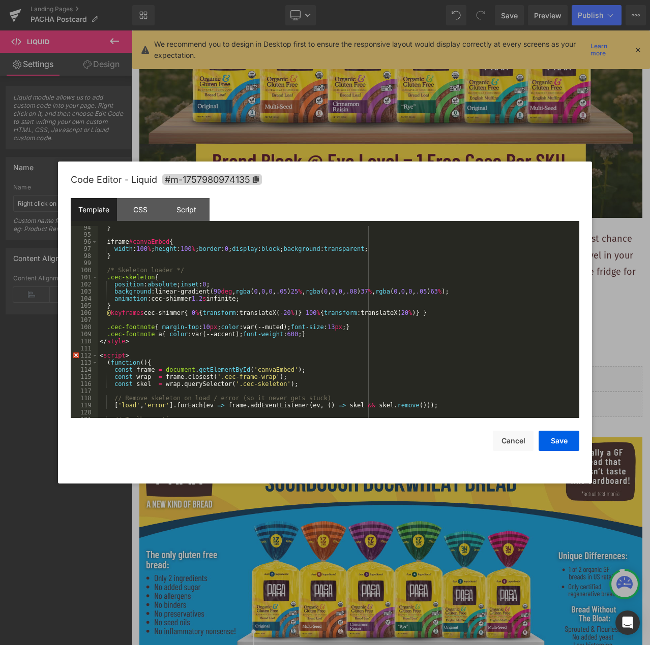
scroll to position [697, 0]
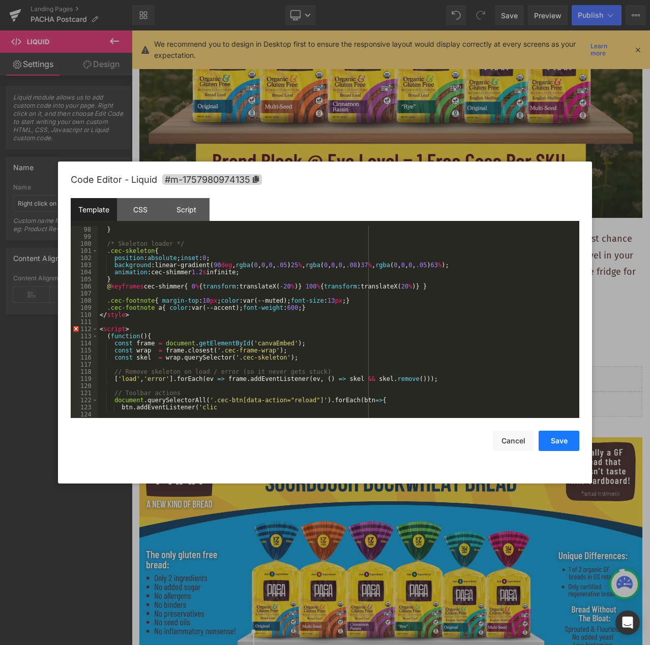
click at [561, 444] on button "Save" at bounding box center [558, 441] width 41 height 20
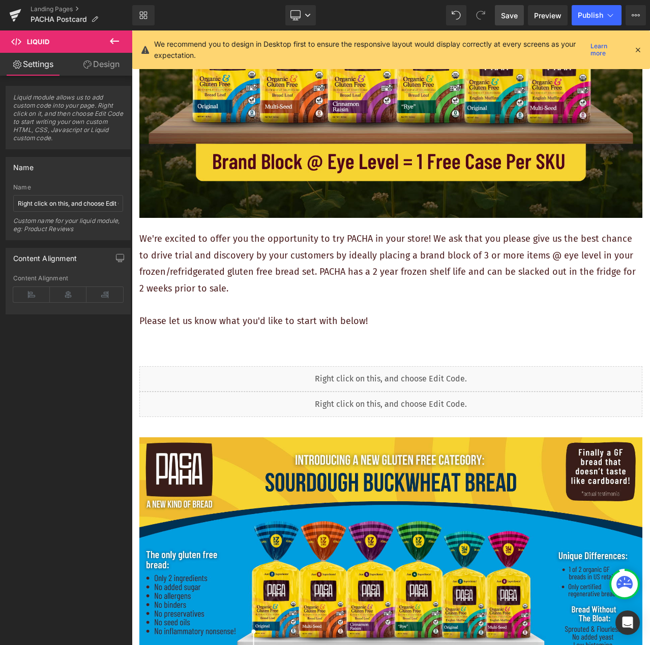
click at [516, 8] on link "Save" at bounding box center [509, 15] width 29 height 20
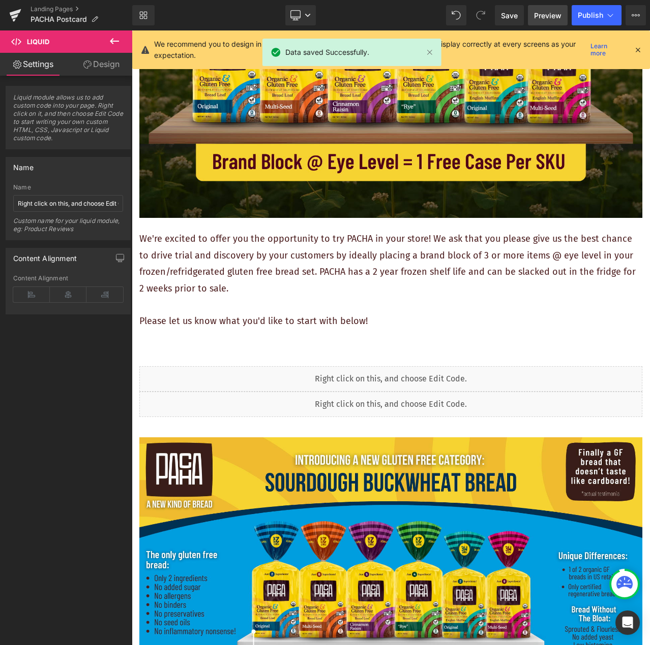
click at [553, 18] on span "Preview" at bounding box center [547, 15] width 27 height 11
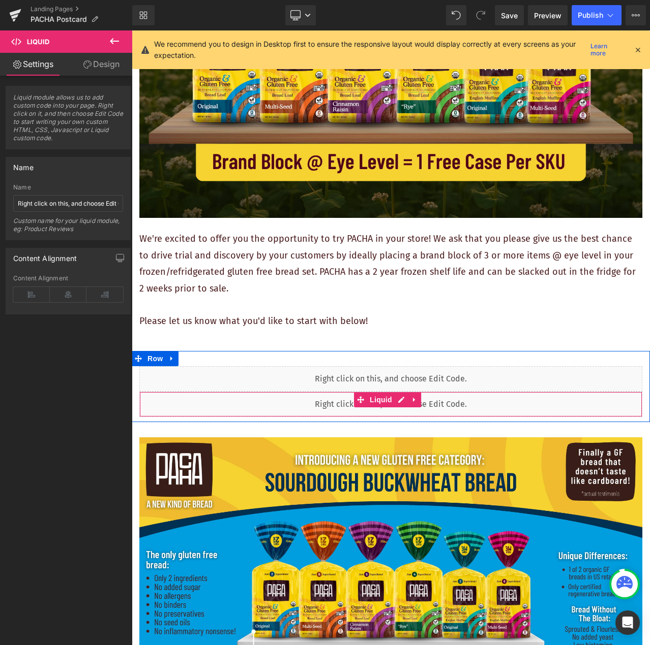
click at [433, 398] on div "Liquid" at bounding box center [390, 404] width 503 height 25
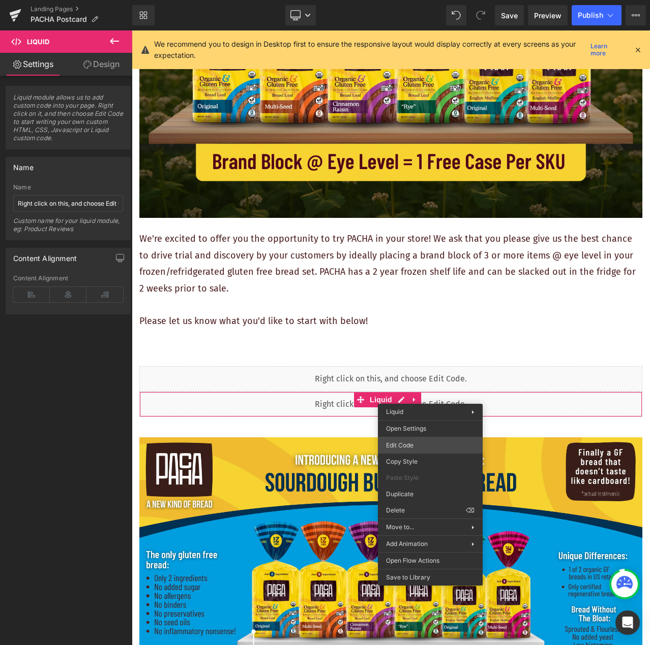
click at [440, 0] on div "Liquid You are previewing how the will restyle your page. You can not edit Elem…" at bounding box center [325, 0] width 650 height 0
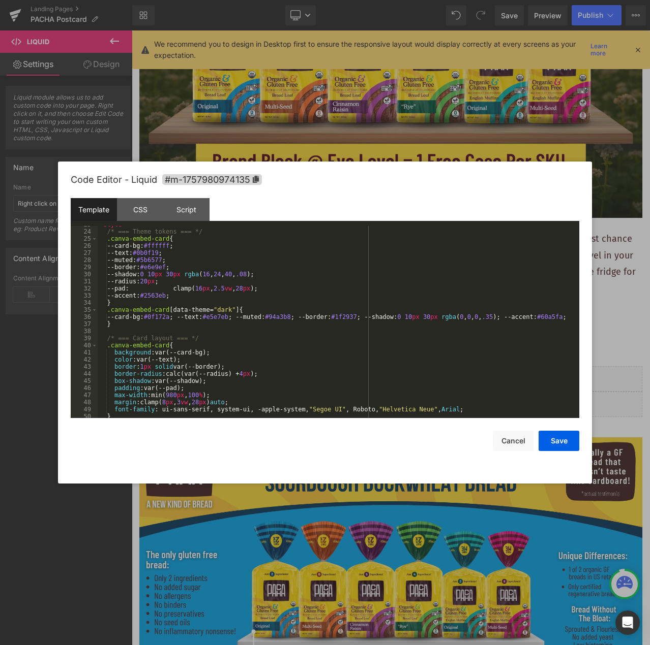
scroll to position [0, 0]
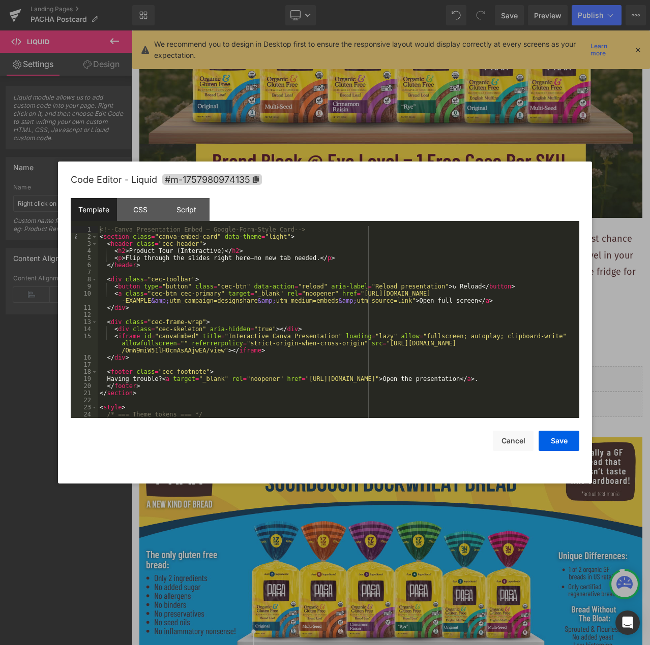
click at [463, 330] on div "<!-- Canva Presentation Embed — Google-Form-Style Card --> < section class = "c…" at bounding box center [336, 329] width 477 height 206
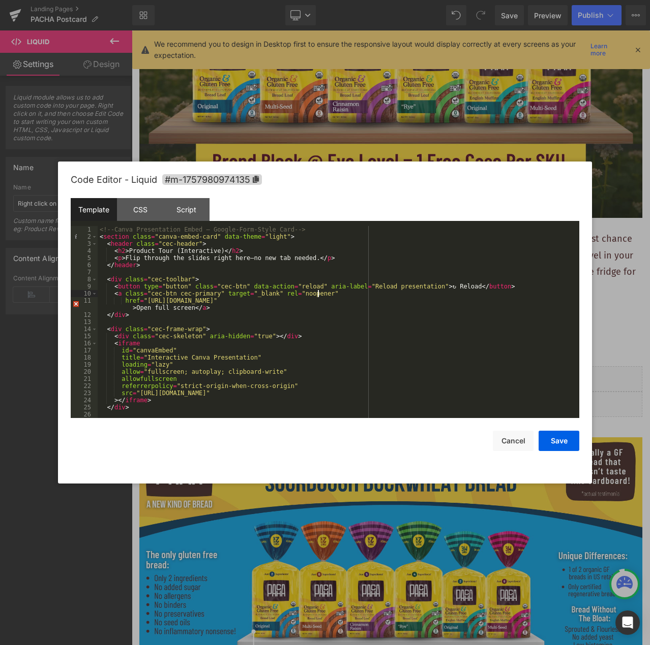
click at [459, 295] on div "<!-- Canva Presentation Embed — Google-Form-Style Card --> < section class = "c…" at bounding box center [336, 329] width 477 height 206
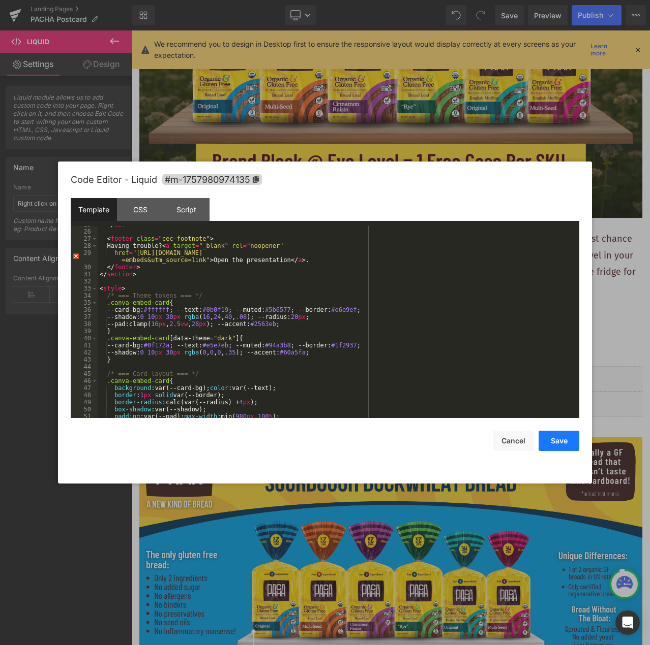
click at [559, 440] on button "Save" at bounding box center [558, 441] width 41 height 20
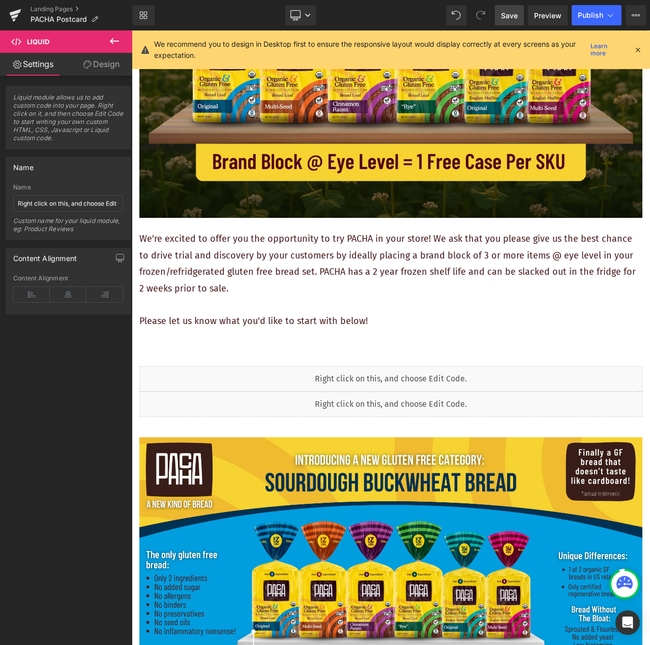
click at [506, 17] on span "Save" at bounding box center [509, 15] width 17 height 11
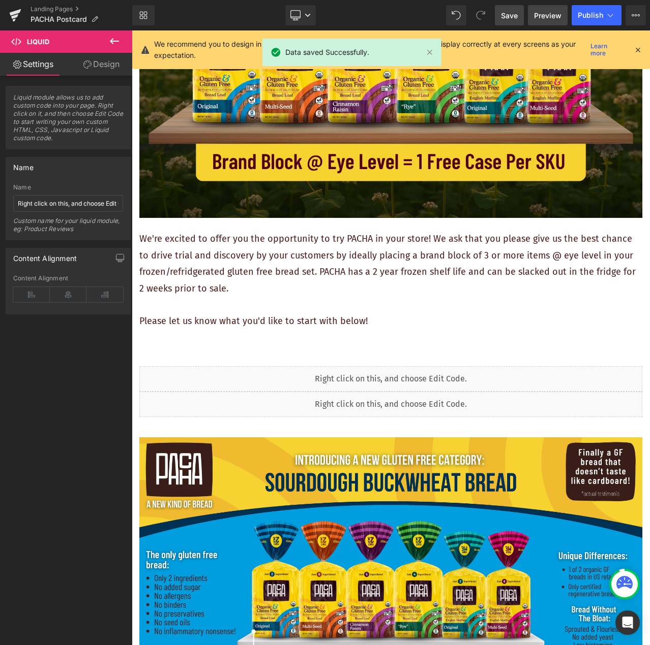
click at [548, 12] on span "Preview" at bounding box center [547, 15] width 27 height 11
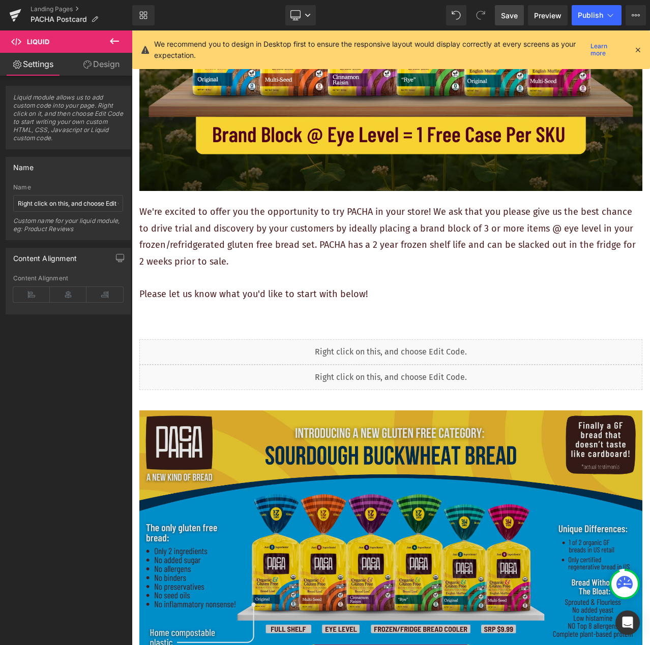
scroll to position [407, 0]
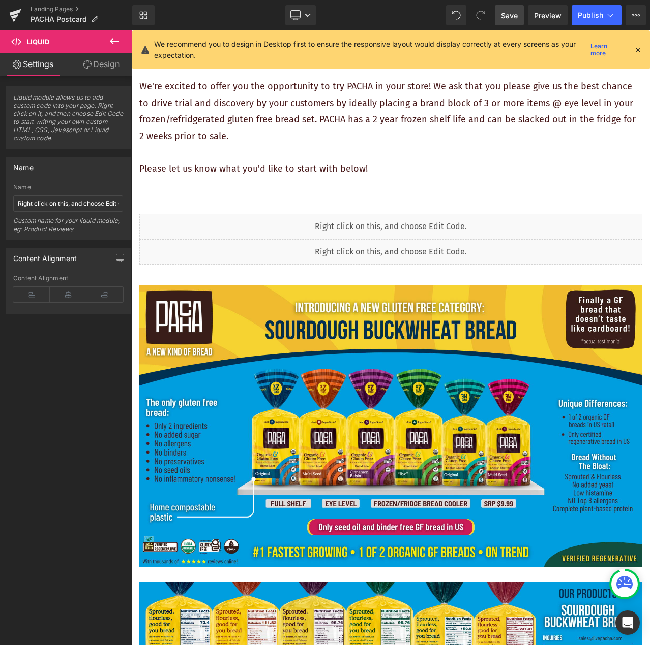
click at [424, 247] on div "Liquid" at bounding box center [390, 251] width 503 height 25
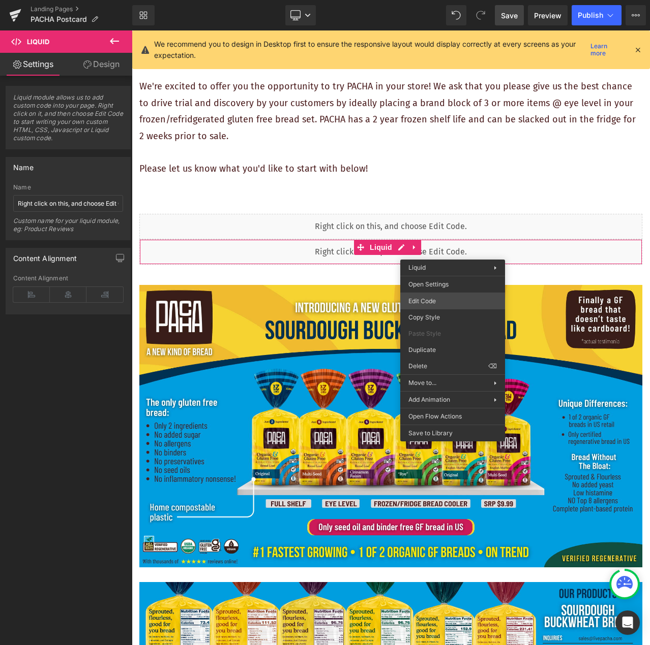
click at [446, 0] on div "Liquid You are previewing how the will restyle your page. You can not edit Elem…" at bounding box center [325, 0] width 650 height 0
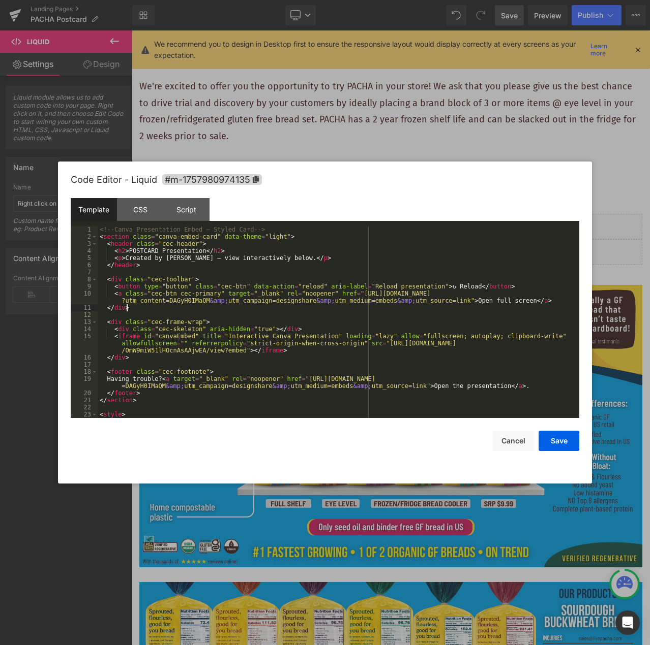
click at [416, 308] on div "<!-- Canva Presentation Embed — Styled Card --> < section class = "canva-embed-…" at bounding box center [336, 329] width 477 height 206
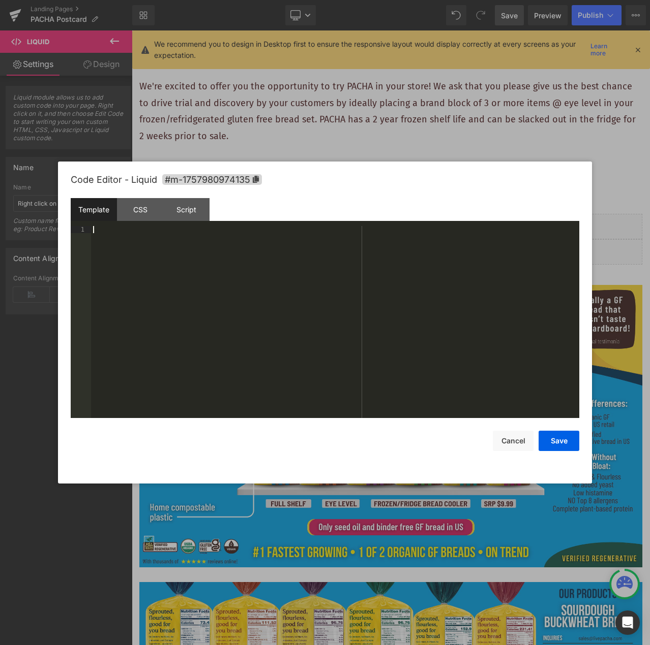
scroll to position [228, 0]
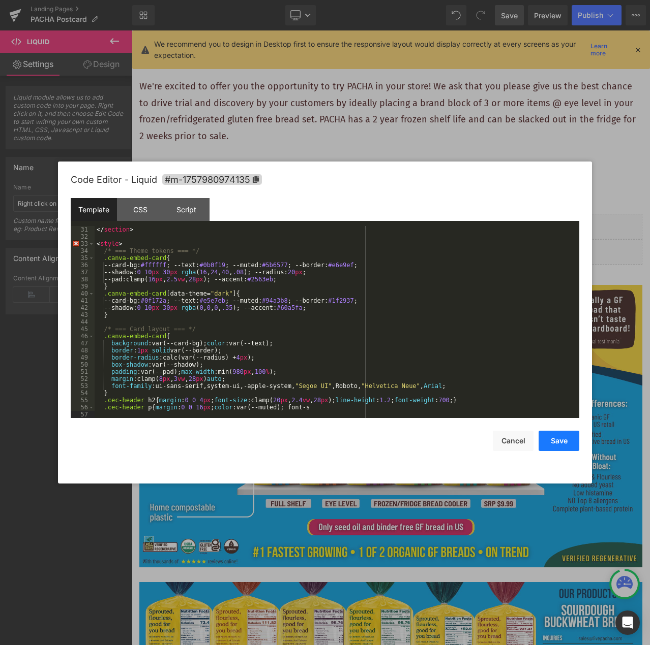
click at [560, 443] on button "Save" at bounding box center [558, 441] width 41 height 20
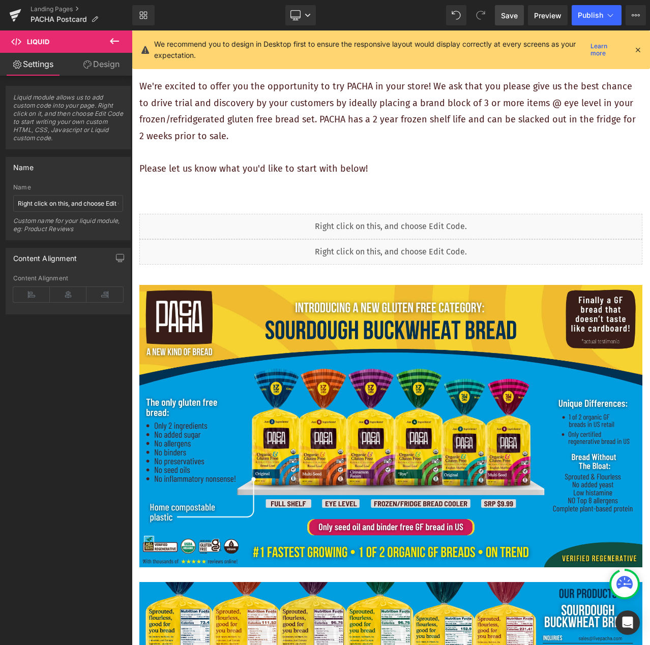
click at [509, 13] on span "Save" at bounding box center [509, 15] width 17 height 11
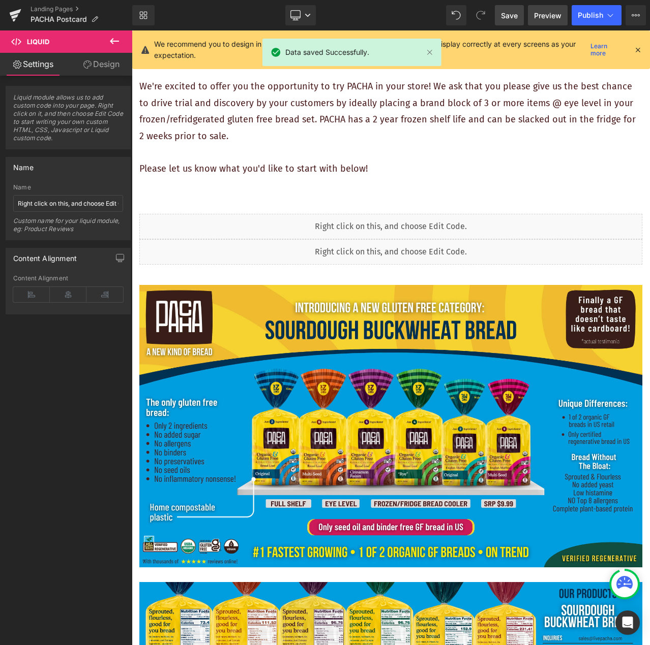
click at [556, 13] on span "Preview" at bounding box center [547, 15] width 27 height 11
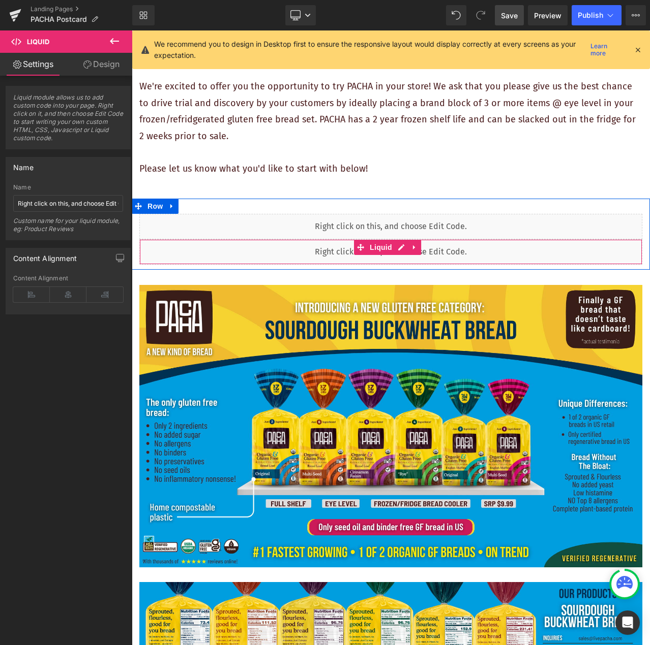
click at [421, 241] on div "Liquid" at bounding box center [390, 251] width 503 height 25
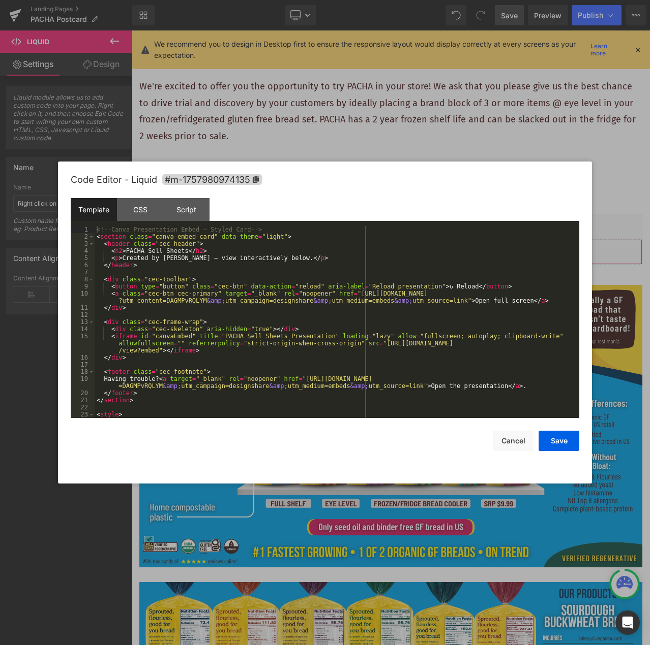
click at [459, 0] on div "Liquid You are previewing how the will restyle your page. You can not edit Elem…" at bounding box center [325, 0] width 650 height 0
click at [450, 296] on div "<!-- Canva Presentation Embed — Styled Card --> < section class = "canva-embed-…" at bounding box center [335, 329] width 480 height 206
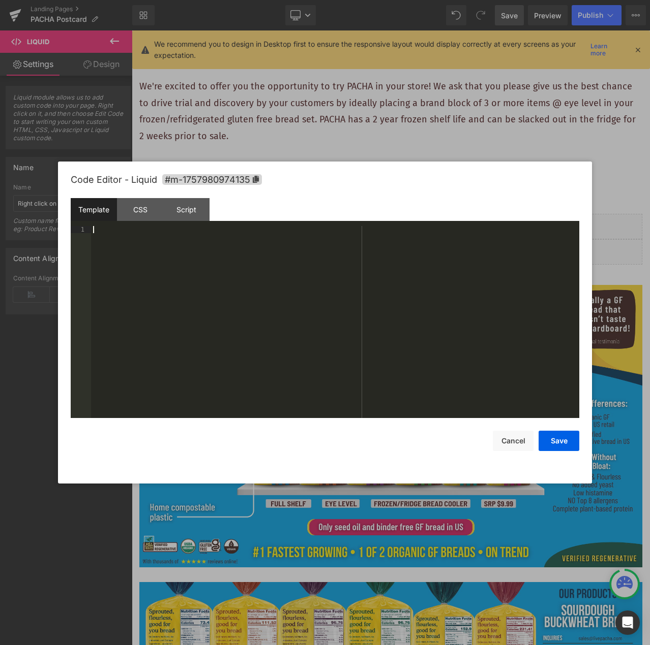
scroll to position [235, 0]
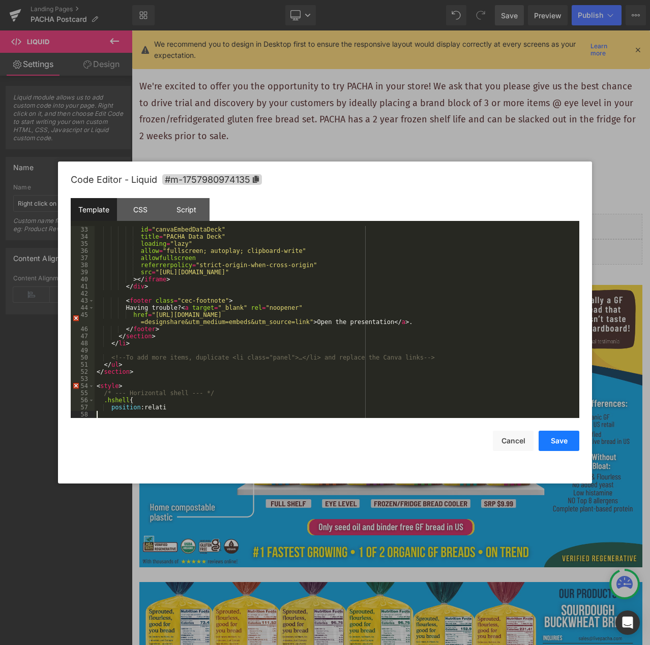
click at [553, 443] on button "Save" at bounding box center [558, 441] width 41 height 20
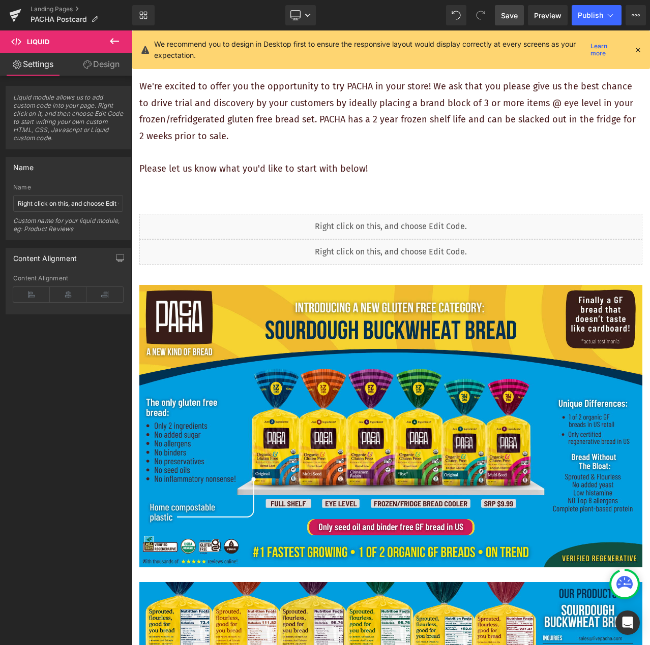
click at [509, 13] on span "Save" at bounding box center [509, 15] width 17 height 11
click at [560, 20] on span "Preview" at bounding box center [547, 15] width 27 height 11
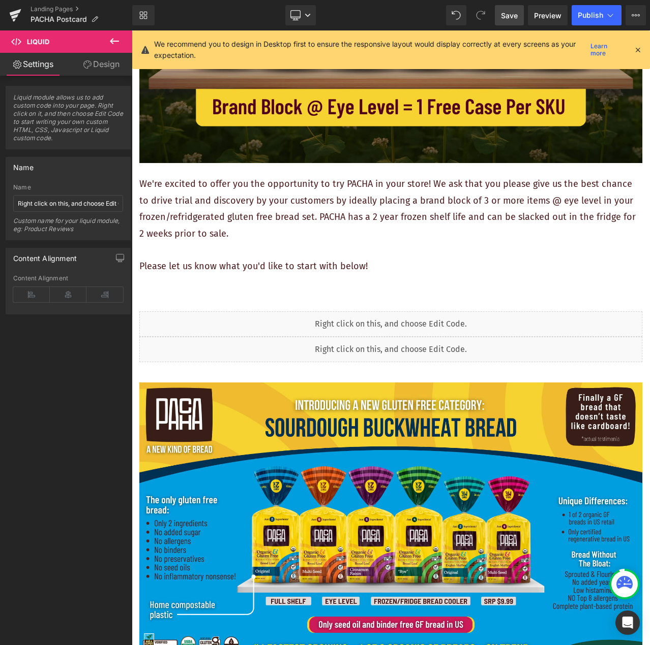
scroll to position [305, 0]
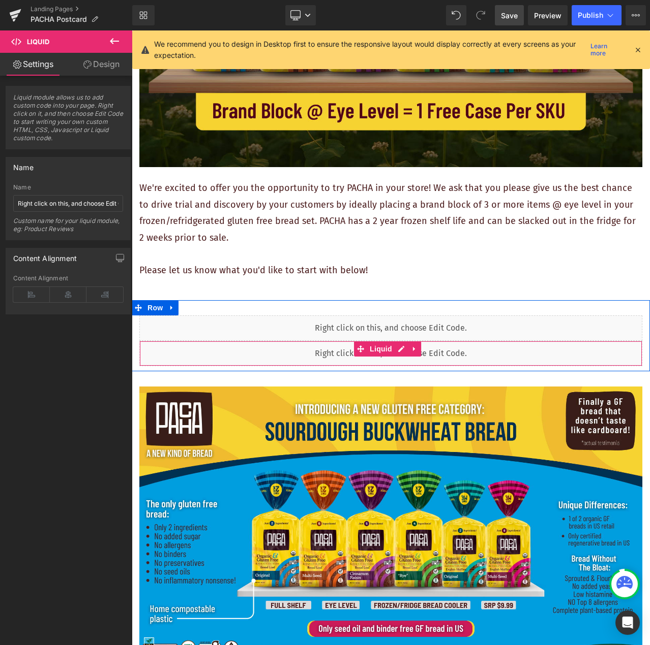
click at [482, 351] on div "Liquid" at bounding box center [390, 353] width 503 height 25
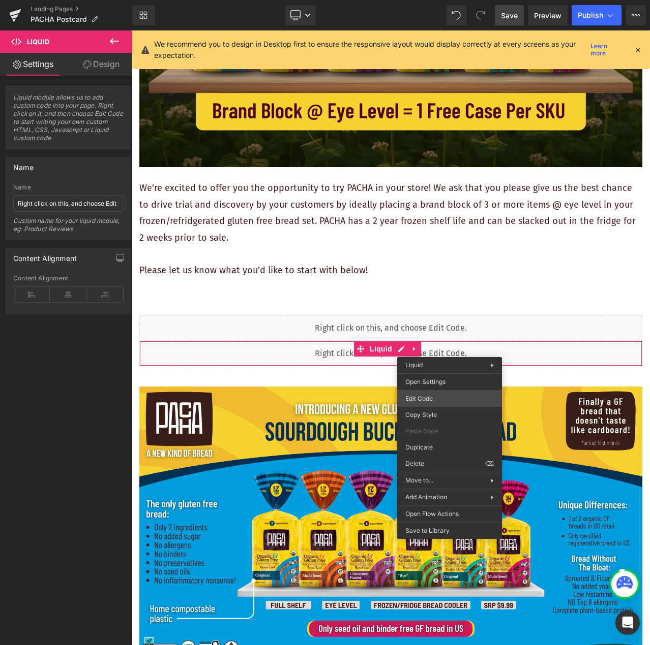
click at [462, 0] on div "Liquid You are previewing how the will restyle your page. You can not edit Elem…" at bounding box center [325, 0] width 650 height 0
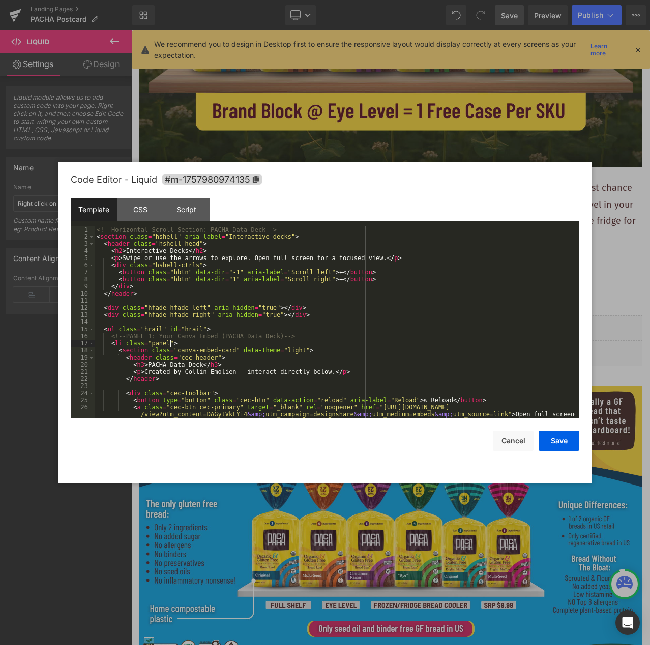
click at [376, 345] on div "<!-- Horizontal Scroll Section: PACHA Data Deck --> < section class = "hshell" …" at bounding box center [335, 329] width 480 height 206
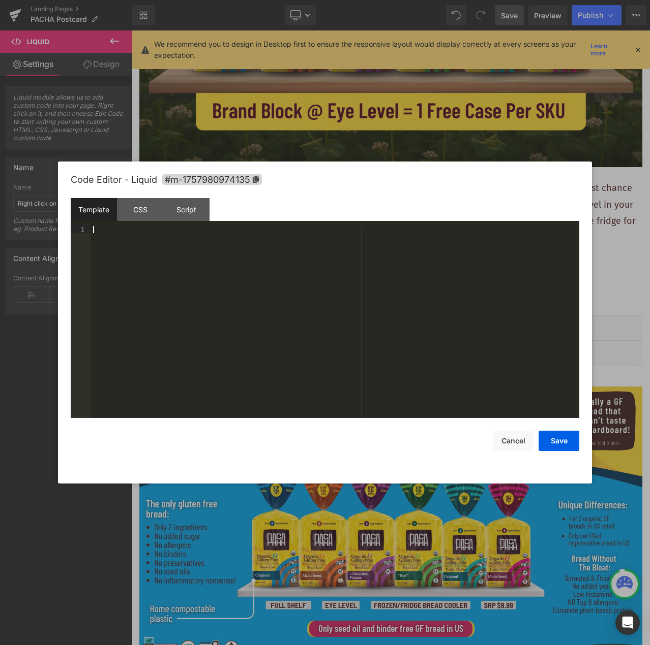
scroll to position [43, 0]
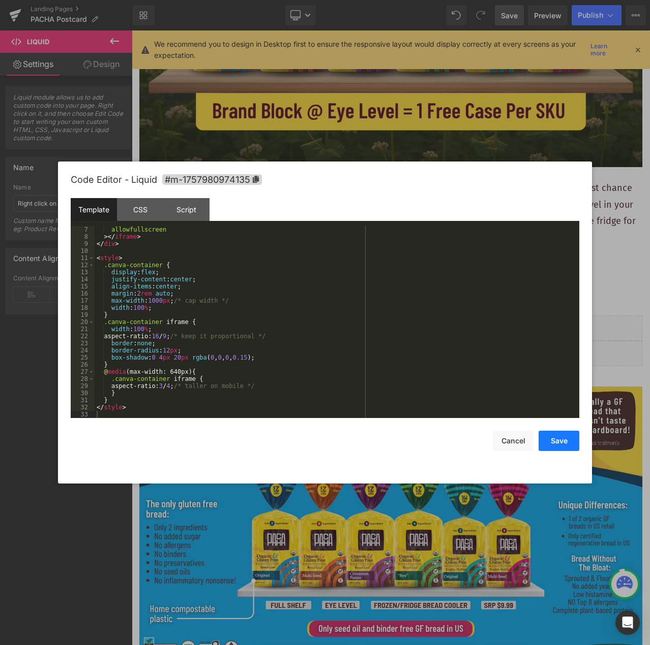
click at [563, 439] on button "Save" at bounding box center [558, 441] width 41 height 20
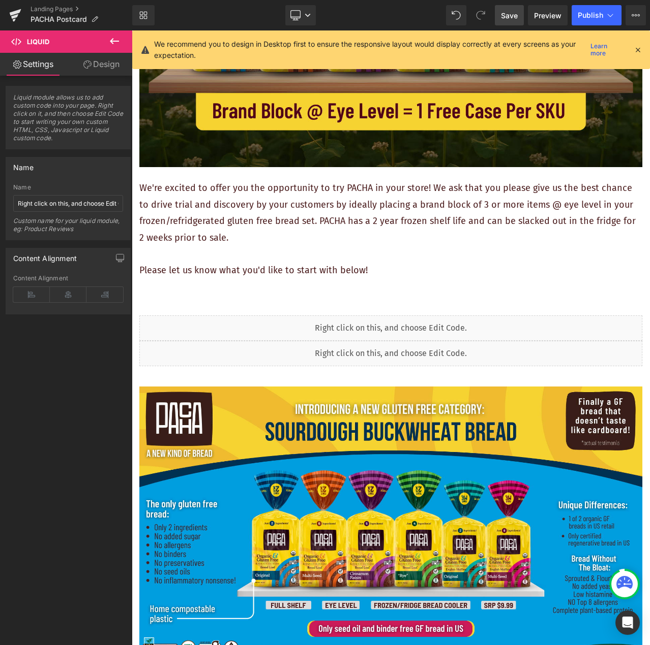
click at [516, 15] on span "Save" at bounding box center [509, 15] width 17 height 11
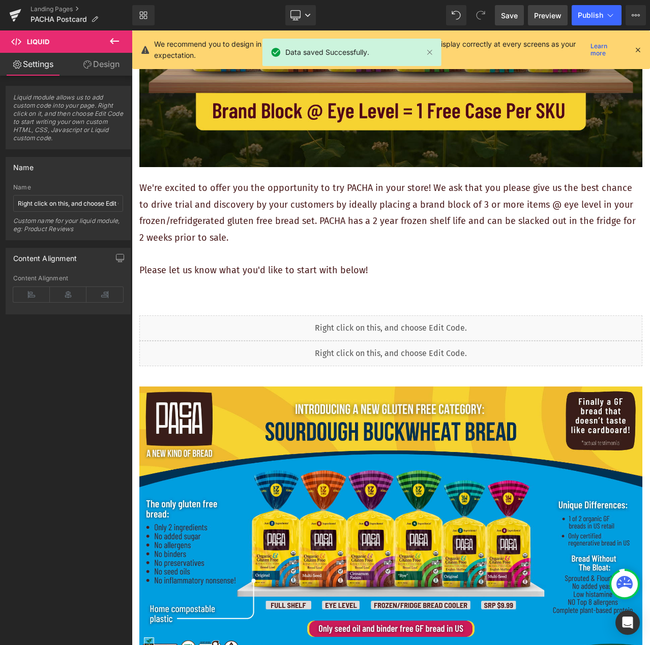
click at [538, 17] on span "Preview" at bounding box center [547, 15] width 27 height 11
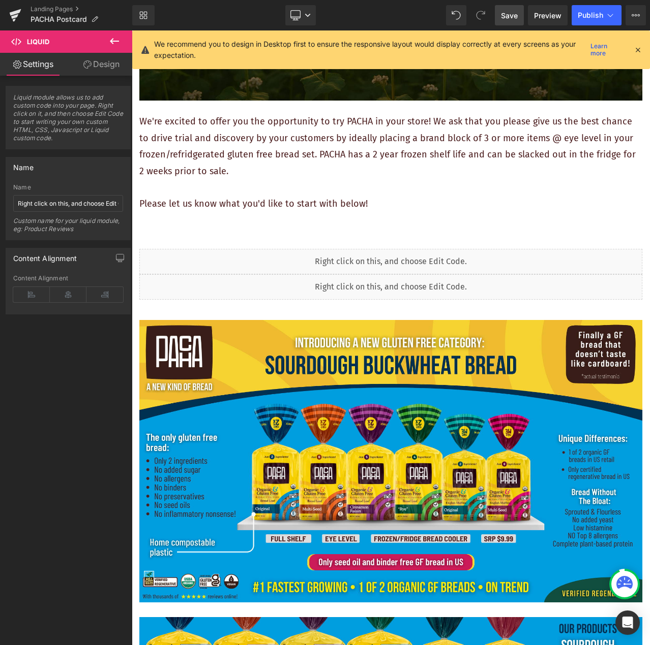
scroll to position [356, 0]
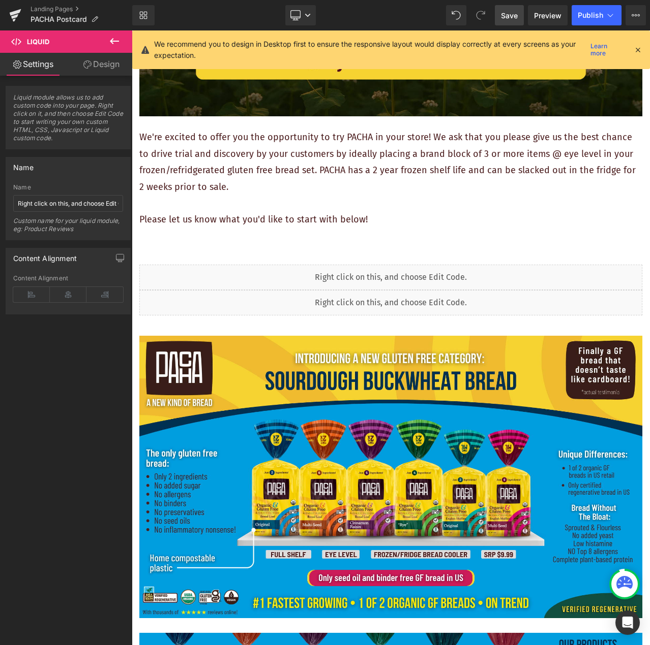
click at [460, 301] on div "Liquid" at bounding box center [390, 302] width 503 height 25
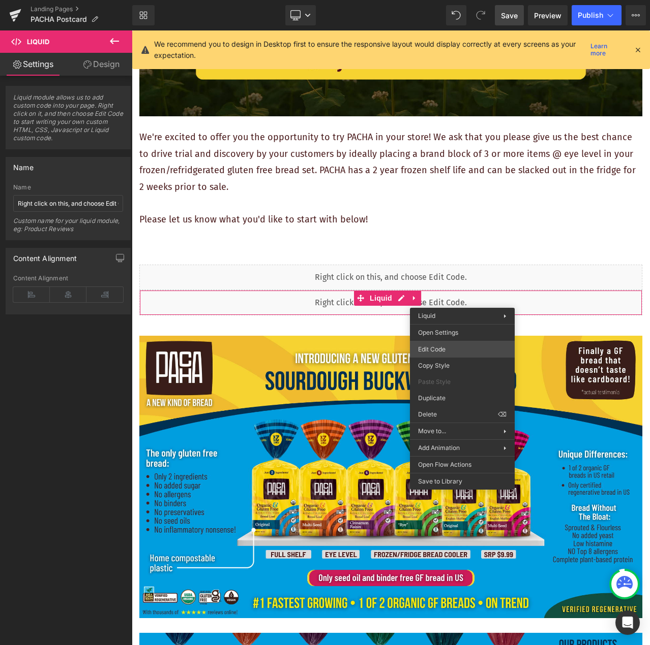
click at [464, 0] on div "Liquid You are previewing how the will restyle your page. You can not edit Elem…" at bounding box center [325, 0] width 650 height 0
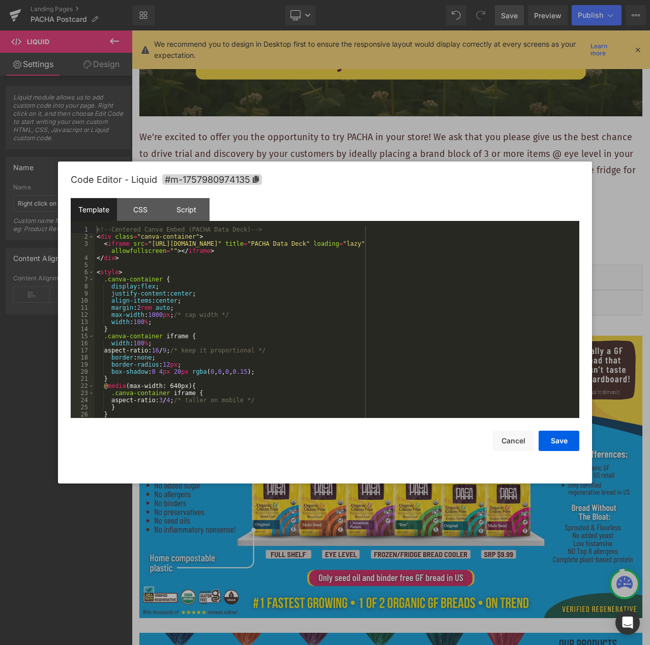
click at [292, 337] on div "<!-- Centered Canva Embed (PACHA Data Deck) --> < div class = "canva-container"…" at bounding box center [335, 329] width 480 height 206
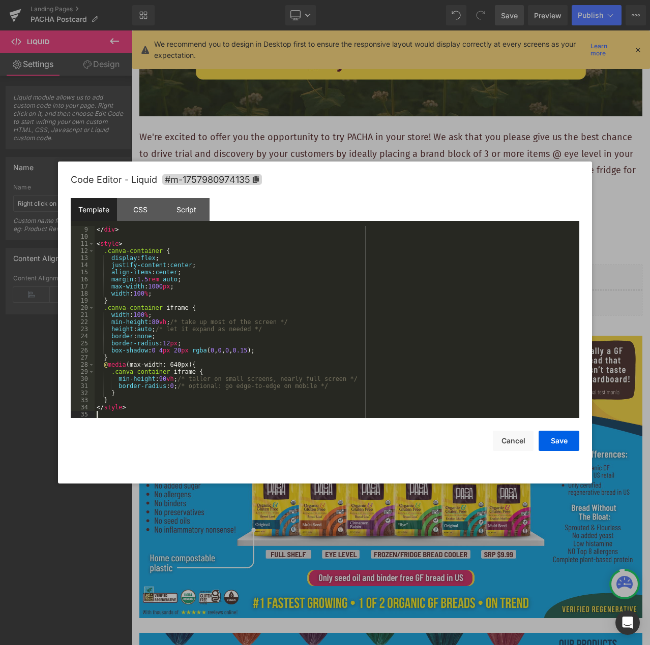
scroll to position [57, 0]
click at [558, 445] on button "Save" at bounding box center [558, 441] width 41 height 20
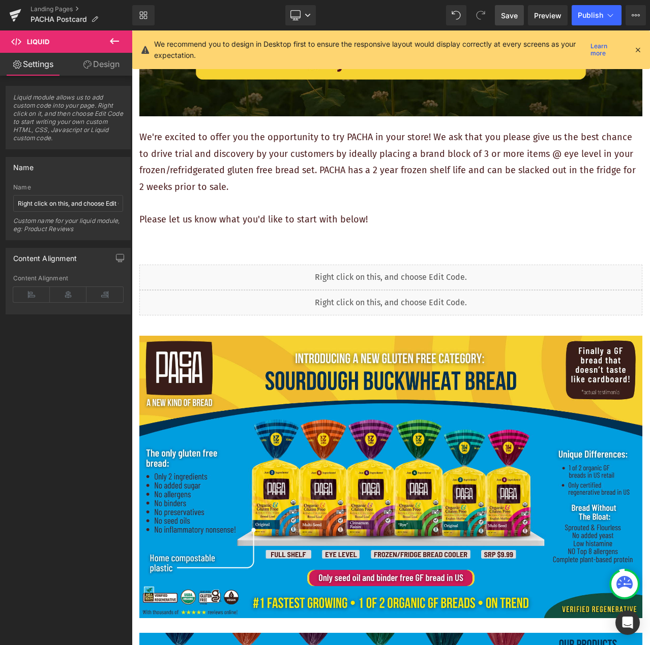
click at [512, 20] on span "Save" at bounding box center [509, 15] width 17 height 11
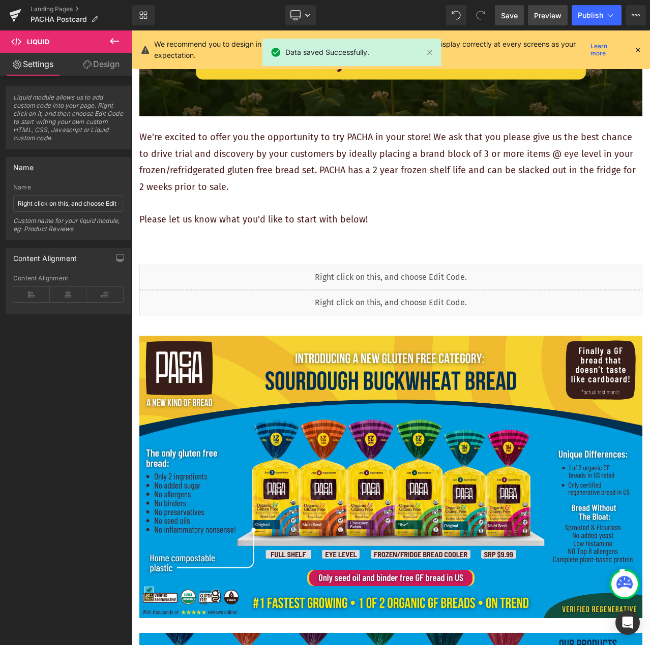
click at [537, 16] on span "Preview" at bounding box center [547, 15] width 27 height 11
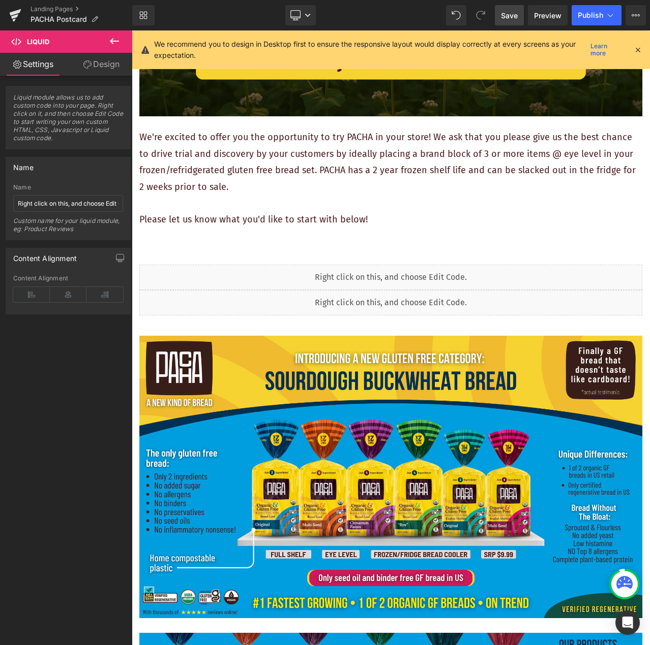
click at [510, 16] on span "Save" at bounding box center [509, 15] width 17 height 11
click at [543, 13] on span "Preview" at bounding box center [547, 15] width 27 height 11
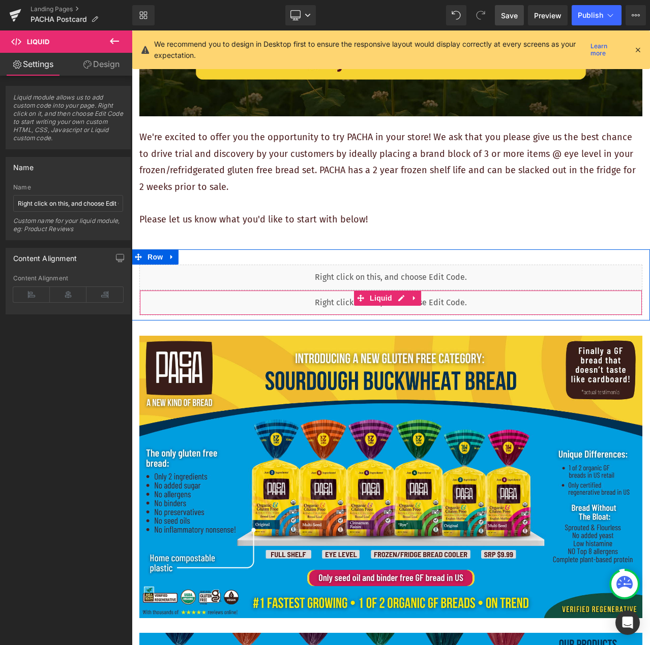
click at [530, 291] on div "Liquid" at bounding box center [390, 302] width 503 height 25
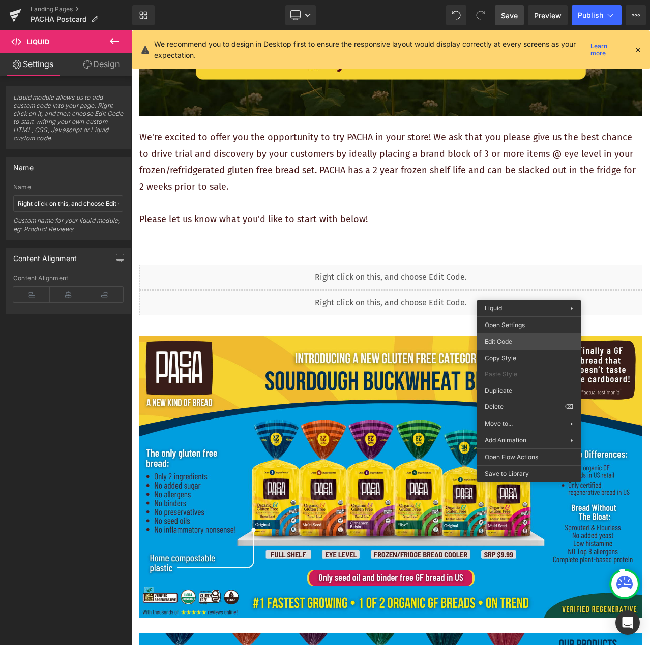
click at [523, 0] on div "Liquid You are previewing how the will restyle your page. You can not edit Elem…" at bounding box center [325, 0] width 650 height 0
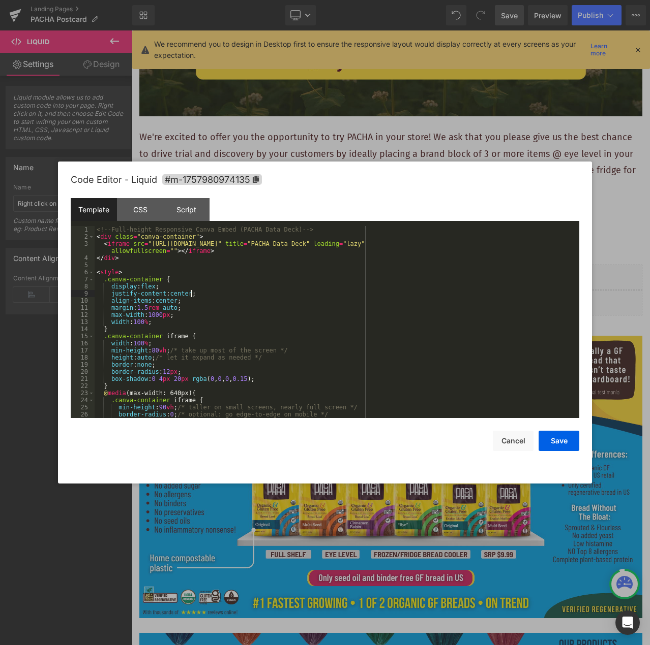
click at [439, 291] on div "<!-- Full-height Responsive Canva Embed (PACHA Data Deck) --> < div class = "ca…" at bounding box center [335, 329] width 480 height 206
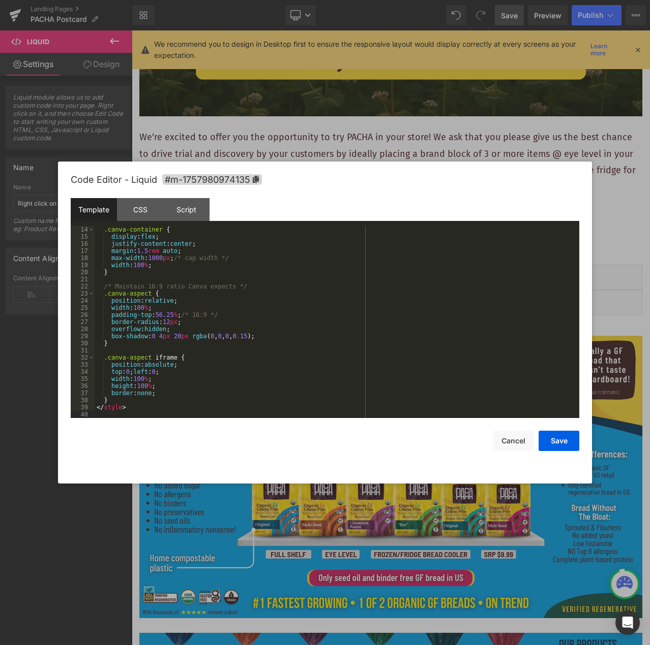
scroll to position [0, 0]
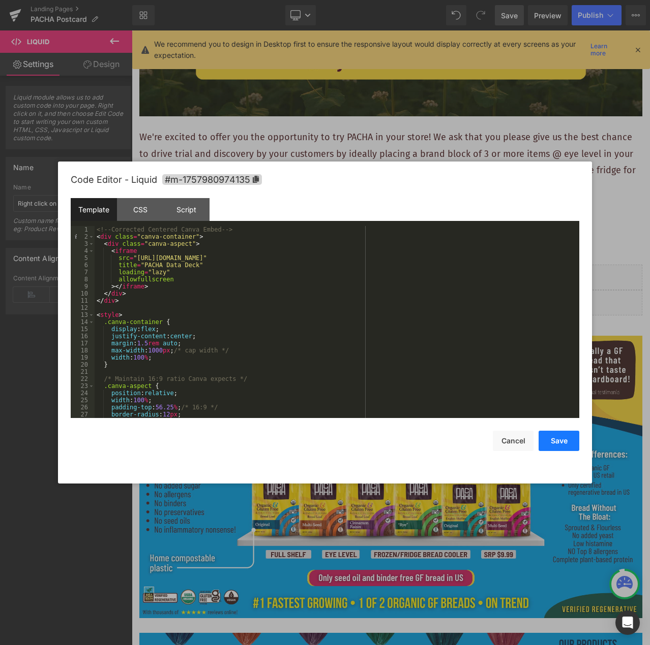
click at [557, 445] on button "Save" at bounding box center [558, 441] width 41 height 20
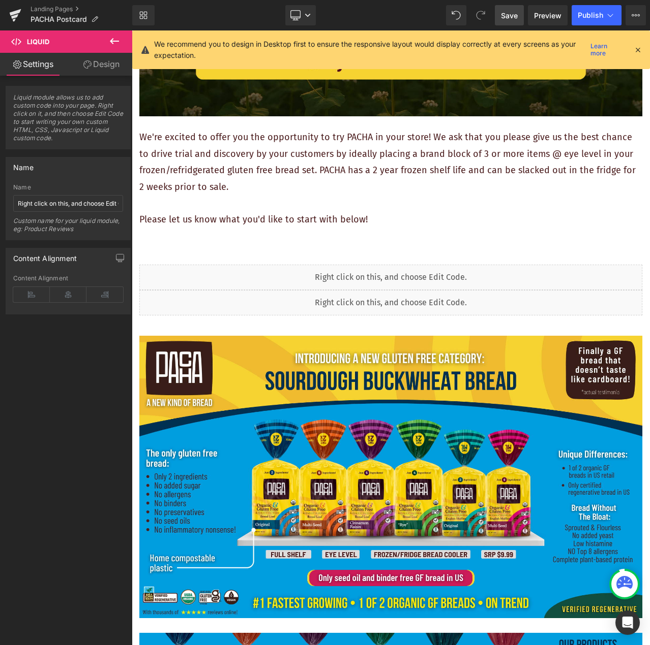
click at [510, 17] on span "Save" at bounding box center [509, 15] width 17 height 11
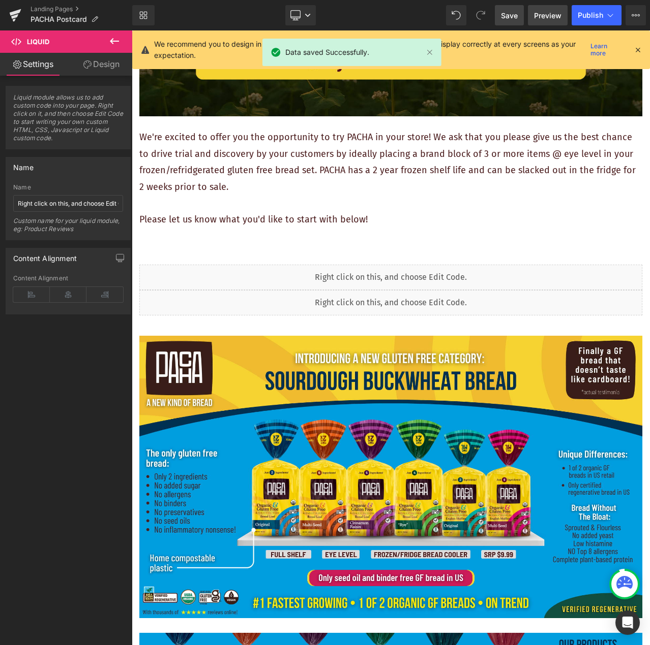
click at [553, 14] on span "Preview" at bounding box center [547, 15] width 27 height 11
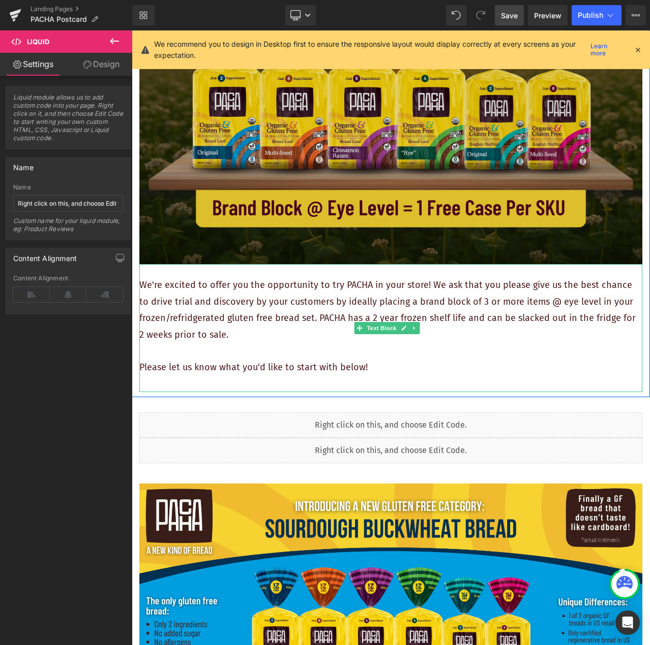
scroll to position [203, 0]
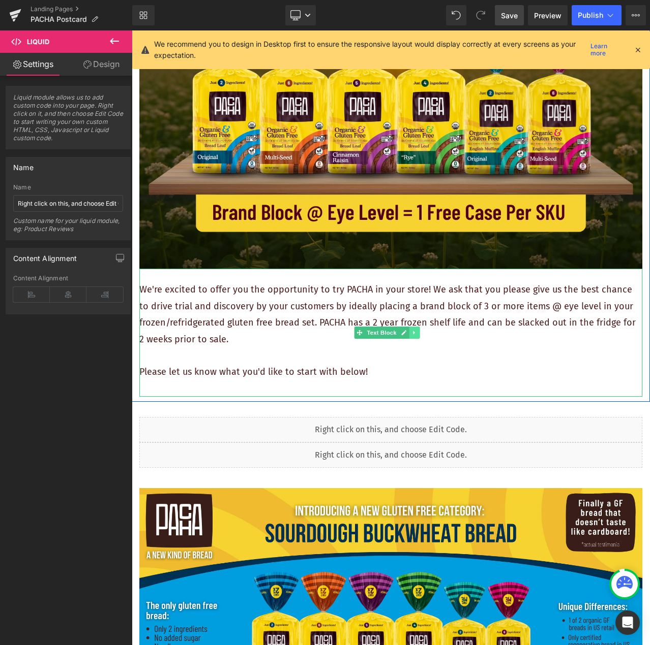
click at [414, 330] on icon at bounding box center [414, 333] width 6 height 6
click at [412, 330] on icon at bounding box center [409, 333] width 6 height 6
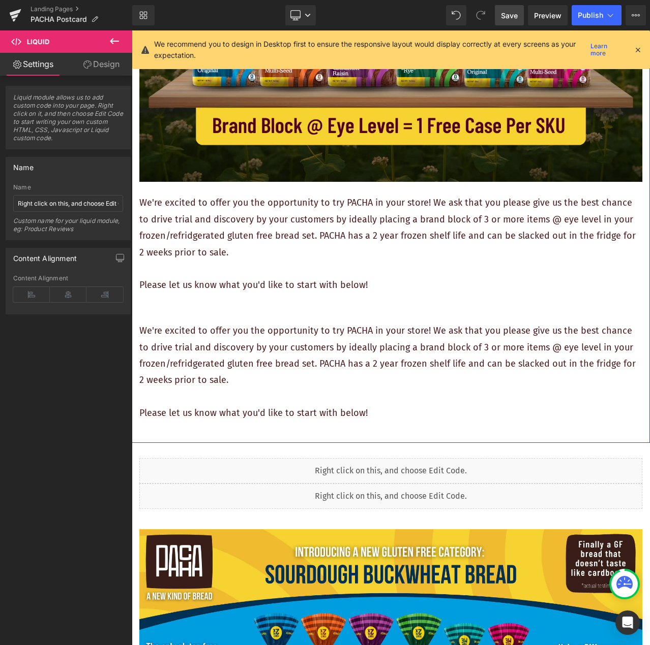
scroll to position [305, 0]
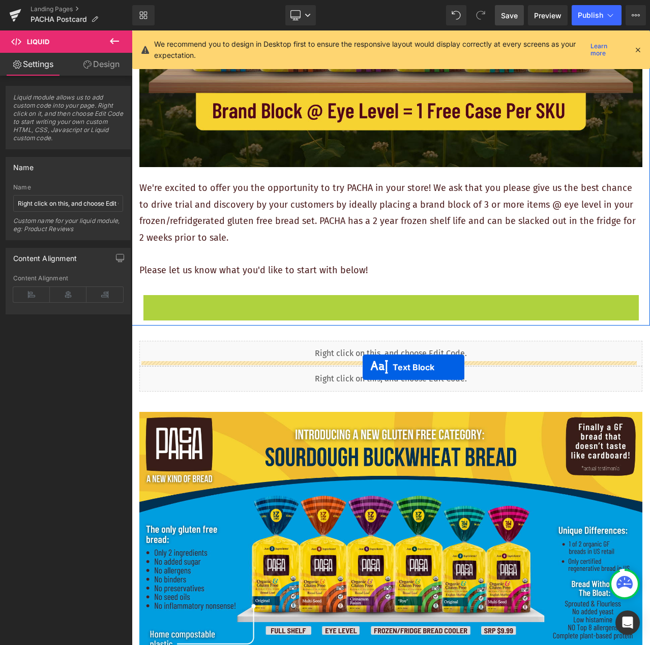
drag, startPoint x: 358, startPoint y: 354, endPoint x: 362, endPoint y: 367, distance: 14.3
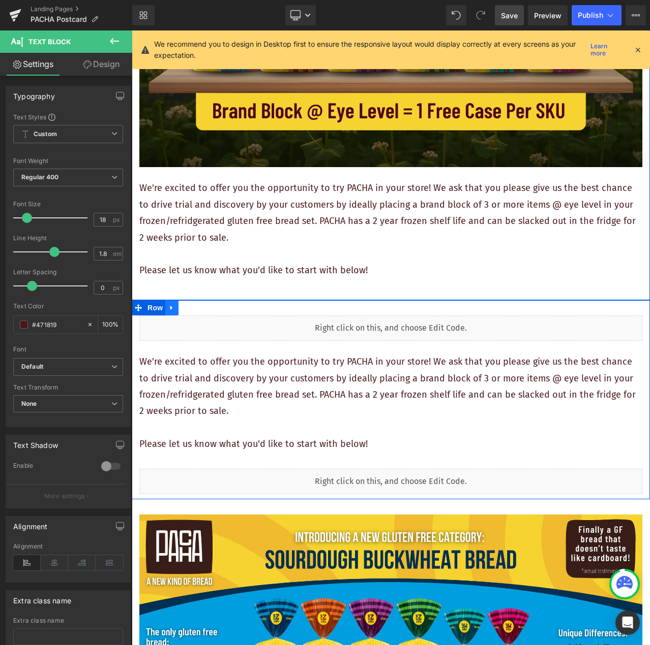
click at [169, 304] on icon at bounding box center [171, 308] width 7 height 8
click at [187, 304] on icon at bounding box center [184, 307] width 7 height 7
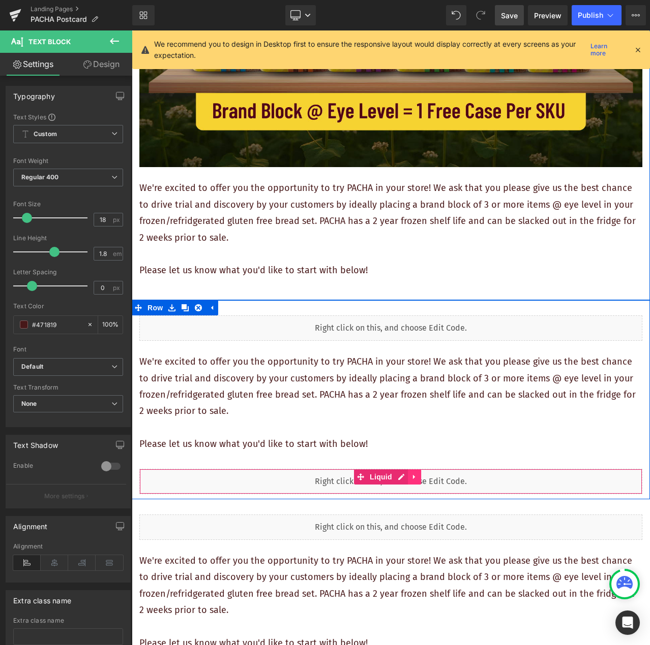
click at [413, 475] on icon at bounding box center [414, 477] width 2 height 5
click at [418, 474] on icon at bounding box center [420, 477] width 7 height 7
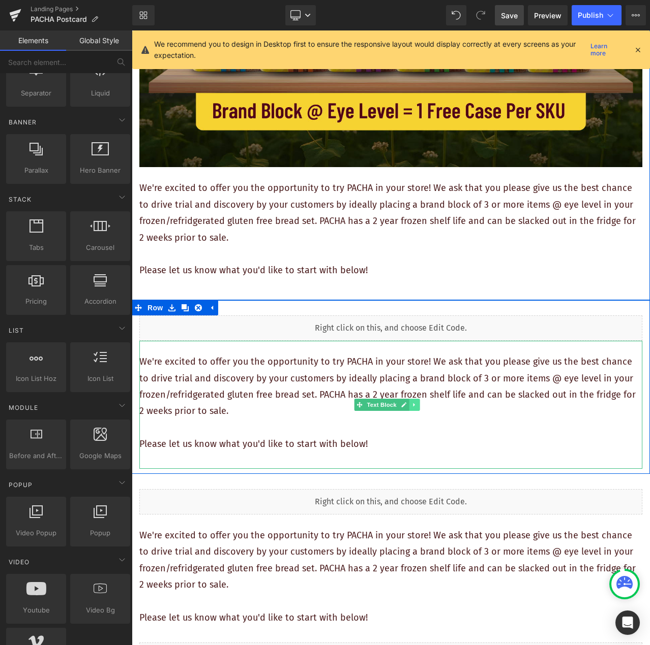
click at [413, 404] on icon at bounding box center [414, 406] width 2 height 4
click at [420, 402] on icon at bounding box center [420, 405] width 6 height 6
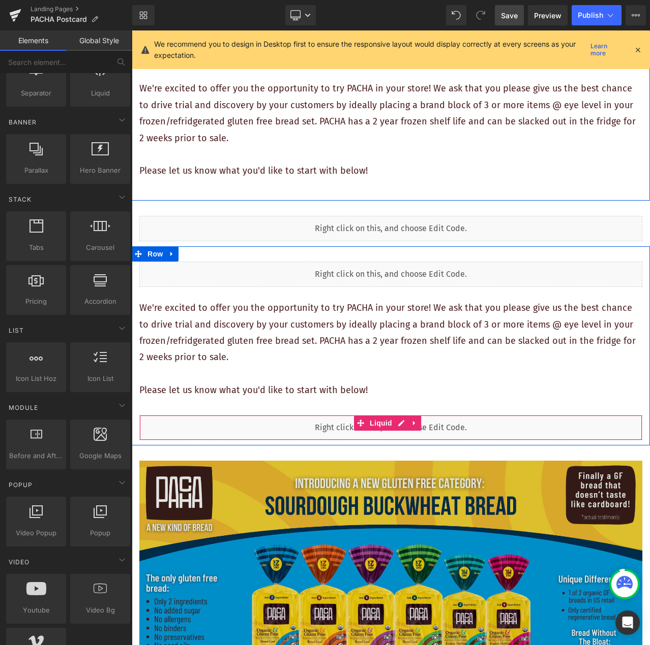
scroll to position [407, 0]
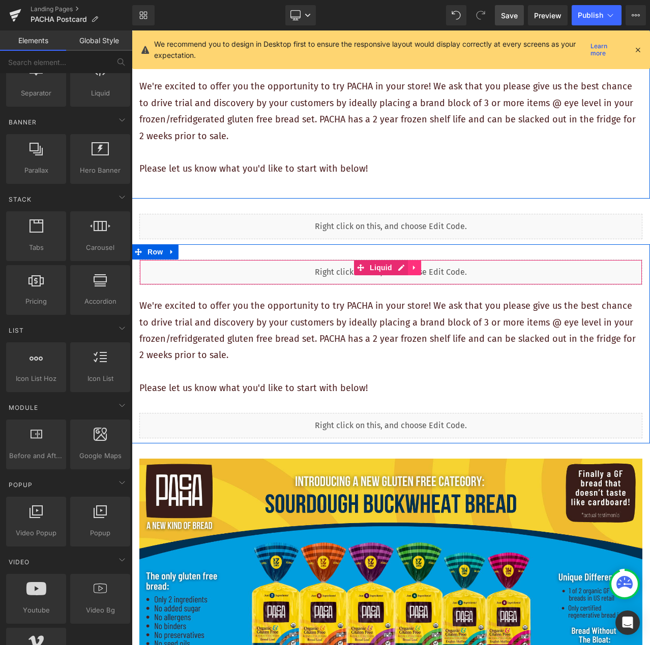
click at [414, 264] on icon at bounding box center [414, 268] width 7 height 8
click at [420, 264] on icon at bounding box center [420, 267] width 7 height 7
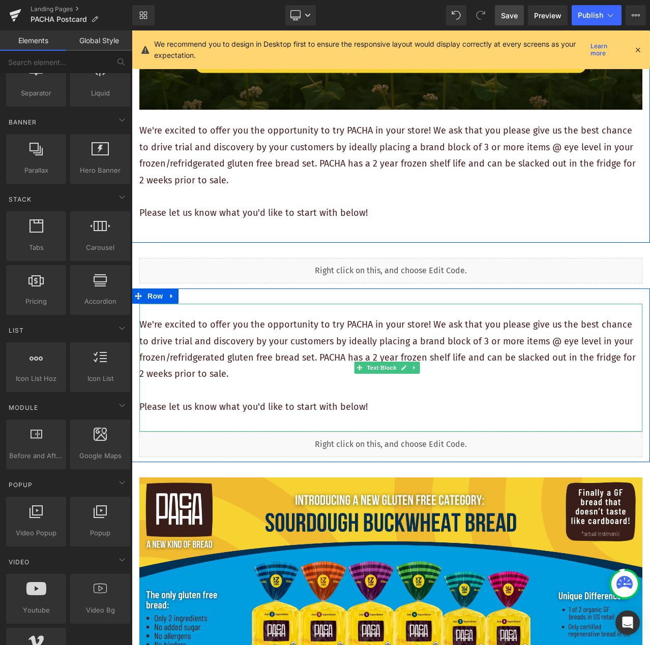
scroll to position [356, 0]
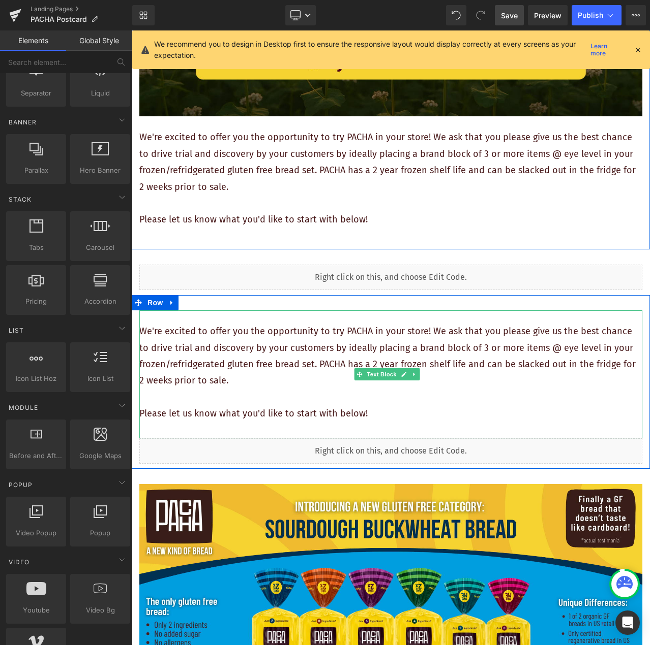
click at [462, 357] on p "We're excited to offer you the opportunity to try PACHA in your store! We ask t…" at bounding box center [390, 356] width 503 height 66
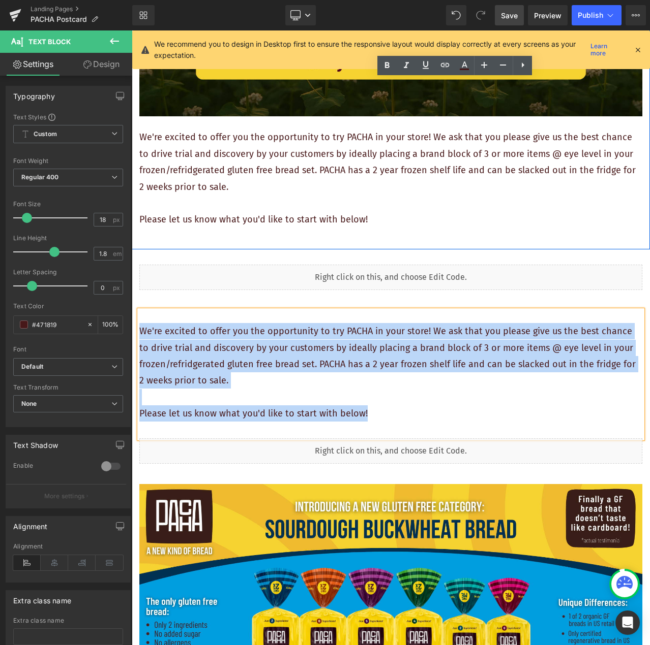
drag, startPoint x: 371, startPoint y: 409, endPoint x: 142, endPoint y: 318, distance: 246.1
click at [142, 318] on div "We're excited to offer you the opportunity to try PACHA in your store! We ask t…" at bounding box center [390, 375] width 503 height 128
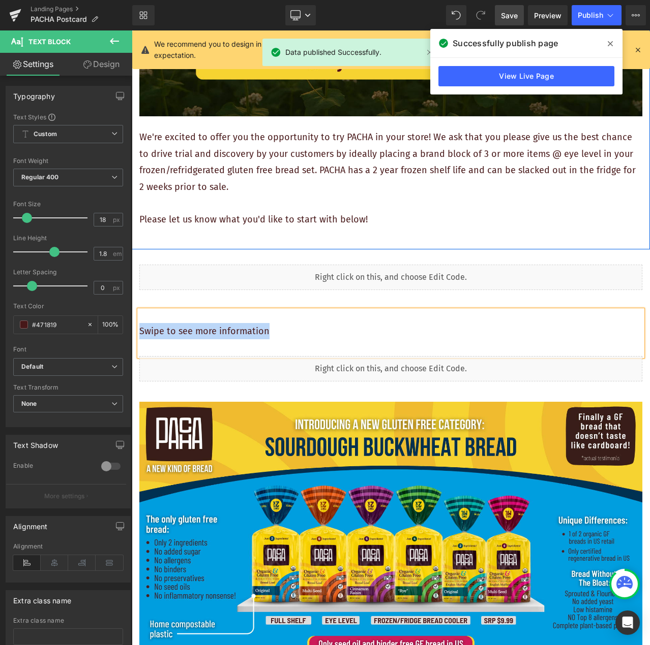
drag, startPoint x: 283, startPoint y: 326, endPoint x: 140, endPoint y: 322, distance: 142.4
click at [140, 323] on p "Swipe to see more information" at bounding box center [390, 331] width 503 height 16
copy p "Swipe to see more information"
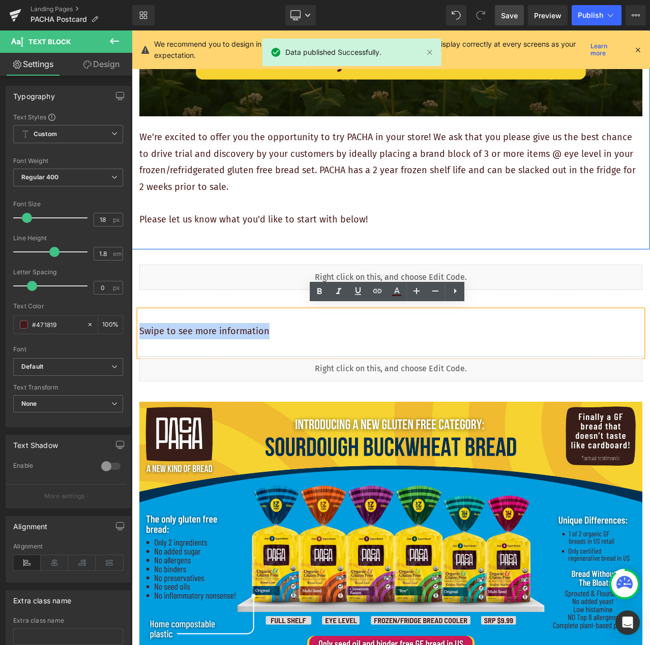
click at [283, 329] on p "Swipe to see more information" at bounding box center [390, 331] width 503 height 16
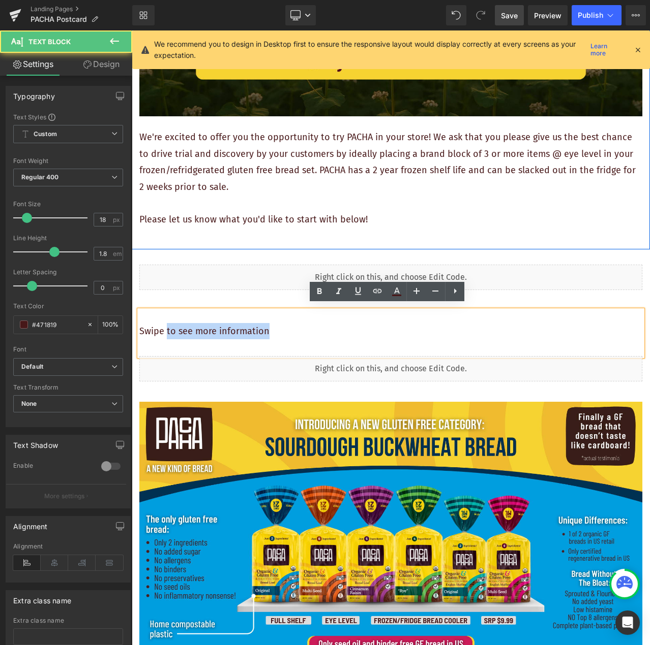
drag, startPoint x: 168, startPoint y: 324, endPoint x: 297, endPoint y: 323, distance: 129.1
click at [297, 323] on p "Swipe to see more information" at bounding box center [390, 331] width 503 height 16
click at [270, 323] on p "Swipe to see more information" at bounding box center [390, 331] width 503 height 16
drag, startPoint x: 267, startPoint y: 325, endPoint x: 167, endPoint y: 324, distance: 99.6
click at [167, 324] on p "Swipe to see more information" at bounding box center [390, 331] width 503 height 16
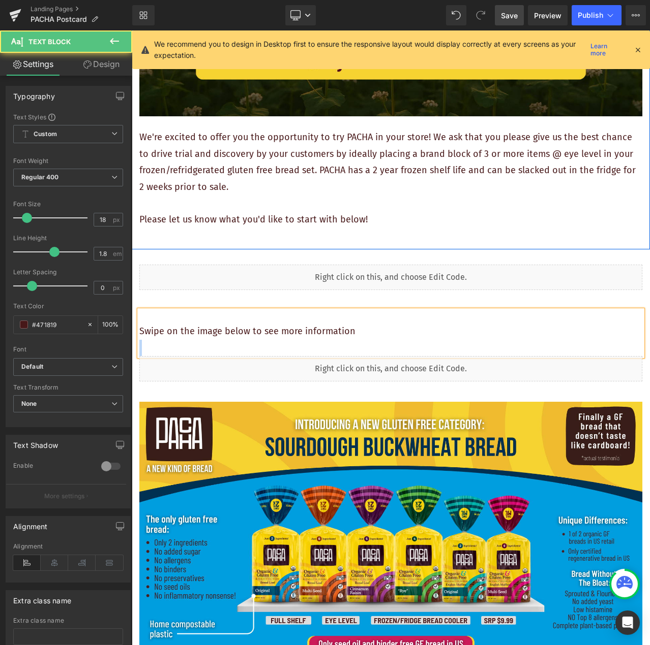
drag, startPoint x: 330, startPoint y: 328, endPoint x: 139, endPoint y: 329, distance: 191.1
click at [139, 329] on div "Swipe on the image below to see more information" at bounding box center [390, 334] width 503 height 46
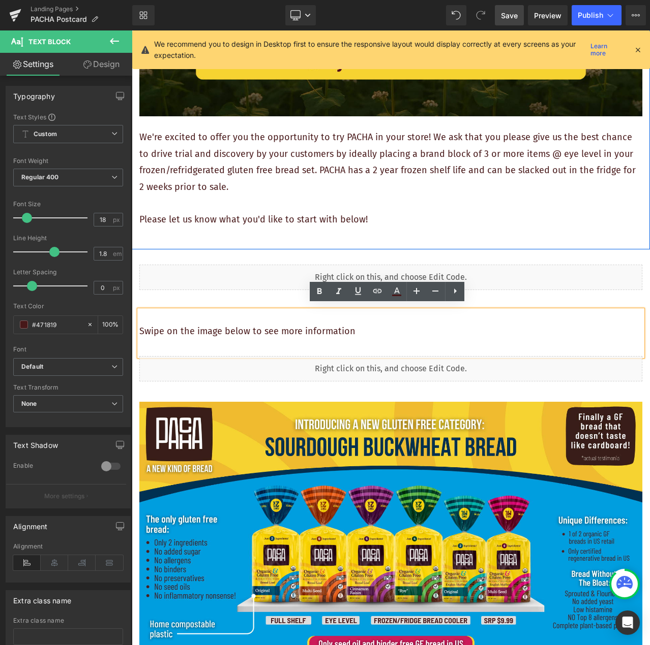
click at [311, 329] on p "Swipe on the image below to see more information" at bounding box center [390, 331] width 503 height 16
drag, startPoint x: 348, startPoint y: 327, endPoint x: 222, endPoint y: 327, distance: 125.5
click at [141, 326] on p "Swipe on the image below to see more information" at bounding box center [390, 331] width 503 height 16
click at [386, 327] on p "Swipe on the image below to see more information" at bounding box center [390, 331] width 503 height 16
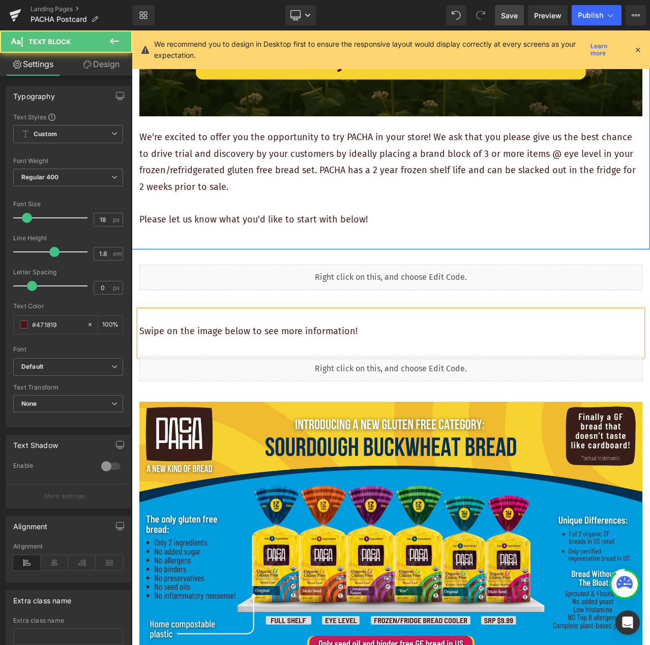
click at [383, 328] on p "Swipe on the image below to see more information!" at bounding box center [390, 331] width 503 height 16
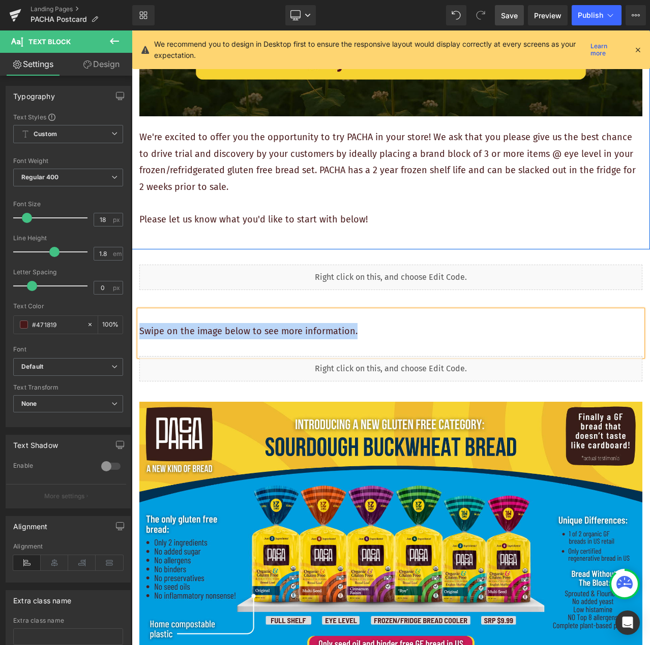
drag, startPoint x: 358, startPoint y: 325, endPoint x: 141, endPoint y: 328, distance: 217.0
click at [141, 328] on p "Swipe on the image below to see more information." at bounding box center [390, 331] width 503 height 16
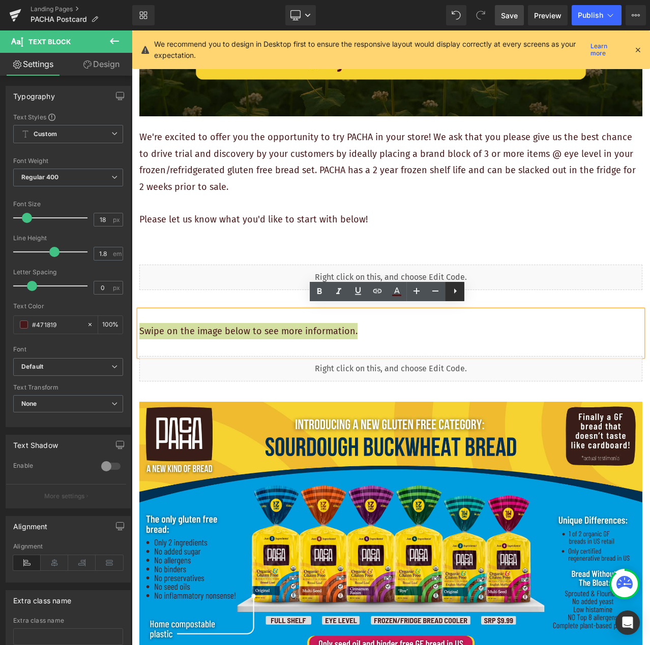
click at [459, 292] on icon at bounding box center [455, 291] width 12 height 12
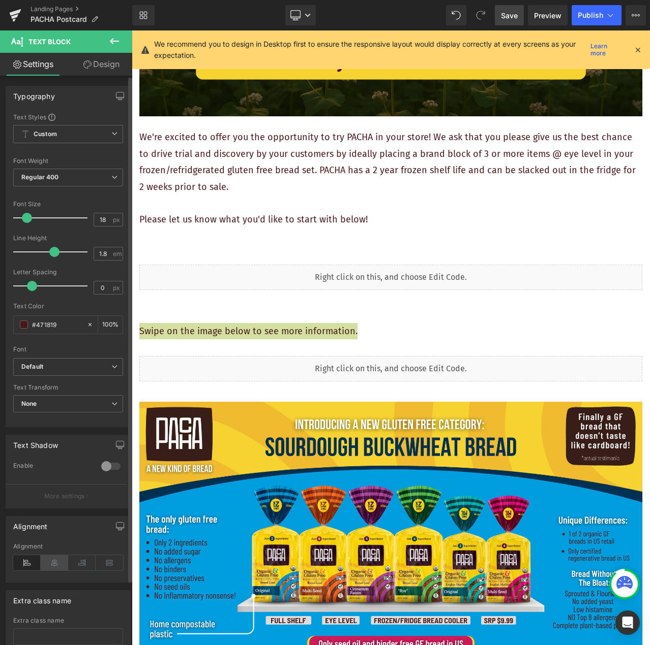
click at [52, 560] on icon at bounding box center [54, 563] width 27 height 15
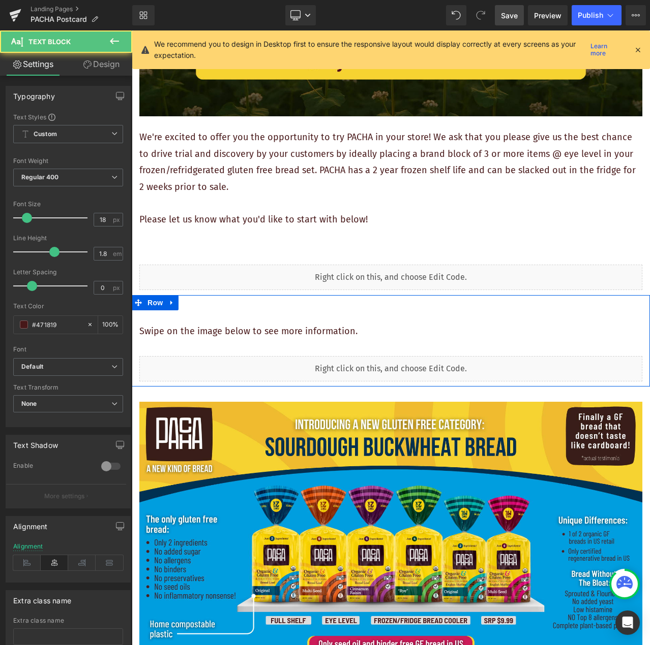
click at [307, 341] on p at bounding box center [390, 348] width 503 height 16
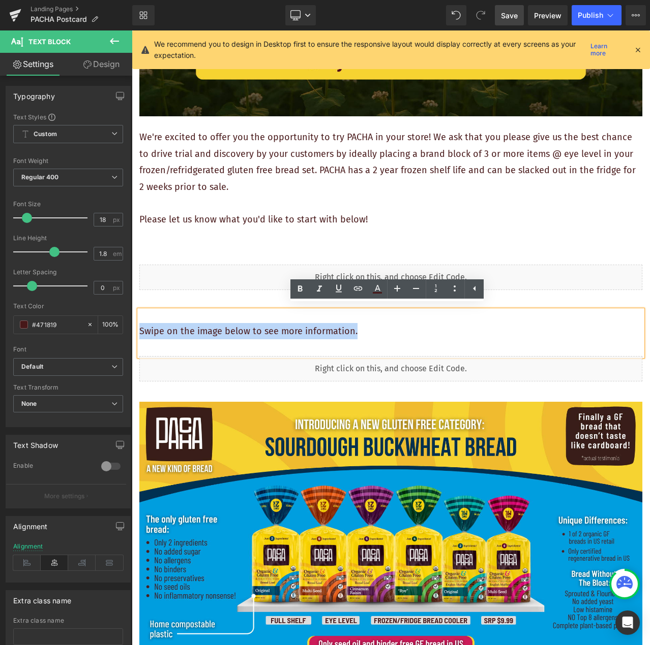
drag, startPoint x: 361, startPoint y: 327, endPoint x: 133, endPoint y: 327, distance: 228.2
click at [133, 327] on div "Swipe on the image below to see more information. Text Block Liquid" at bounding box center [391, 346] width 518 height 71
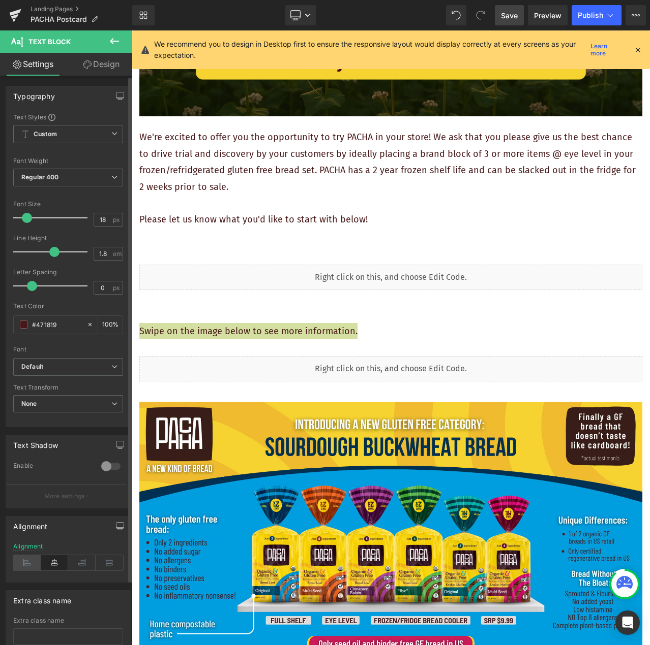
click at [35, 562] on icon at bounding box center [26, 563] width 27 height 15
click at [52, 564] on icon at bounding box center [54, 563] width 27 height 15
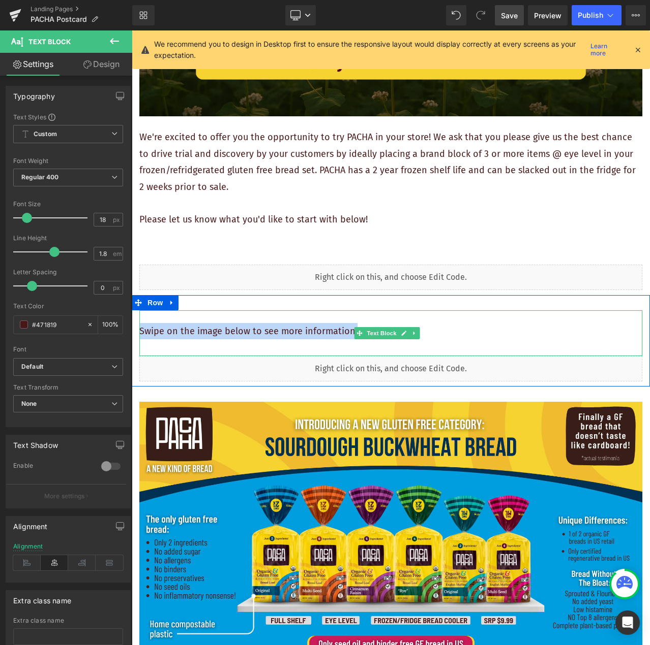
click at [421, 329] on p "Swipe on the image below to see more information." at bounding box center [390, 331] width 503 height 16
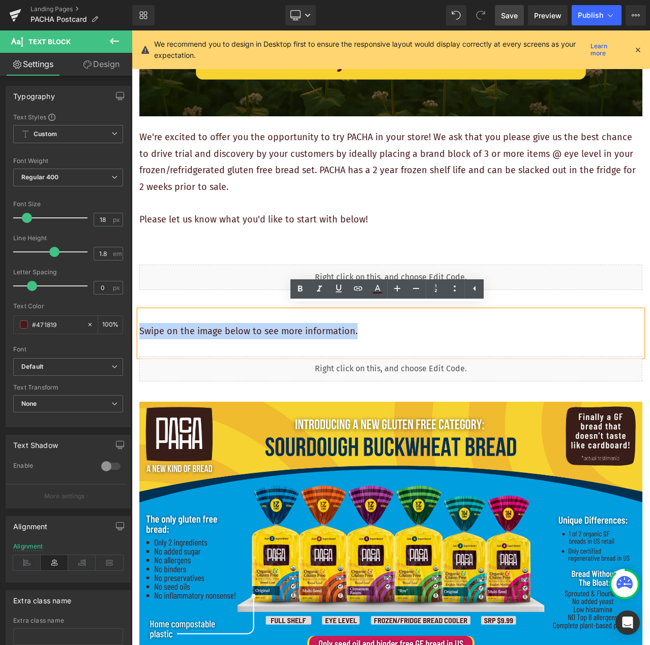
drag, startPoint x: 376, startPoint y: 328, endPoint x: 139, endPoint y: 326, distance: 236.3
click at [139, 326] on p "Swipe on the image below to see more information." at bounding box center [390, 331] width 503 height 16
click at [264, 333] on p "Swipe on the image below to see more information." at bounding box center [390, 331] width 503 height 16
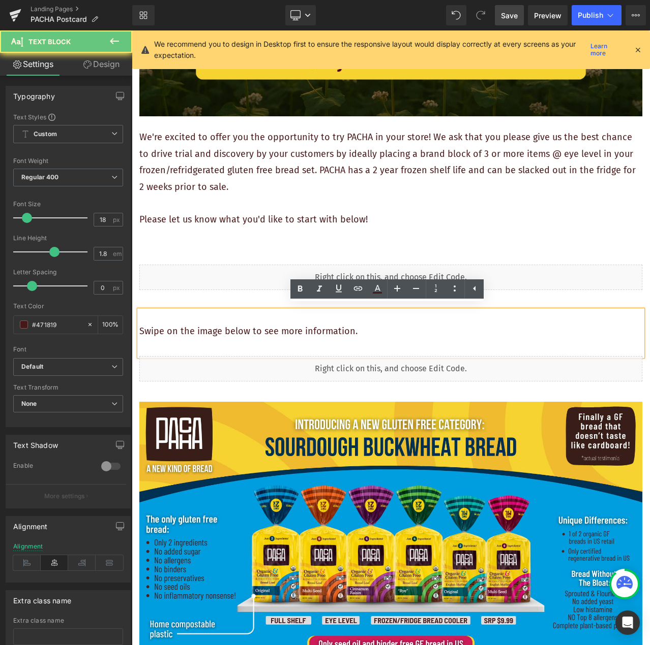
click at [389, 340] on p at bounding box center [390, 348] width 503 height 16
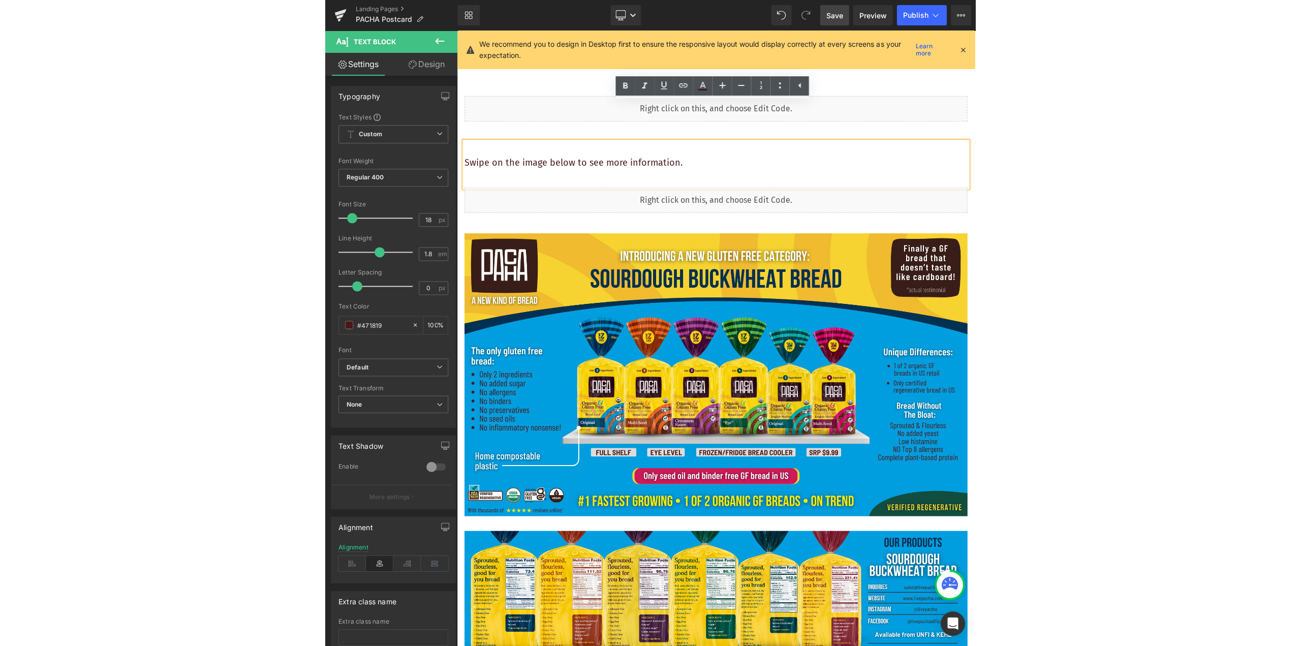
scroll to position [457, 0]
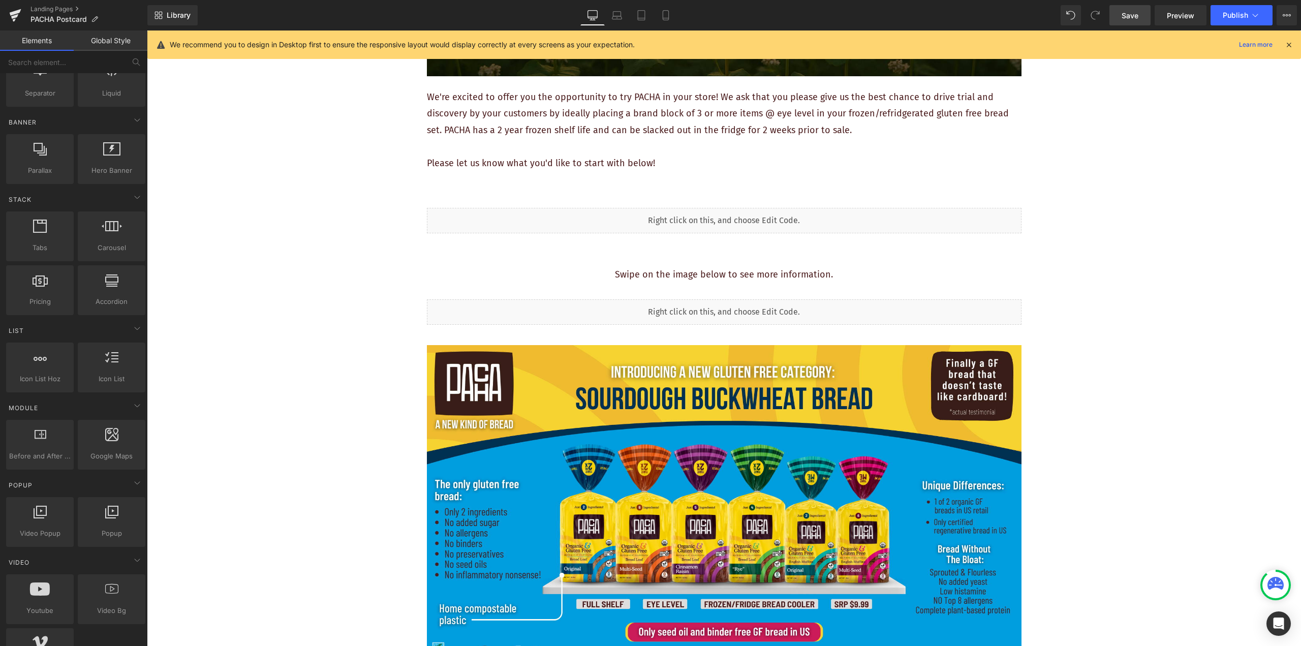
click at [649, 265] on div "Swipe on the image below to see more information." at bounding box center [724, 277] width 595 height 46
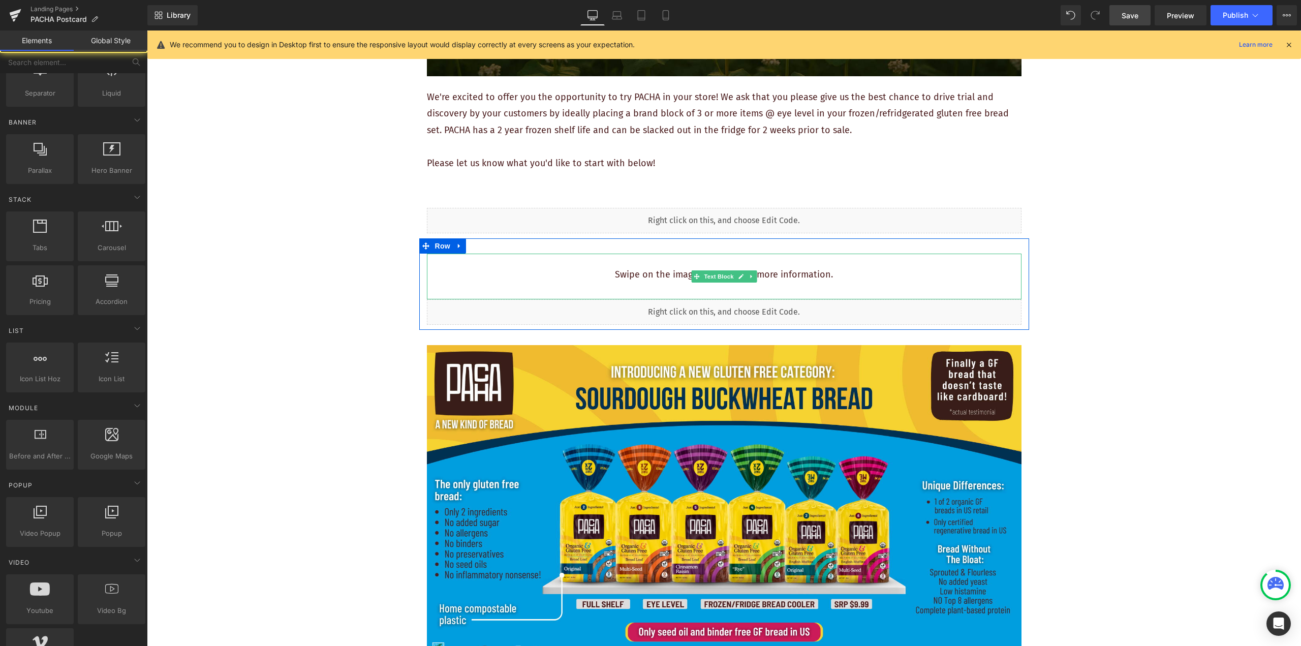
click at [649, 275] on p "Swipe on the image below to see more information." at bounding box center [724, 274] width 595 height 16
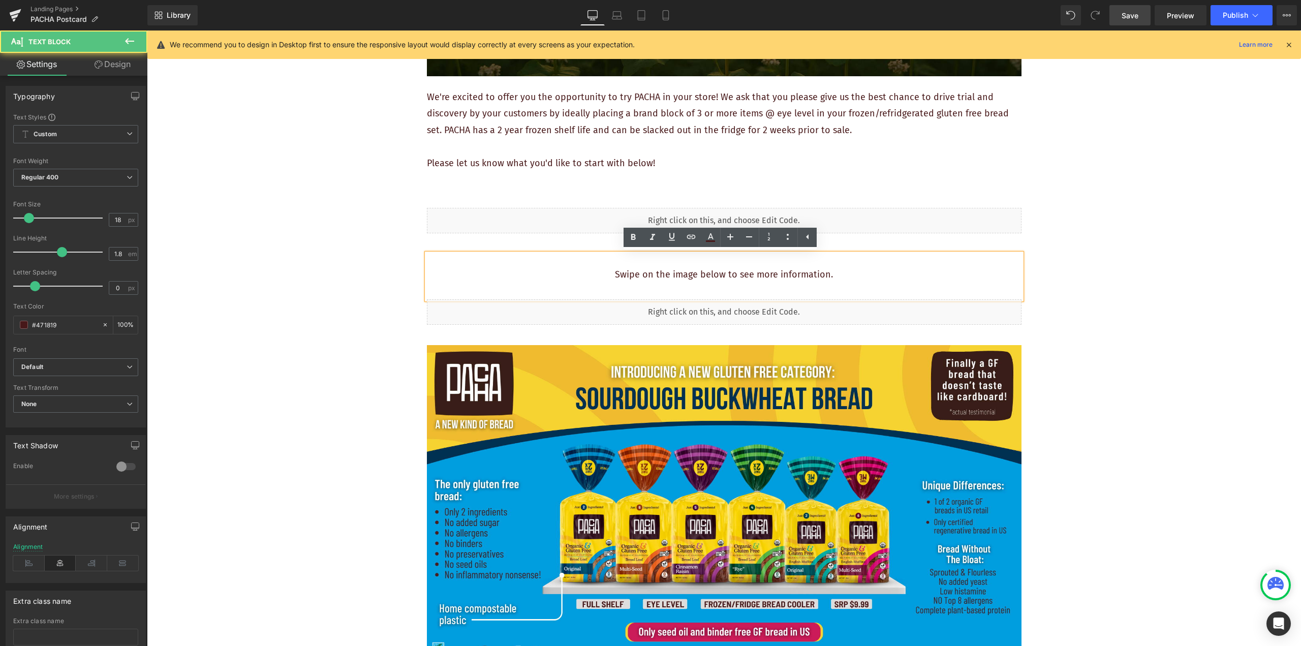
click at [649, 276] on p "Swipe on the image below to see more information." at bounding box center [724, 274] width 595 height 16
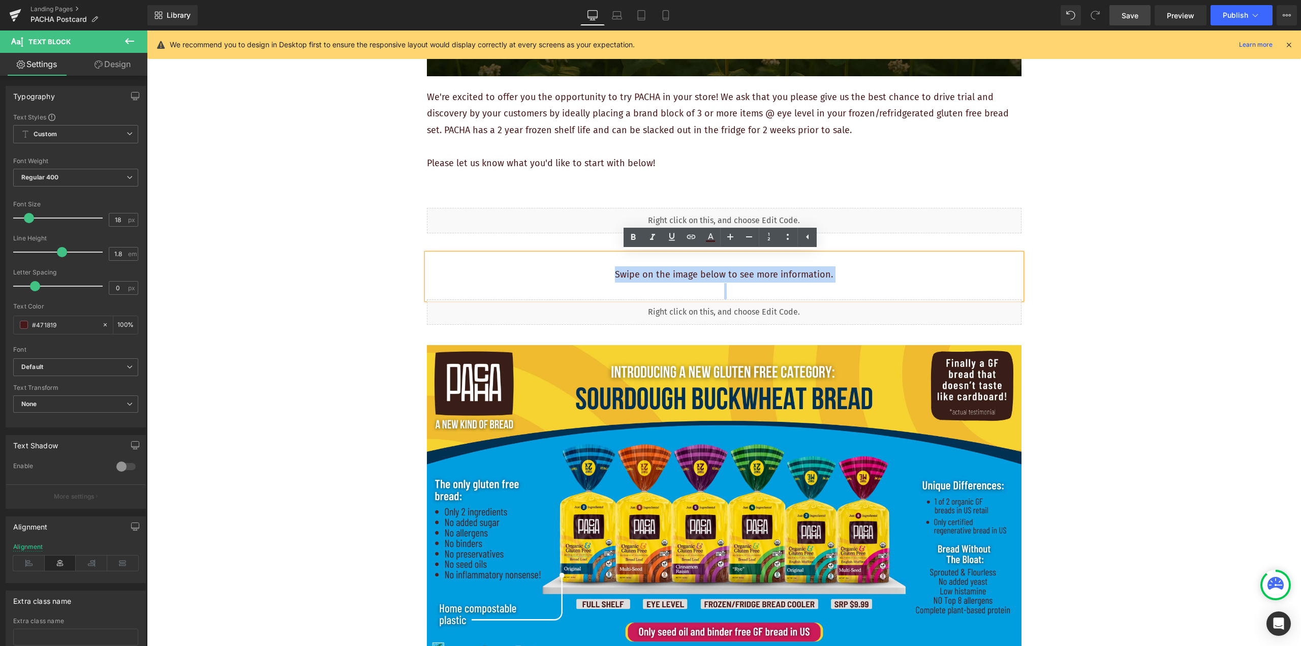
click at [649, 276] on p "Swipe on the image below to see more information." at bounding box center [724, 274] width 595 height 16
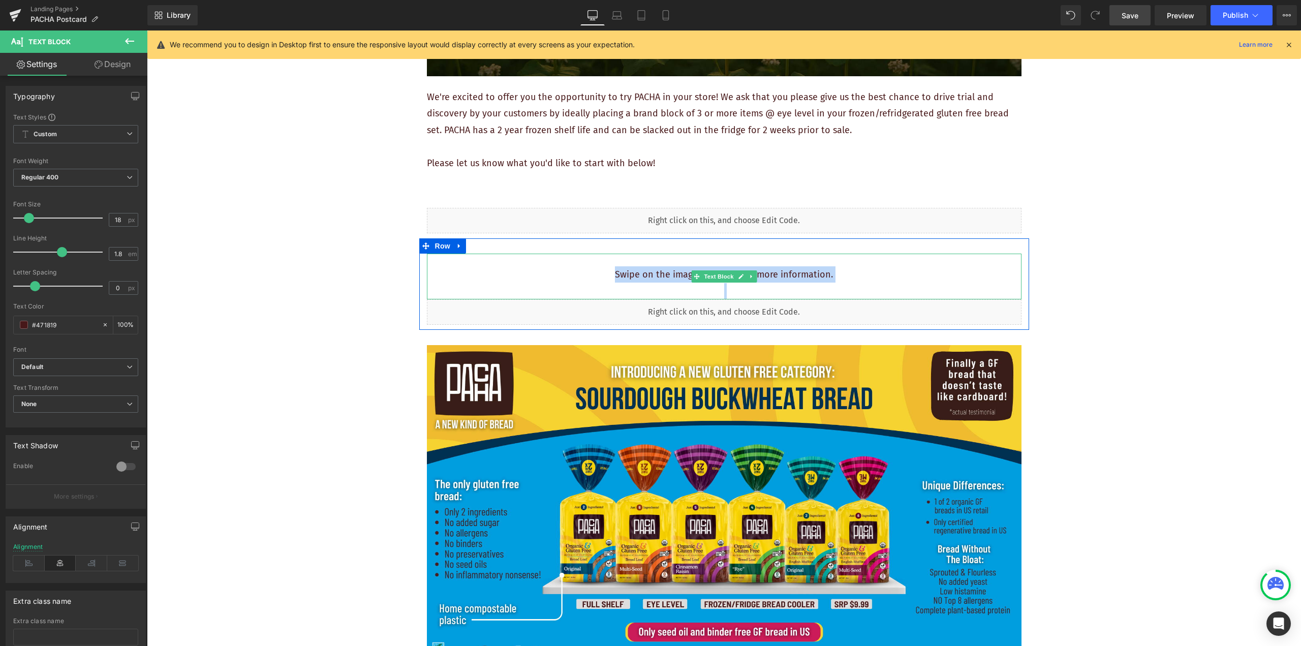
click at [649, 275] on p "Swipe on the image below to see more information." at bounding box center [724, 274] width 595 height 16
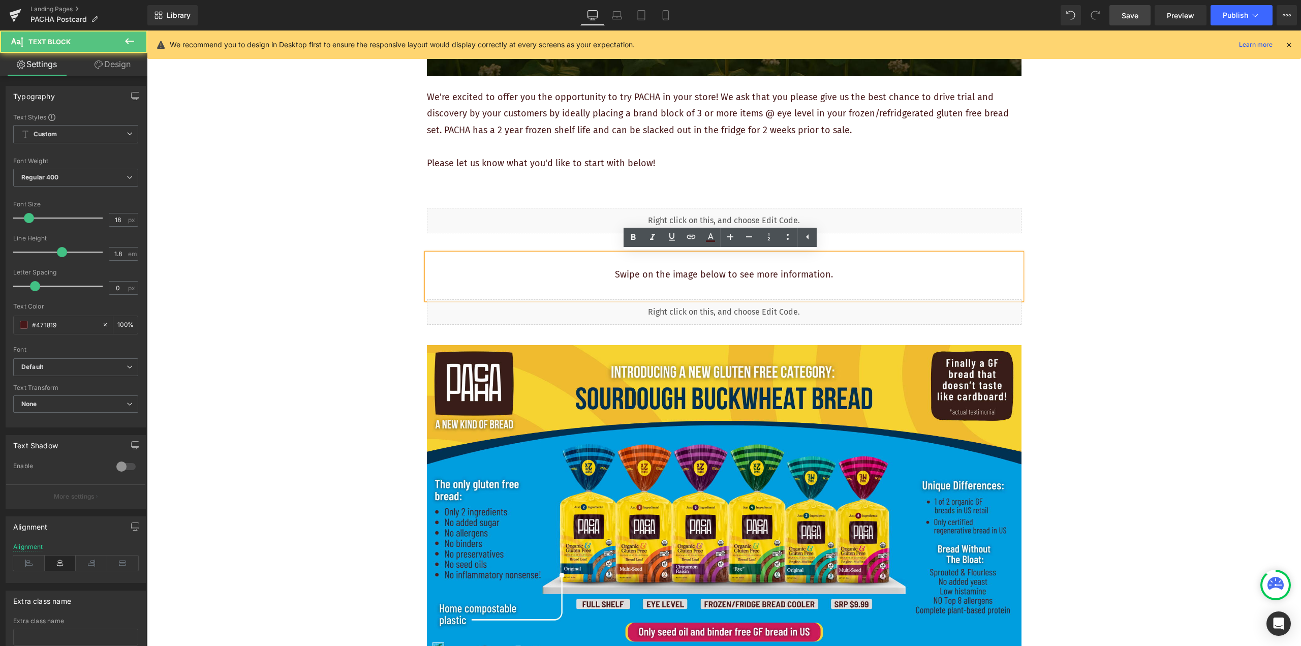
click at [649, 275] on p "Swipe on the image below to see more information." at bounding box center [724, 274] width 595 height 16
click at [629, 234] on icon at bounding box center [633, 237] width 12 height 12
click at [649, 275] on strong "Swipe on the image below to see more information." at bounding box center [724, 274] width 213 height 11
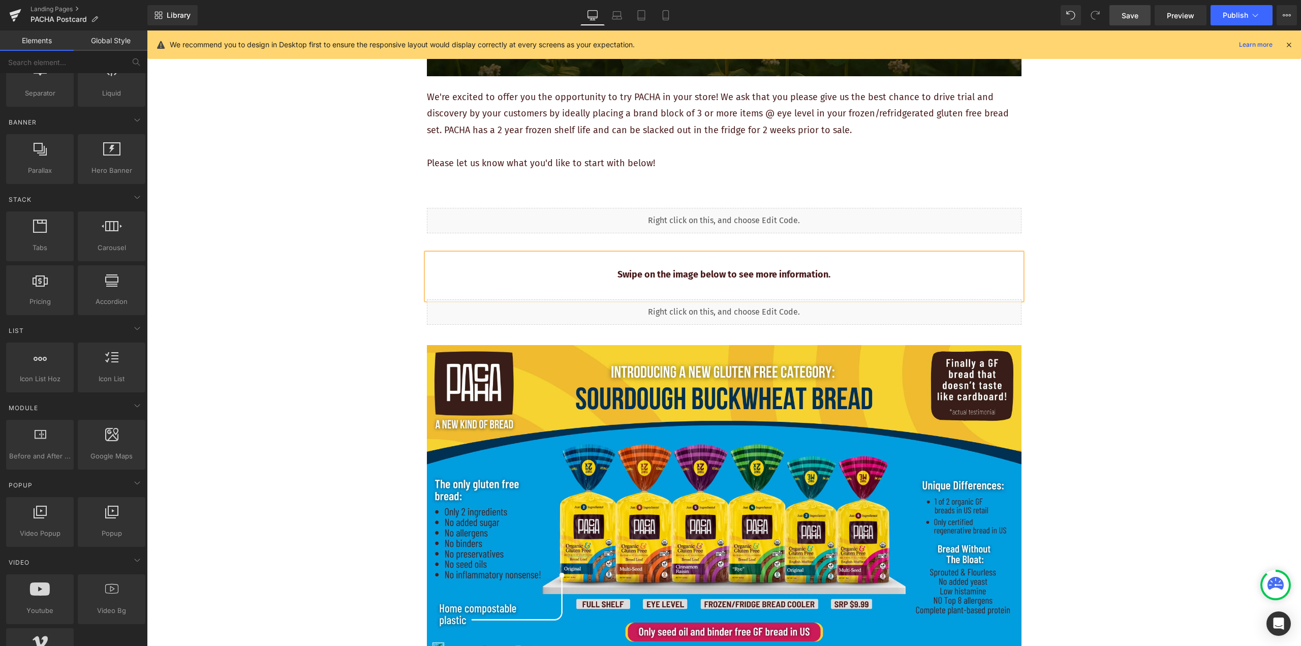
click at [649, 282] on p "Swipe on the image below to see more information." at bounding box center [724, 274] width 595 height 16
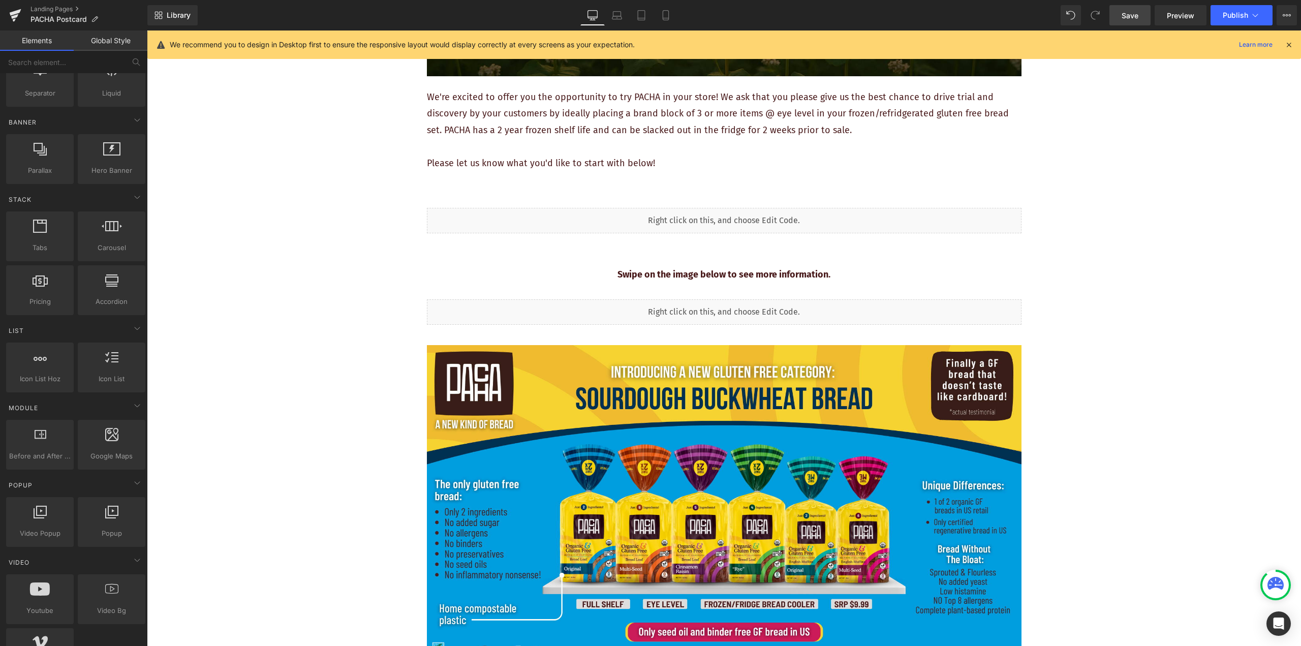
click at [649, 17] on span "Save" at bounding box center [1130, 15] width 17 height 11
click at [649, 13] on span "Preview" at bounding box center [1180, 15] width 27 height 11
click at [649, 276] on strong "Swipe on the image below to see more information." at bounding box center [724, 274] width 213 height 11
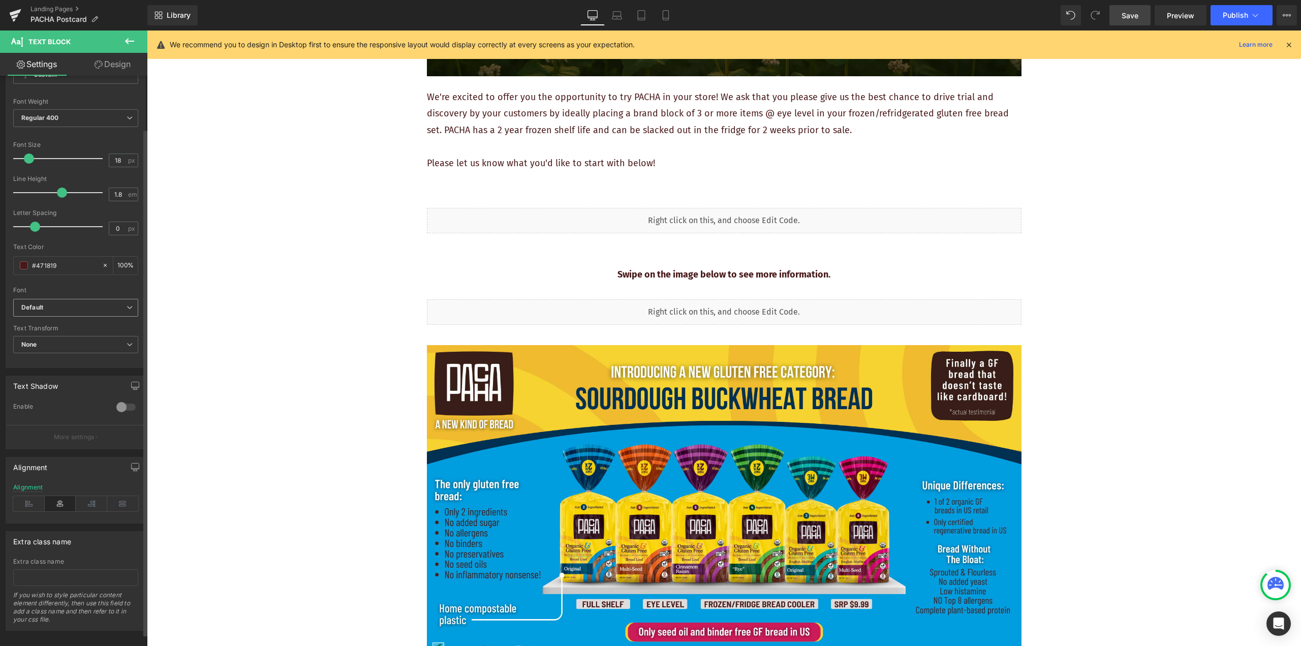
scroll to position [73, 0]
click at [622, 16] on icon at bounding box center [617, 15] width 10 height 10
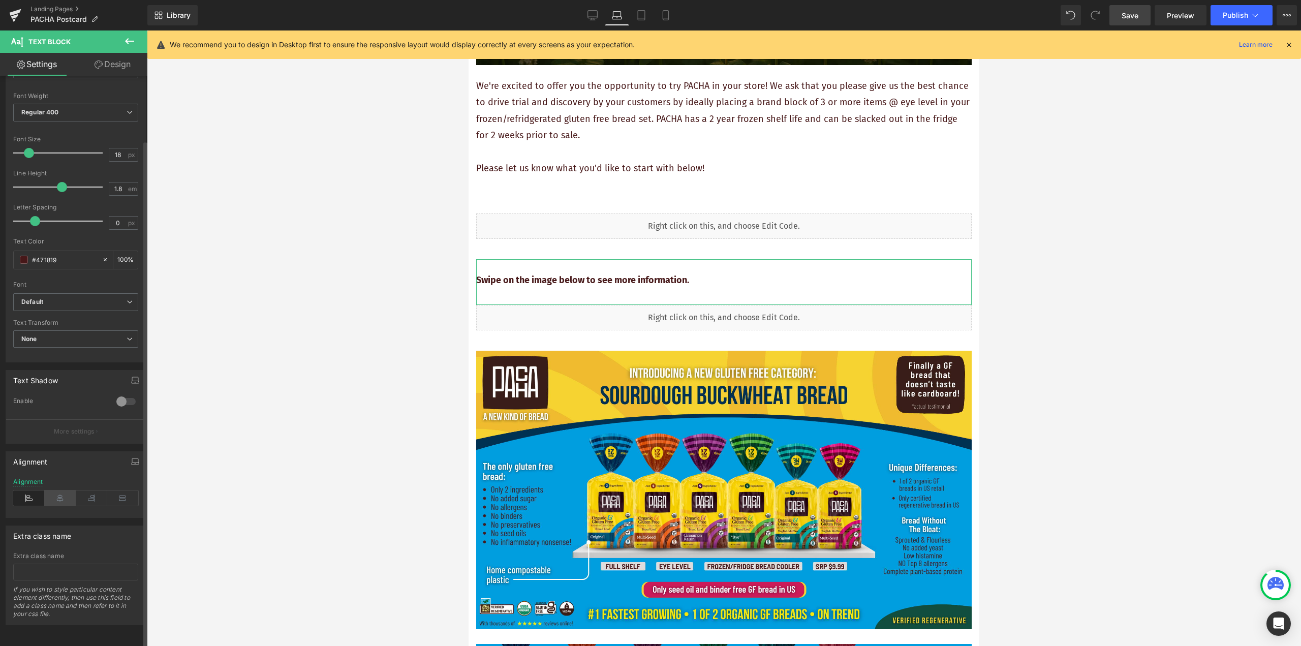
click at [59, 490] on icon at bounding box center [61, 497] width 32 height 15
click at [641, 19] on icon at bounding box center [641, 15] width 10 height 10
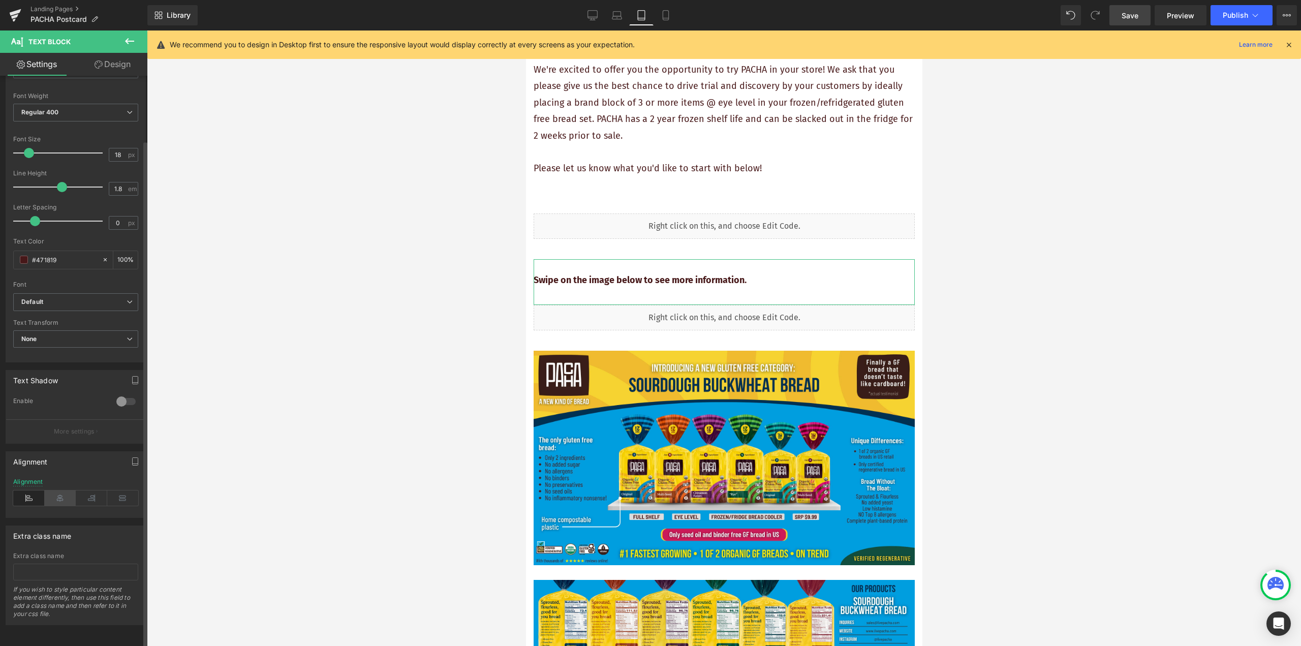
click at [59, 491] on icon at bounding box center [61, 497] width 32 height 15
click at [649, 14] on icon at bounding box center [666, 15] width 10 height 10
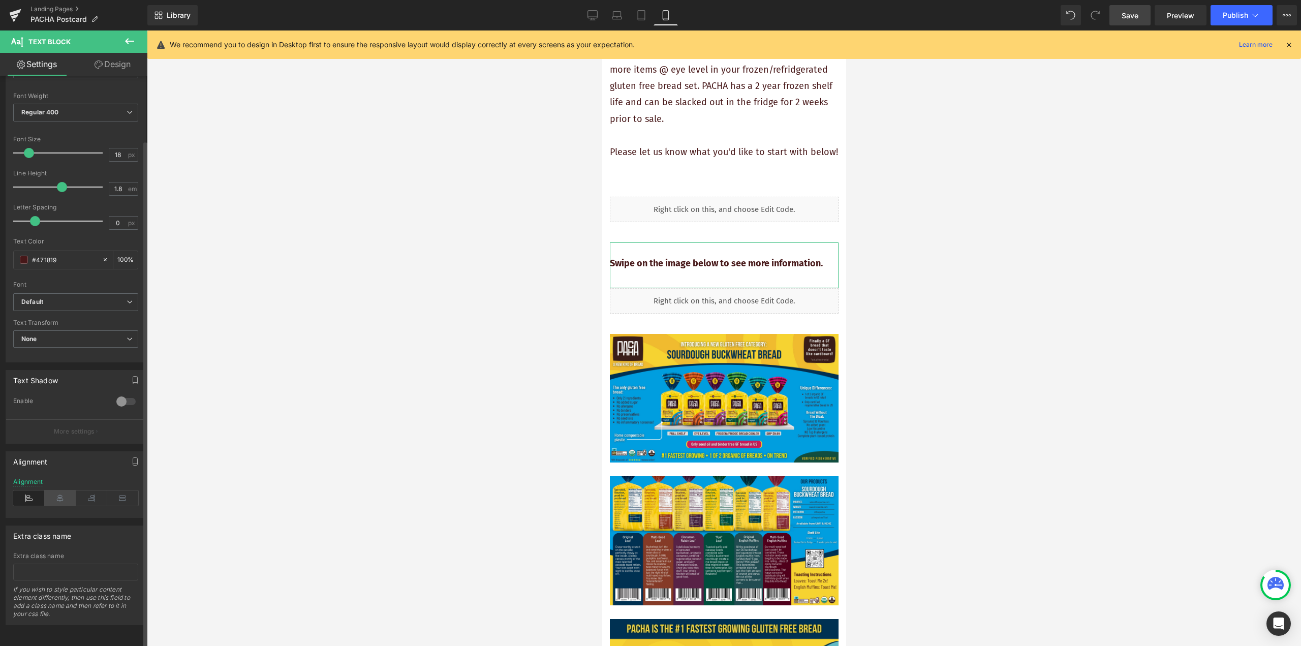
click at [54, 495] on icon at bounding box center [61, 497] width 32 height 15
click at [649, 17] on span "Save" at bounding box center [1130, 15] width 17 height 11
click at [649, 17] on span "Preview" at bounding box center [1180, 15] width 27 height 11
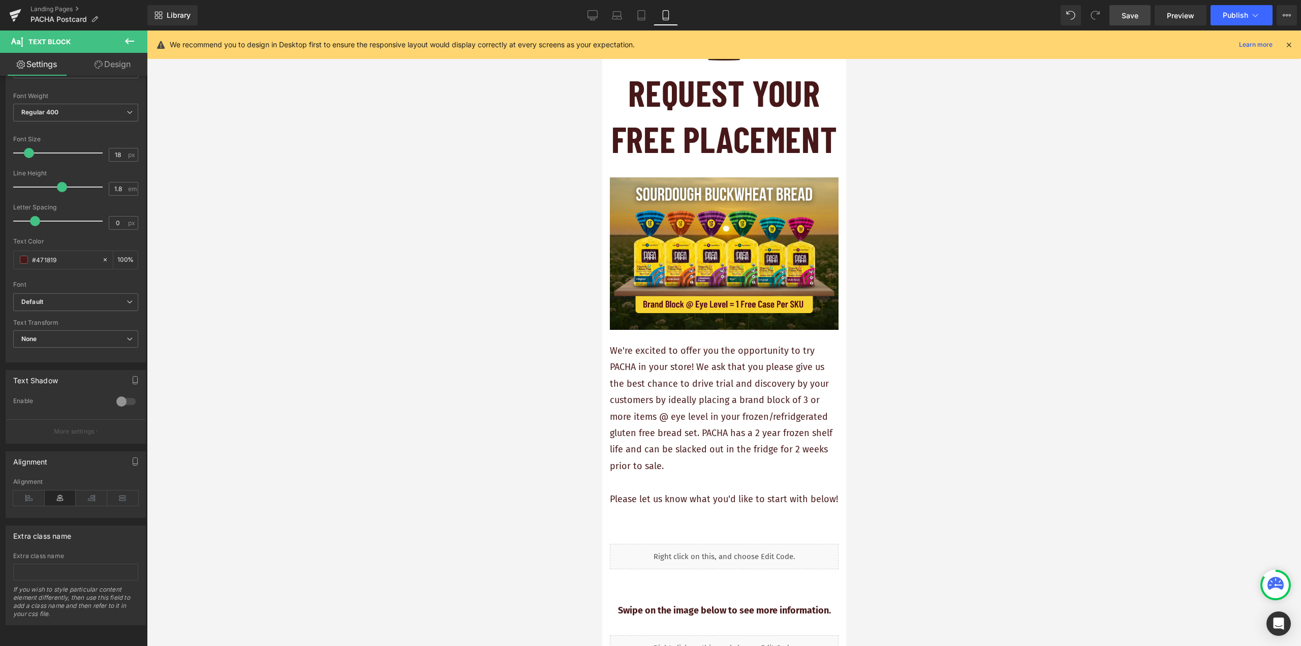
scroll to position [0, 0]
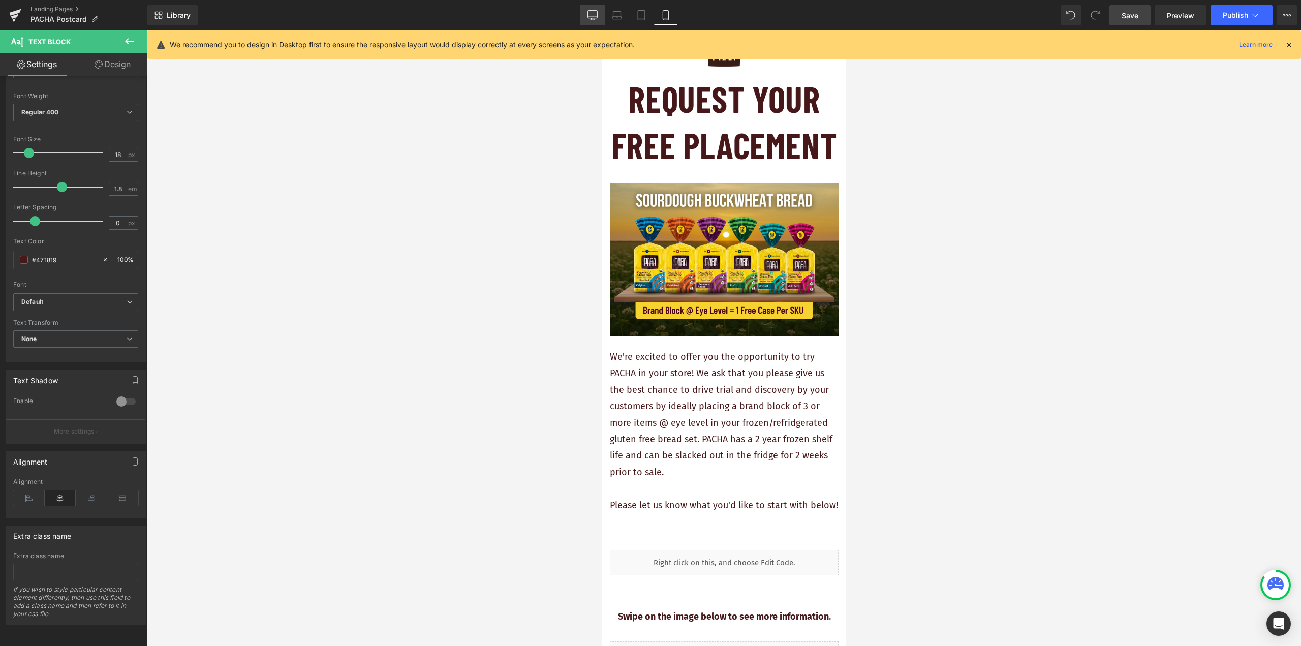
click at [596, 15] on icon at bounding box center [593, 15] width 10 height 10
type input "100"
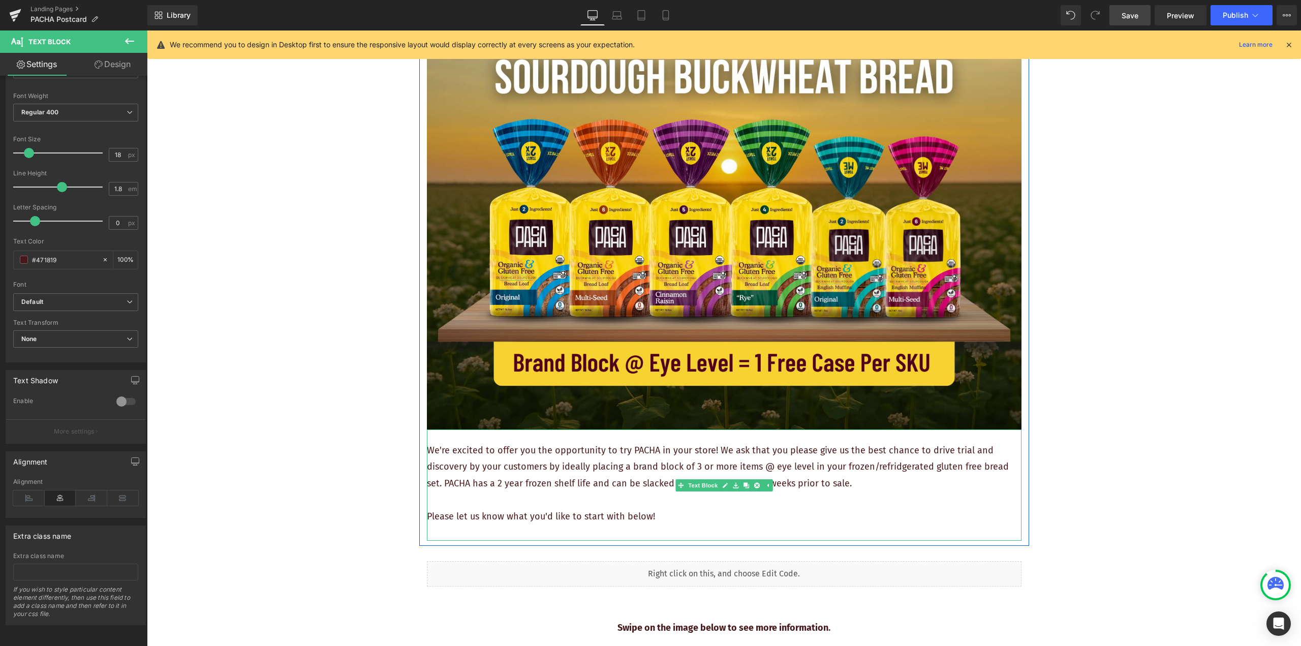
click at [649, 454] on p "We're excited to offer you the opportunity to try PACHA in your store! We ask t…" at bounding box center [724, 466] width 595 height 49
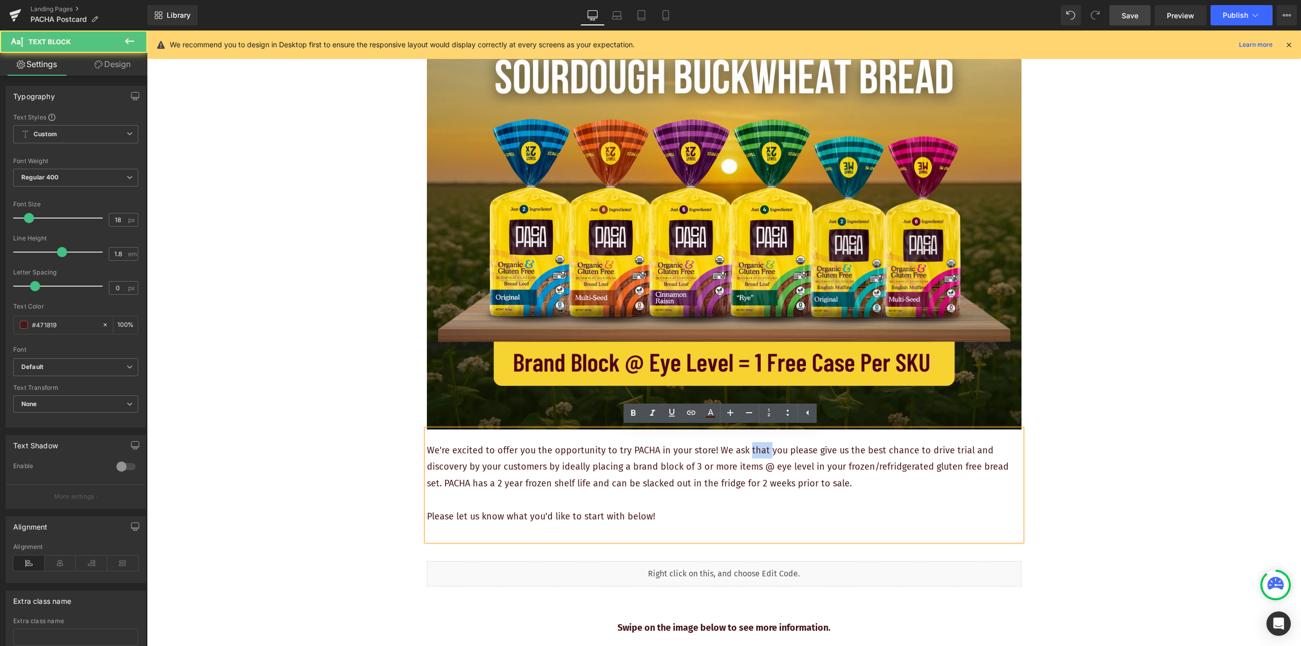
click at [649, 454] on p "We're excited to offer you the opportunity to try PACHA in your store! We ask t…" at bounding box center [724, 466] width 595 height 49
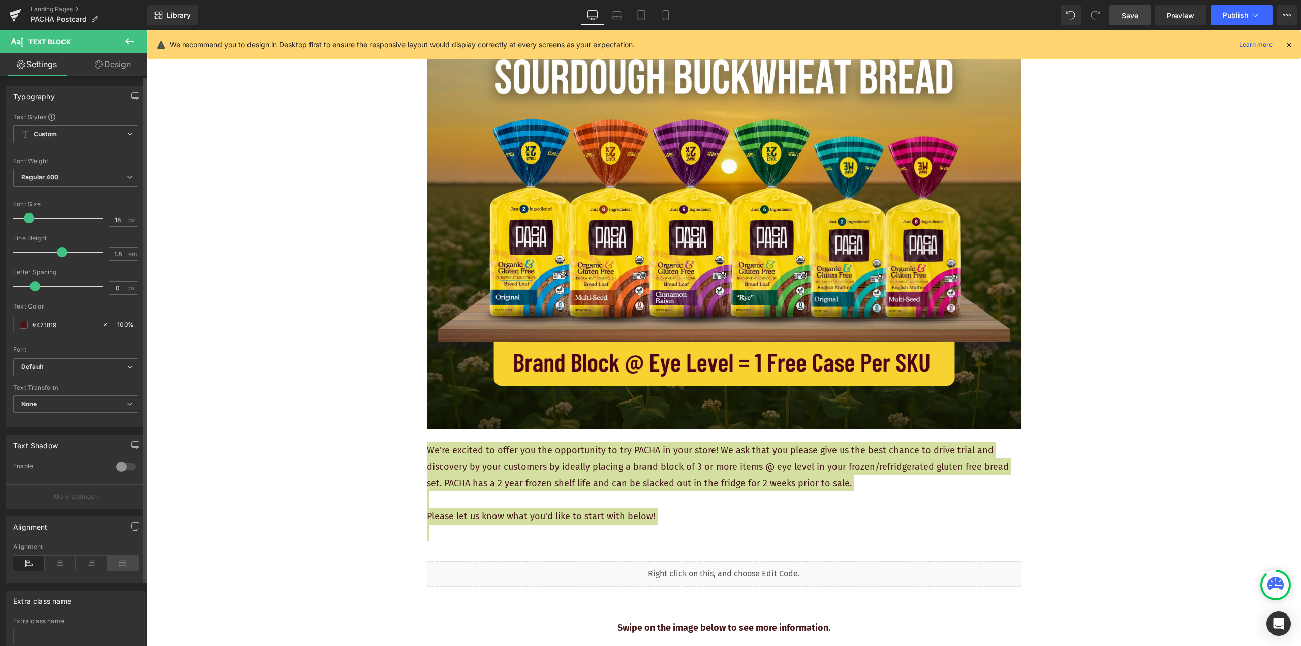
click at [121, 560] on icon at bounding box center [123, 563] width 32 height 15
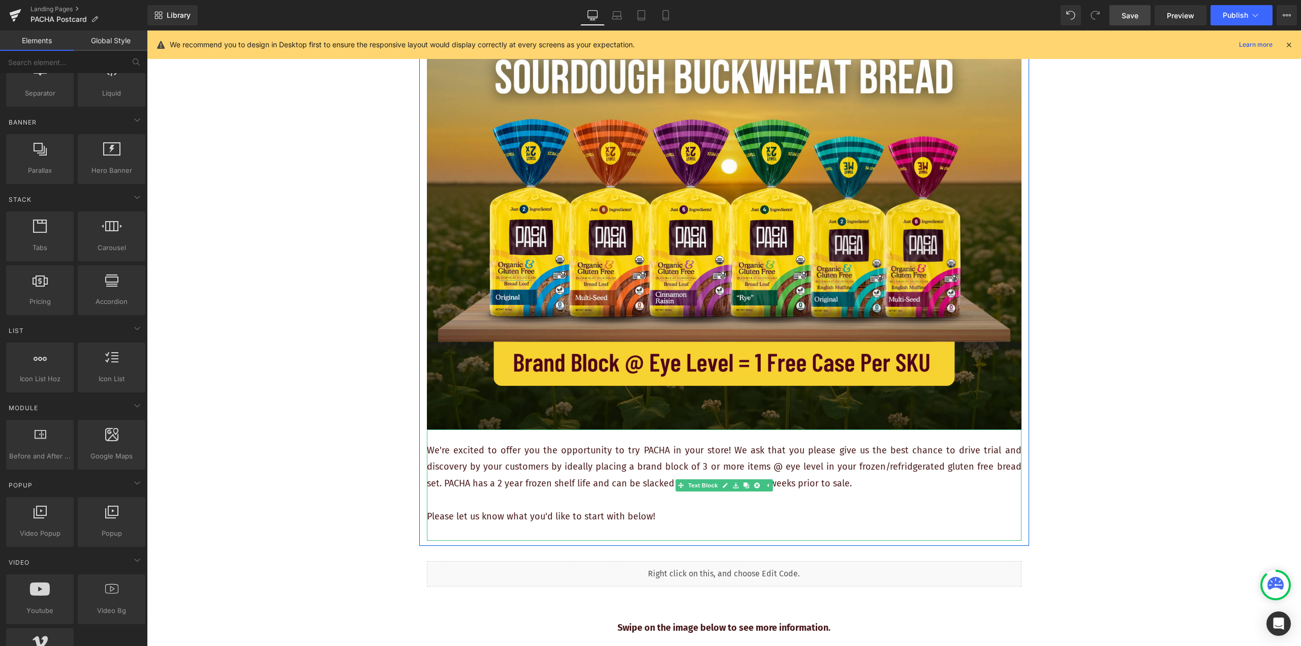
click at [649, 478] on p "We're excited to offer you the opportunity to try PACHA in your store! We ask t…" at bounding box center [724, 466] width 595 height 49
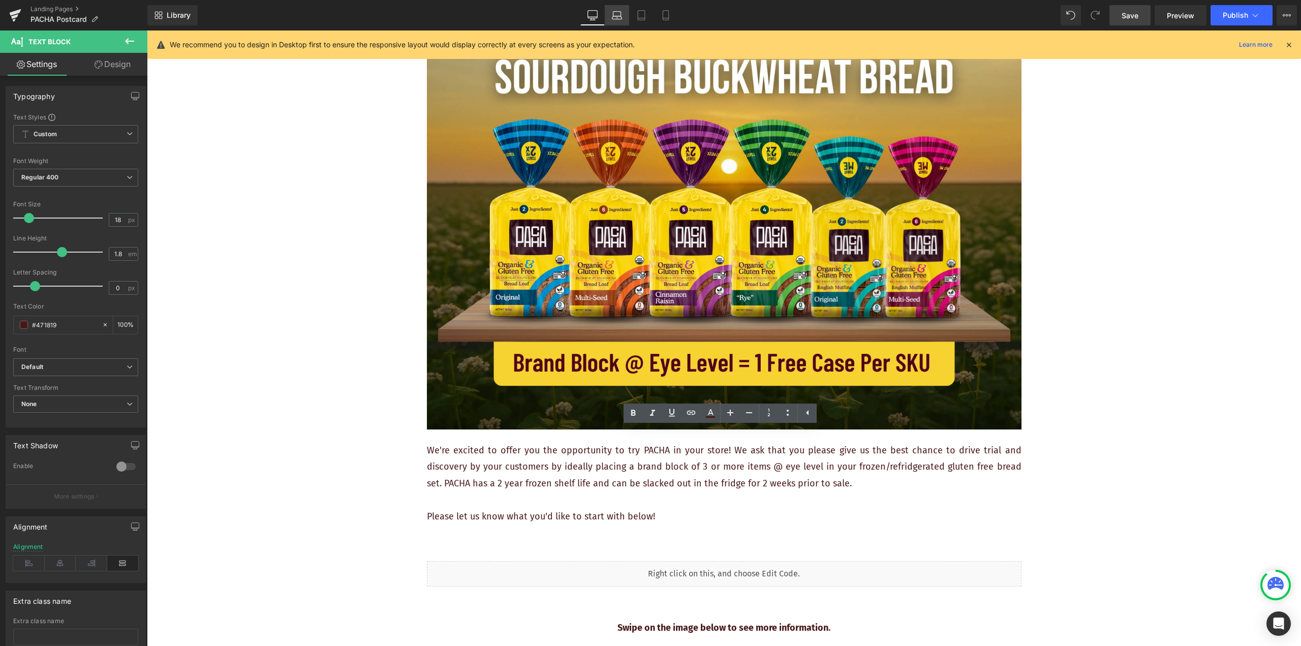
click at [621, 14] on icon at bounding box center [617, 15] width 10 height 10
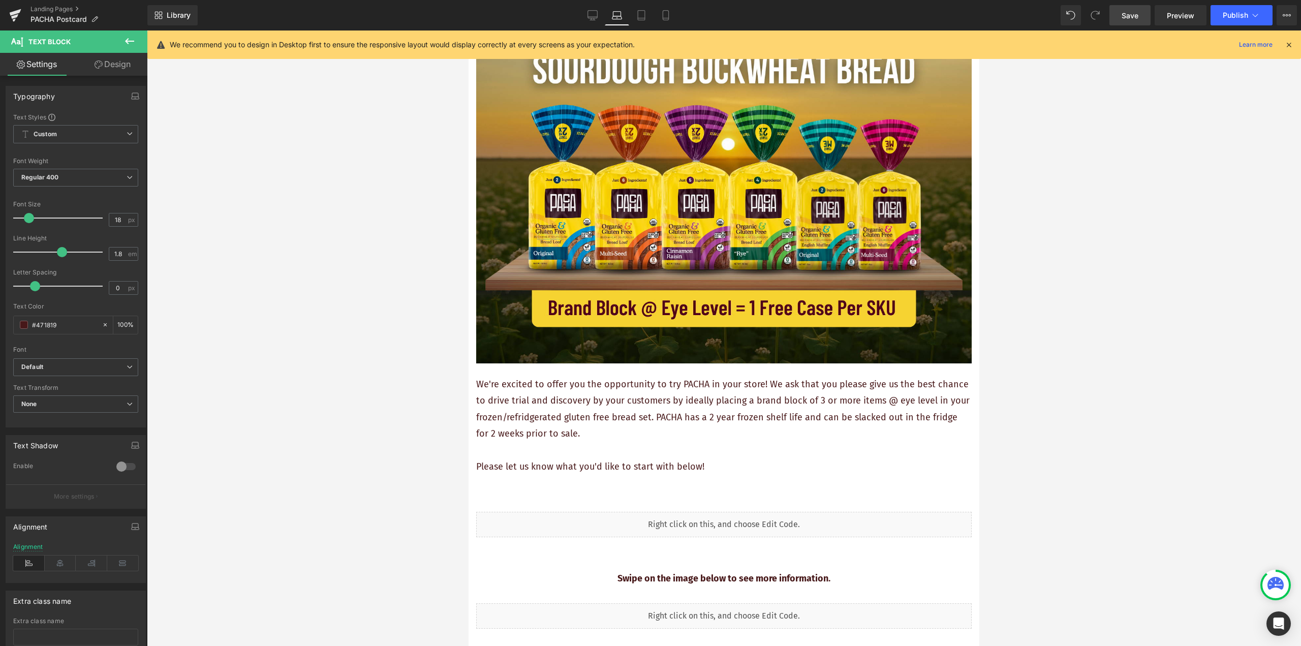
scroll to position [33, 0]
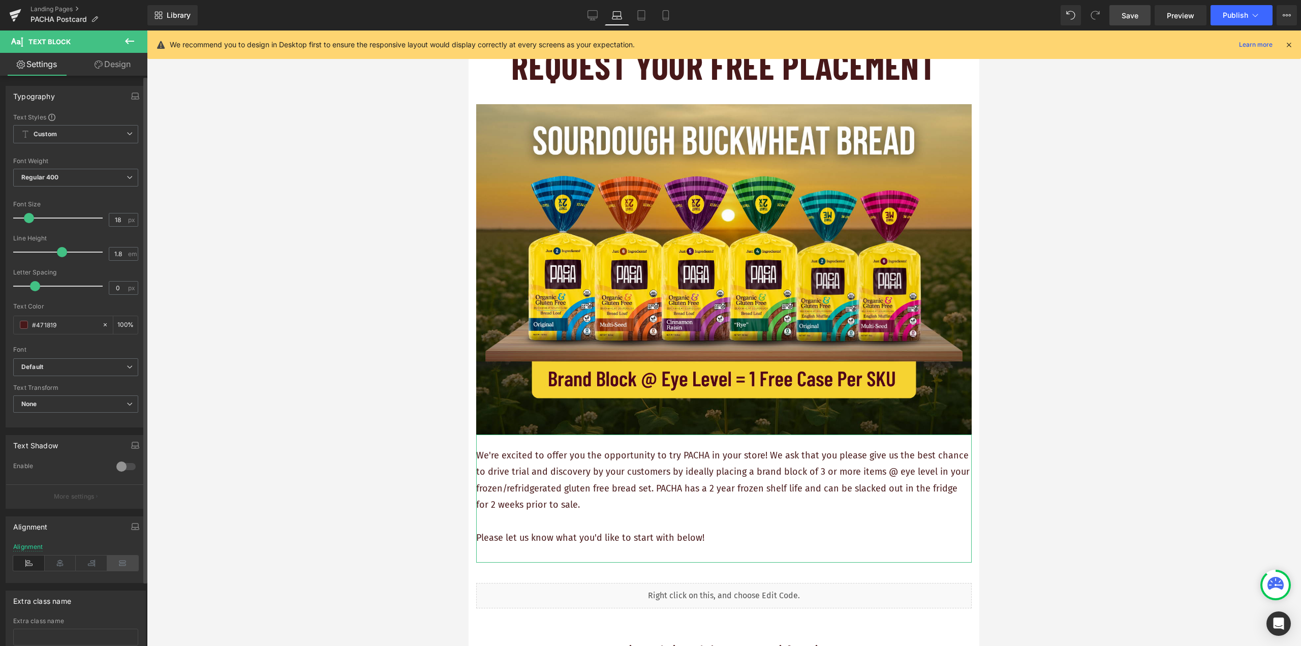
drag, startPoint x: 121, startPoint y: 561, endPoint x: 380, endPoint y: 336, distance: 342.6
click at [122, 561] on icon at bounding box center [123, 563] width 32 height 15
drag, startPoint x: 640, startPoint y: 11, endPoint x: 8, endPoint y: 74, distance: 634.9
click at [640, 11] on icon at bounding box center [641, 16] width 7 height 10
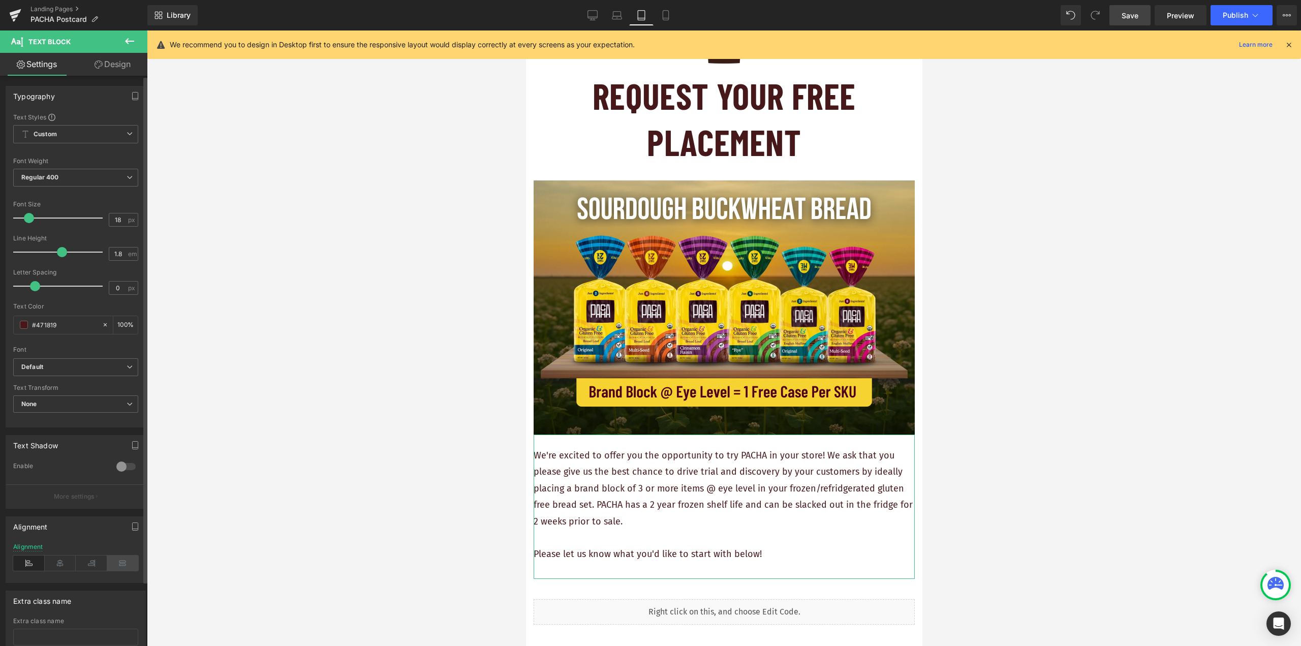
click at [118, 560] on icon at bounding box center [123, 563] width 32 height 15
click at [649, 13] on icon at bounding box center [666, 15] width 10 height 10
type input "100"
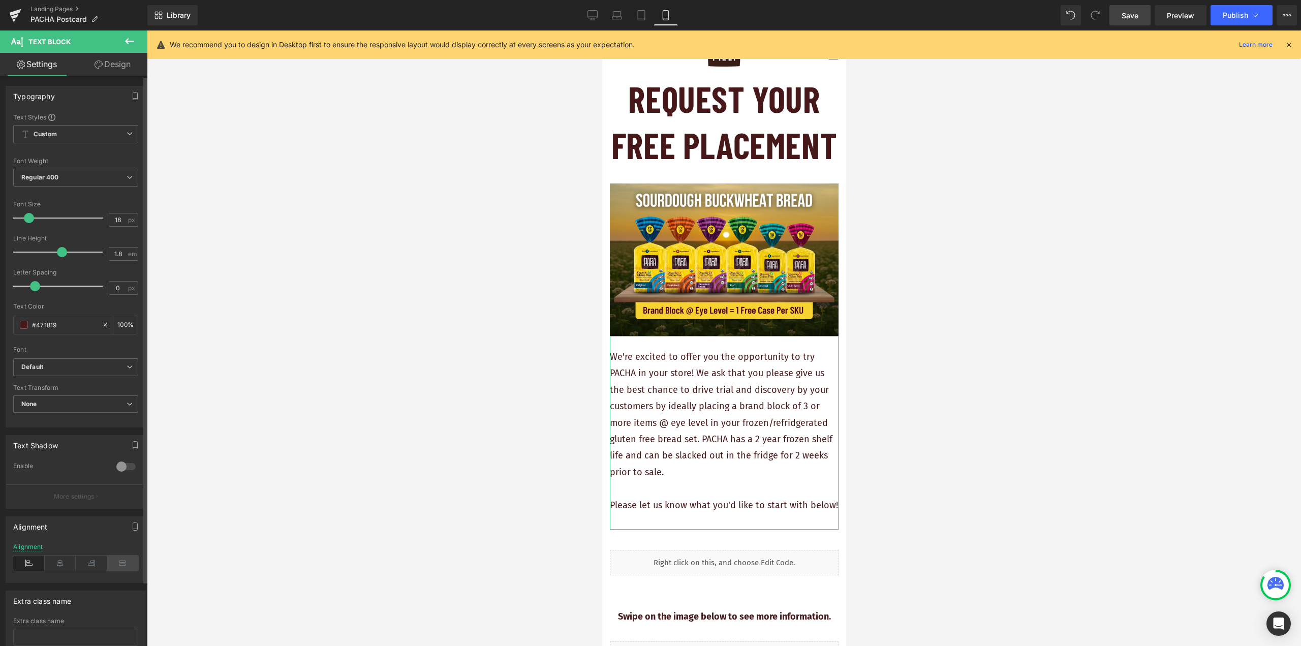
click at [123, 562] on icon at bounding box center [123, 563] width 32 height 15
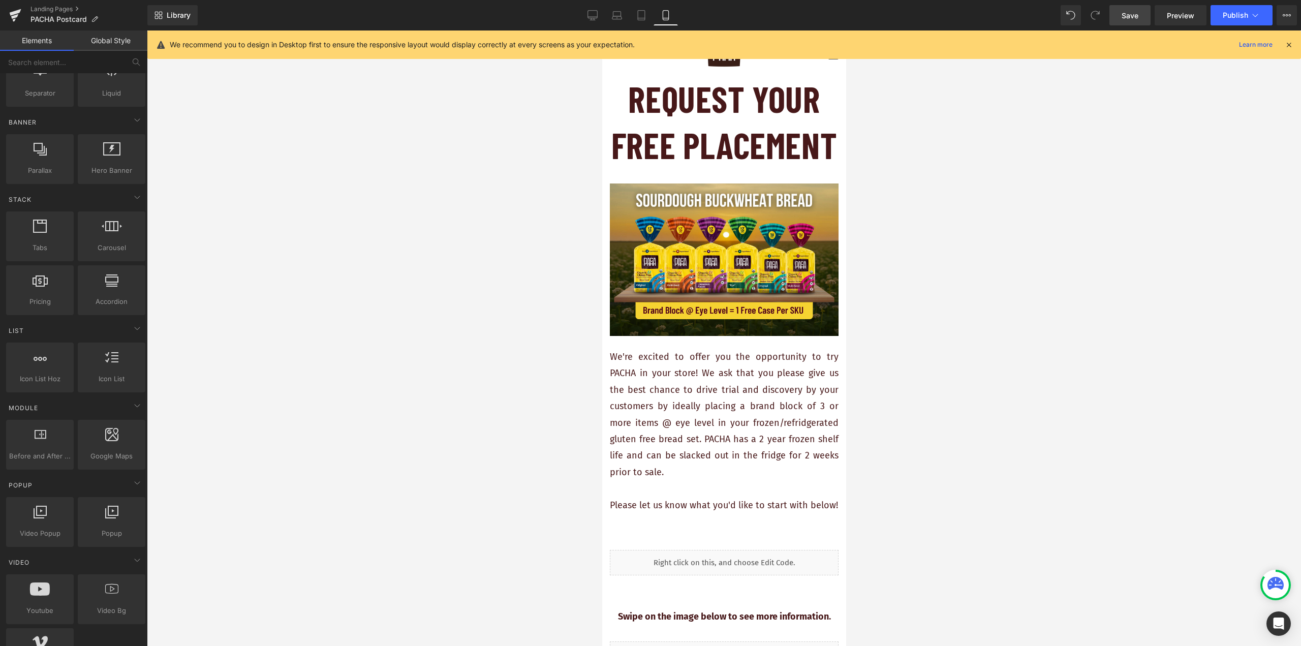
click at [535, 407] on div at bounding box center [724, 337] width 1154 height 615
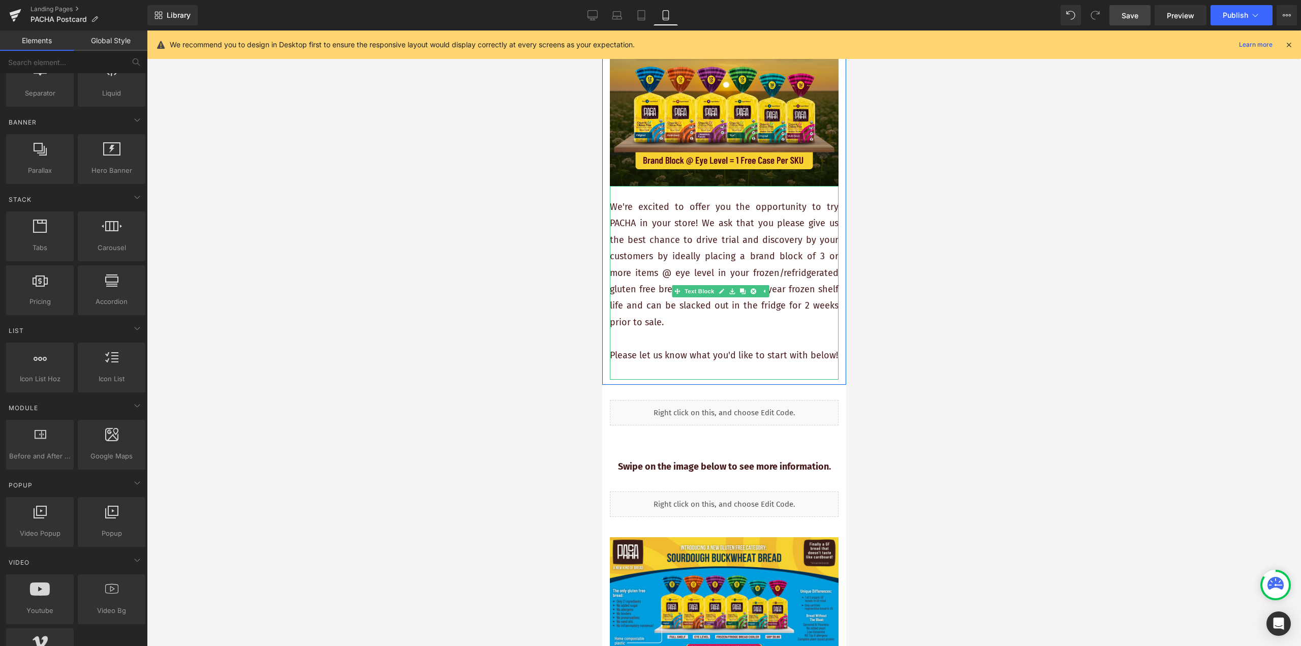
scroll to position [152, 0]
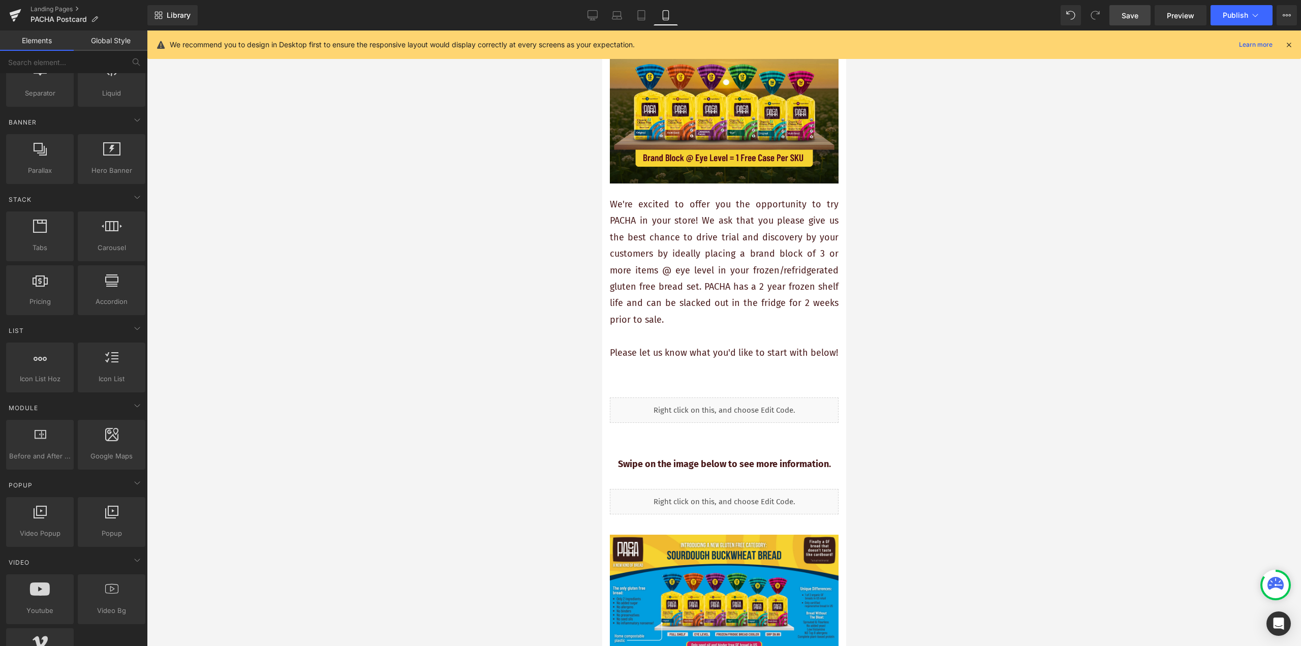
click at [649, 16] on span "Save" at bounding box center [1130, 15] width 17 height 11
click at [649, 15] on link "Preview" at bounding box center [1181, 15] width 52 height 20
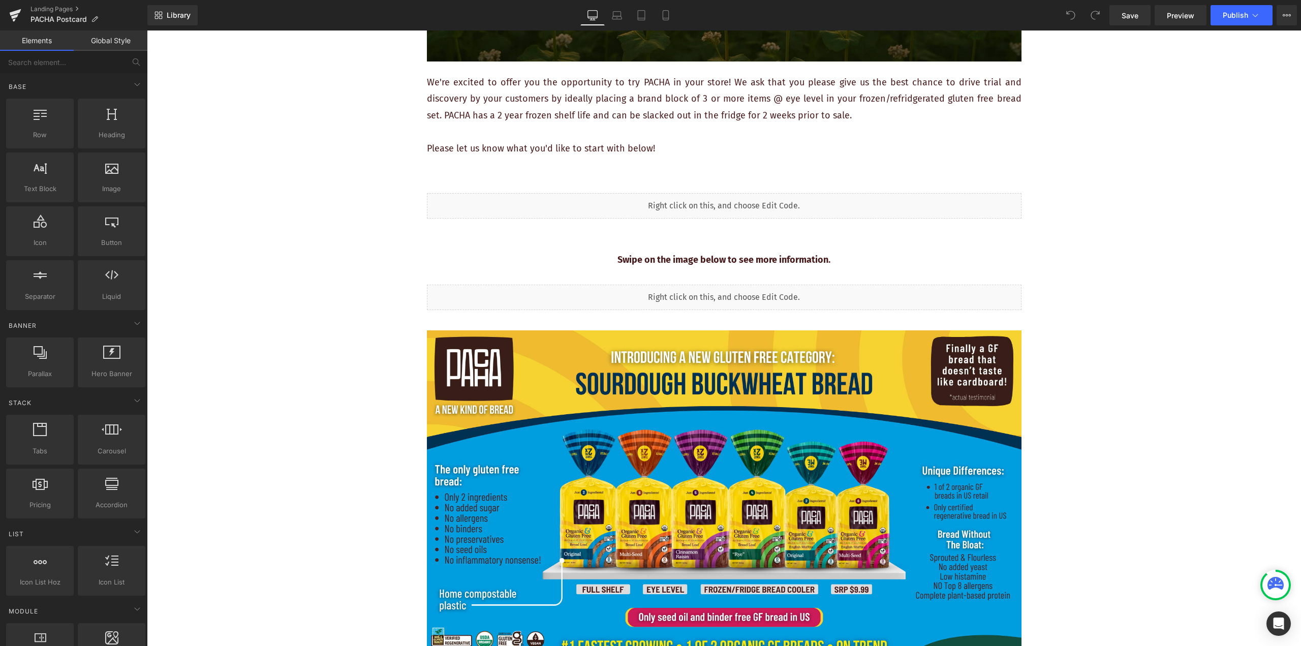
scroll to position [457, 0]
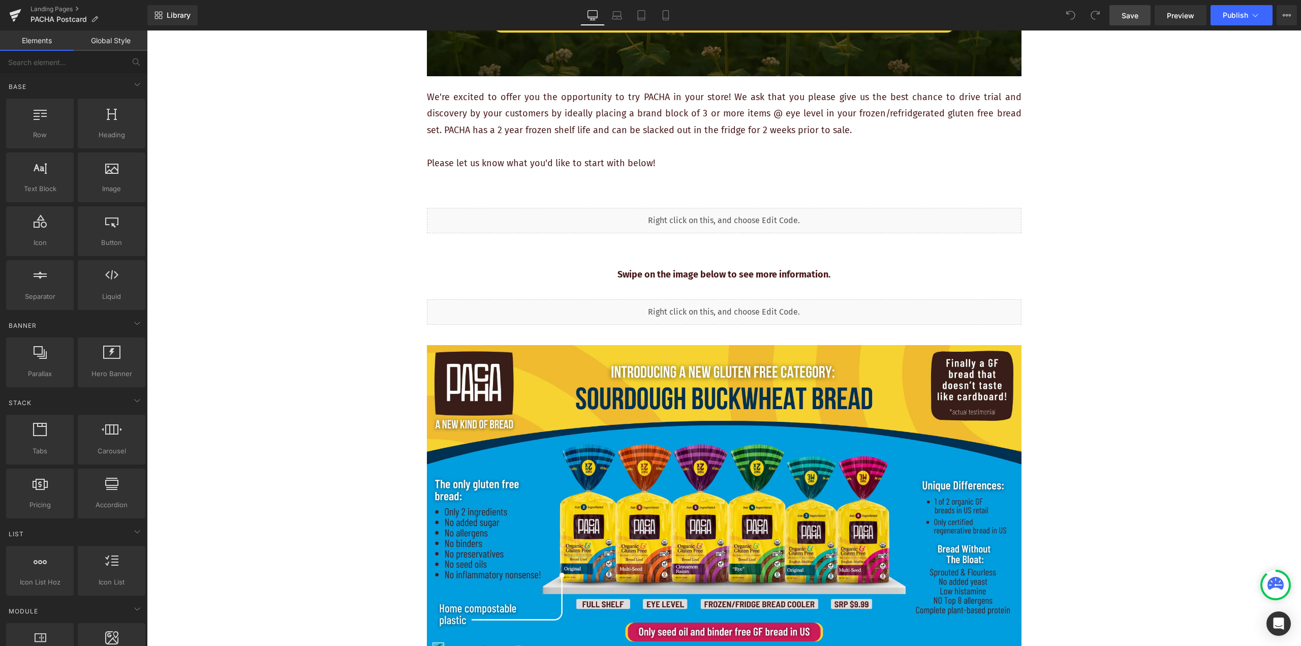
click at [1124, 18] on span "Save" at bounding box center [1130, 15] width 17 height 11
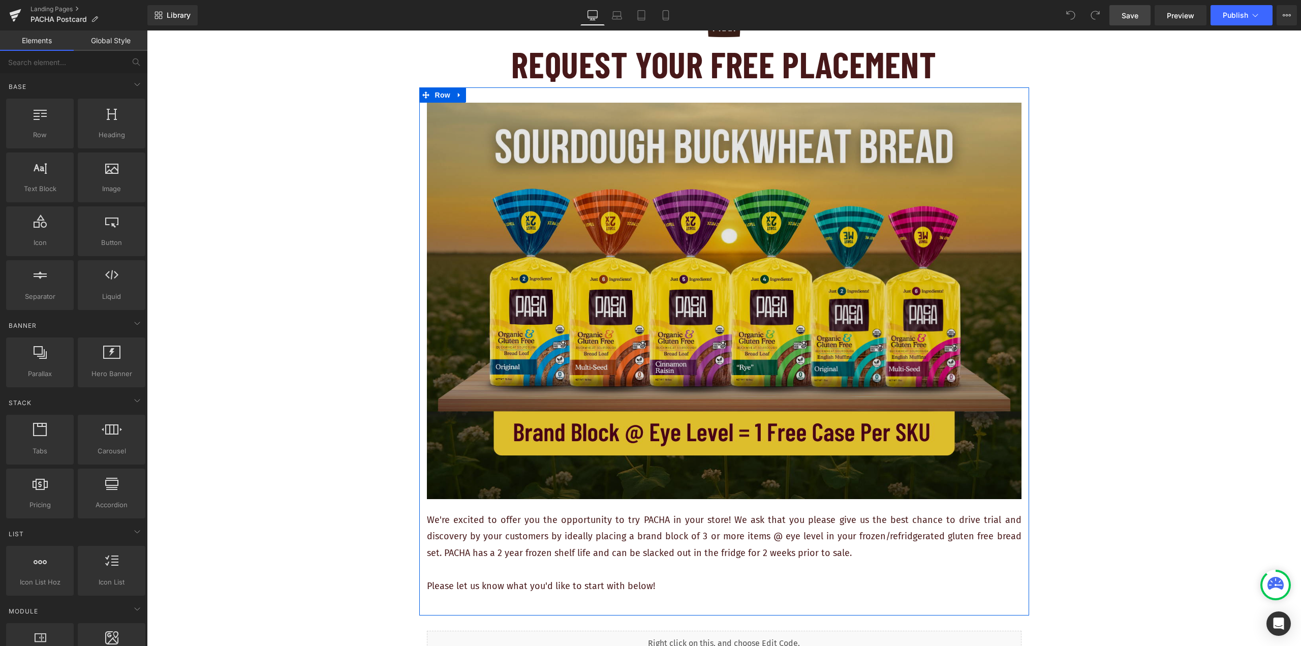
scroll to position [0, 0]
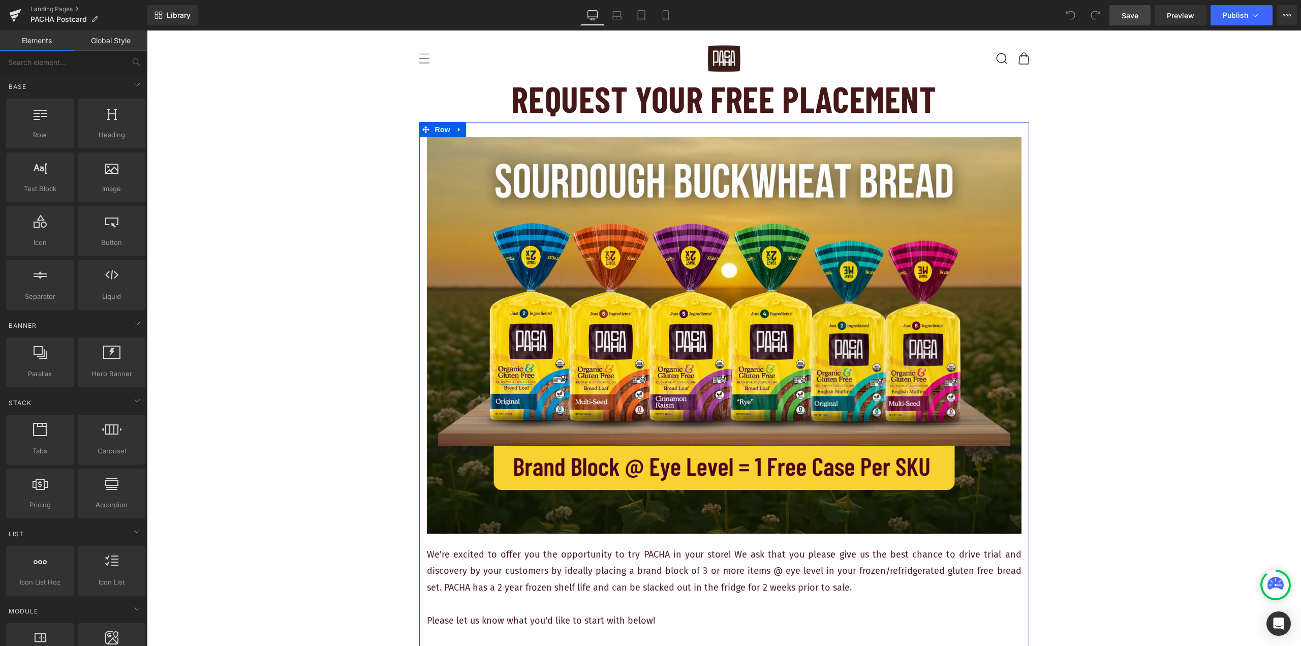
click at [730, 104] on div "REQUEST YOUR FREE PLACEMENT Heading" at bounding box center [724, 99] width 1154 height 46
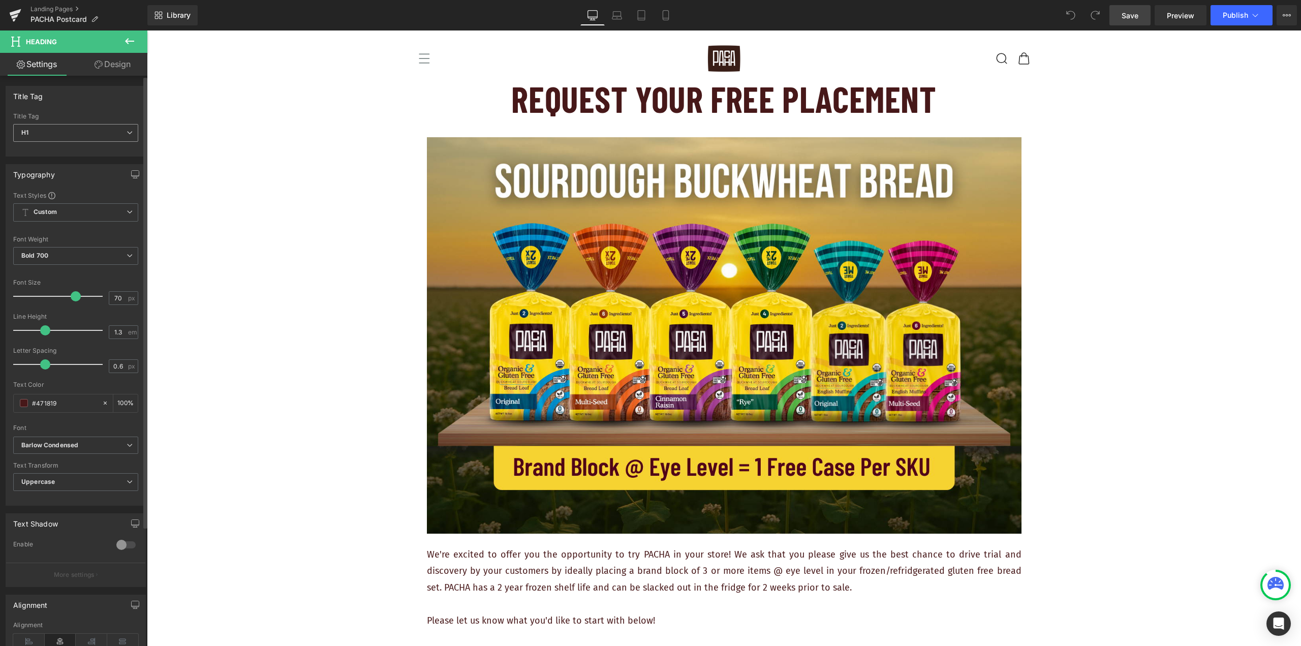
click at [113, 128] on span "H1" at bounding box center [75, 133] width 125 height 18
click at [103, 160] on li "H2" at bounding box center [76, 165] width 126 height 15
type input "24"
type input "100"
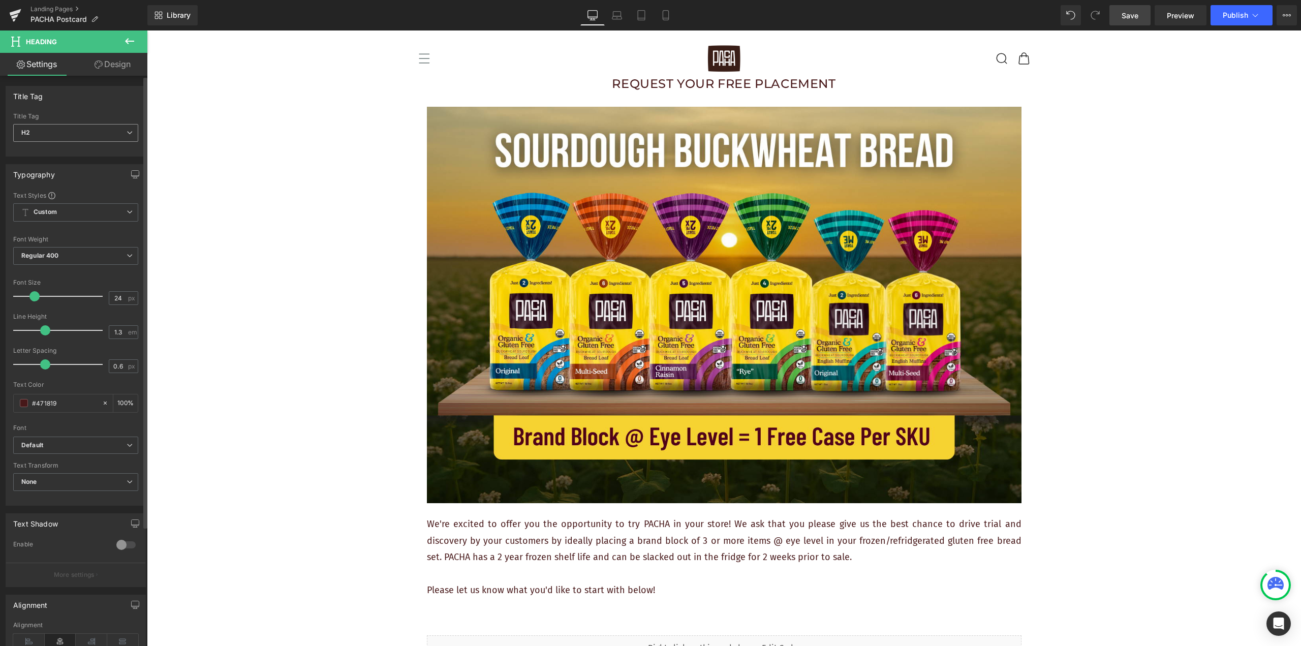
click at [109, 131] on span "H2" at bounding box center [75, 133] width 125 height 18
click at [101, 151] on li "H1" at bounding box center [76, 150] width 126 height 15
type input "70"
type input "100"
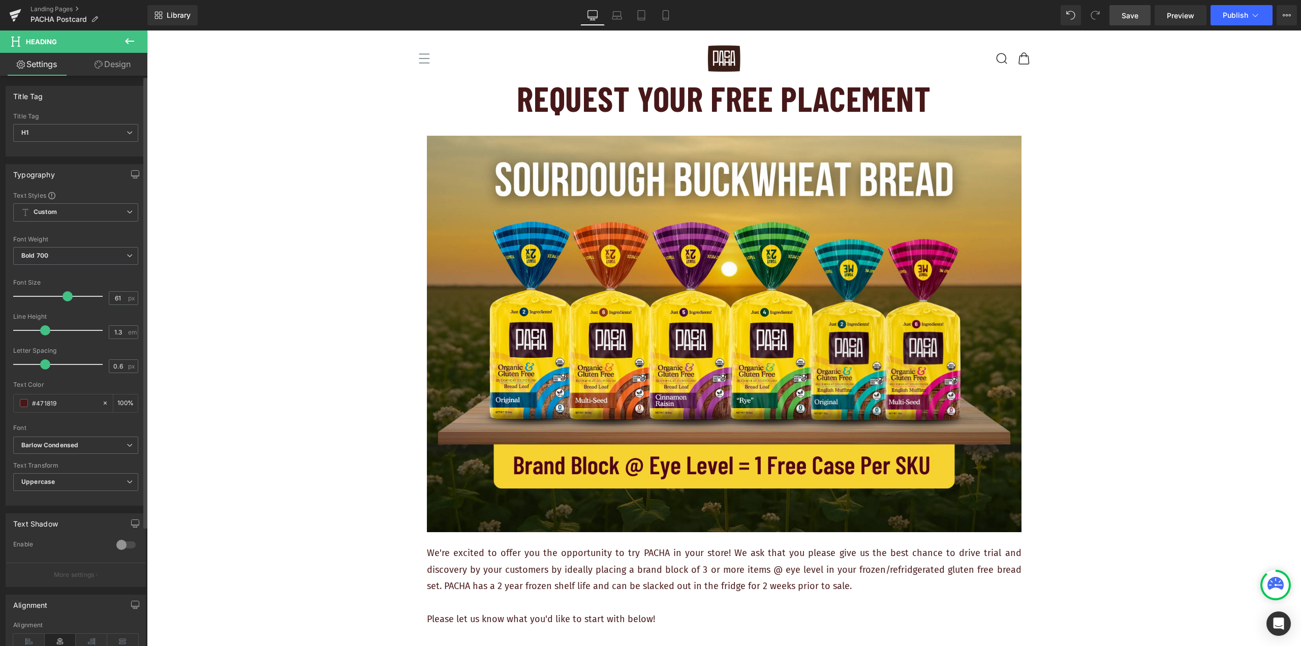
type input "60"
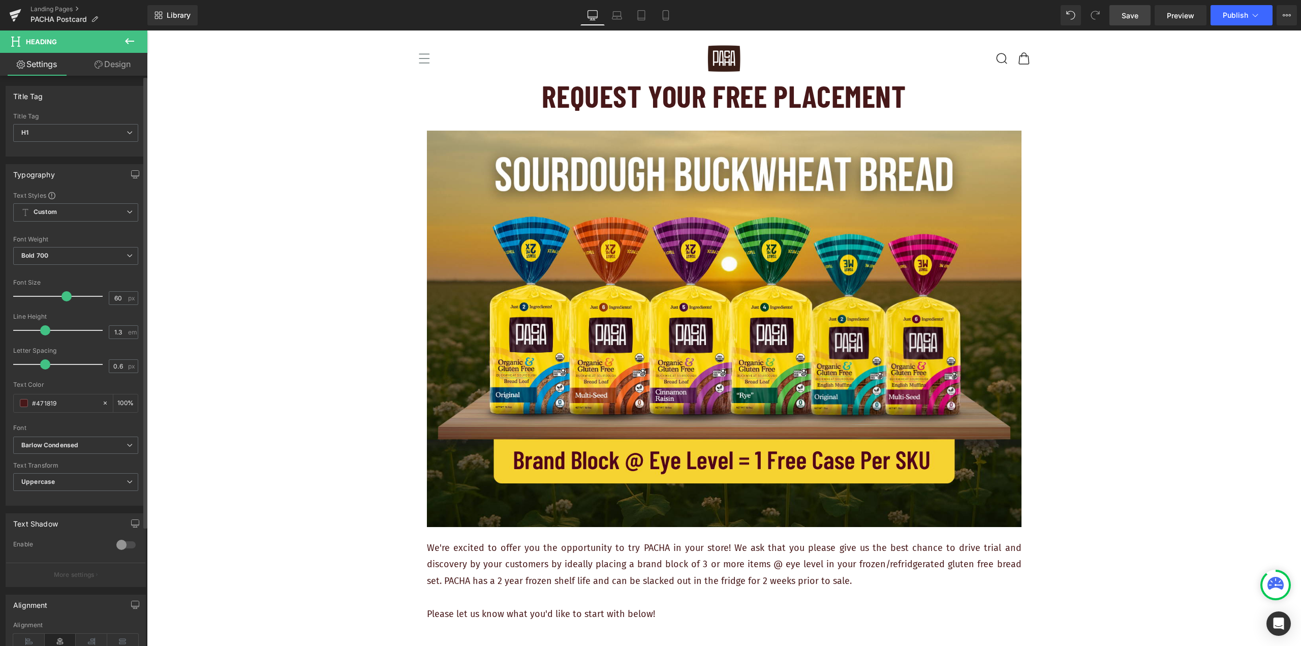
drag, startPoint x: 72, startPoint y: 297, endPoint x: 64, endPoint y: 298, distance: 8.7
click at [64, 298] on span at bounding box center [66, 296] width 10 height 10
click at [1136, 18] on span "Save" at bounding box center [1130, 15] width 17 height 11
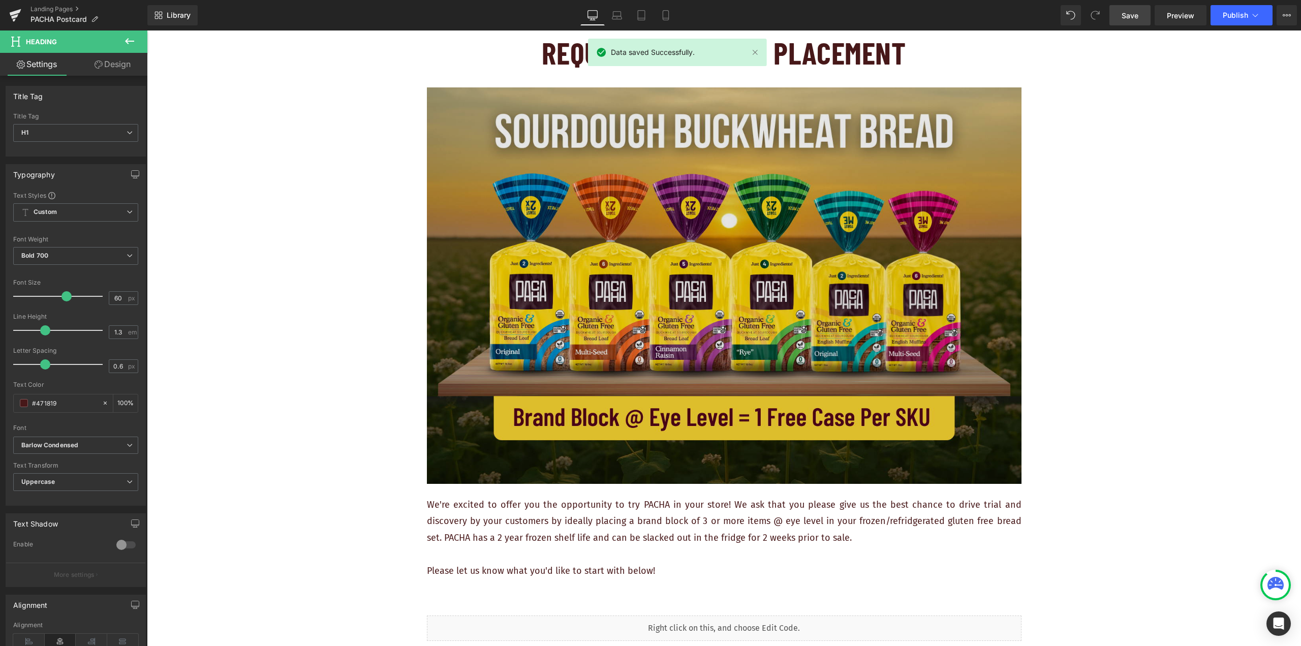
scroll to position [254, 0]
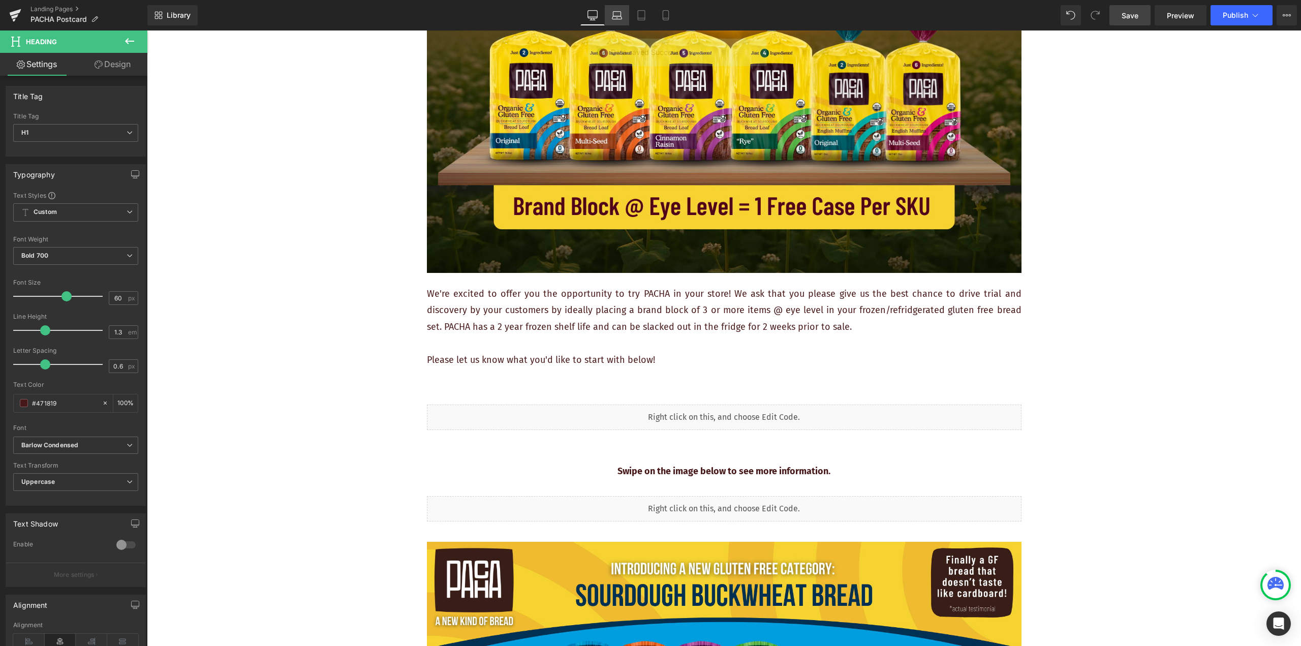
click at [615, 17] on icon at bounding box center [617, 15] width 10 height 10
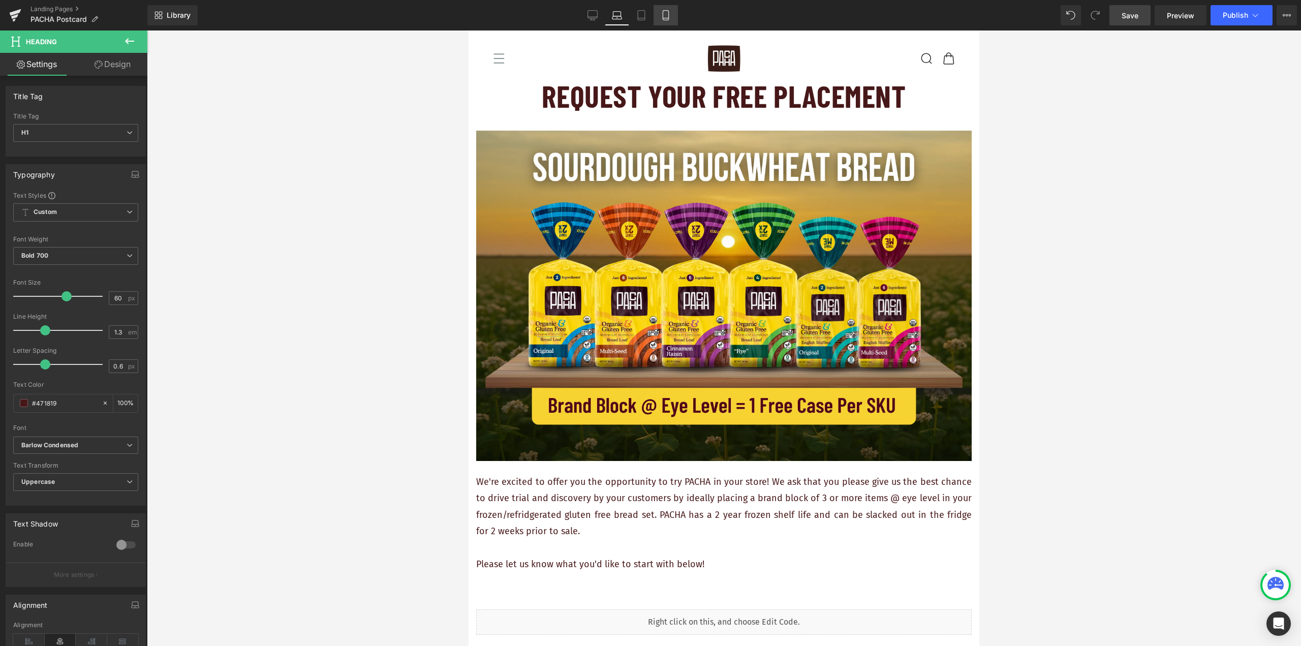
click at [654, 18] on link "Mobile" at bounding box center [666, 15] width 24 height 20
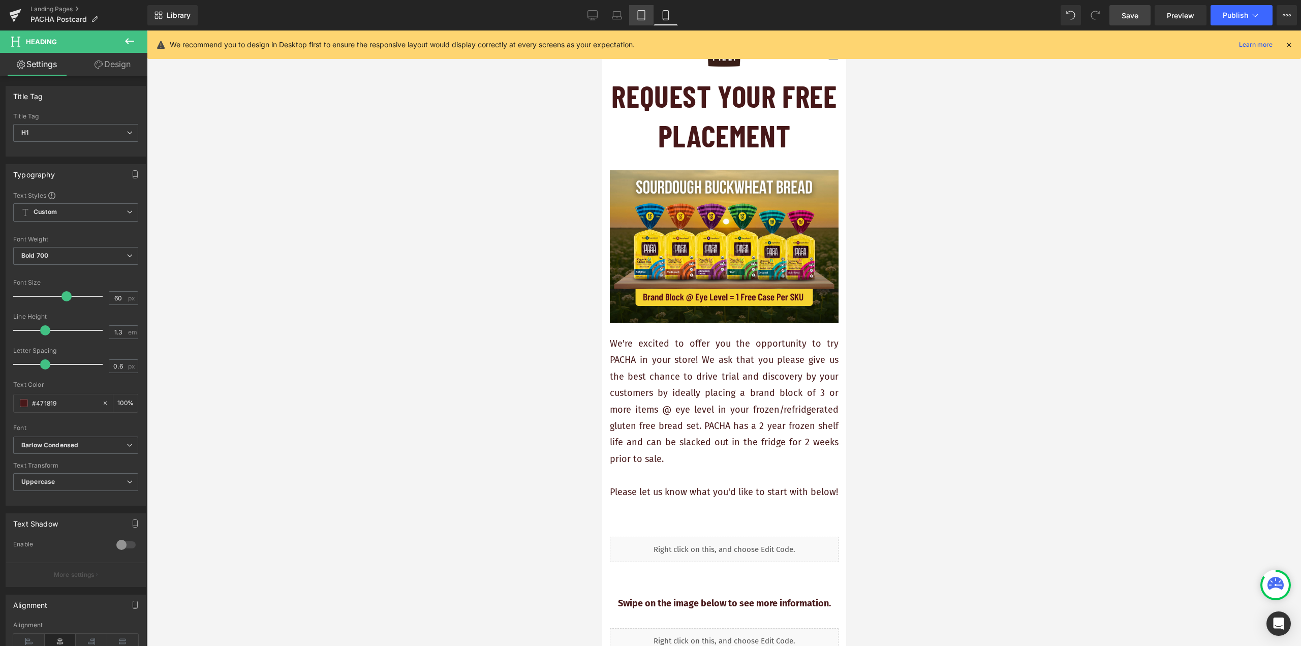
click at [632, 16] on link "Tablet" at bounding box center [641, 15] width 24 height 20
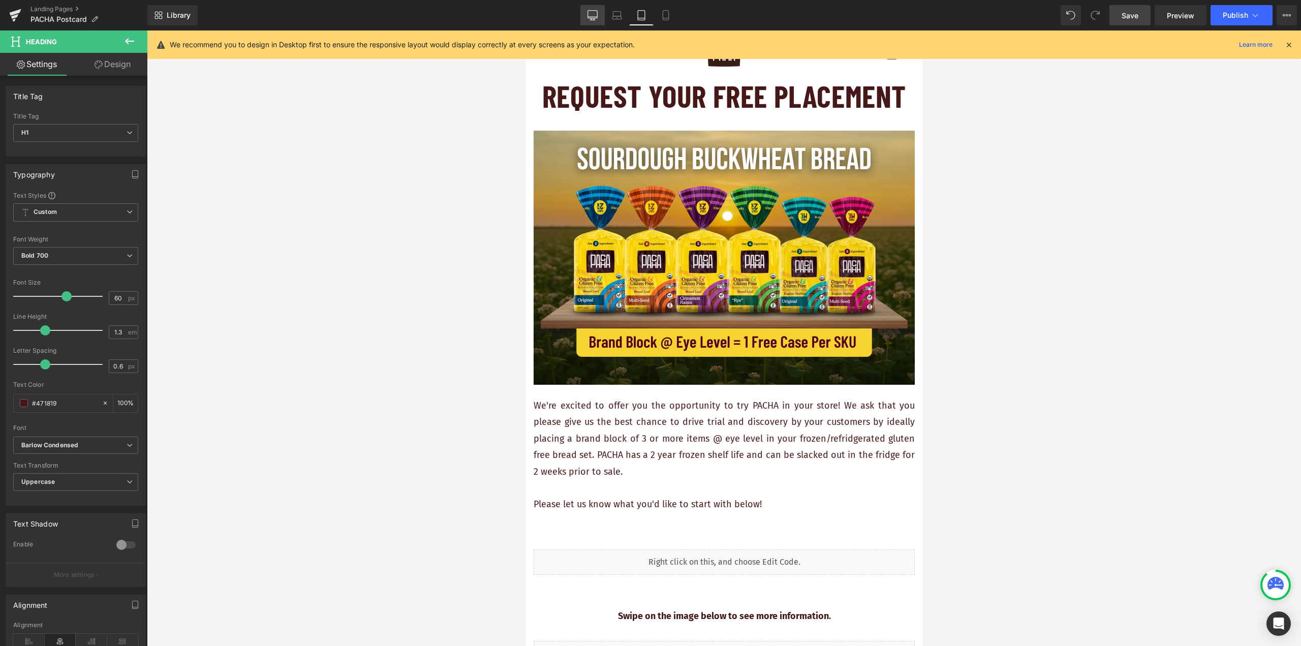
click at [584, 17] on link "Desktop" at bounding box center [592, 15] width 24 height 20
type input "100"
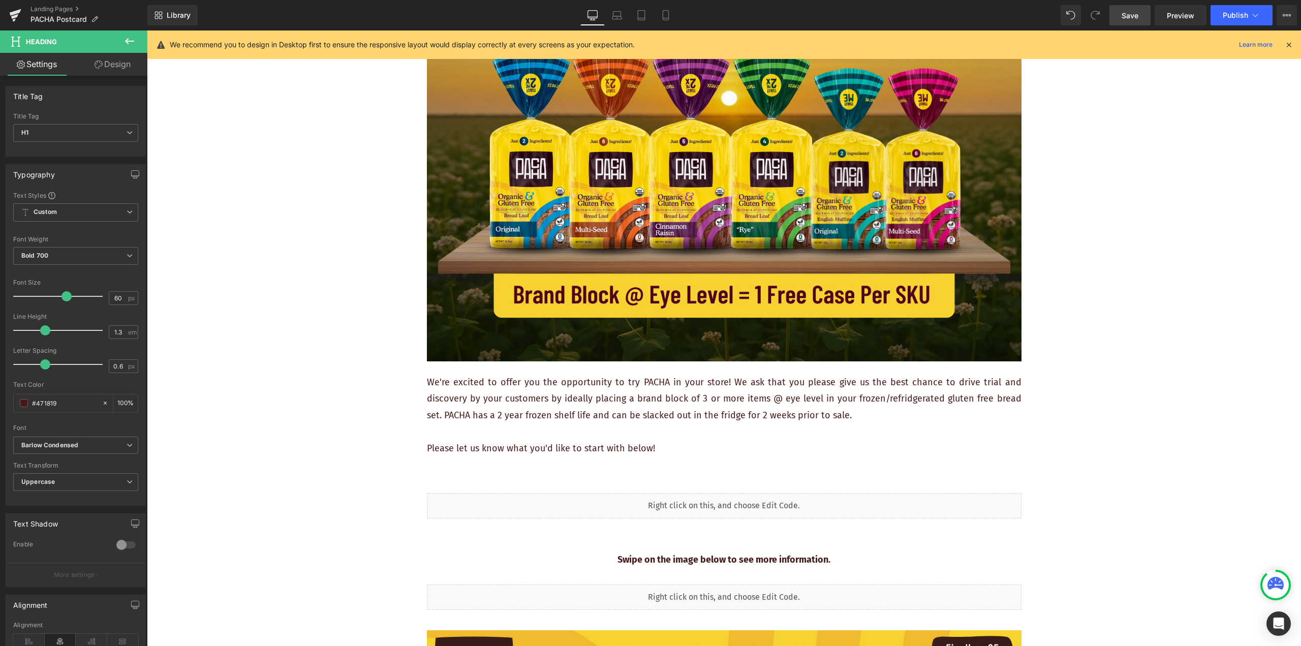
scroll to position [254, 0]
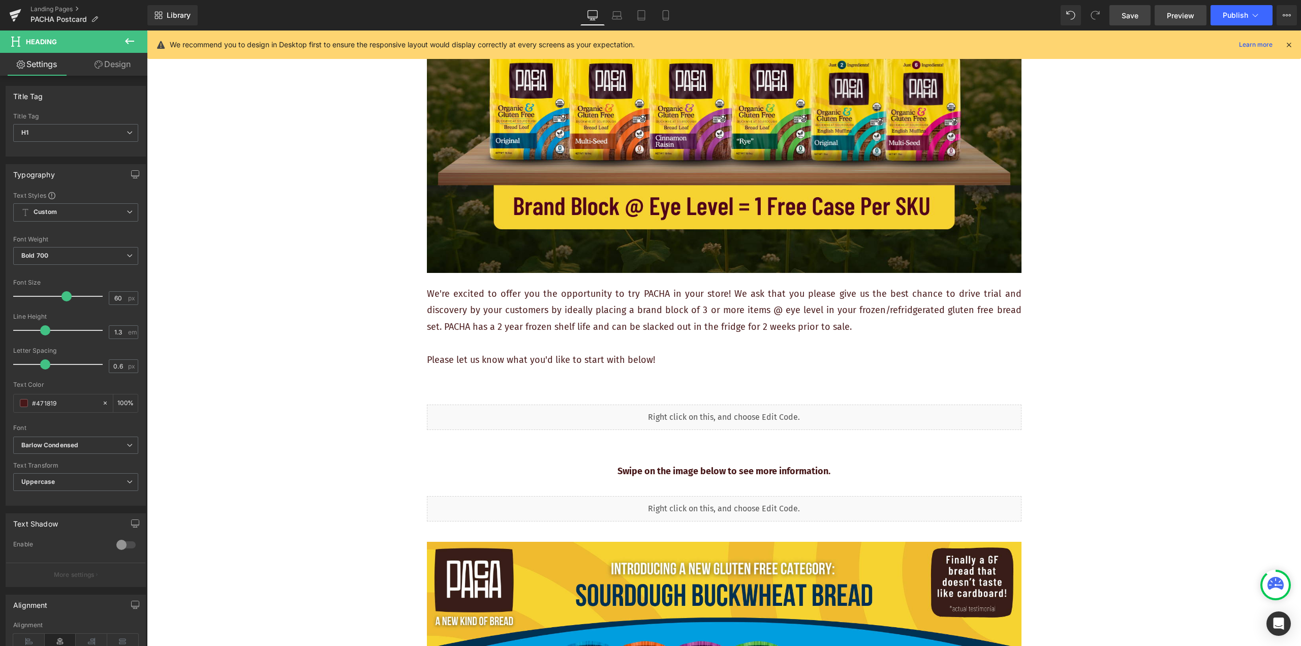
click at [1178, 19] on span "Preview" at bounding box center [1180, 15] width 27 height 11
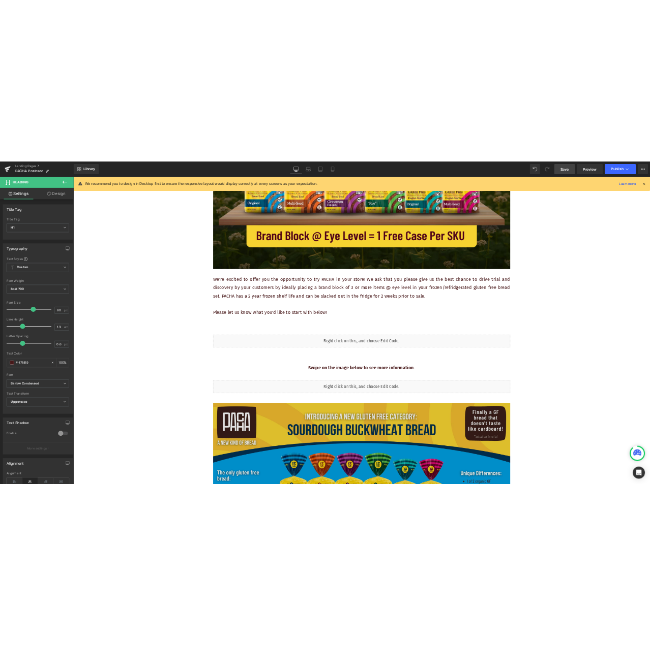
scroll to position [457, 0]
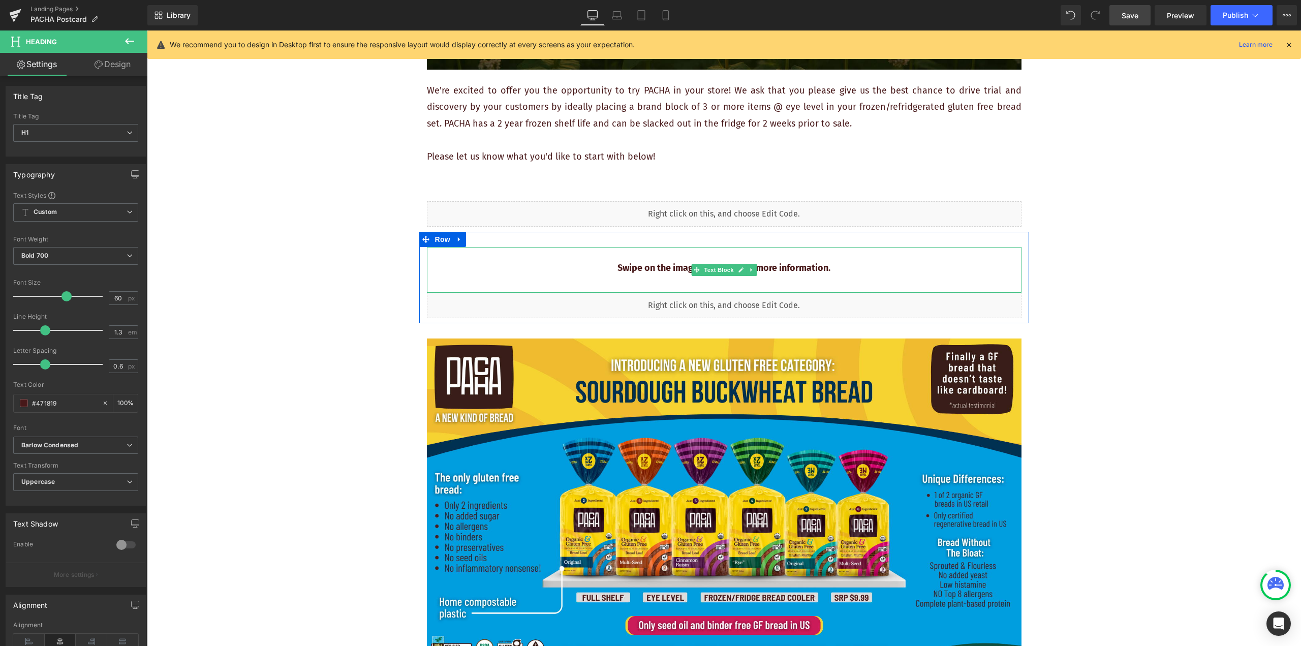
click at [678, 268] on strong "Swipe on the image below to see more information." at bounding box center [724, 267] width 213 height 11
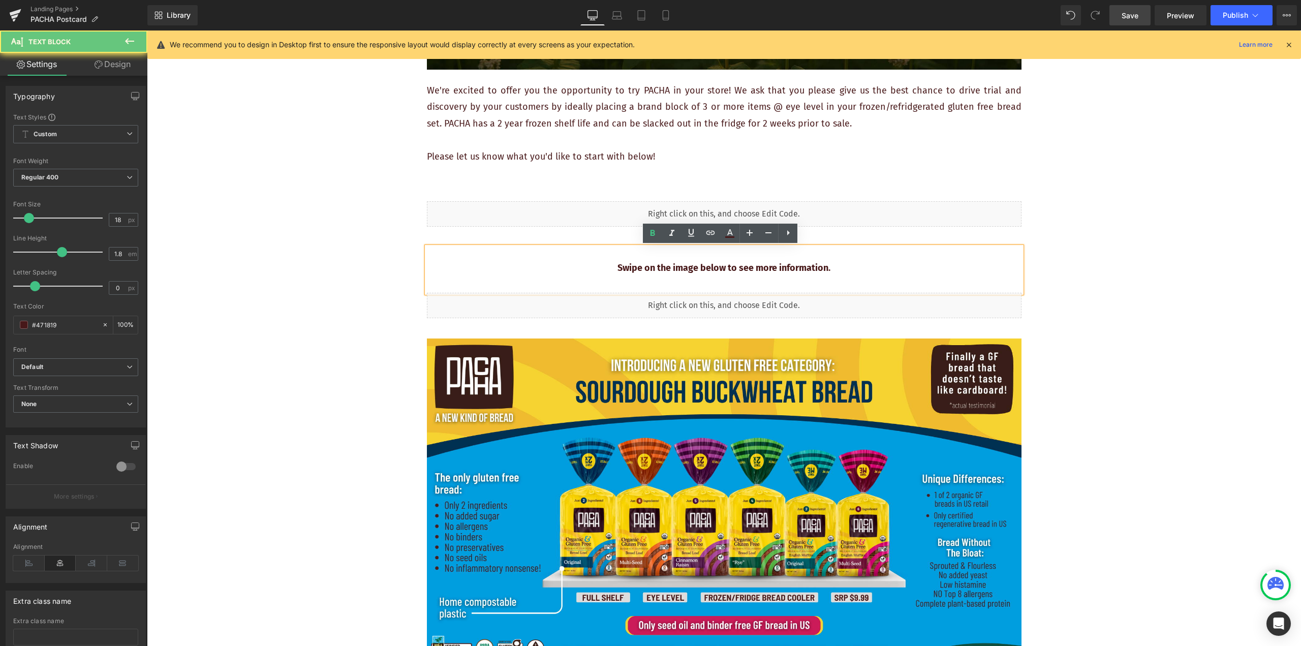
click at [693, 267] on strong "Swipe on the image below to see more information." at bounding box center [724, 267] width 213 height 11
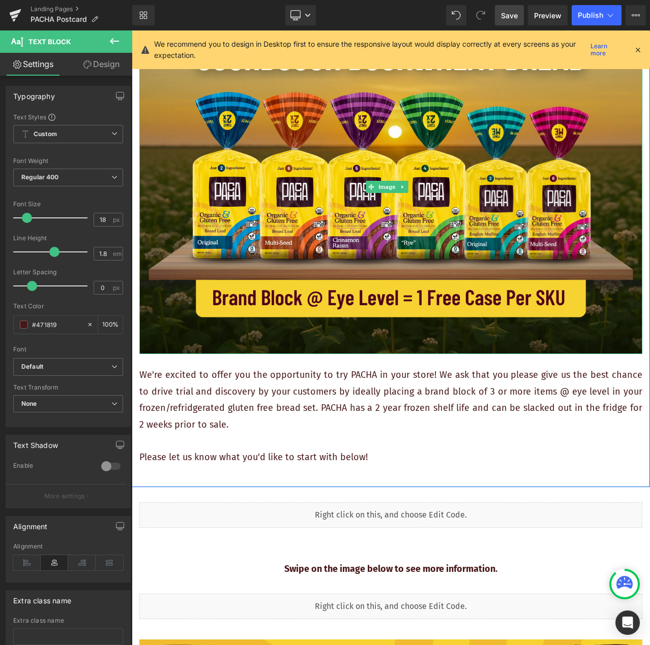
scroll to position [152, 0]
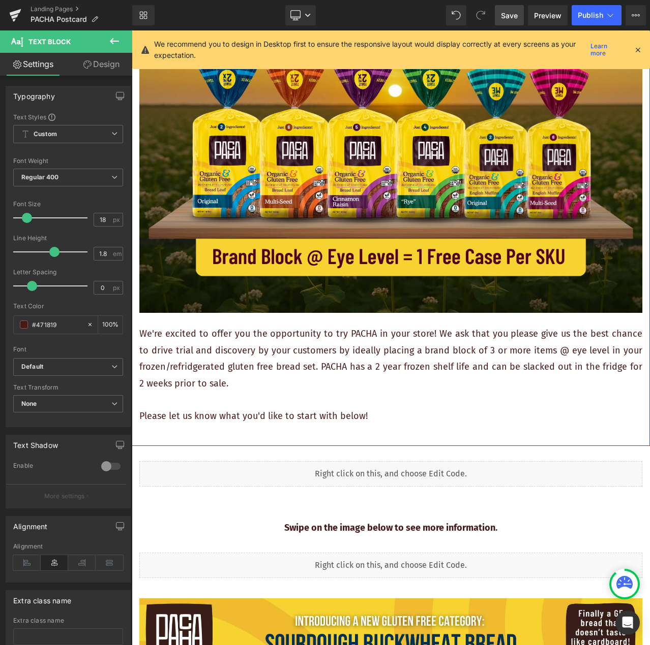
click at [183, 363] on p "We're excited to offer you the opportunity to try PACHA in your store! We ask t…" at bounding box center [390, 359] width 503 height 66
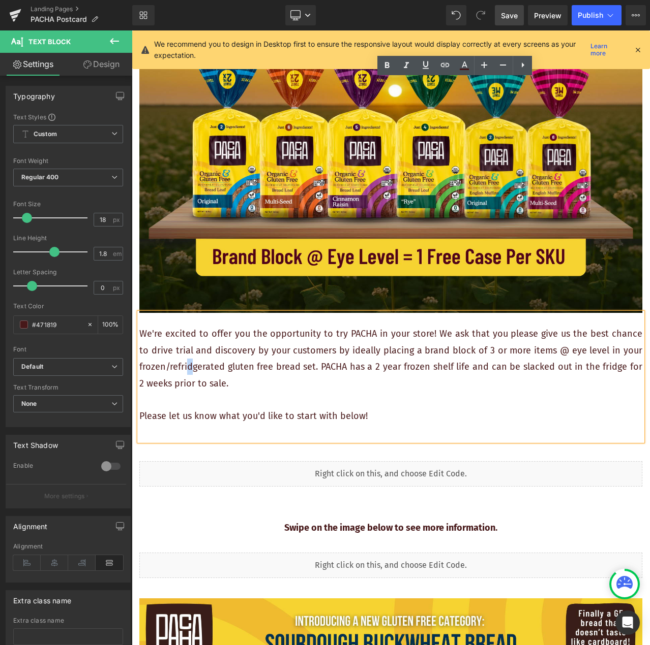
click at [189, 361] on p "We're excited to offer you the opportunity to try PACHA in your store! We ask t…" at bounding box center [390, 359] width 503 height 66
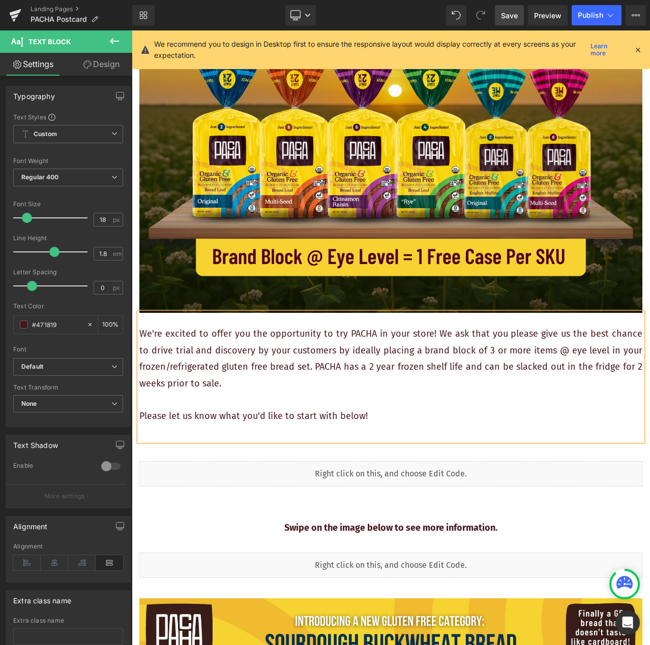
click at [296, 373] on p "We're excited to offer you the opportunity to try PACHA in your store! We ask t…" at bounding box center [390, 359] width 503 height 66
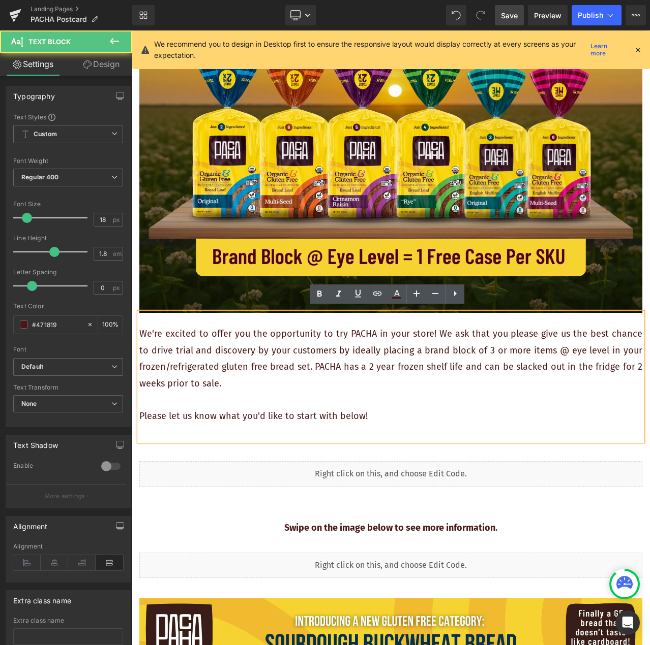
click at [511, 19] on span "Save" at bounding box center [509, 15] width 17 height 11
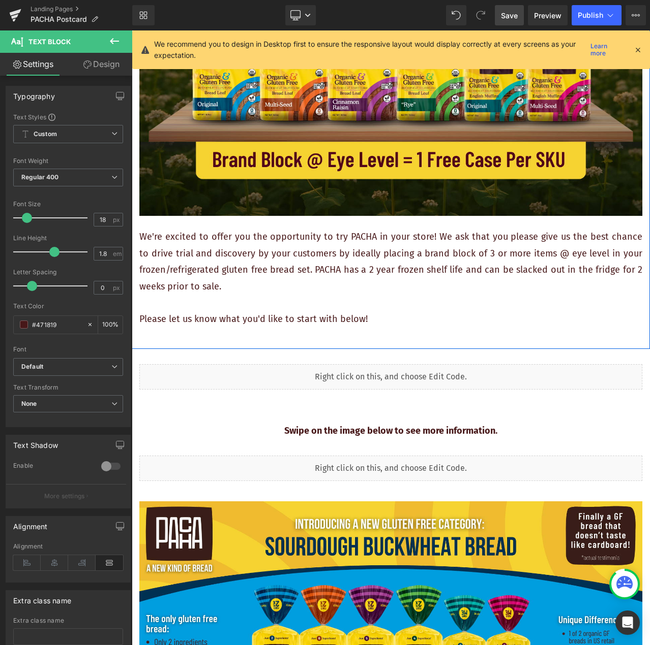
scroll to position [254, 0]
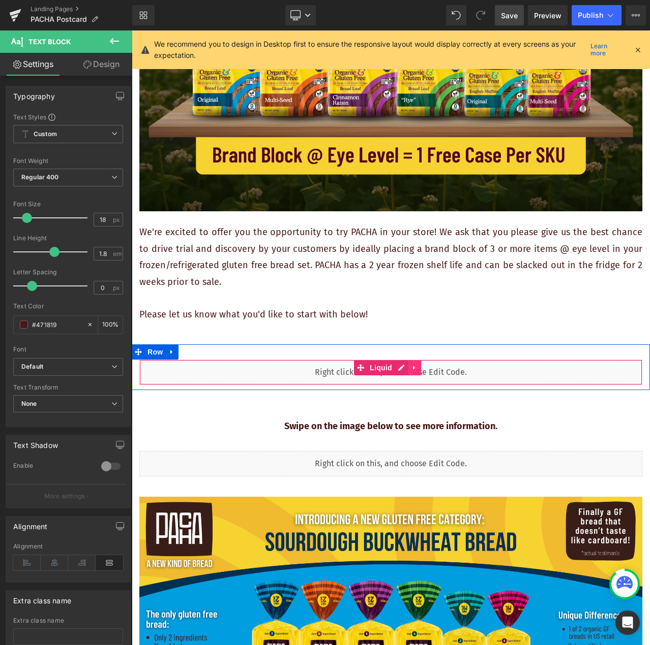
click at [418, 370] on link at bounding box center [414, 367] width 13 height 15
click at [485, 370] on div "Liquid" at bounding box center [390, 372] width 503 height 25
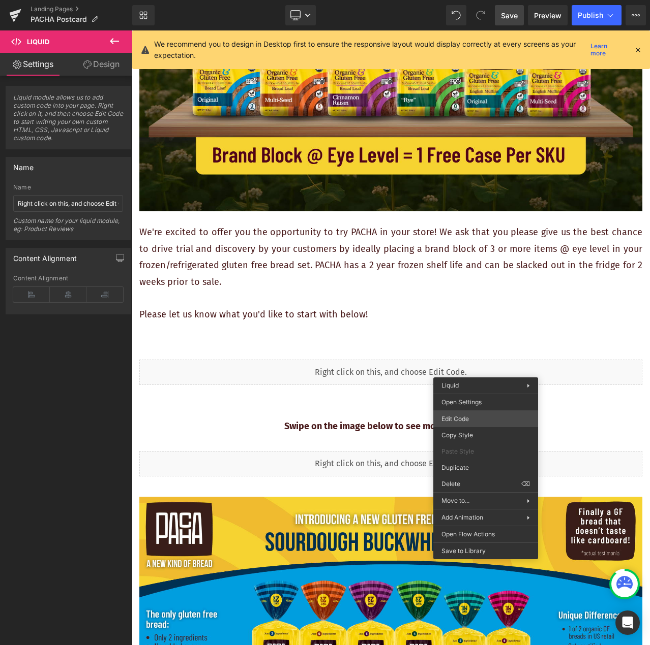
click at [490, 0] on div "You are previewing how the will restyle your page. You can not edit Elements in…" at bounding box center [325, 0] width 650 height 0
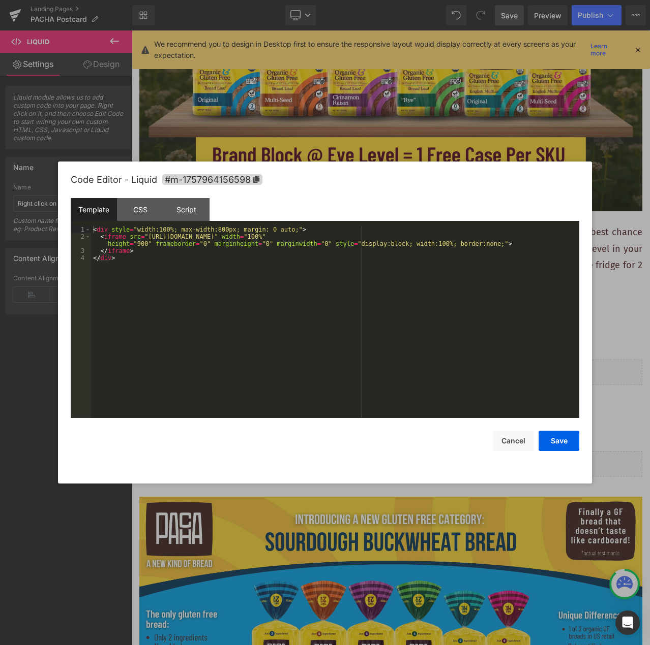
click at [366, 293] on div "< div style = "width:100%; max-width:800px; margin: 0 auto;" > < iframe src = "…" at bounding box center [335, 329] width 488 height 206
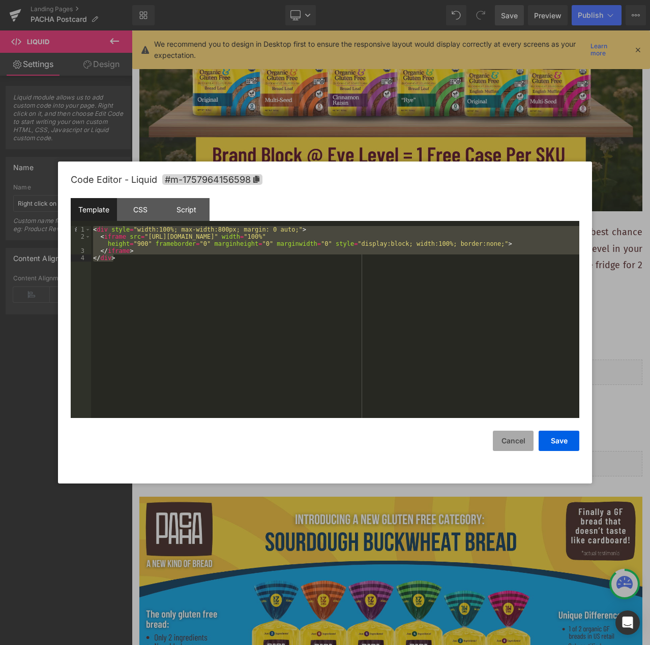
click at [509, 443] on button "Cancel" at bounding box center [512, 441] width 41 height 20
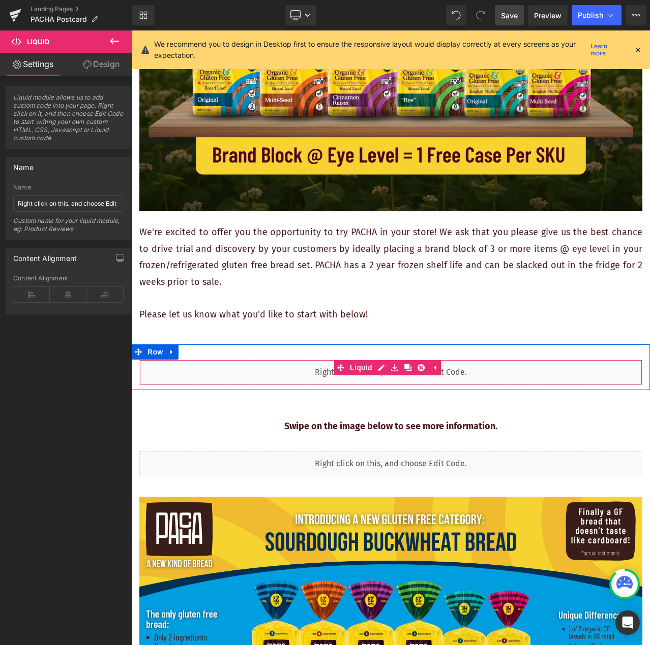
click at [501, 375] on div "Liquid" at bounding box center [390, 372] width 503 height 25
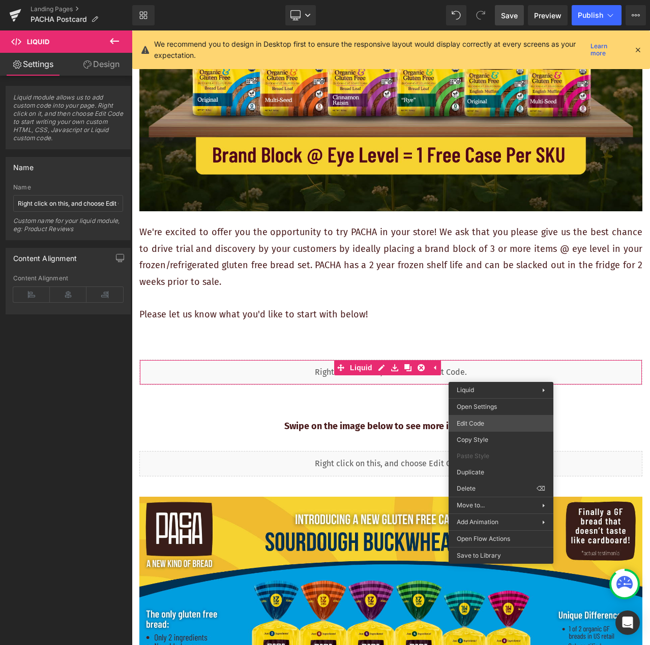
click at [495, 0] on div "You are previewing how the will restyle your page. You can not edit Elements in…" at bounding box center [325, 0] width 650 height 0
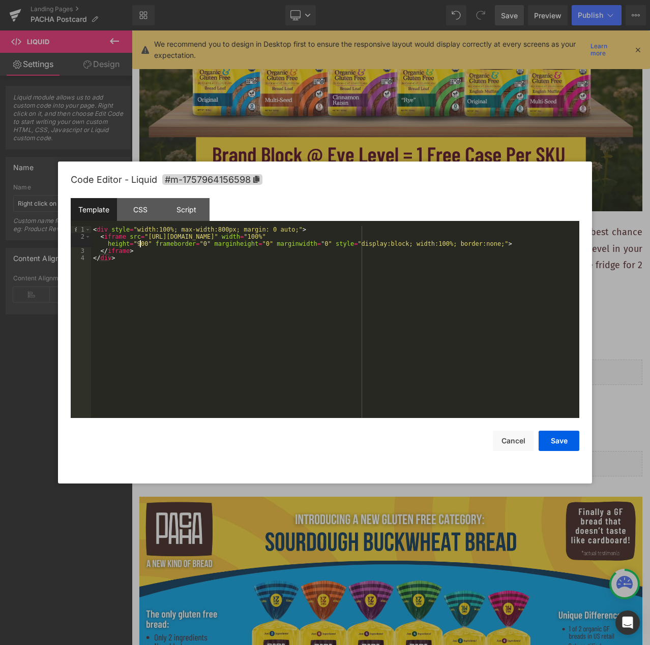
click at [141, 244] on div "< div style = "width:100%; max-width:800px; margin: 0 auto;" > < iframe src = "…" at bounding box center [335, 329] width 488 height 206
drag, startPoint x: 144, startPoint y: 245, endPoint x: 134, endPoint y: 243, distance: 10.4
click at [134, 243] on div "< div style = "width:100%; max-width:800px; margin: 0 auto;" > < iframe src = "…" at bounding box center [335, 329] width 488 height 206
click at [562, 444] on button "Save" at bounding box center [558, 441] width 41 height 20
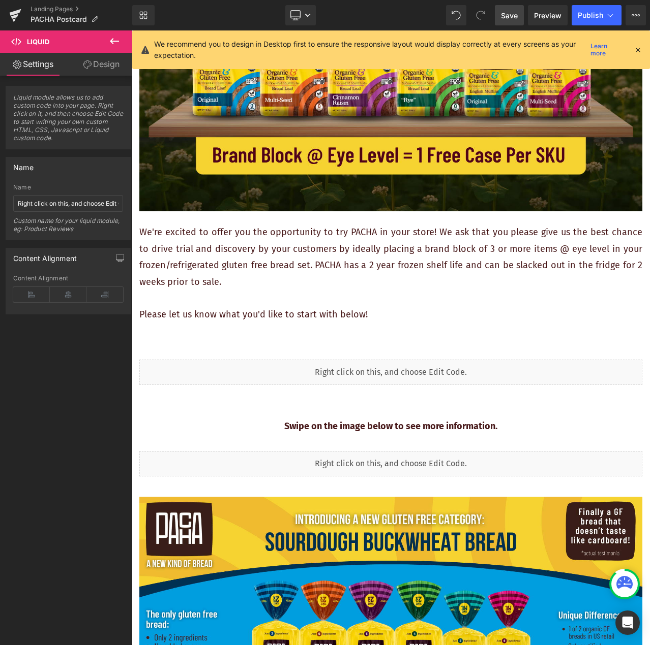
click at [509, 15] on span "Save" at bounding box center [509, 15] width 17 height 11
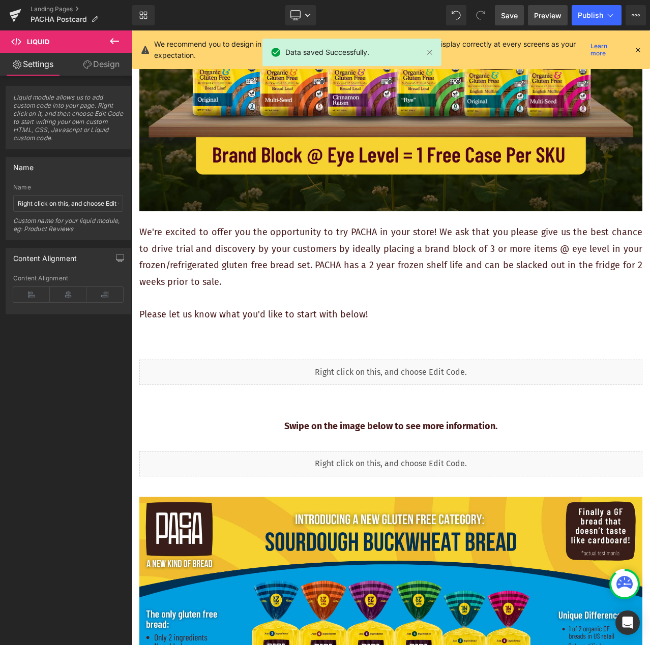
click at [558, 15] on span "Preview" at bounding box center [547, 15] width 27 height 11
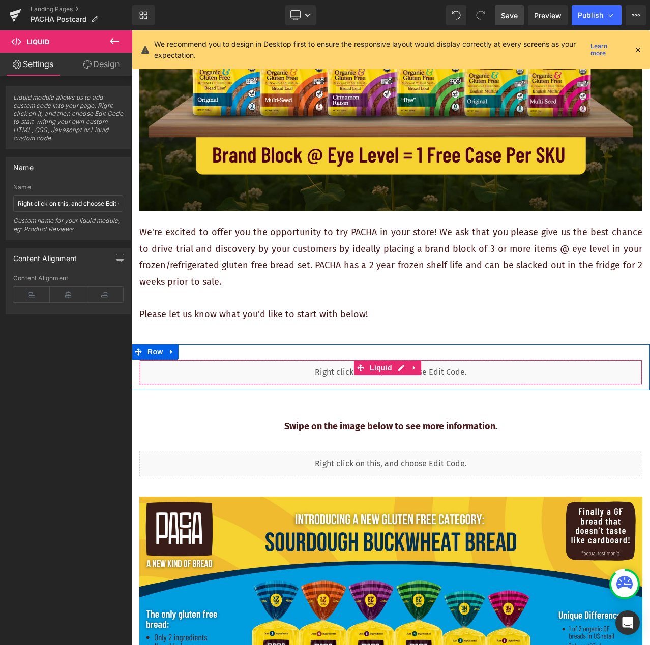
click at [481, 369] on div "Liquid" at bounding box center [390, 372] width 503 height 25
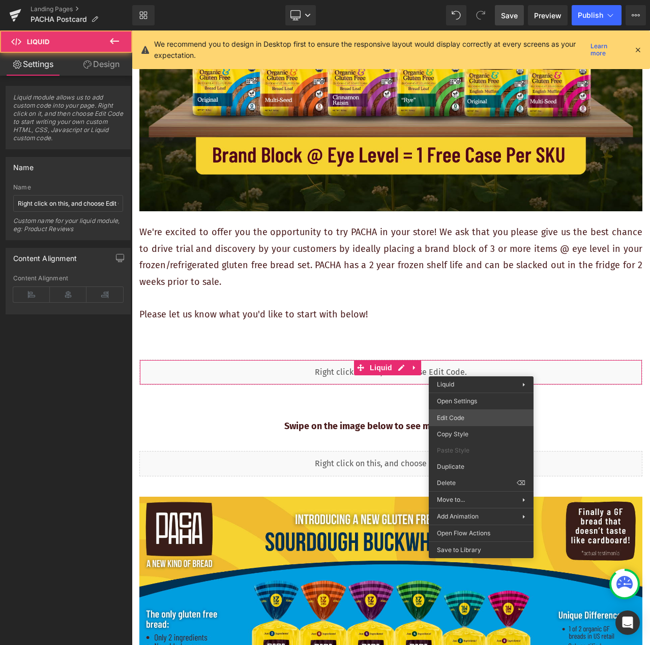
click at [496, 0] on div "You are previewing how the will restyle your page. You can not edit Elements in…" at bounding box center [325, 0] width 650 height 0
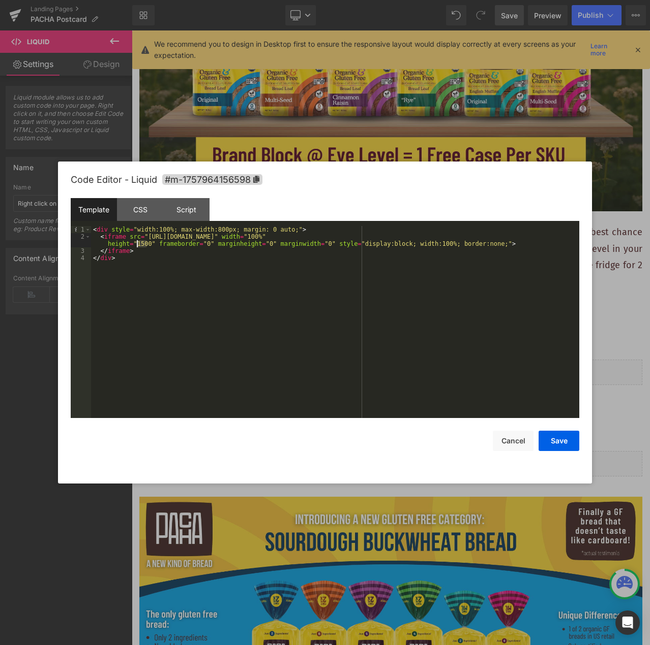
drag, startPoint x: 146, startPoint y: 242, endPoint x: 138, endPoint y: 242, distance: 8.1
click at [138, 242] on div "< div style = "width:100%; max-width:800px; margin: 0 auto;" > < iframe src = "…" at bounding box center [335, 329] width 488 height 206
click at [560, 443] on button "Save" at bounding box center [558, 441] width 41 height 20
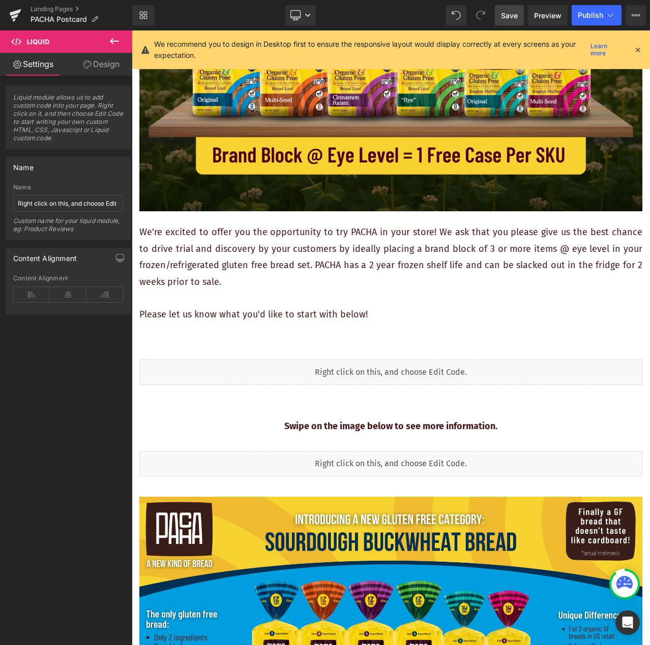
click at [504, 19] on span "Save" at bounding box center [509, 15] width 17 height 11
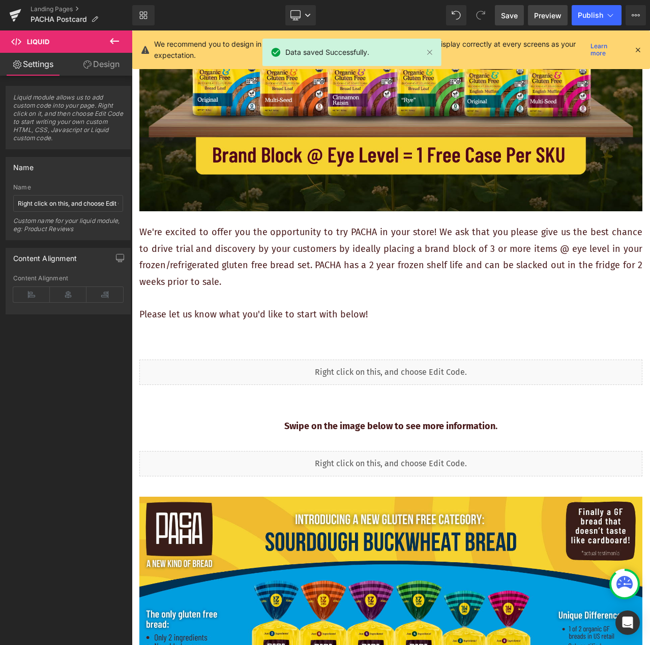
click at [539, 15] on span "Preview" at bounding box center [547, 15] width 27 height 11
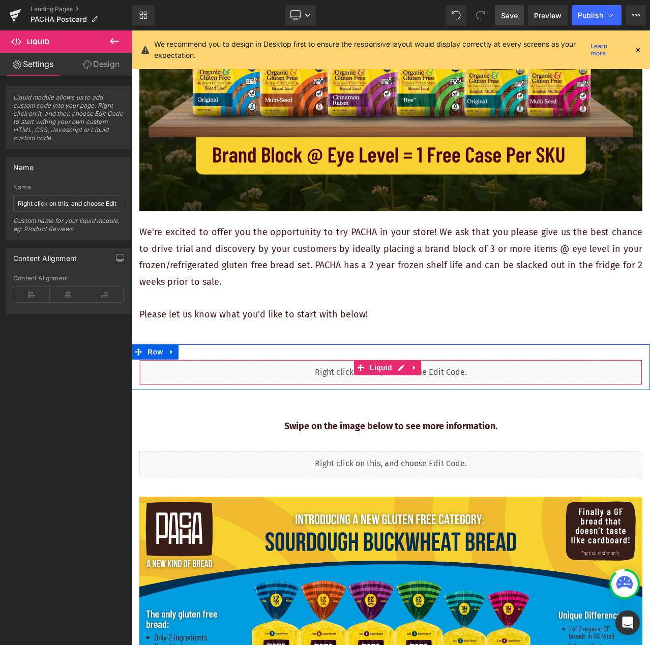
click at [494, 371] on div "Liquid" at bounding box center [390, 372] width 503 height 25
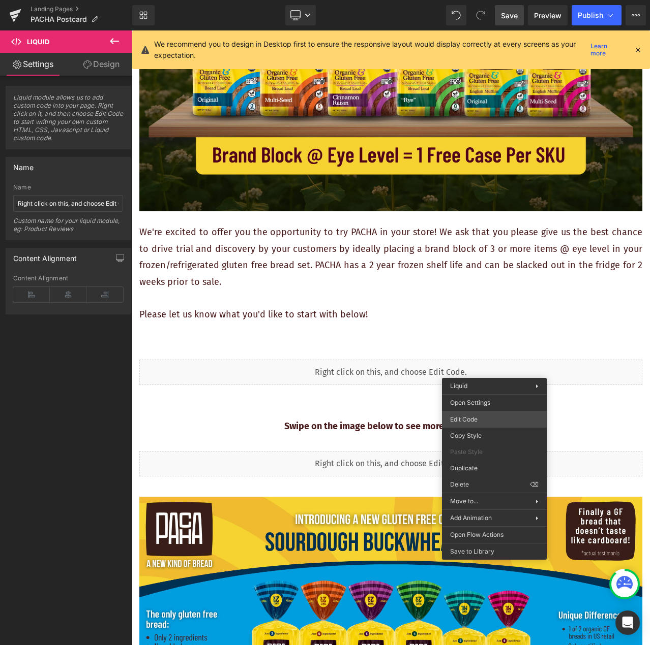
click at [493, 0] on div "You are previewing how the will restyle your page. You can not edit Elements in…" at bounding box center [325, 0] width 650 height 0
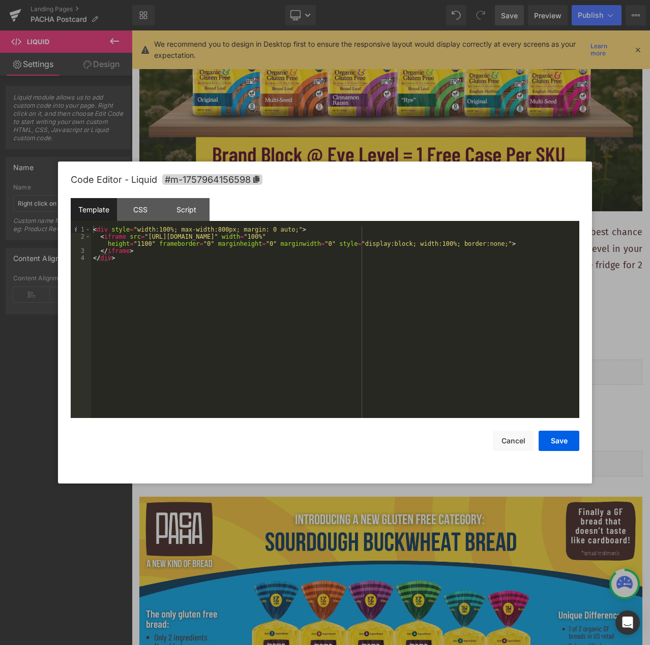
click at [139, 239] on div "< div style = "width:100%; max-width:800px; margin: 0 auto;" > < iframe src = "…" at bounding box center [335, 329] width 488 height 206
drag, startPoint x: 144, startPoint y: 244, endPoint x: 148, endPoint y: 251, distance: 7.3
click at [140, 245] on div "< div style = "width:100%; max-width:800px; margin: 0 auto;" > < iframe src = "…" at bounding box center [335, 329] width 488 height 206
click at [563, 441] on button "Save" at bounding box center [558, 441] width 41 height 20
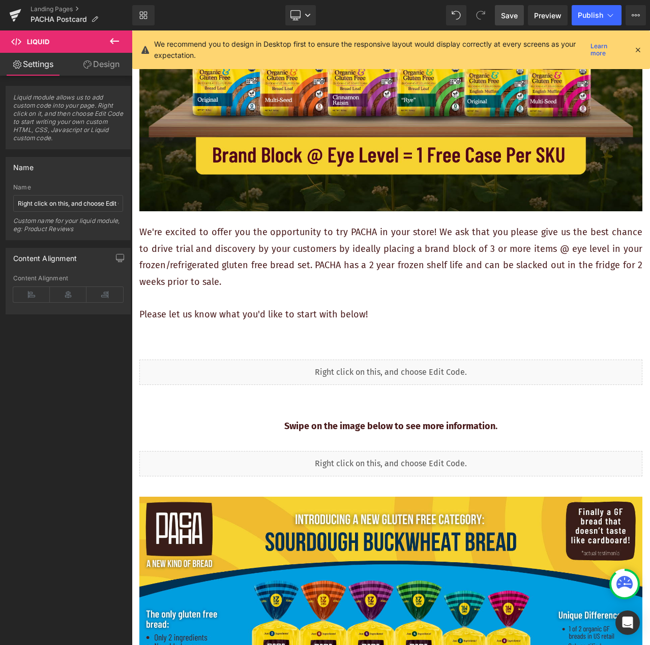
click at [506, 14] on span "Save" at bounding box center [509, 15] width 17 height 11
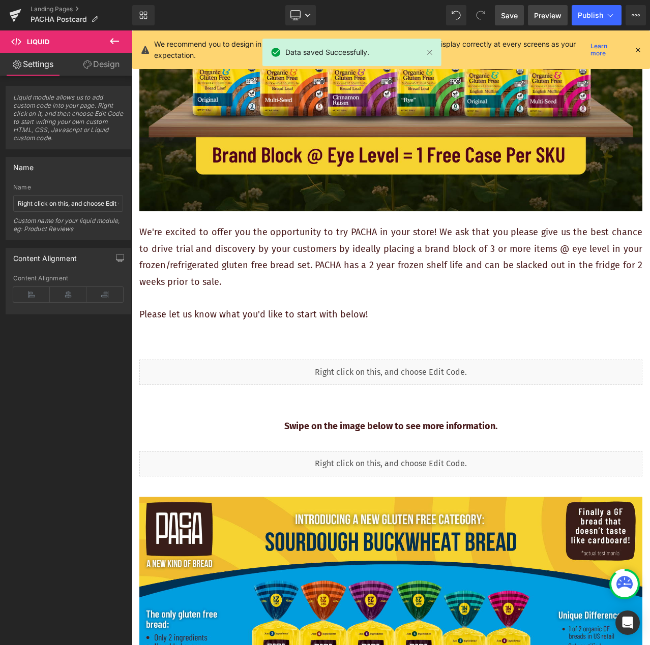
click at [550, 17] on span "Preview" at bounding box center [547, 15] width 27 height 11
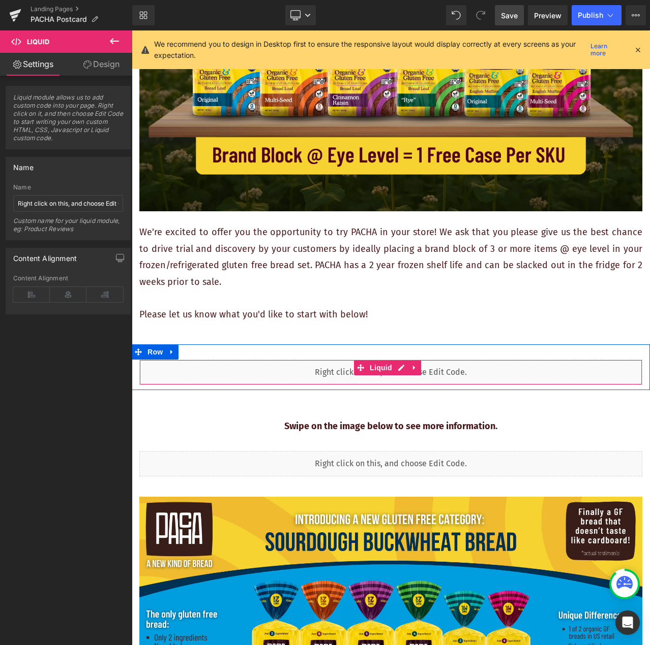
click at [502, 374] on div "Liquid" at bounding box center [390, 372] width 503 height 25
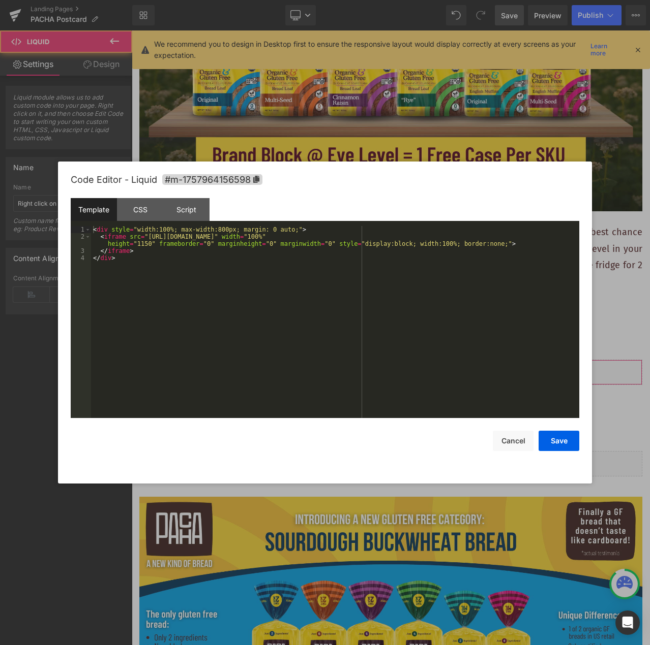
click at [507, 0] on div "You are previewing how the will restyle your page. You can not edit Elements in…" at bounding box center [325, 0] width 650 height 0
click at [142, 247] on div "< div style = "width:100%; max-width:800px; margin: 0 auto;" > < iframe src = "…" at bounding box center [335, 329] width 488 height 206
drag, startPoint x: 145, startPoint y: 243, endPoint x: 138, endPoint y: 243, distance: 7.6
click at [138, 243] on div "< div style = "width:100%; max-width:800px; margin: 0 auto;" > < iframe src = "…" at bounding box center [335, 329] width 488 height 206
click at [562, 443] on button "Save" at bounding box center [558, 441] width 41 height 20
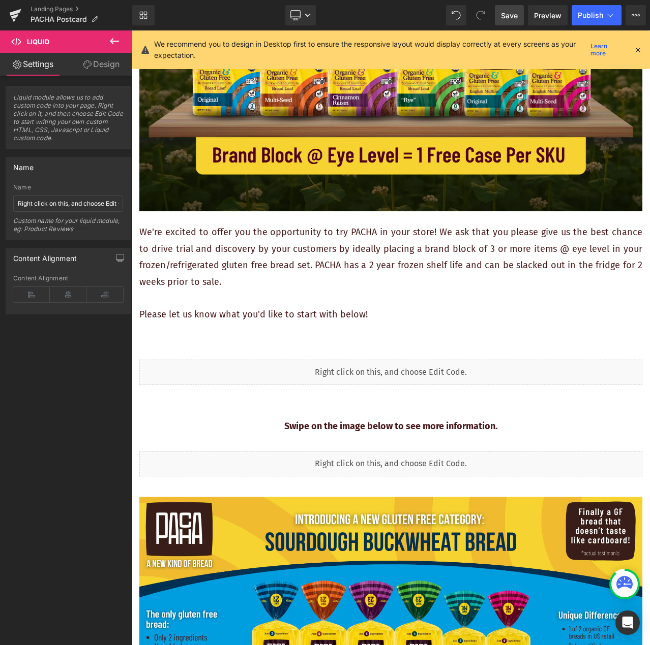
click at [510, 16] on span "Save" at bounding box center [509, 15] width 17 height 11
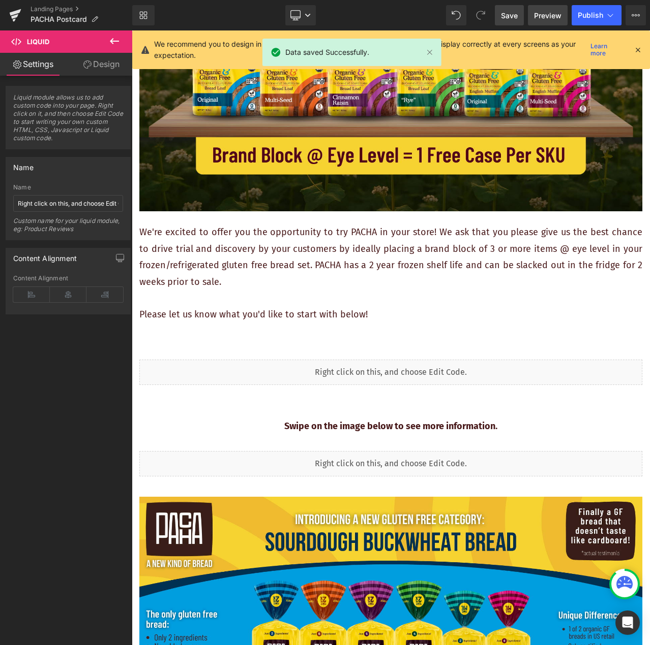
click at [543, 11] on span "Preview" at bounding box center [547, 15] width 27 height 11
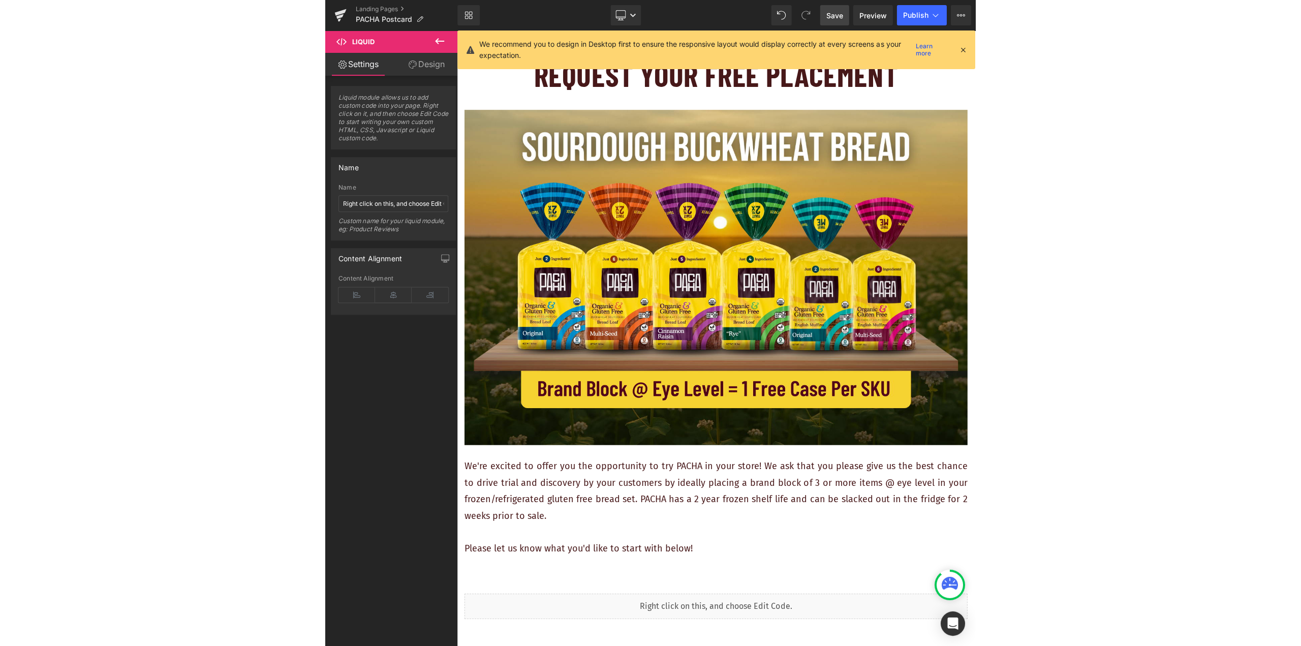
scroll to position [0, 0]
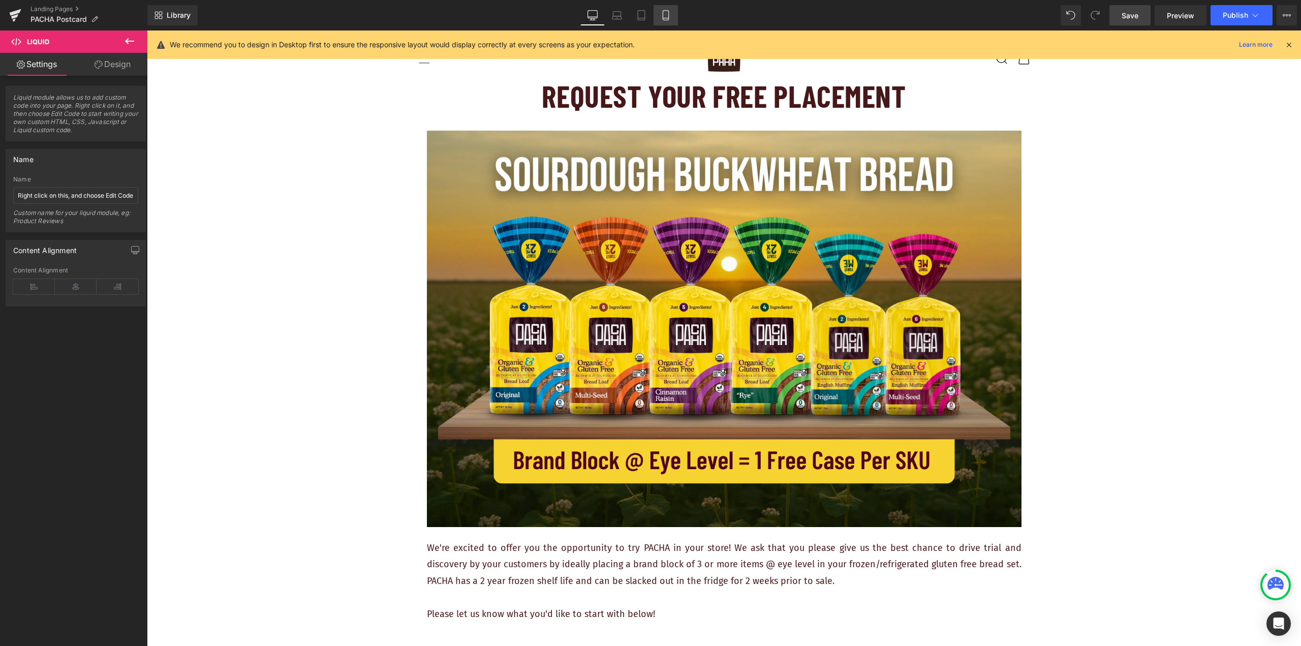
click at [665, 16] on icon at bounding box center [666, 15] width 10 height 10
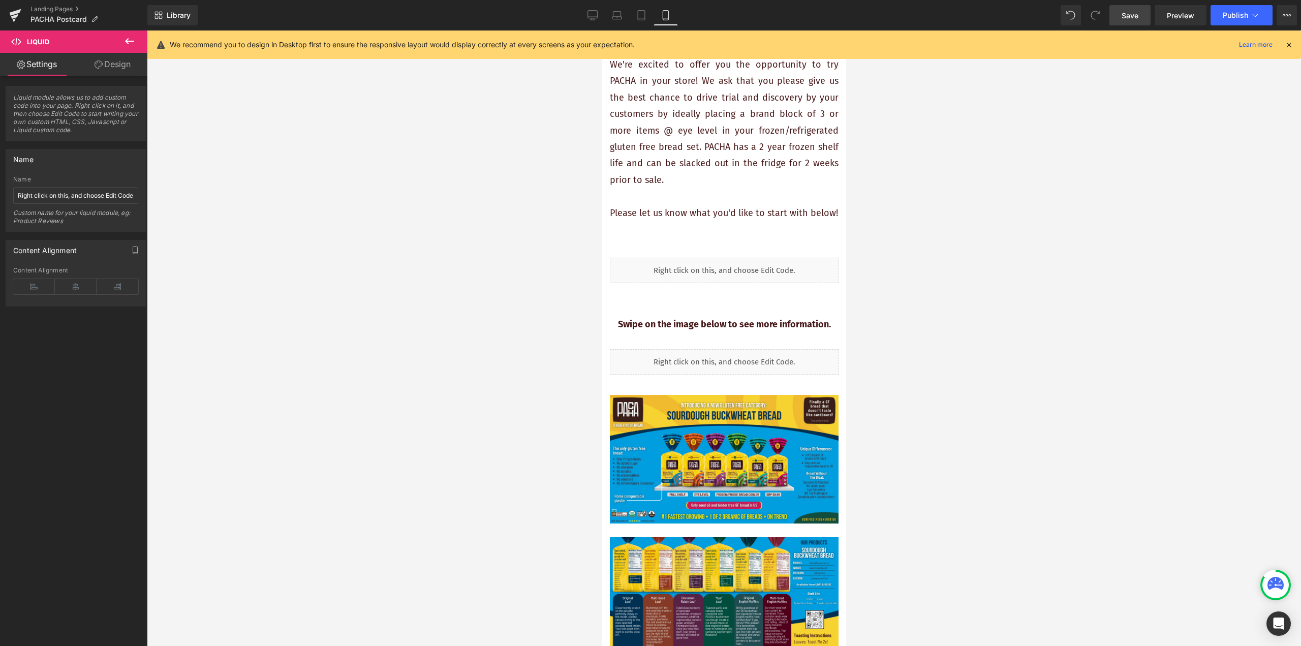
scroll to position [305, 0]
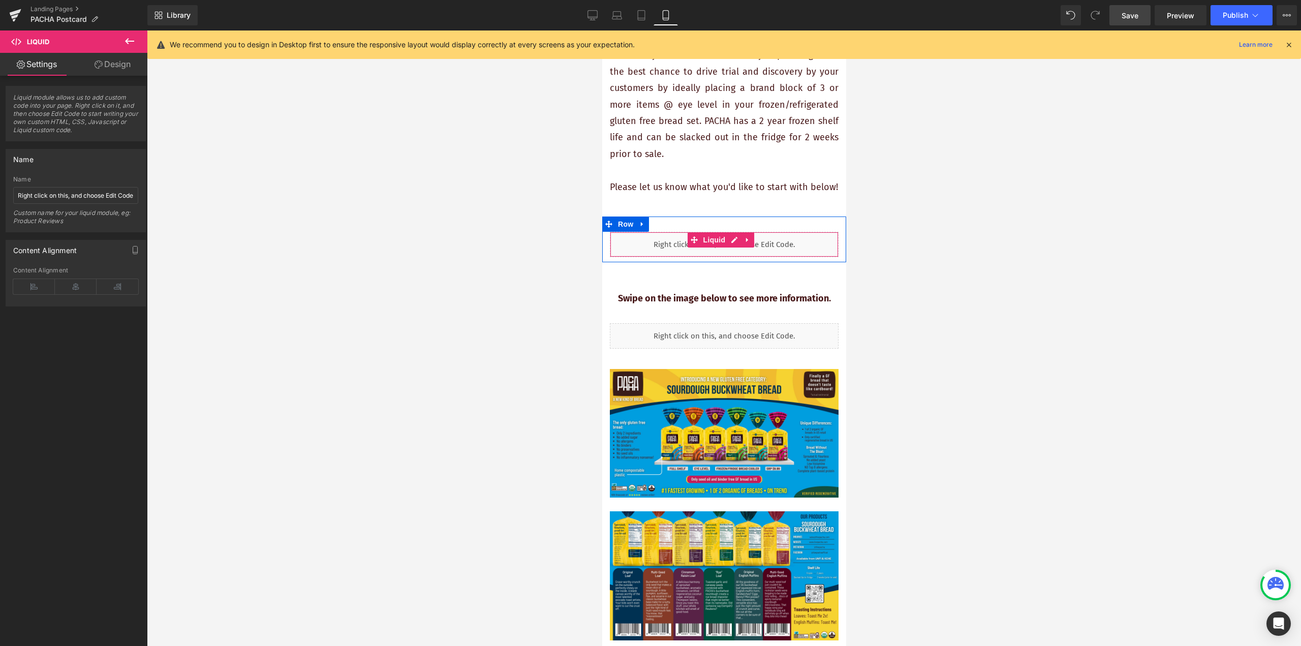
click at [790, 257] on div "Liquid" at bounding box center [723, 244] width 229 height 25
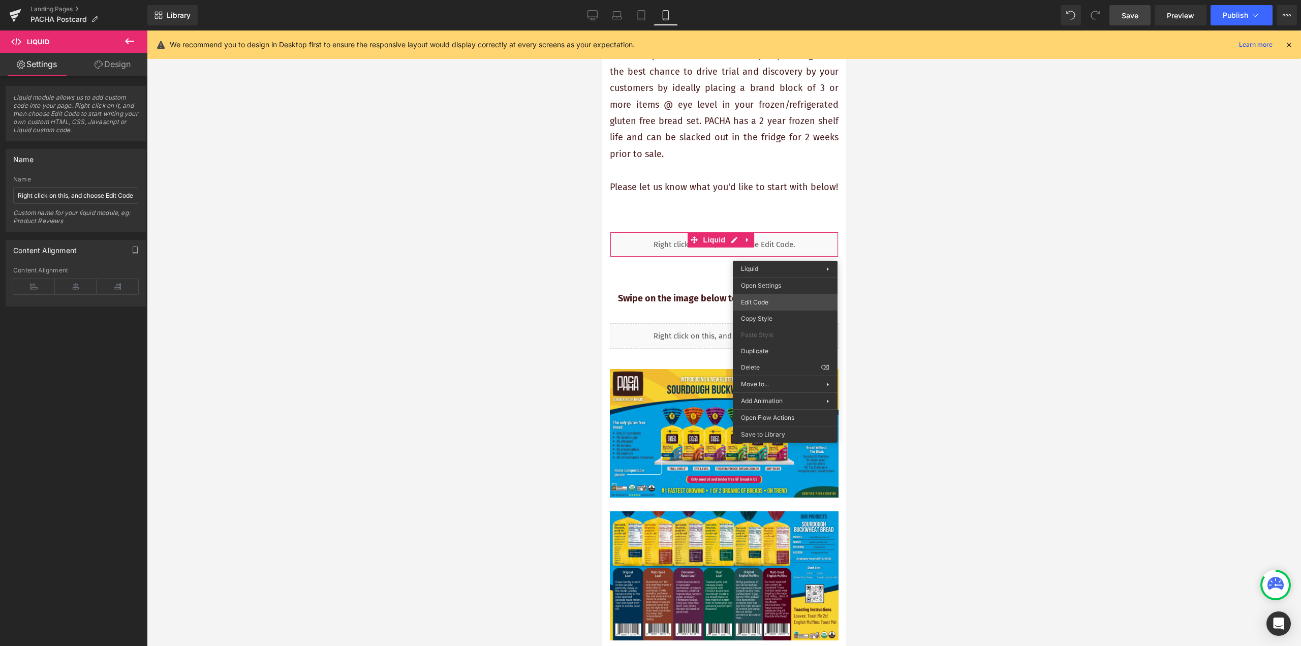
click at [777, 0] on div "You are previewing how the will restyle your page. You can not edit Elements in…" at bounding box center [650, 0] width 1301 height 0
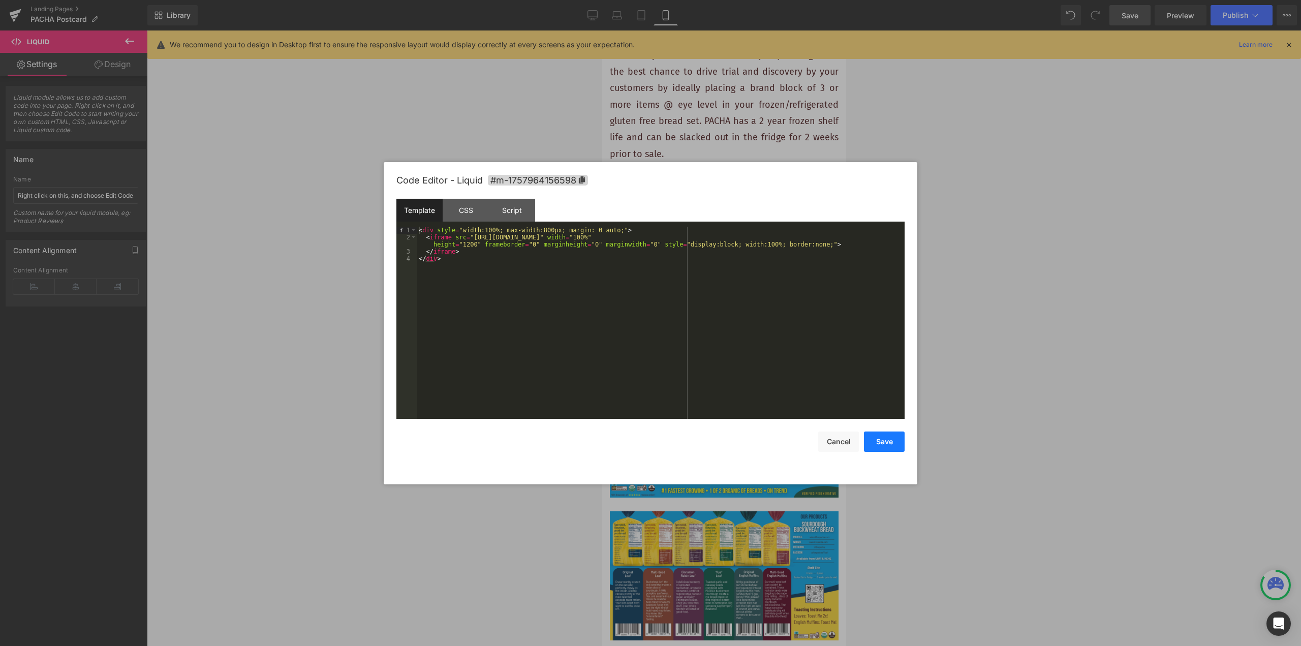
click at [878, 442] on button "Save" at bounding box center [884, 442] width 41 height 20
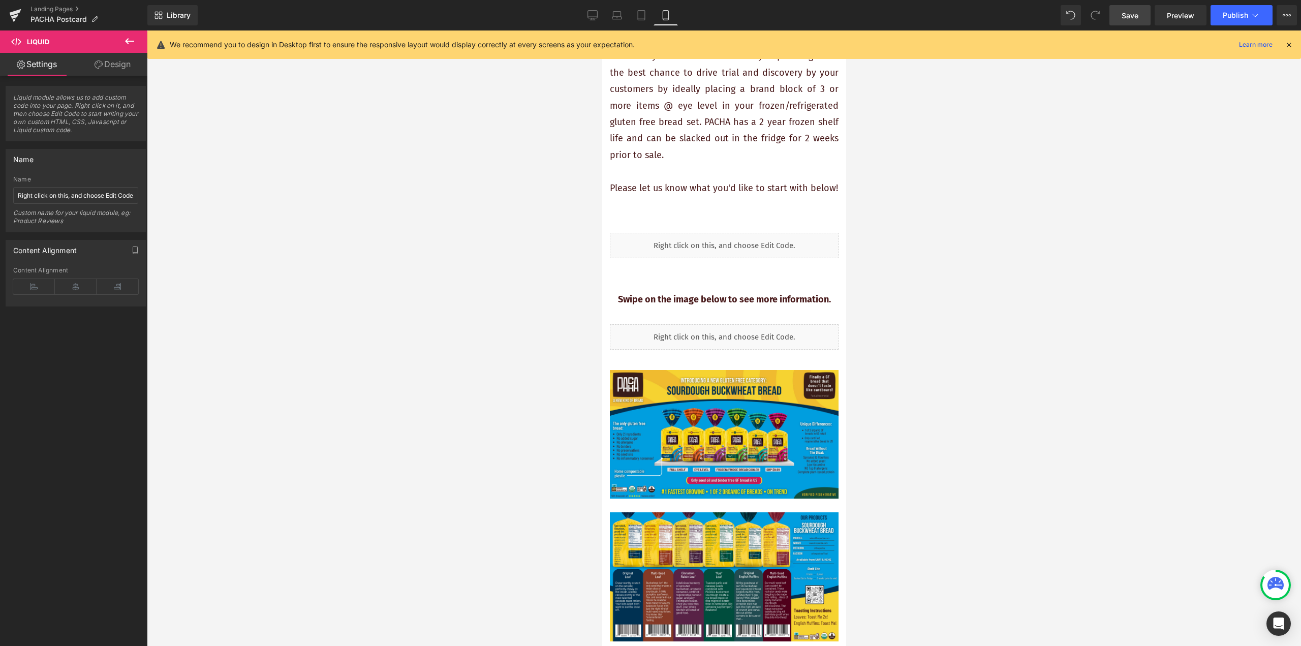
scroll to position [152, 0]
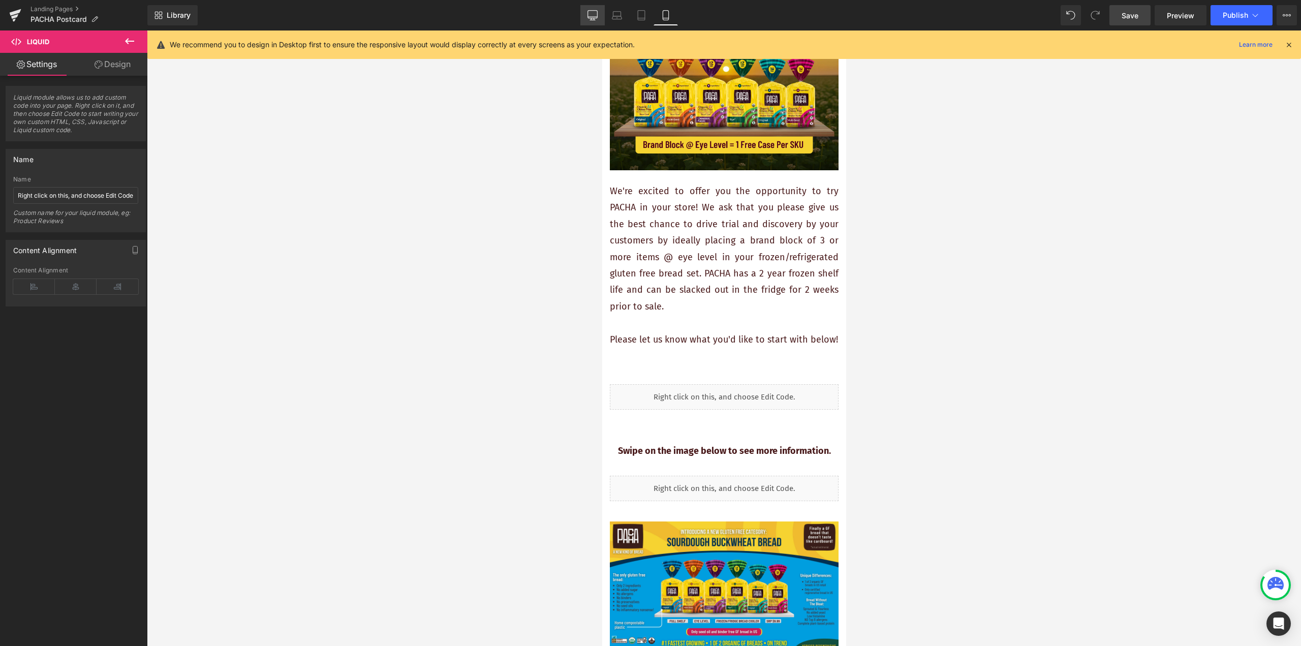
click at [590, 13] on icon at bounding box center [593, 15] width 10 height 10
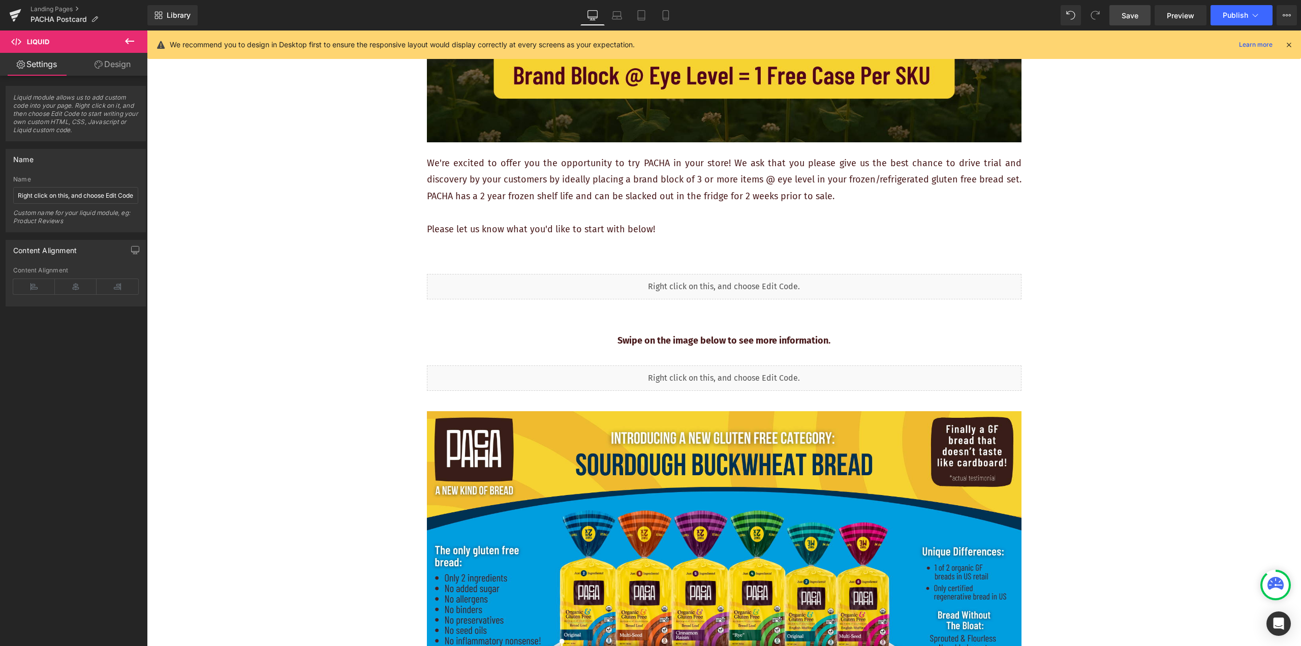
scroll to position [416, 0]
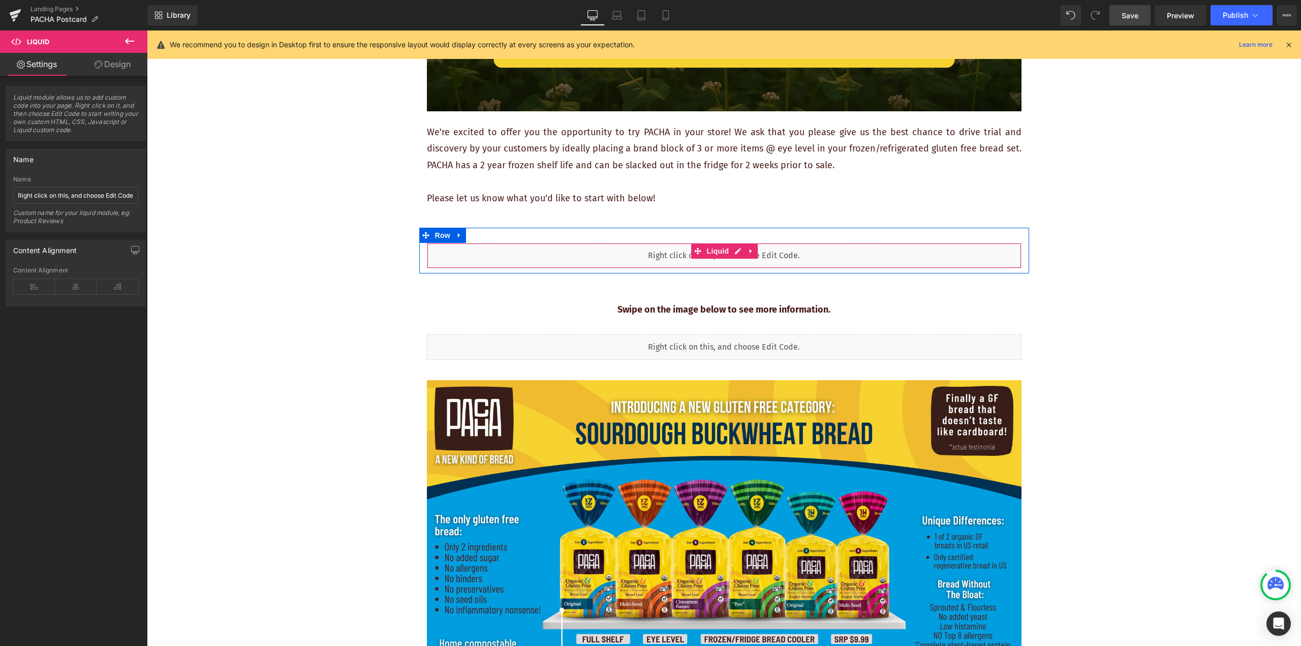
click at [888, 258] on div "Liquid" at bounding box center [724, 255] width 595 height 25
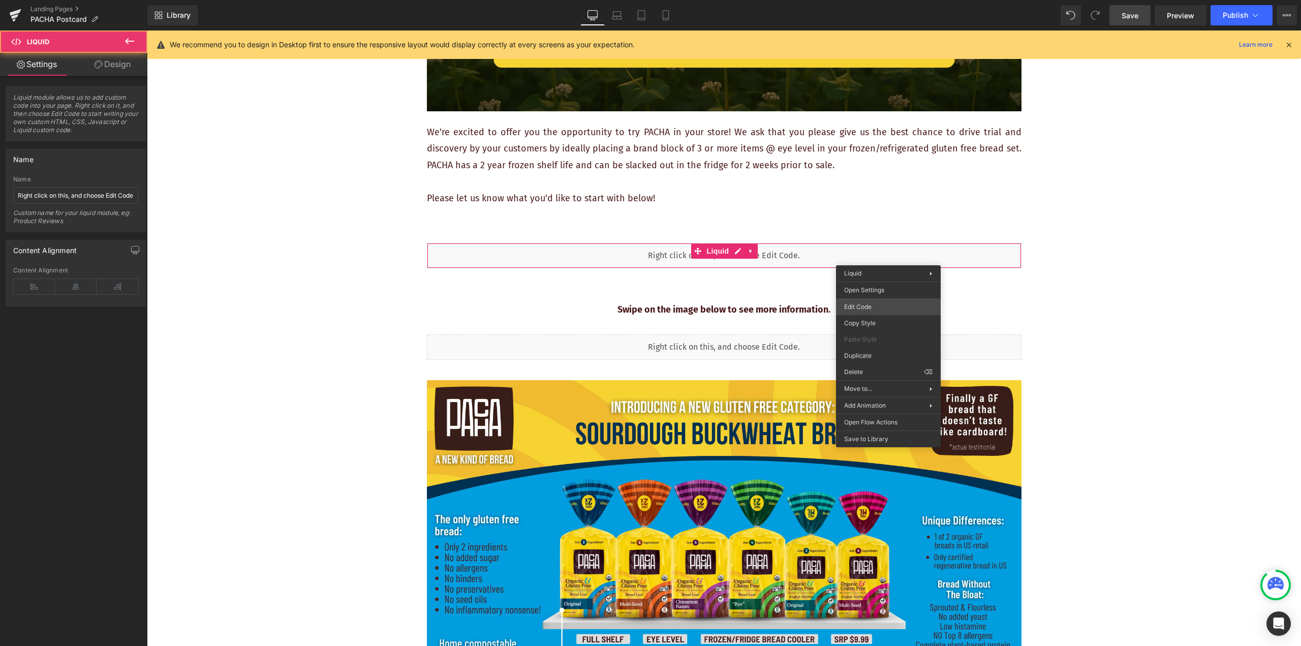
click at [884, 0] on div "You are previewing how the will restyle your page. You can not edit Elements in…" at bounding box center [650, 0] width 1301 height 0
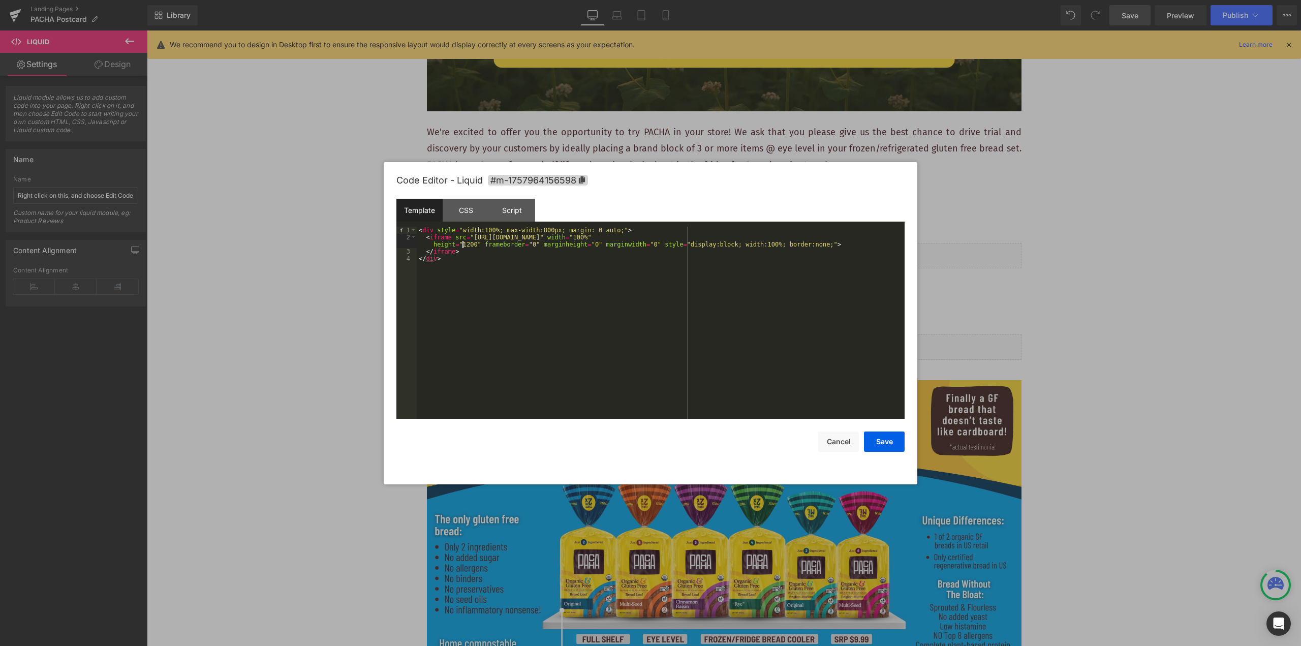
click at [464, 242] on div "< div style = "width:100%; max-width:800px; margin: 0 auto;" > < iframe src = "…" at bounding box center [661, 330] width 488 height 206
click at [464, 243] on div "< div style = "width:100%; max-width:800px; margin: 0 auto;" > < iframe src = "…" at bounding box center [661, 330] width 488 height 206
click at [885, 442] on button "Save" at bounding box center [884, 442] width 41 height 20
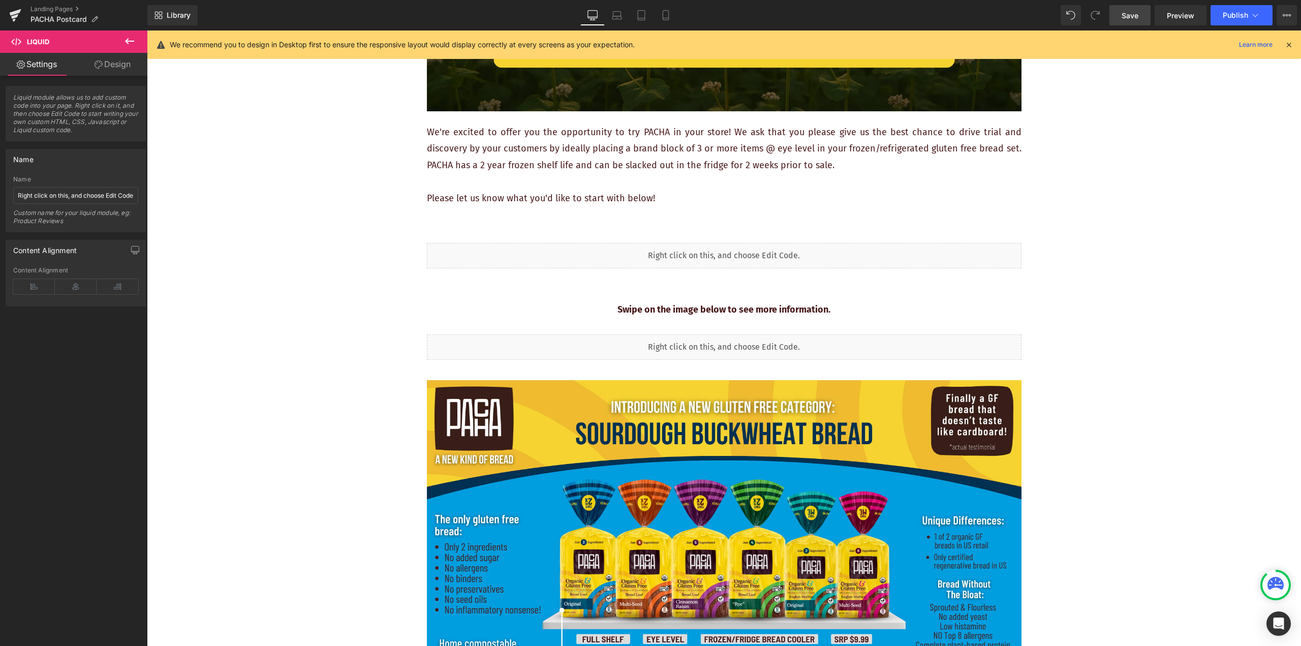
click at [1132, 17] on span "Save" at bounding box center [1130, 15] width 17 height 11
click at [1177, 14] on span "Preview" at bounding box center [1180, 15] width 27 height 11
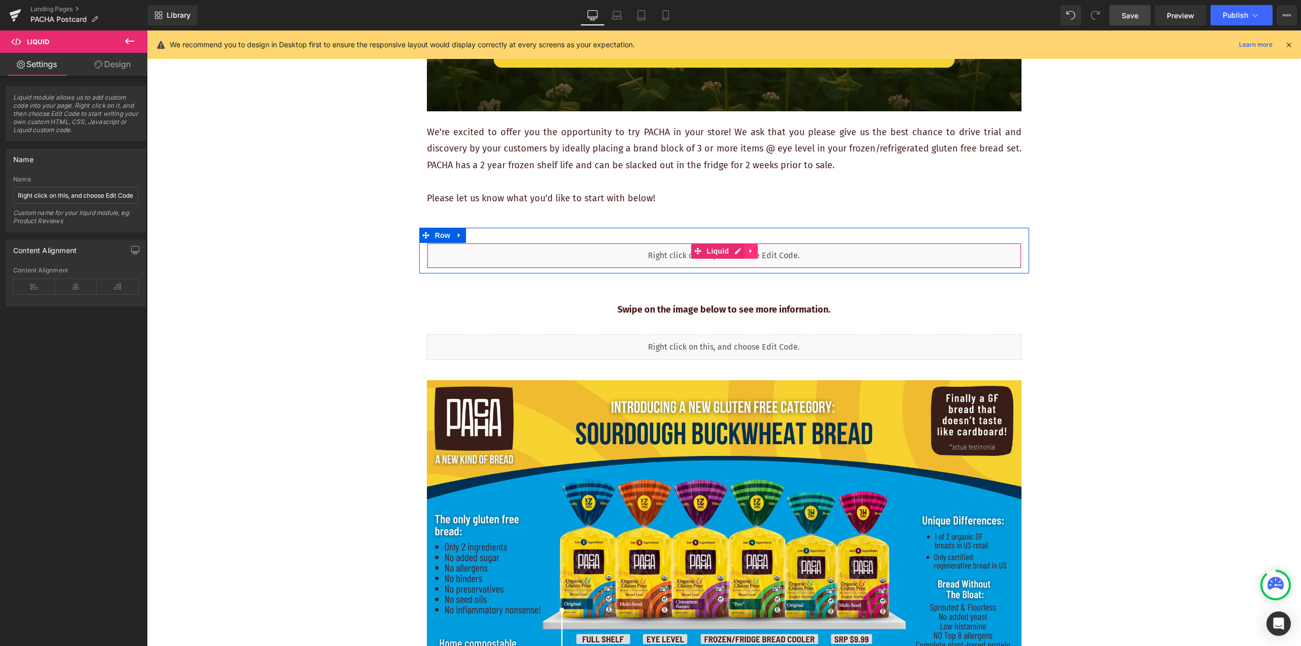
click at [752, 249] on link at bounding box center [751, 250] width 13 height 15
click at [743, 250] on icon at bounding box center [744, 252] width 7 height 8
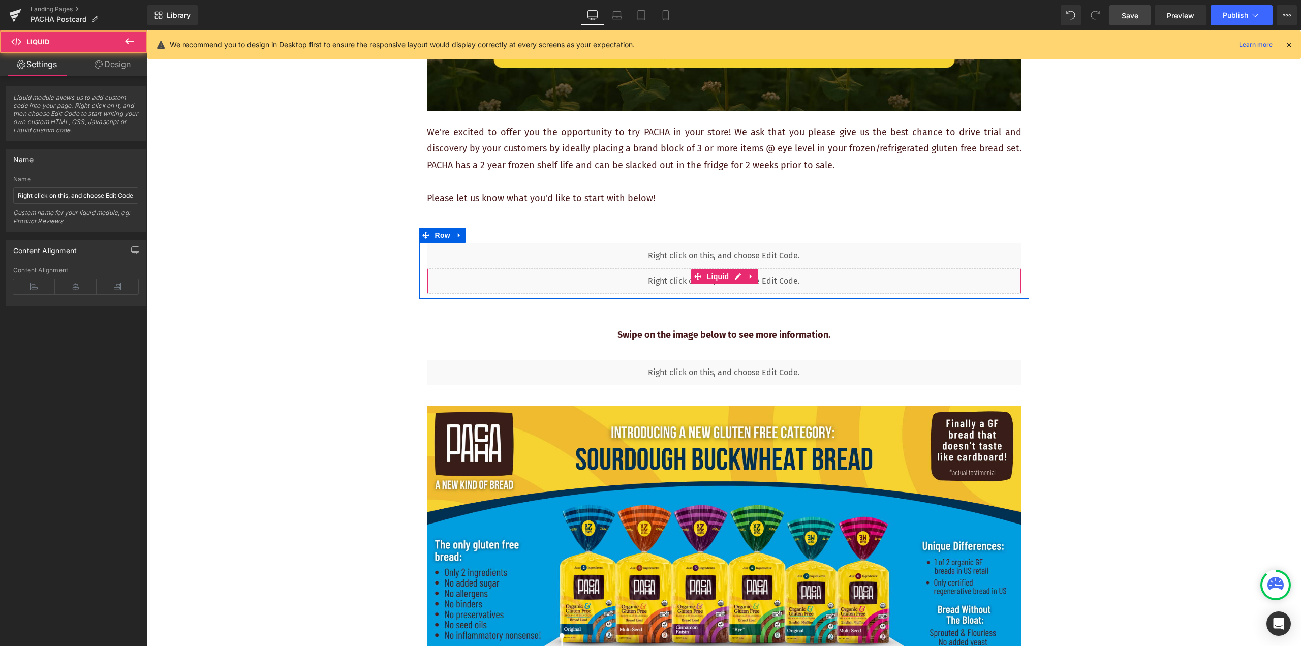
click at [786, 278] on div "Liquid" at bounding box center [724, 280] width 595 height 25
click at [750, 275] on icon at bounding box center [751, 277] width 7 height 8
click at [818, 281] on div "Liquid" at bounding box center [724, 280] width 595 height 25
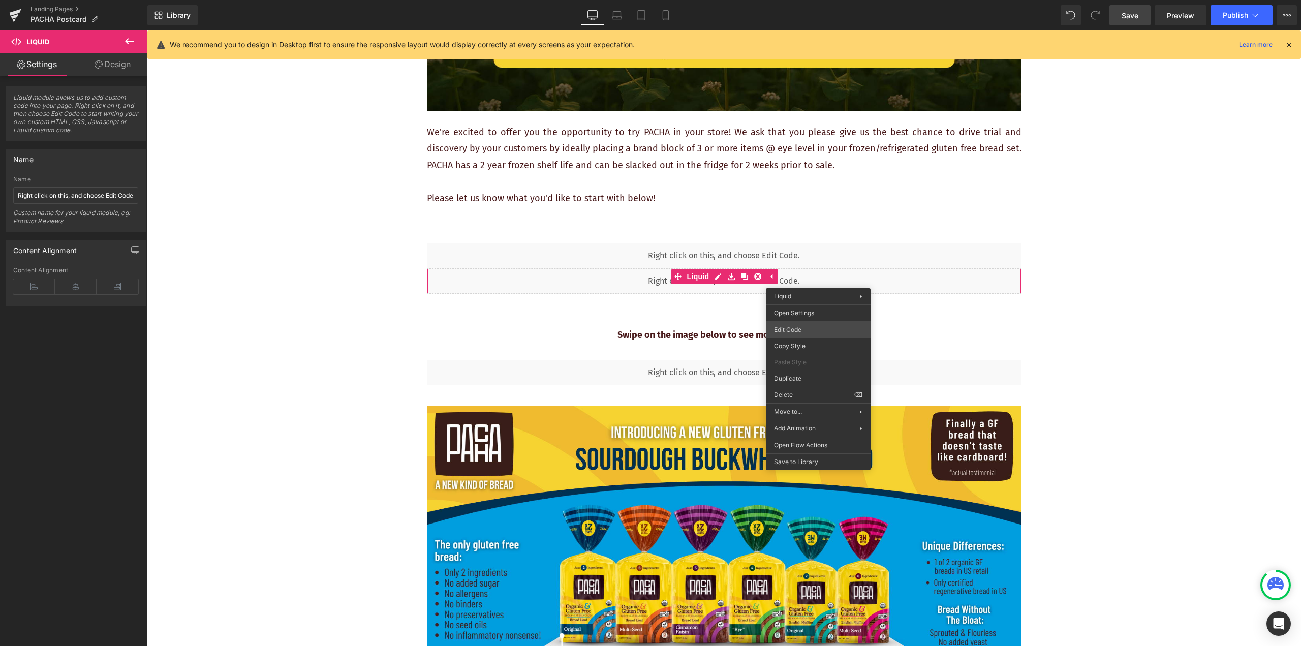
click at [818, 0] on div "You are previewing how the will restyle your page. You can not edit Elements in…" at bounding box center [650, 0] width 1301 height 0
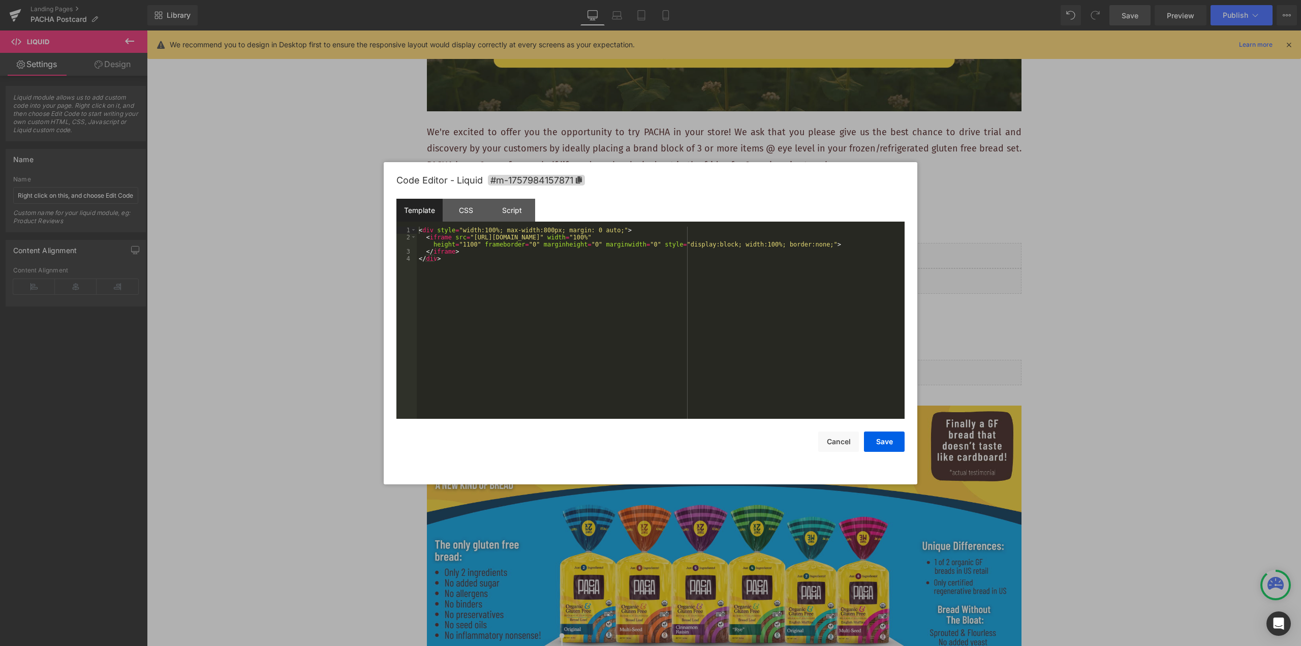
click at [744, 307] on div "< div style = "width:100%; max-width:800px; margin: 0 auto;" > < iframe src = "…" at bounding box center [661, 330] width 488 height 206
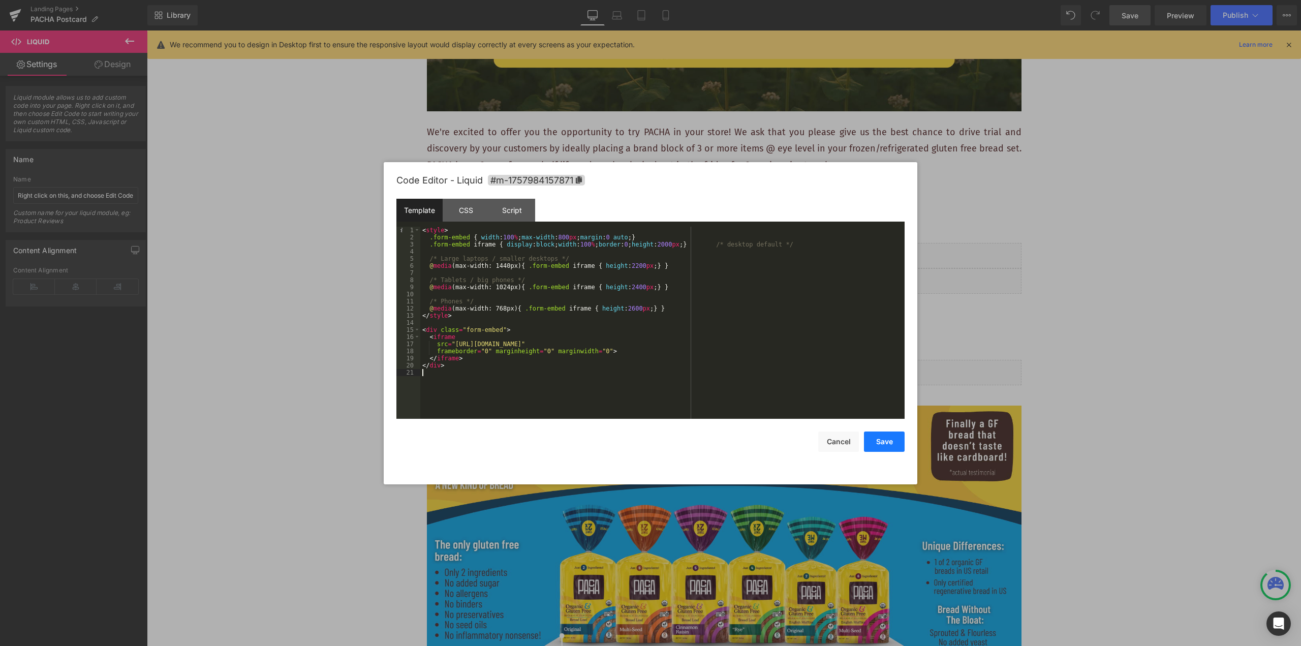
click at [885, 441] on button "Save" at bounding box center [884, 442] width 41 height 20
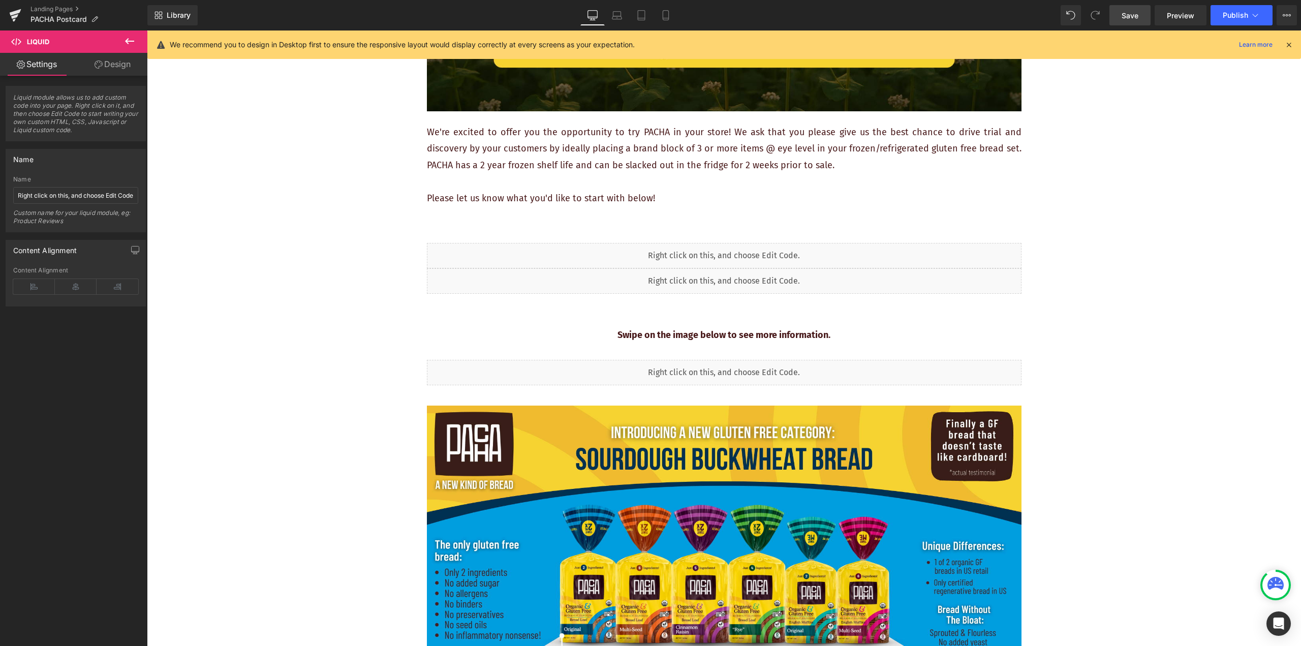
click at [1136, 19] on span "Save" at bounding box center [1130, 15] width 17 height 11
click at [1181, 15] on span "Preview" at bounding box center [1180, 15] width 27 height 11
click at [750, 274] on icon at bounding box center [751, 277] width 7 height 8
click at [754, 276] on icon at bounding box center [757, 277] width 7 height 8
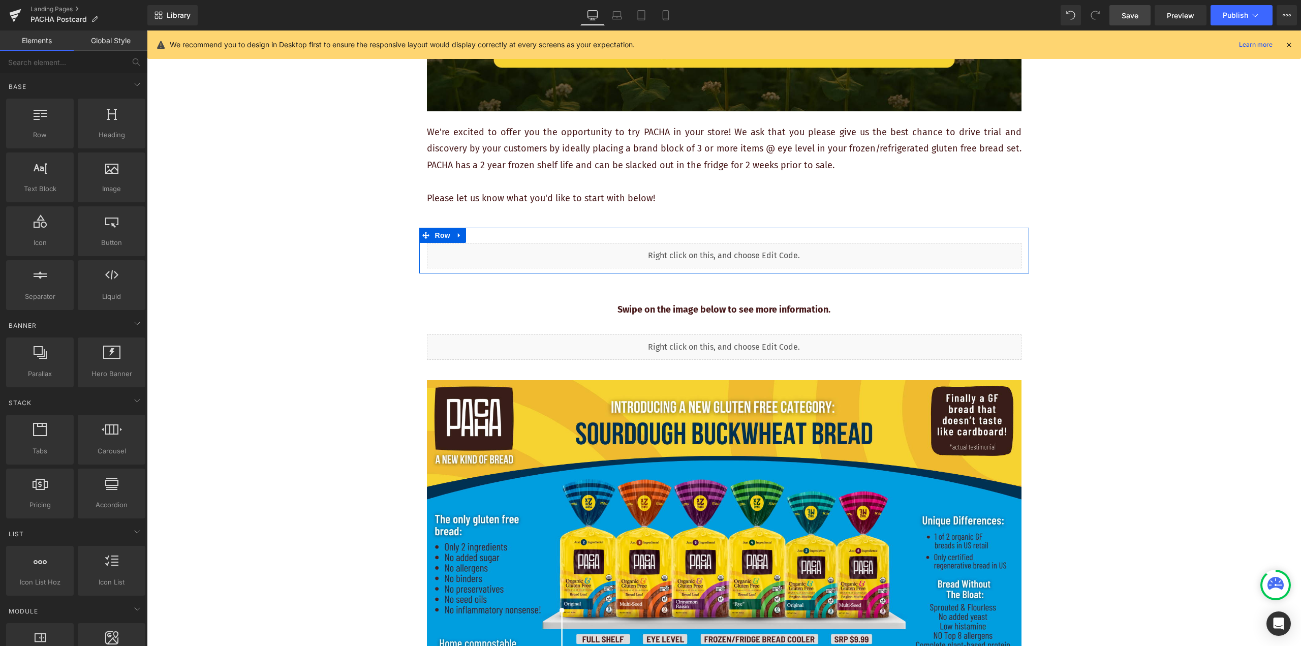
click at [1138, 17] on span "Save" at bounding box center [1130, 15] width 17 height 11
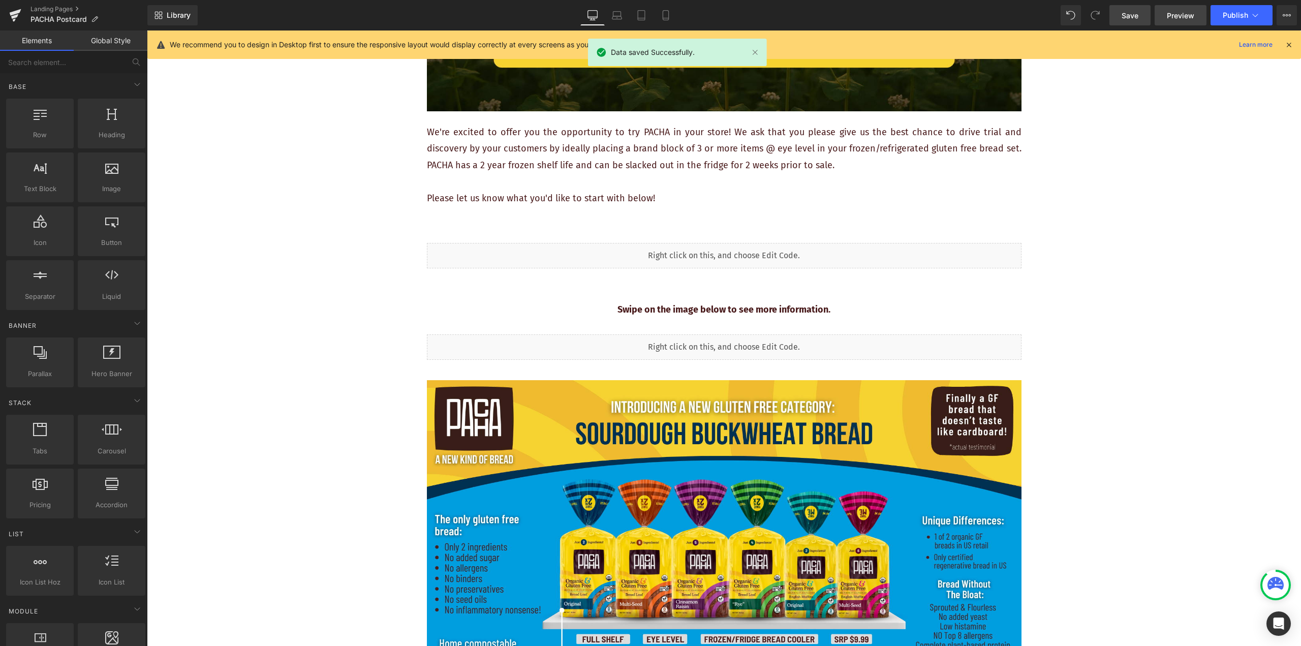
click at [1187, 14] on span "Preview" at bounding box center [1180, 15] width 27 height 11
click at [1124, 23] on link "Save" at bounding box center [1130, 15] width 41 height 20
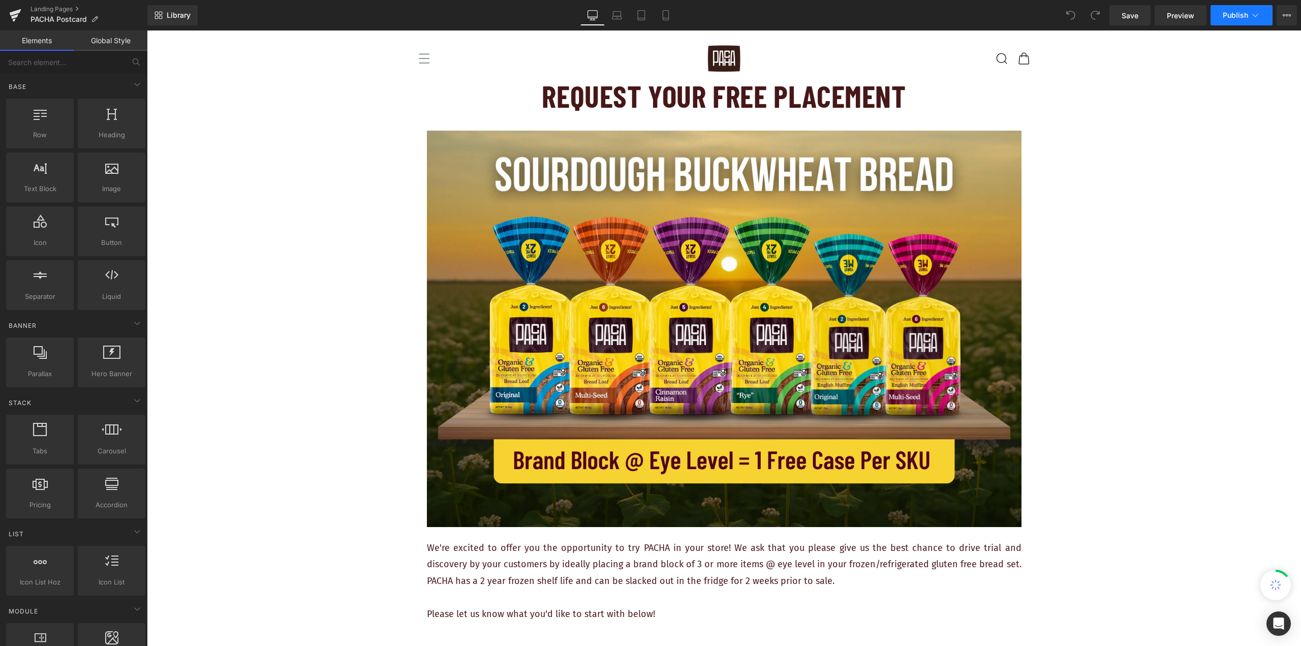
click at [1262, 22] on button "Publish" at bounding box center [1242, 15] width 62 height 20
click at [1286, 16] on icon at bounding box center [1287, 15] width 3 height 2
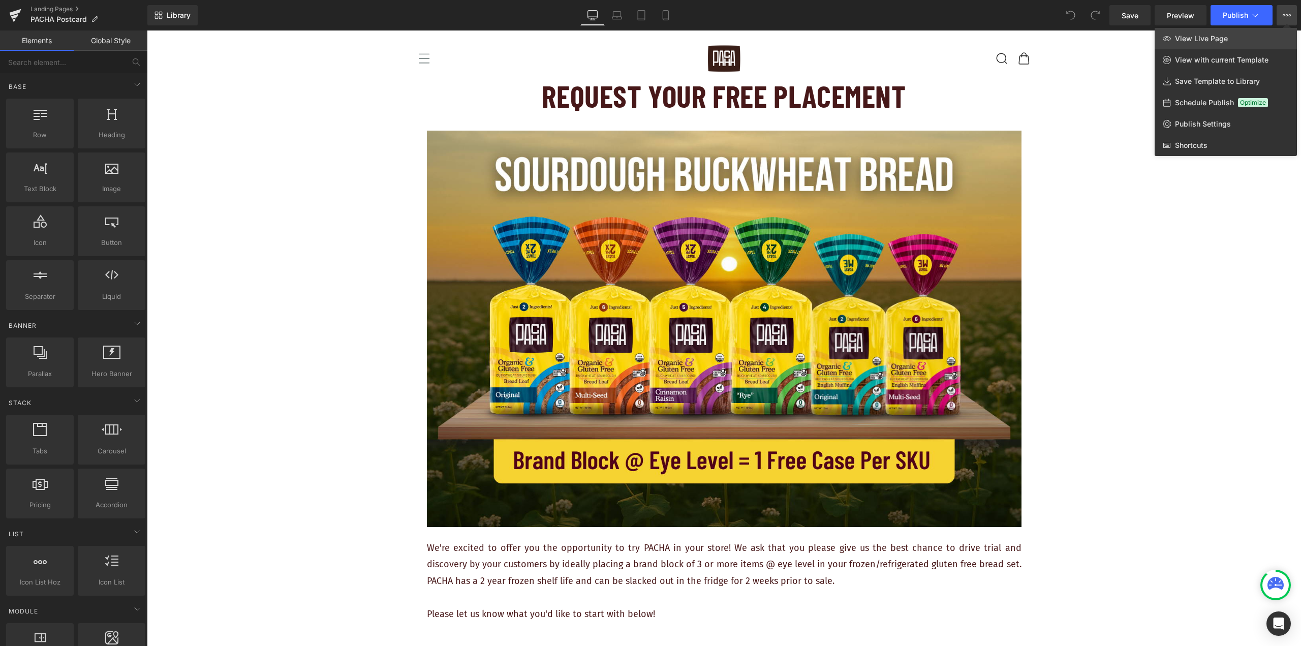
click at [1204, 42] on span "View Live Page" at bounding box center [1201, 38] width 53 height 9
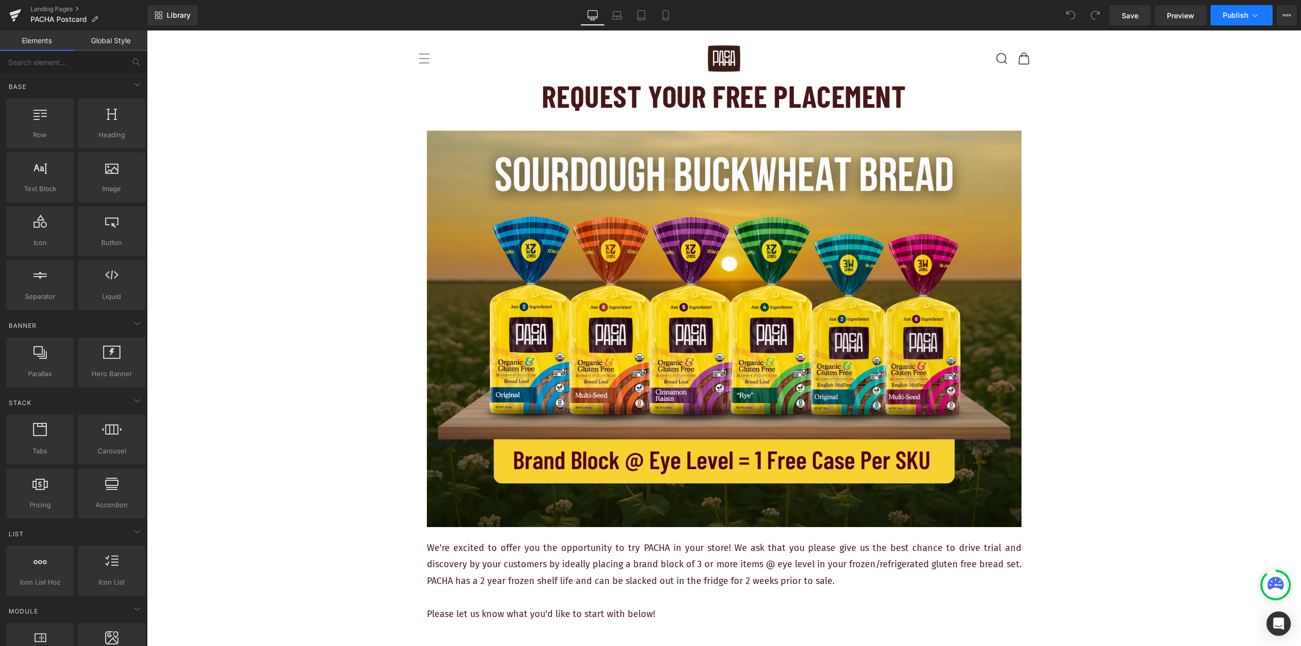
click at [1257, 16] on icon at bounding box center [1255, 15] width 10 height 10
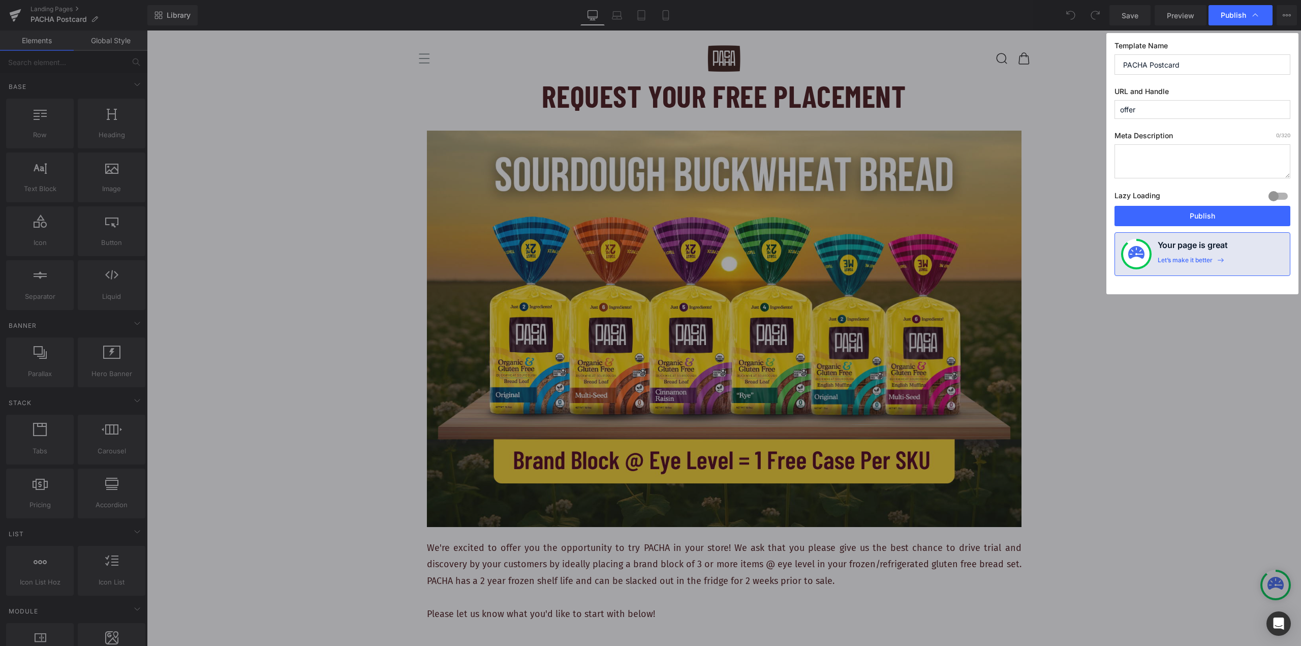
click at [1188, 65] on input "PACHA Postcard" at bounding box center [1203, 64] width 176 height 20
type input "PACHA FREE PLACEMENT"
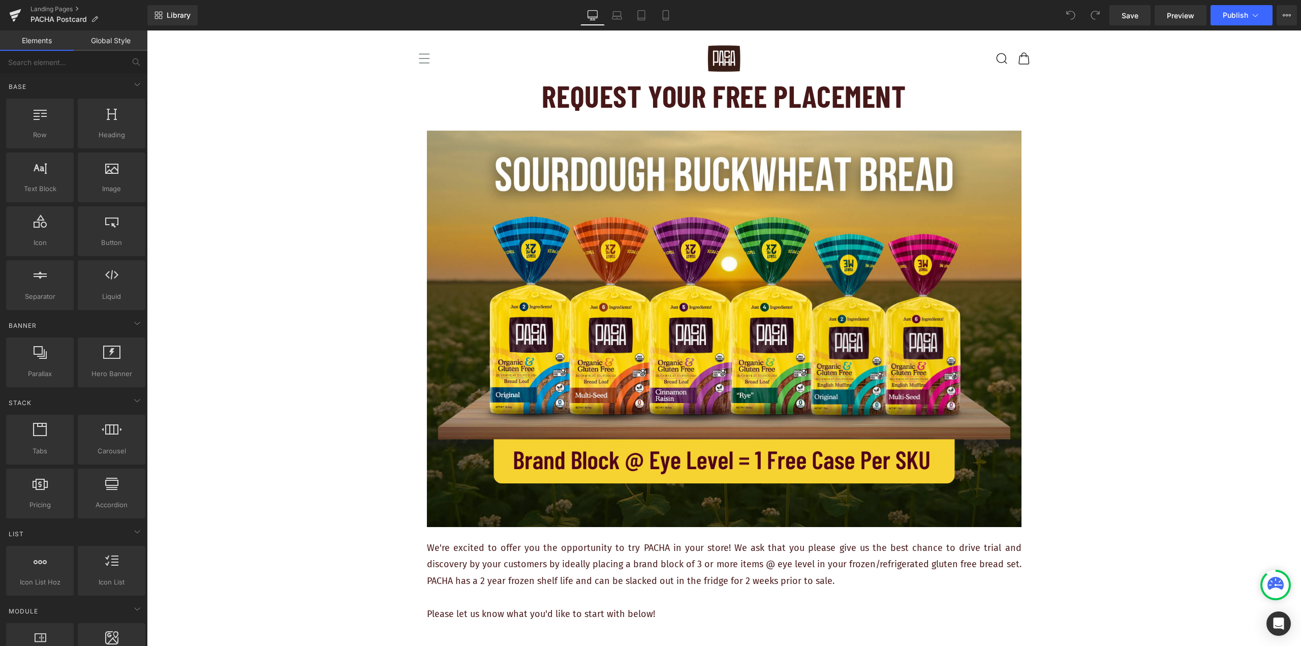
click at [1285, 14] on icon at bounding box center [1287, 15] width 8 height 8
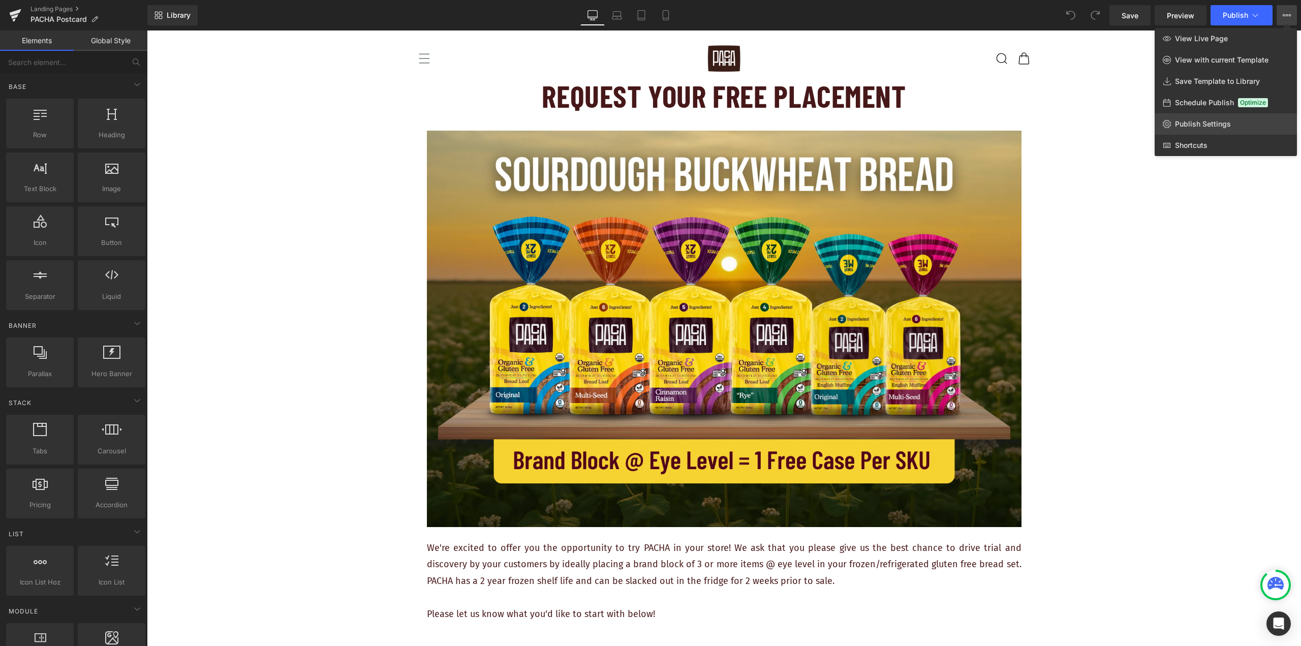
click at [1241, 120] on link "Publish Settings" at bounding box center [1226, 123] width 142 height 21
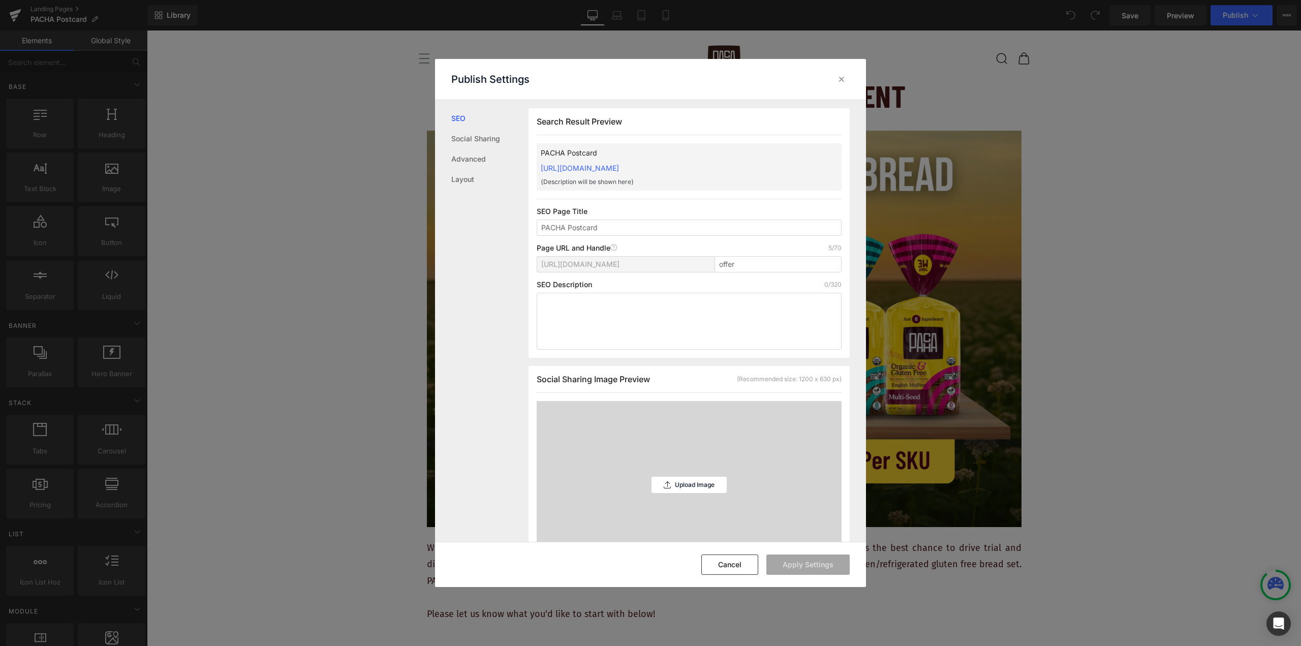
scroll to position [1, 0]
drag, startPoint x: 611, startPoint y: 229, endPoint x: 569, endPoint y: 229, distance: 42.2
click at [569, 229] on input "PACHA Postcard" at bounding box center [689, 227] width 305 height 16
type input "PACHA FREE PLACEMENT"
click at [822, 556] on button "Apply Settings" at bounding box center [807, 565] width 83 height 20
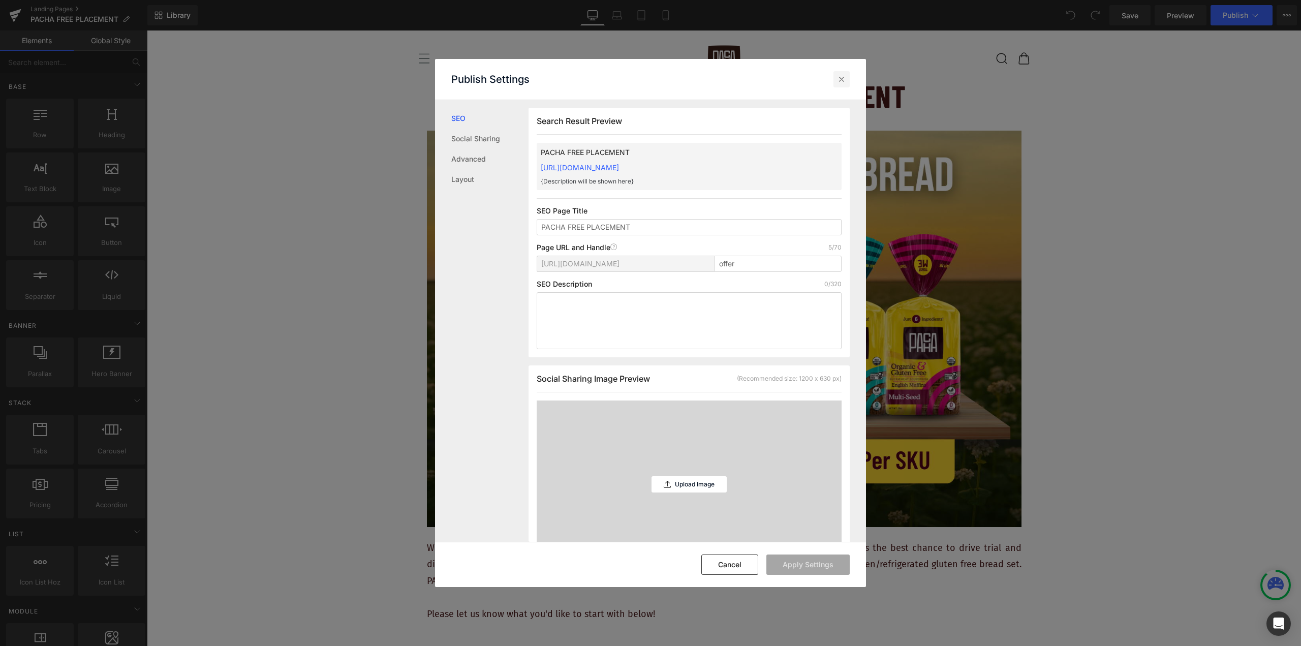
click at [843, 77] on icon at bounding box center [842, 79] width 10 height 10
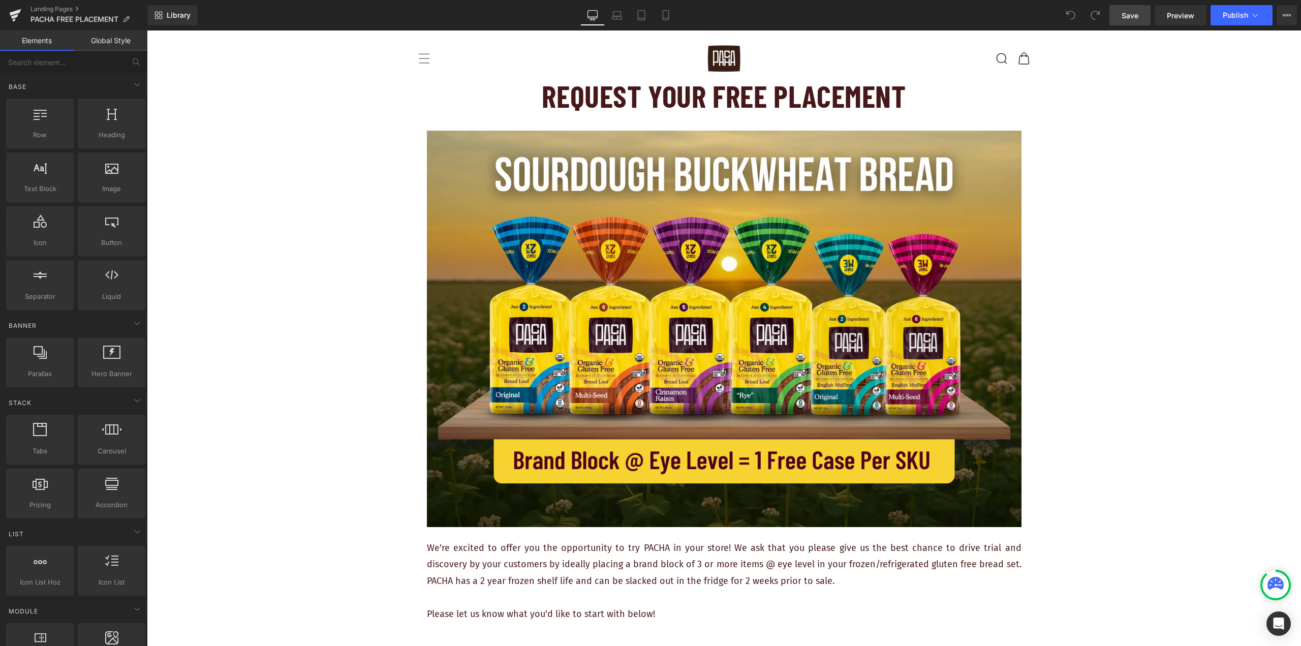
click at [1112, 13] on link "Save" at bounding box center [1130, 15] width 41 height 20
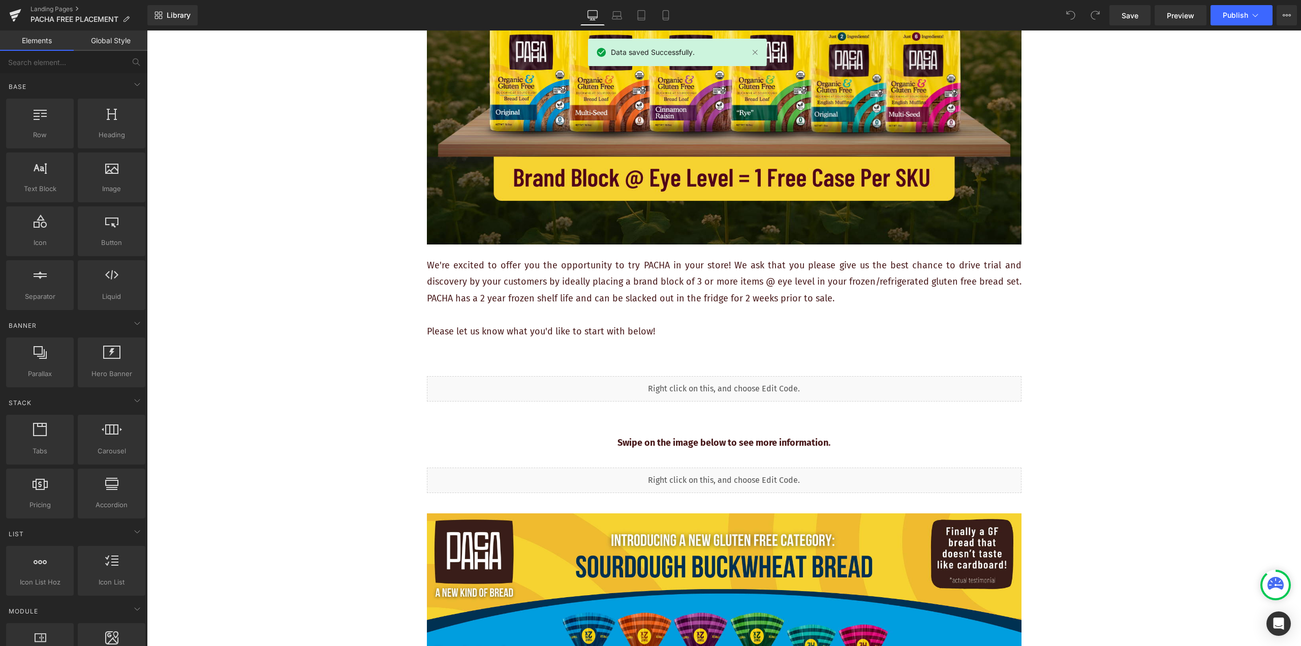
scroll to position [407, 0]
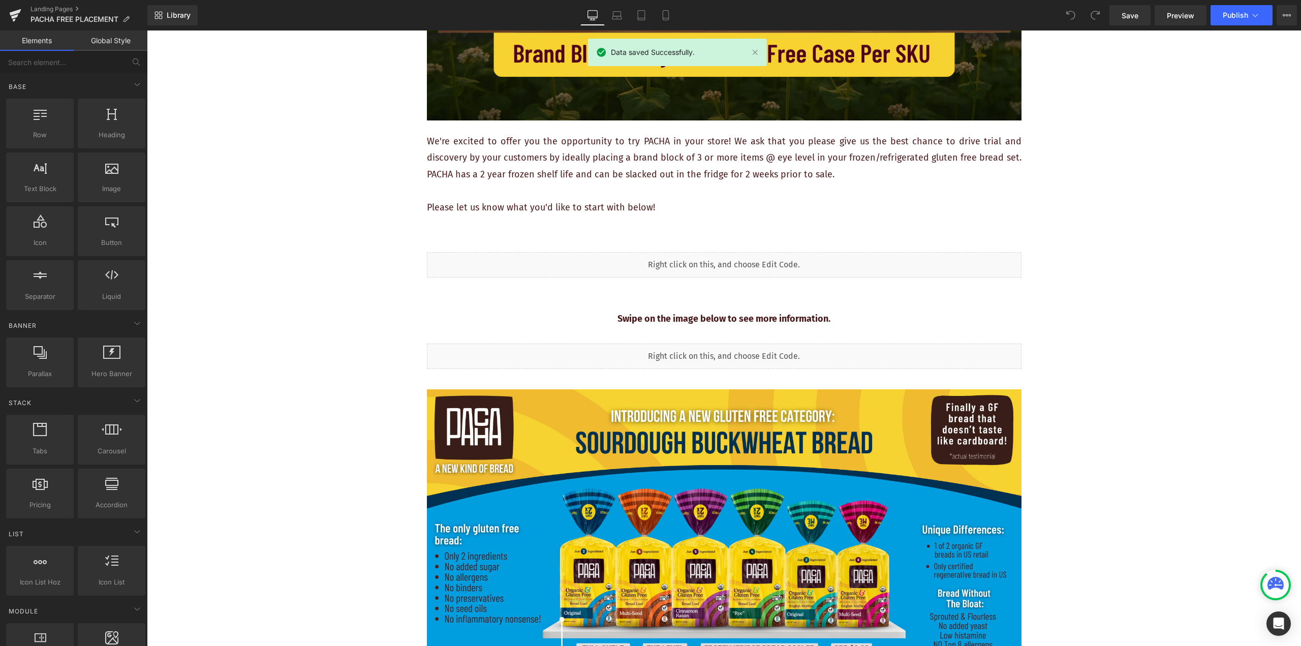
click at [783, 316] on strong "Swipe on the image below to see more information." at bounding box center [724, 318] width 213 height 11
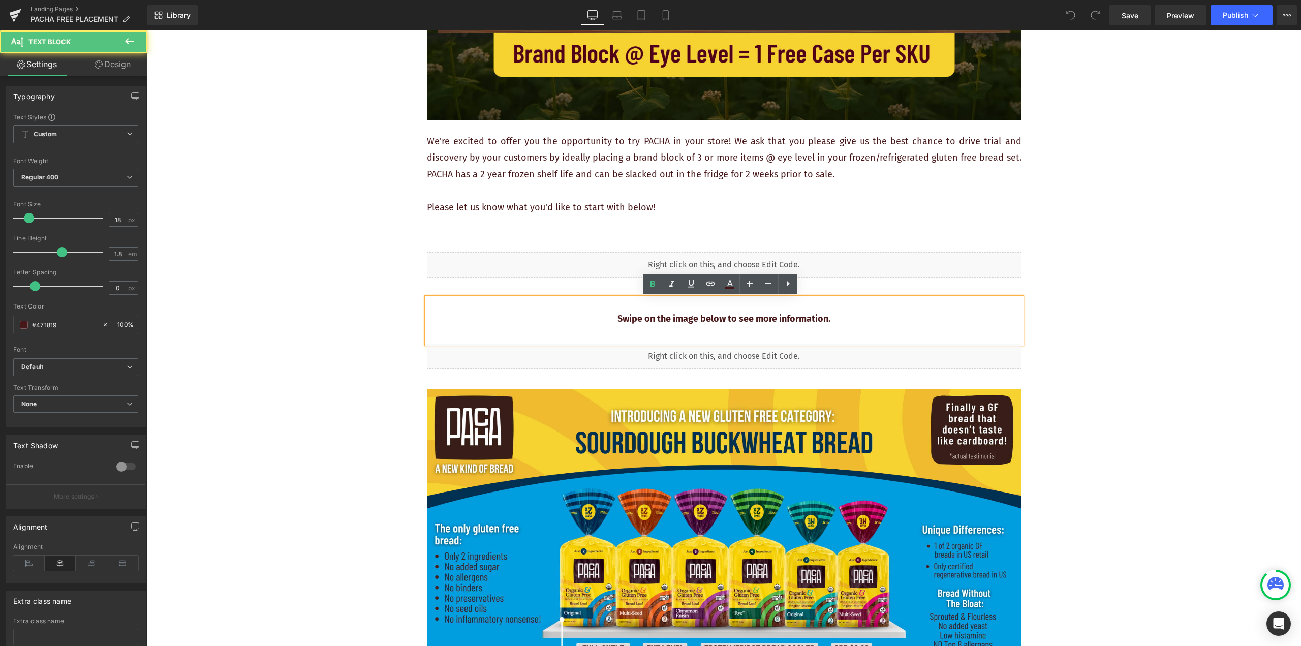
click at [661, 320] on strong "Swipe on the image below to see more information." at bounding box center [724, 318] width 213 height 11
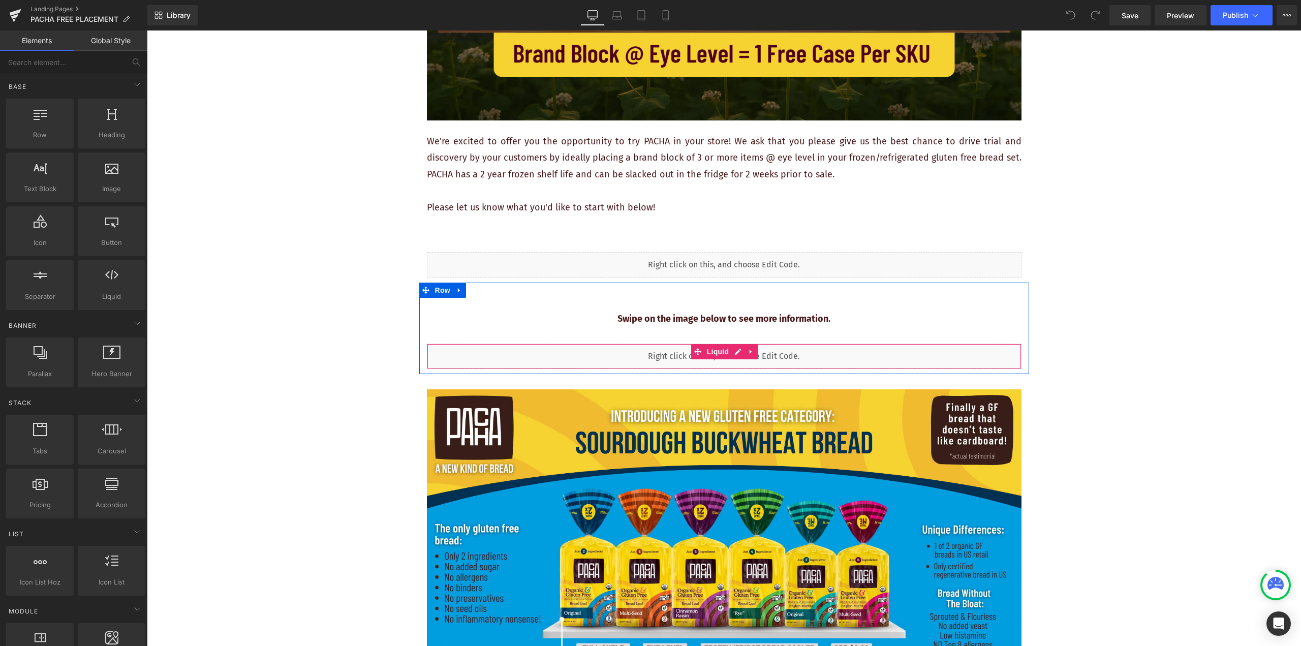
click at [812, 365] on div "Liquid" at bounding box center [724, 356] width 595 height 25
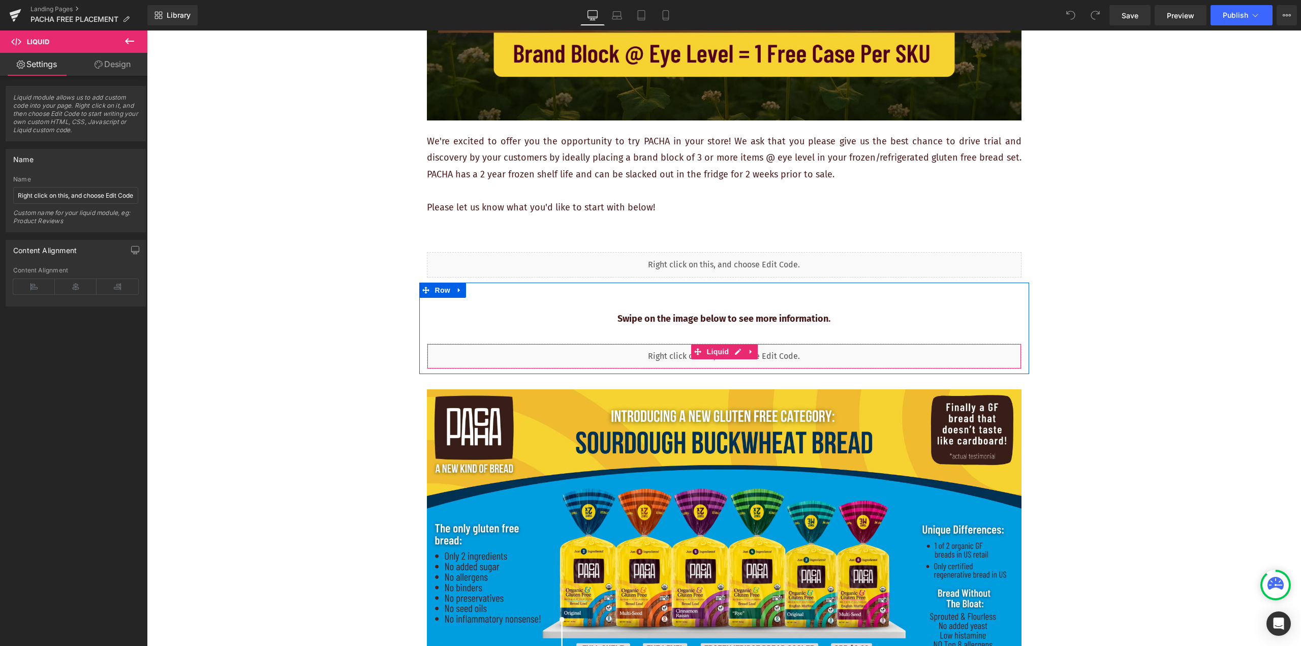
click at [788, 361] on div "Liquid" at bounding box center [724, 356] width 595 height 25
click at [910, 334] on p at bounding box center [724, 335] width 595 height 16
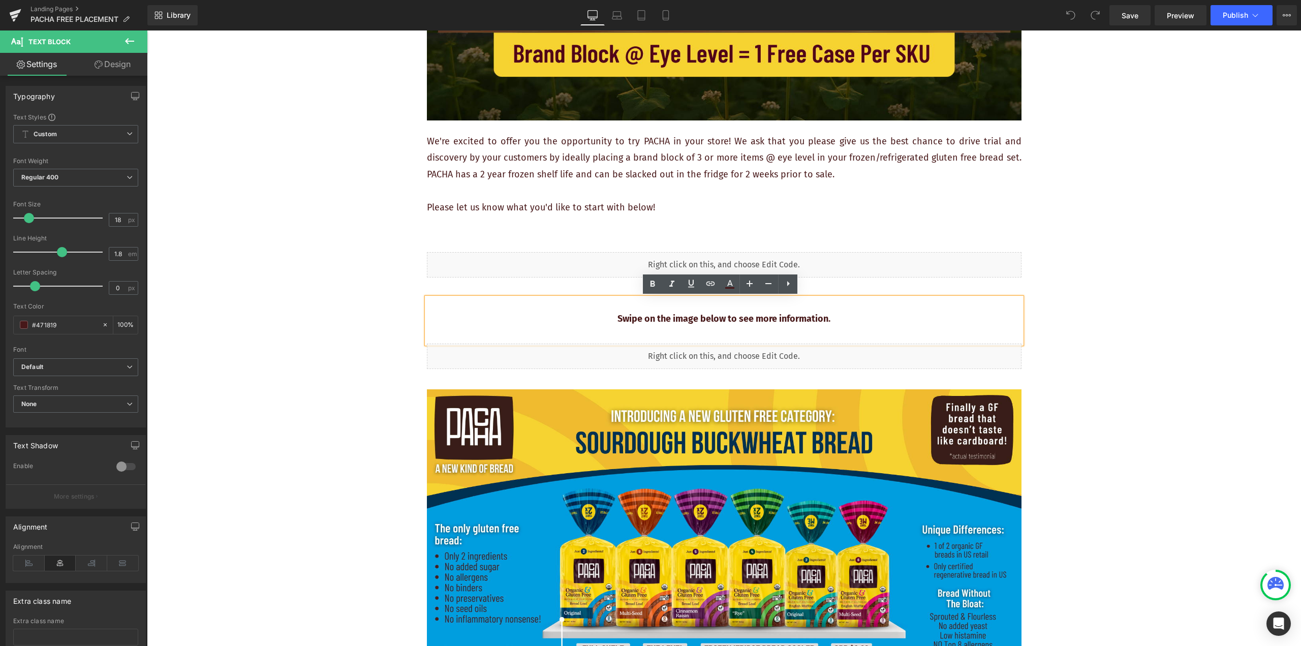
click at [928, 328] on p at bounding box center [724, 335] width 595 height 16
click at [914, 314] on p "Swipe on the image below to see more information." at bounding box center [724, 319] width 595 height 16
click at [874, 307] on div "Swipe on the image below to see more information." at bounding box center [724, 321] width 595 height 46
click at [895, 319] on p "Swipe on the image below to see more information." at bounding box center [724, 319] width 595 height 16
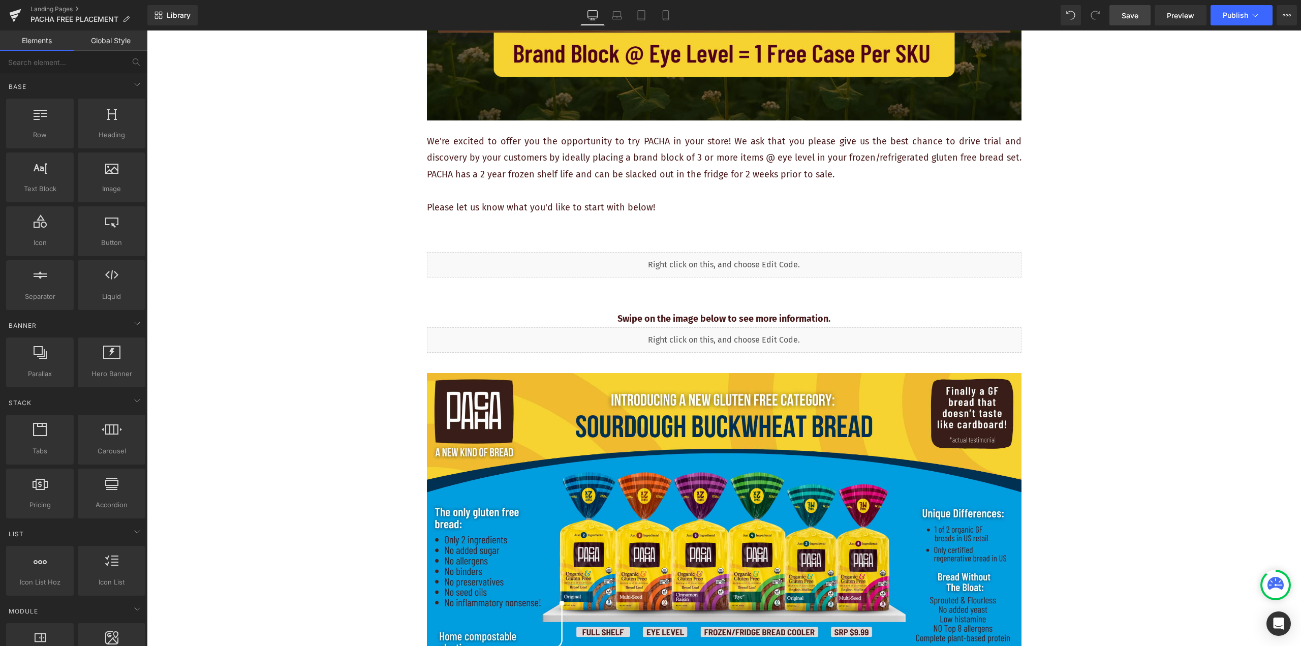
click at [1136, 14] on span "Save" at bounding box center [1130, 15] width 17 height 11
click at [1143, 16] on link "Save" at bounding box center [1130, 15] width 41 height 20
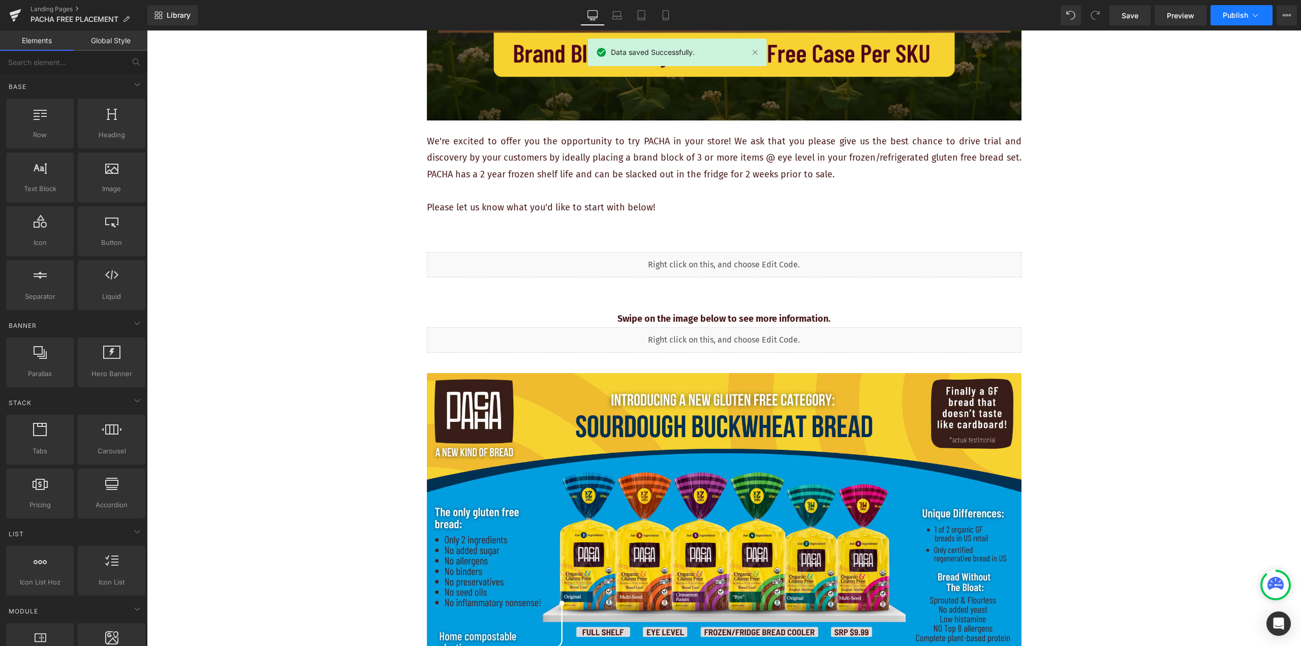
click at [1244, 15] on span "Publish" at bounding box center [1235, 15] width 25 height 8
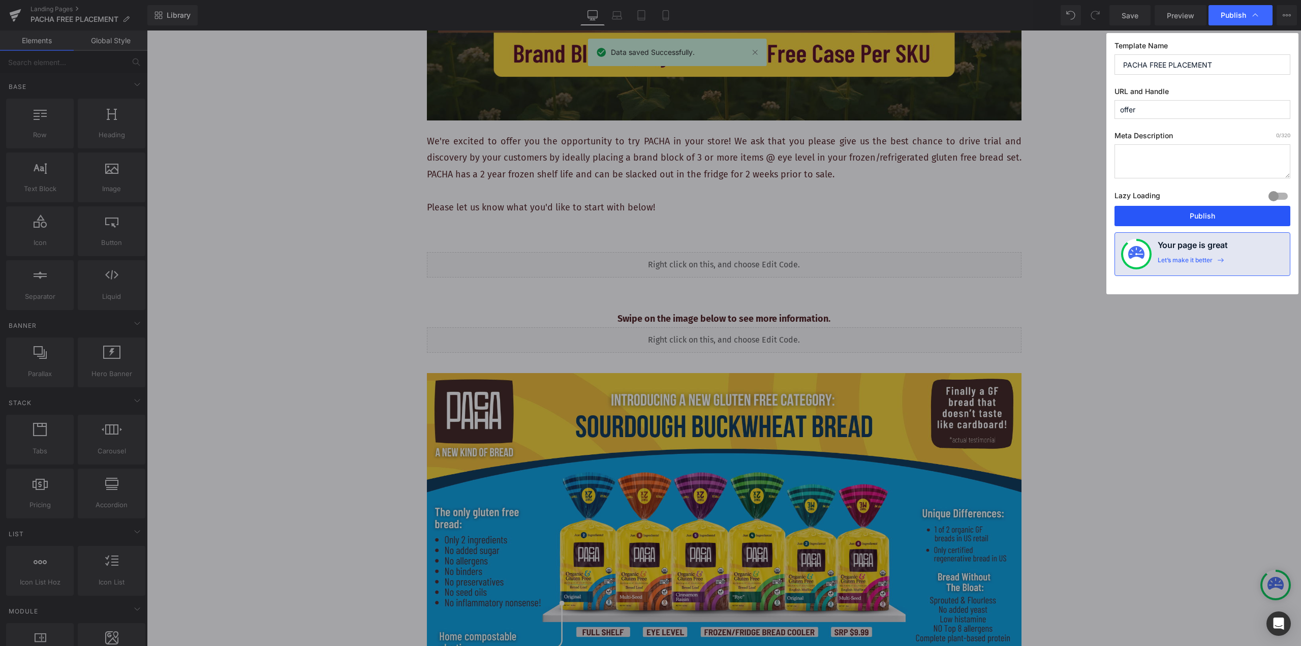
click at [1194, 215] on button "Publish" at bounding box center [1203, 216] width 176 height 20
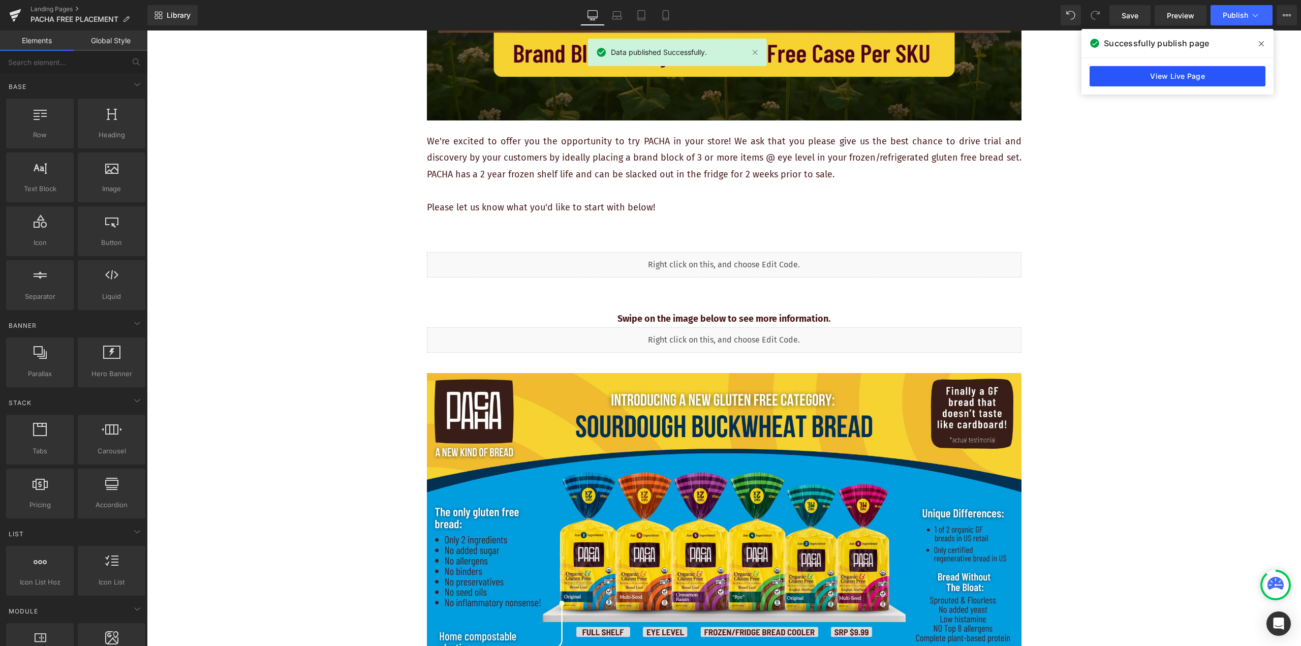
click at [1144, 79] on link "View Live Page" at bounding box center [1178, 76] width 176 height 20
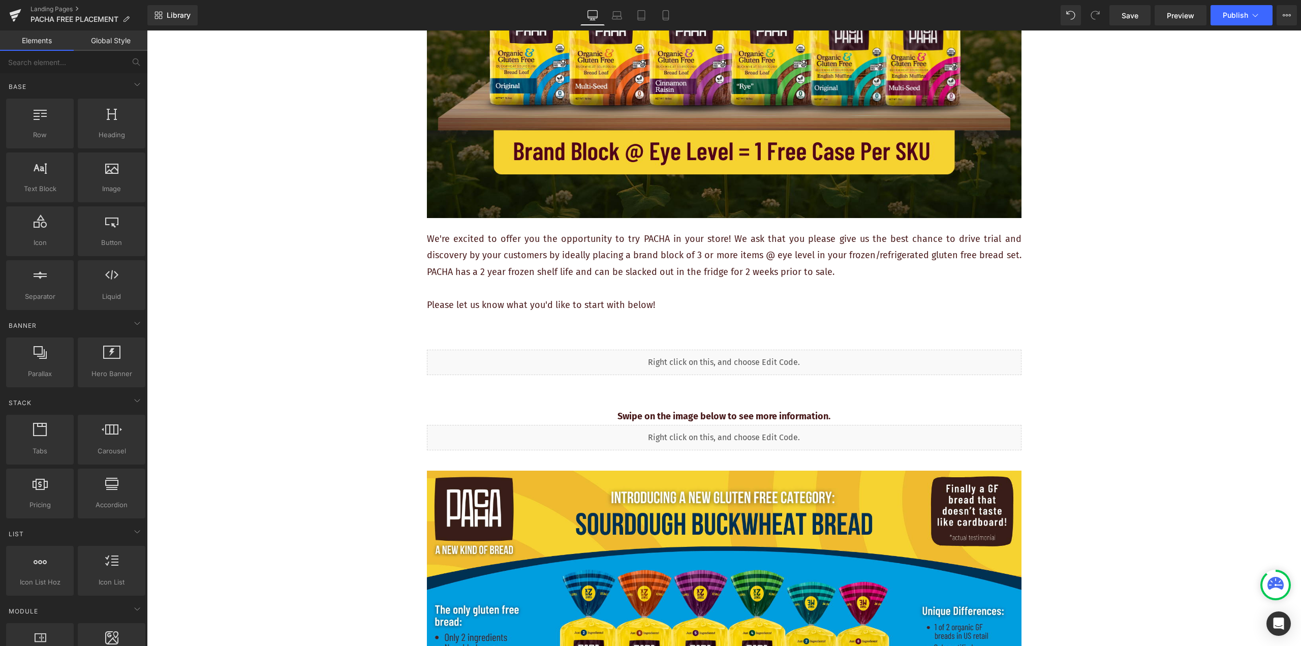
scroll to position [102, 0]
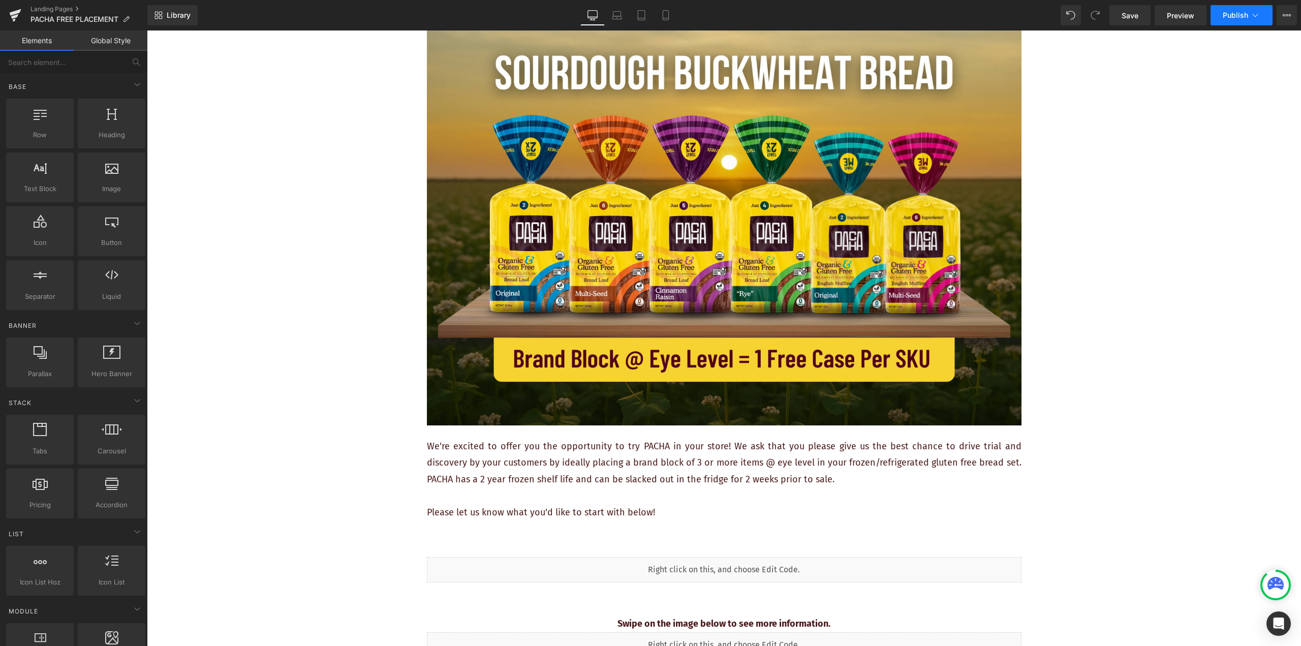
click at [1262, 13] on button "Publish" at bounding box center [1242, 15] width 62 height 20
click at [1288, 20] on button "View Live Page View with current Template Save Template to Library Schedule Pub…" at bounding box center [1287, 15] width 20 height 20
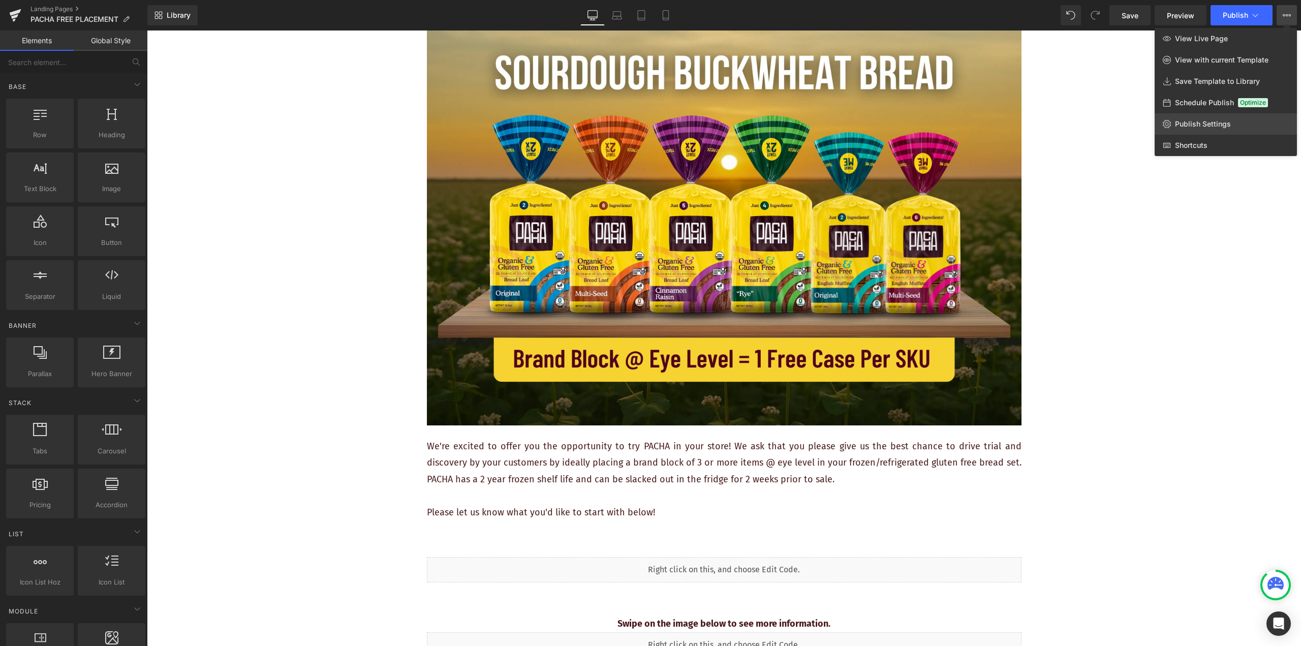
click at [1227, 126] on span "Publish Settings" at bounding box center [1203, 123] width 56 height 9
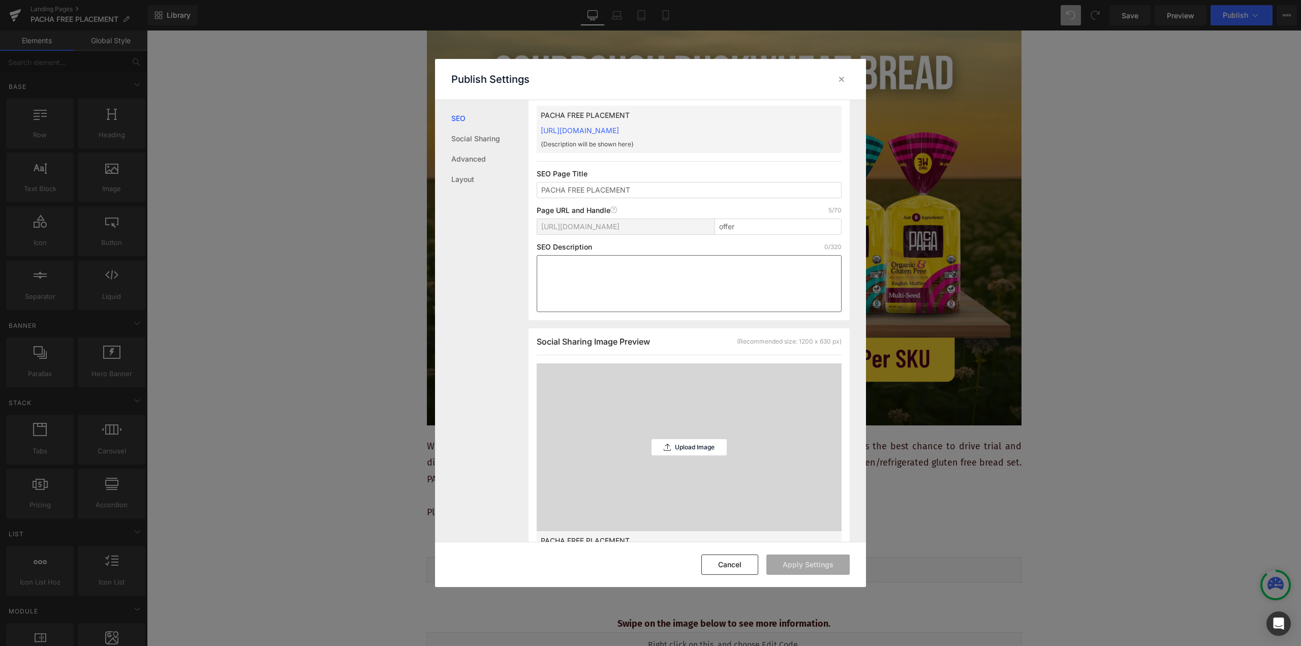
scroll to position [0, 0]
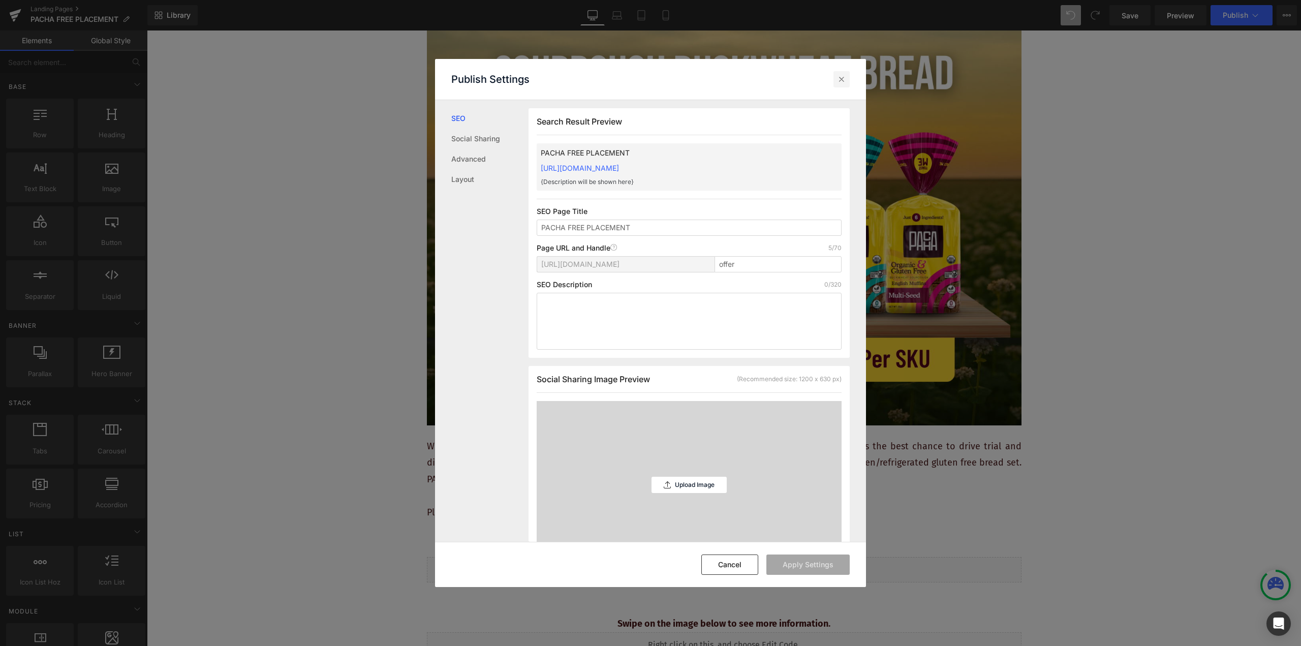
click at [841, 78] on icon at bounding box center [842, 79] width 10 height 10
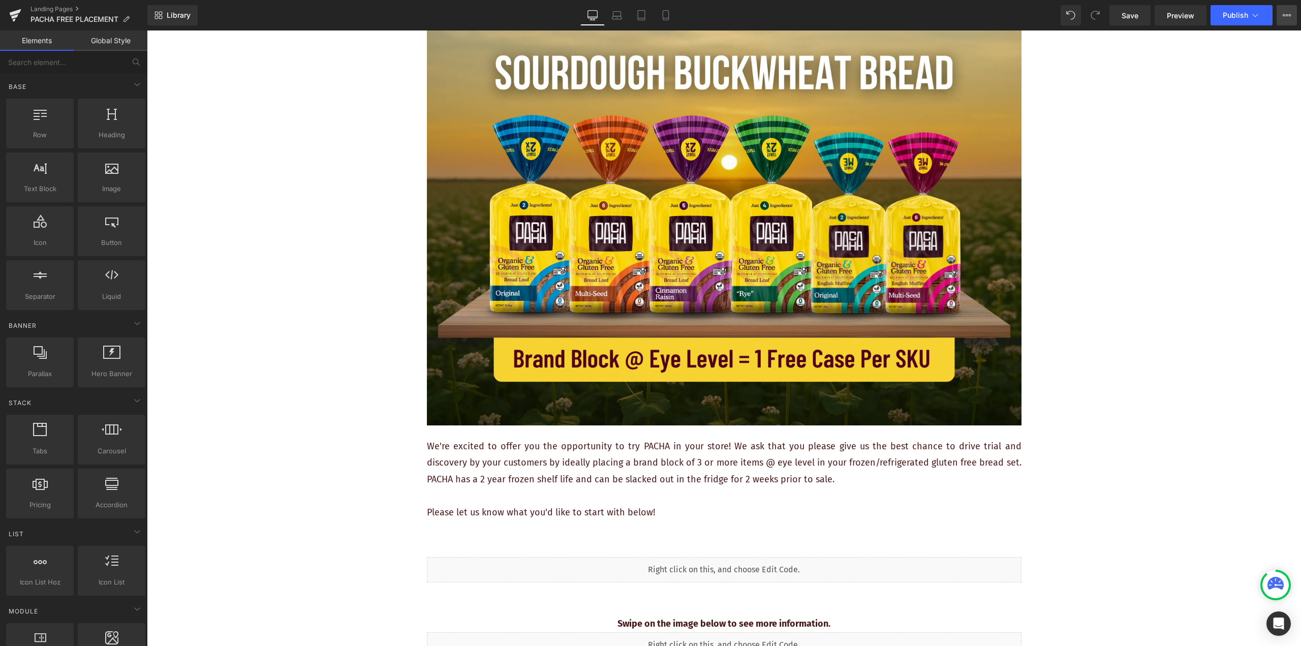
click at [1293, 10] on button "View Live Page View with current Template Save Template to Library Schedule Pub…" at bounding box center [1287, 15] width 20 height 20
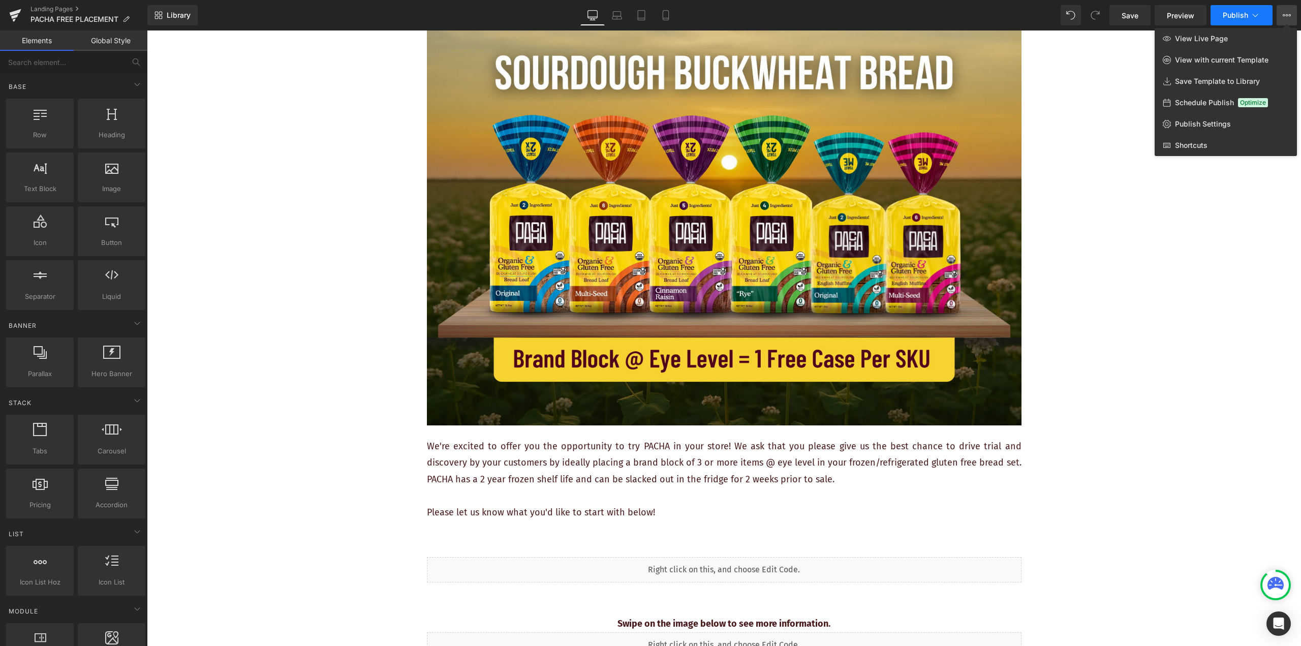
click at [1263, 16] on button "Publish" at bounding box center [1242, 15] width 62 height 20
click at [1242, 125] on link "Publish Settings" at bounding box center [1226, 123] width 142 height 21
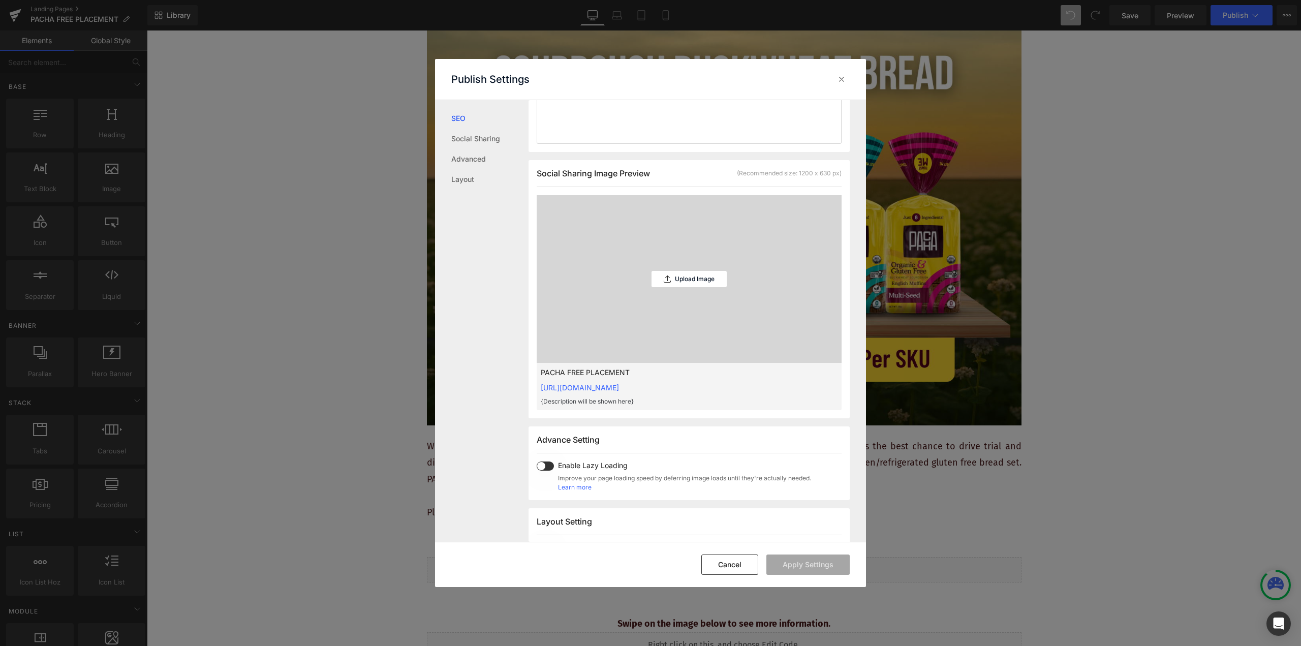
scroll to position [153, 0]
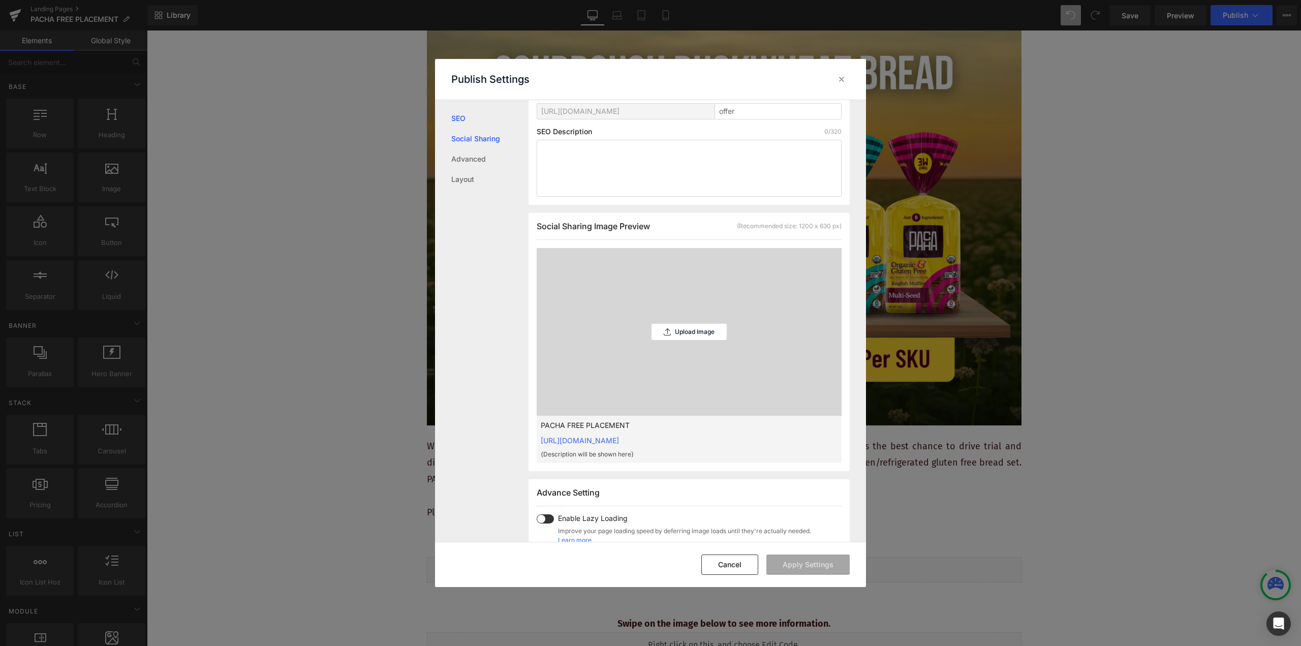
click at [479, 139] on link "Social Sharing" at bounding box center [489, 139] width 77 height 20
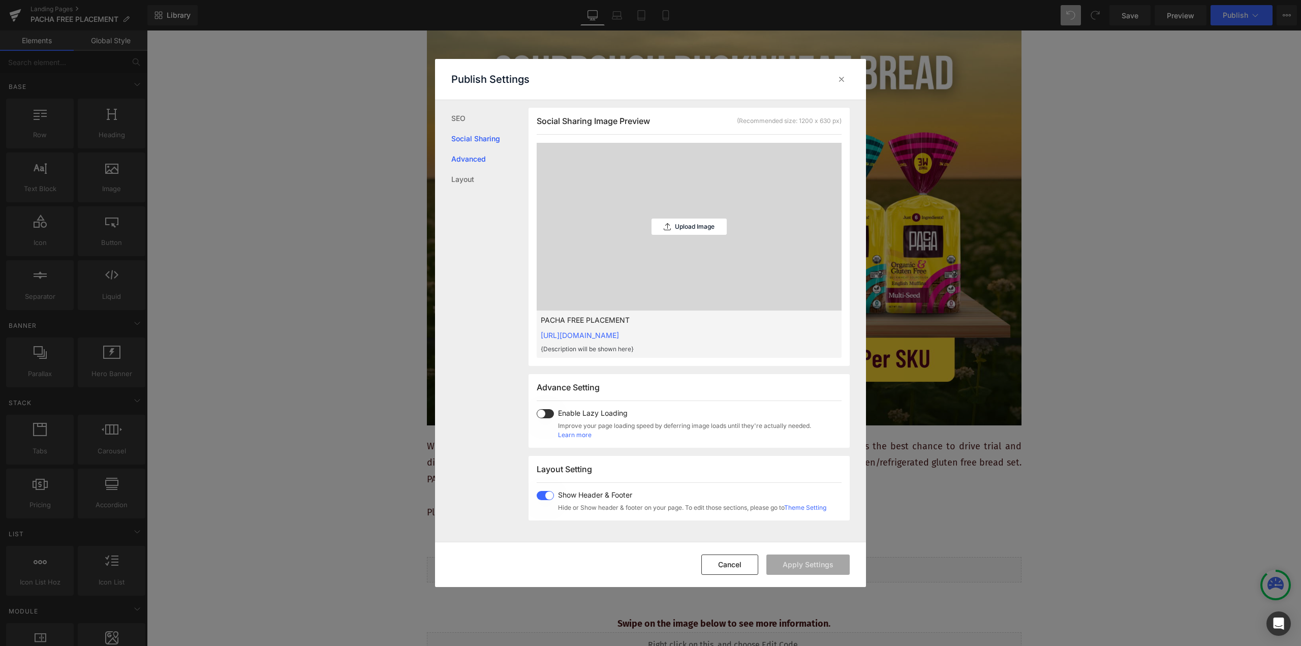
click at [473, 157] on link "Advanced" at bounding box center [489, 159] width 77 height 20
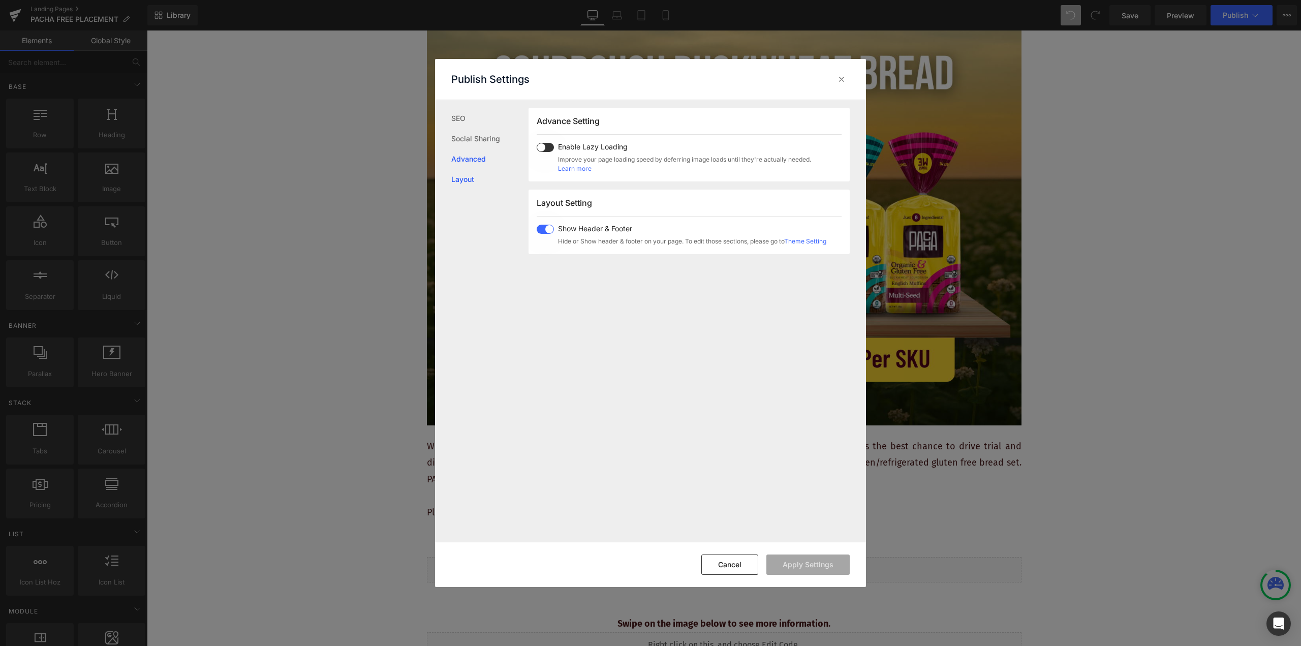
click at [466, 181] on link "Layout" at bounding box center [489, 179] width 77 height 20
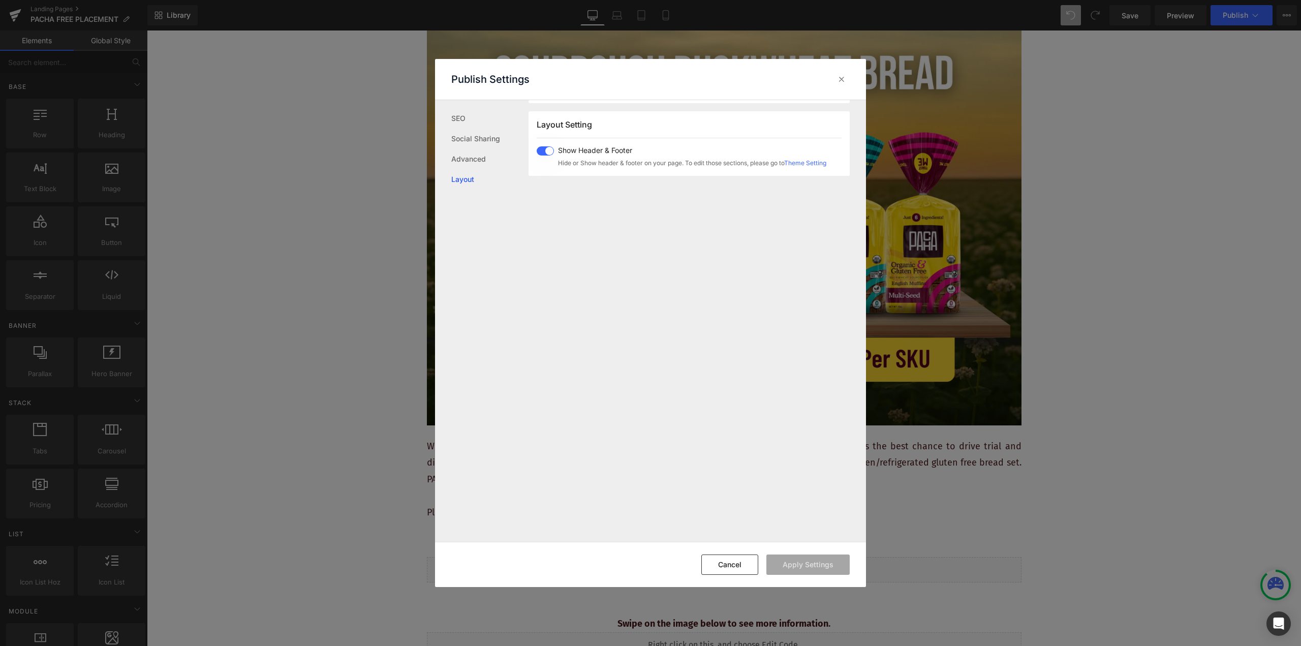
scroll to position [606, 0]
click at [730, 567] on button "Cancel" at bounding box center [729, 565] width 57 height 20
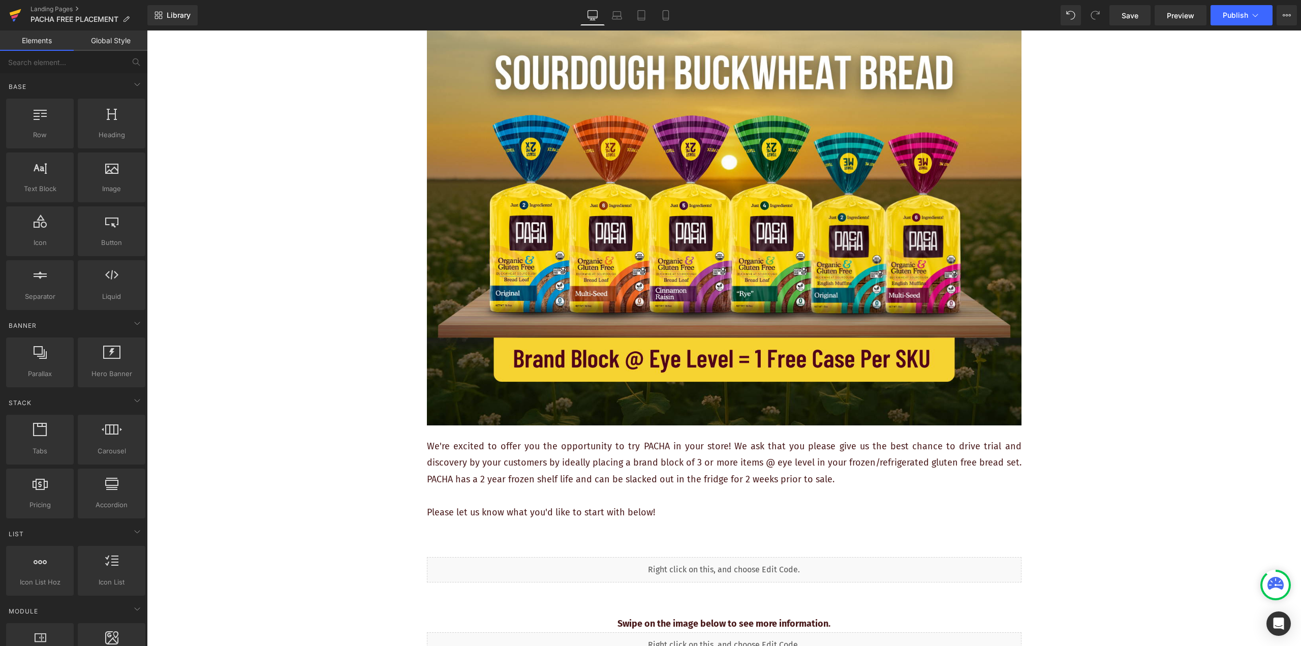
click at [14, 14] on icon at bounding box center [16, 12] width 12 height 7
